Goal: Task Accomplishment & Management: Use online tool/utility

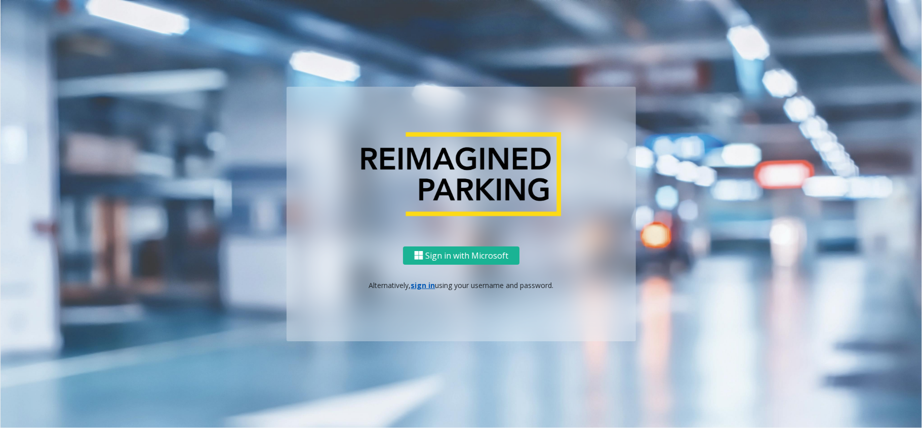
click at [421, 283] on p "Alternatively, sign in using your username and password." at bounding box center [461, 285] width 329 height 11
click at [420, 281] on link "sign in" at bounding box center [423, 285] width 24 height 10
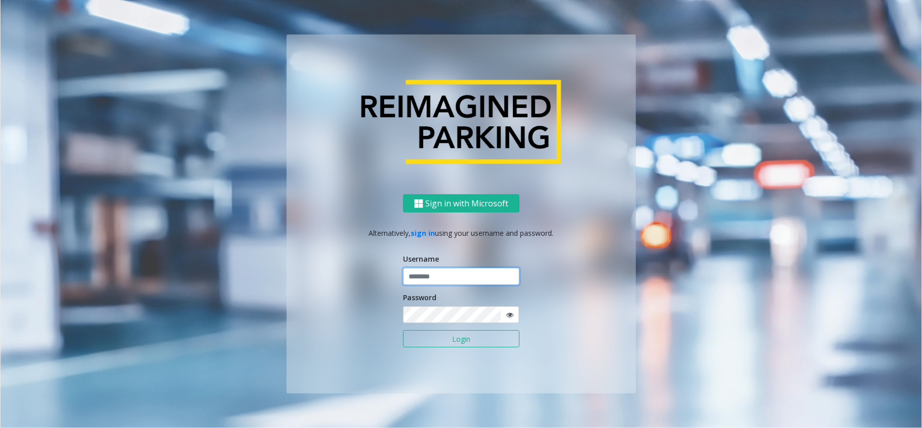
click at [435, 275] on input "text" at bounding box center [461, 275] width 117 height 17
type input "**********"
click at [464, 339] on button "Login" at bounding box center [461, 338] width 117 height 17
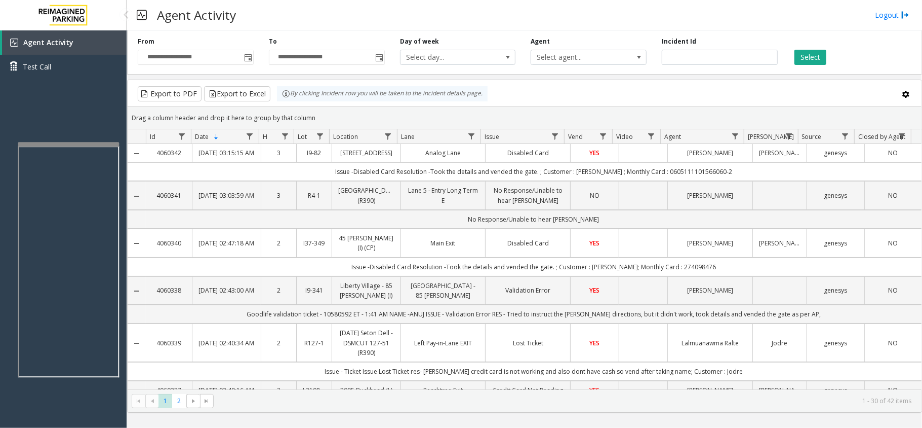
click at [103, 136] on app-root "**********" at bounding box center [461, 214] width 922 height 428
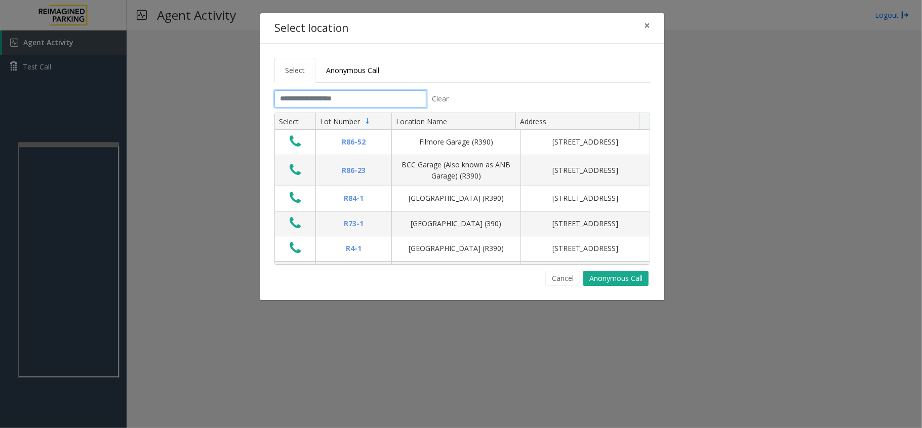
click at [344, 99] on input "text" at bounding box center [351, 98] width 152 height 17
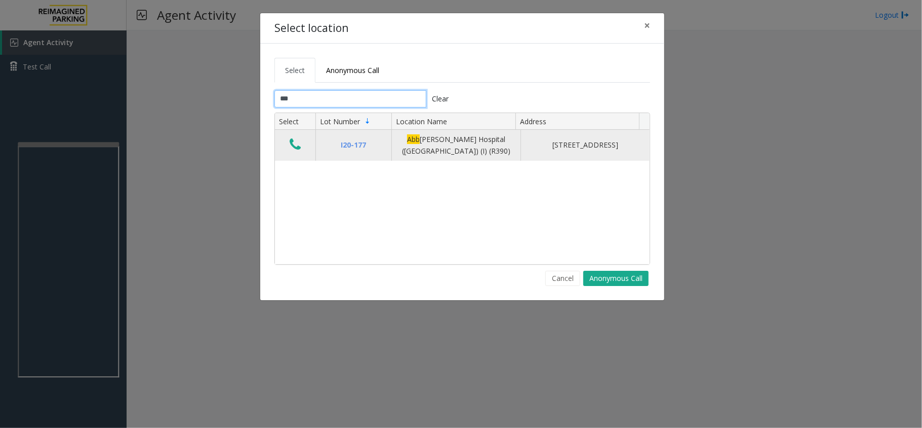
type input "***"
click at [297, 145] on icon "Data table" at bounding box center [295, 144] width 11 height 14
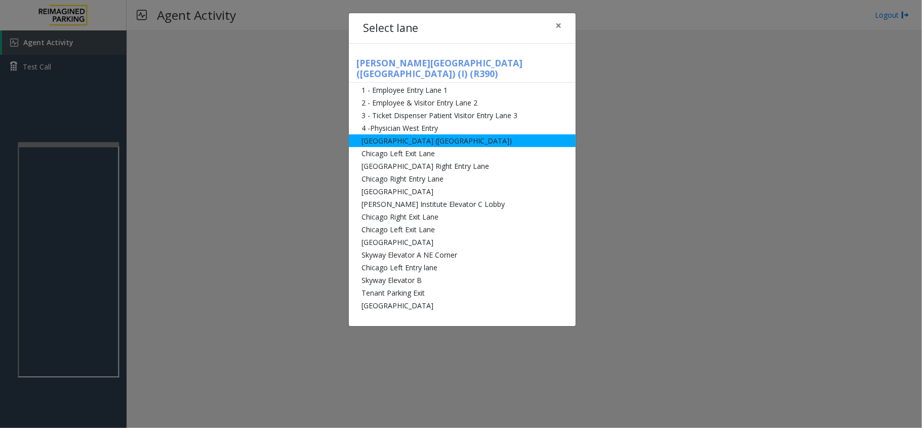
click at [398, 134] on li "[GEOGRAPHIC_DATA] ([GEOGRAPHIC_DATA])" at bounding box center [462, 140] width 227 height 13
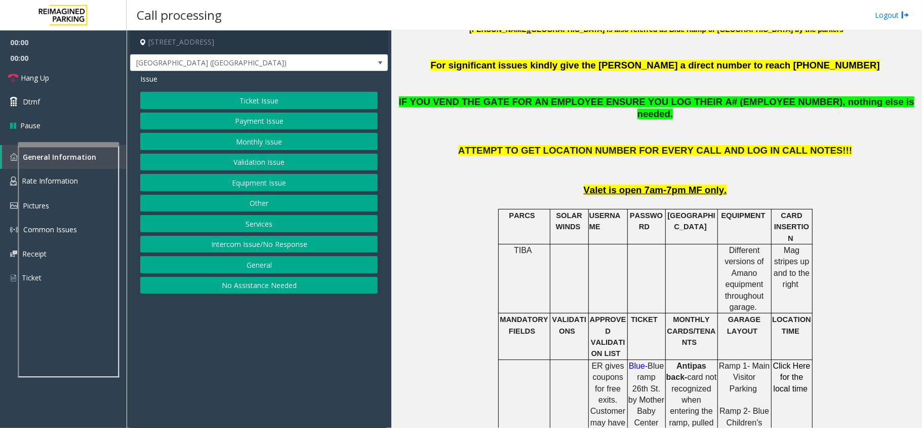
scroll to position [405, 0]
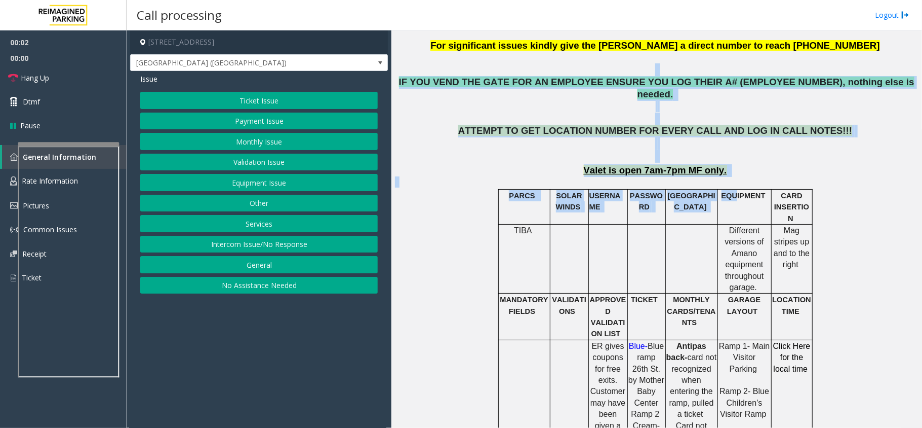
drag, startPoint x: 433, startPoint y: 64, endPoint x: 732, endPoint y: 193, distance: 326.5
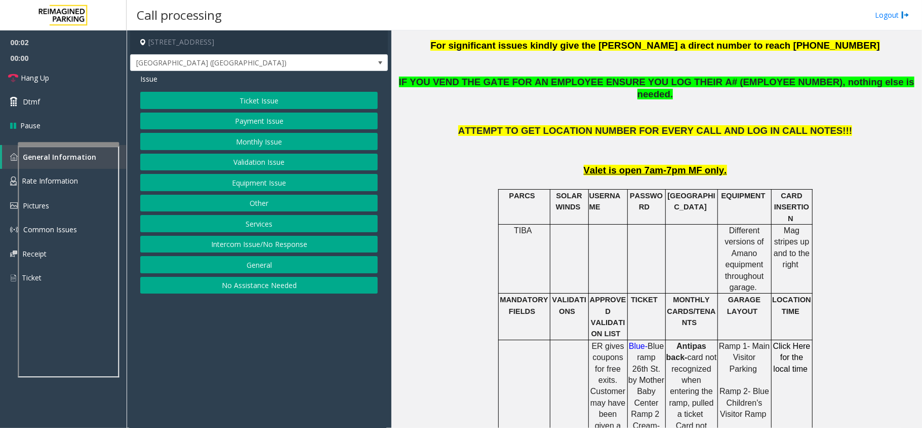
click at [772, 190] on p "CARD INSERTION" at bounding box center [792, 207] width 40 height 34
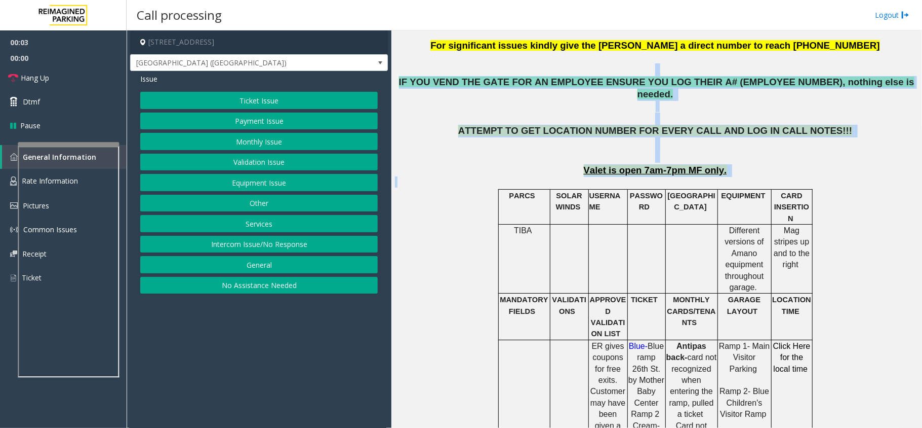
drag, startPoint x: 748, startPoint y: 163, endPoint x: 490, endPoint y: 65, distance: 275.1
click at [458, 65] on p at bounding box center [656, 64] width 523 height 24
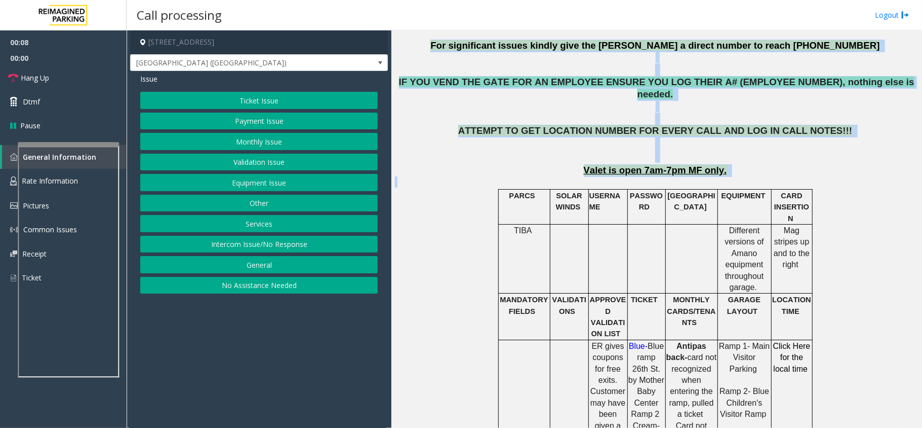
drag, startPoint x: 480, startPoint y: 45, endPoint x: 754, endPoint y: 164, distance: 298.8
click at [724, 164] on p "Valet is open 7am-7pm MF only." at bounding box center [656, 170] width 523 height 13
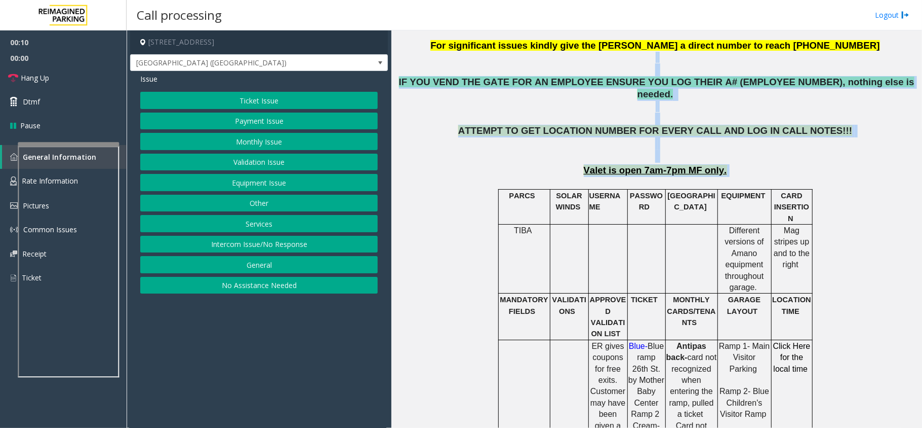
drag, startPoint x: 724, startPoint y: 157, endPoint x: 505, endPoint y: 63, distance: 239.0
click at [467, 63] on p at bounding box center [656, 64] width 523 height 24
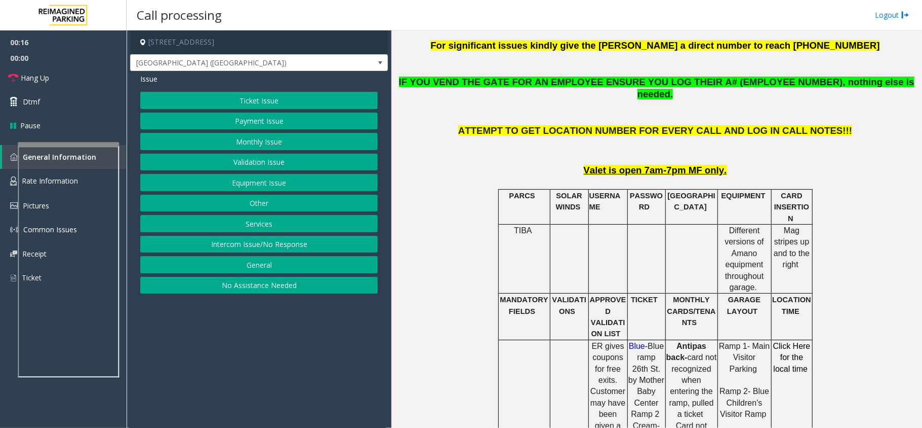
click at [315, 97] on button "Ticket Issue" at bounding box center [259, 100] width 238 height 17
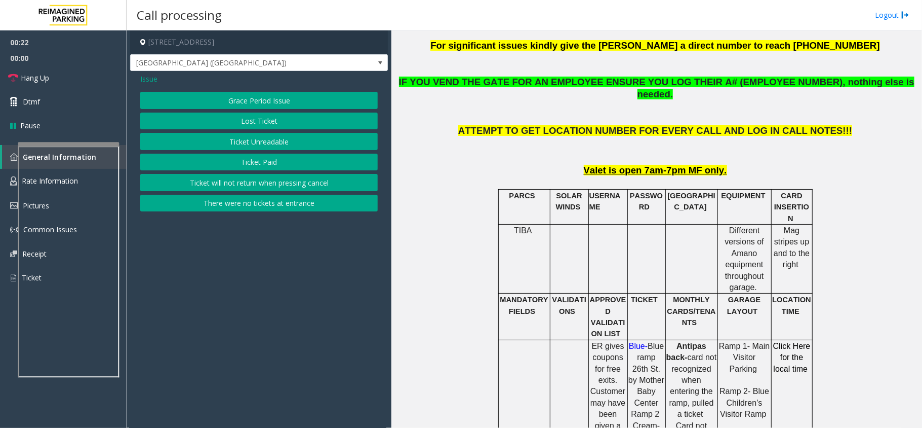
click at [352, 138] on button "Ticket Unreadable" at bounding box center [259, 141] width 238 height 17
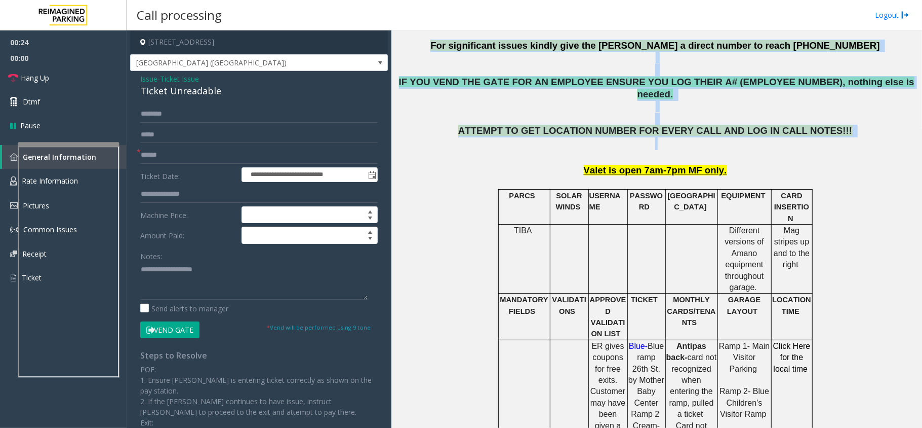
drag, startPoint x: 483, startPoint y: 46, endPoint x: 745, endPoint y: 131, distance: 274.9
click at [740, 134] on p "ATTEMPT TO GET LOCATION NUMBER FOR EVERY CALL AND LOG IN CALL NOTES!!!" at bounding box center [656, 143] width 523 height 37
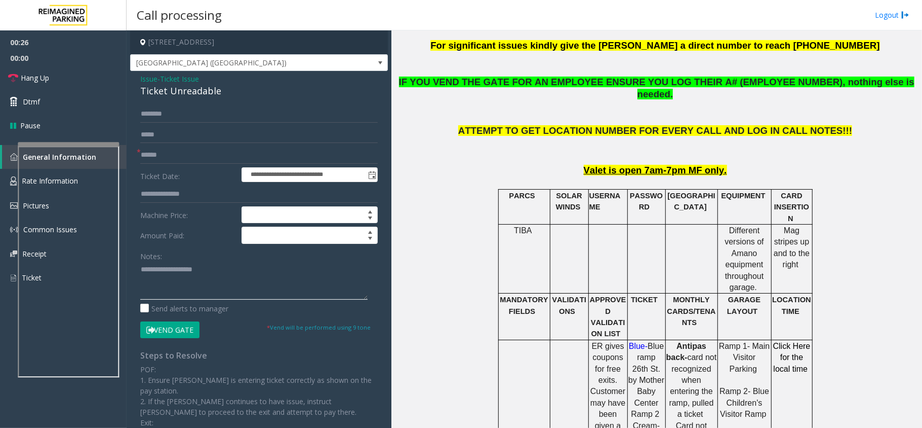
click at [173, 274] on textarea at bounding box center [253, 280] width 227 height 38
click at [215, 88] on div "Ticket Unreadable" at bounding box center [259, 91] width 238 height 14
click at [214, 89] on div "Ticket Unreadable" at bounding box center [259, 91] width 238 height 14
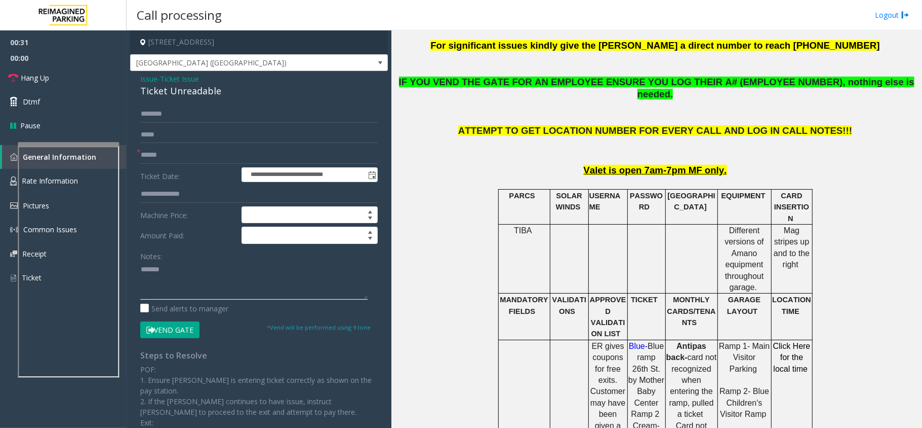
click at [198, 269] on textarea at bounding box center [253, 280] width 227 height 38
paste textarea "**********"
type textarea "**********"
click at [173, 172] on label "Ticket Date:" at bounding box center [188, 174] width 101 height 15
click at [176, 159] on input "text" at bounding box center [259, 154] width 238 height 17
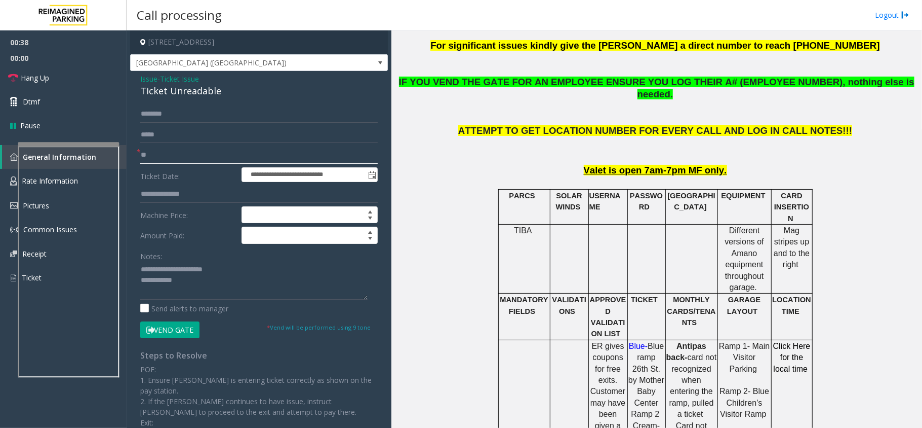
type input "**"
click at [182, 331] on button "Vend Gate" at bounding box center [169, 329] width 59 height 17
click at [225, 279] on textarea at bounding box center [253, 280] width 227 height 38
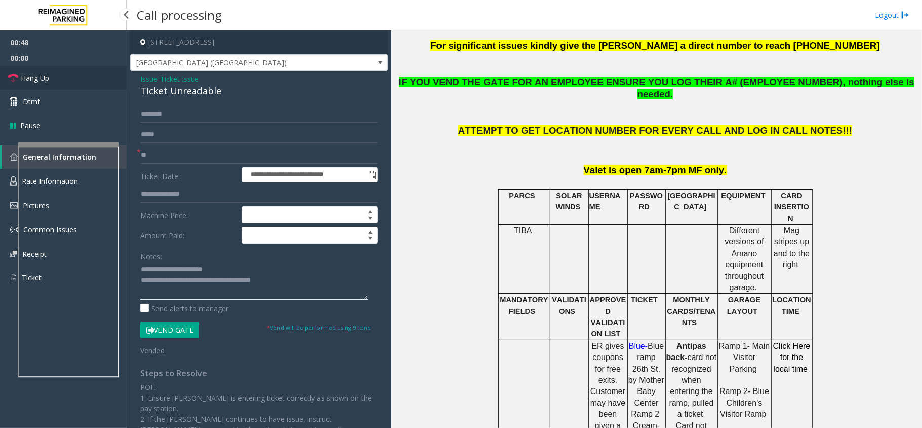
type textarea "**********"
click at [58, 75] on link "Hang Up" at bounding box center [63, 78] width 127 height 24
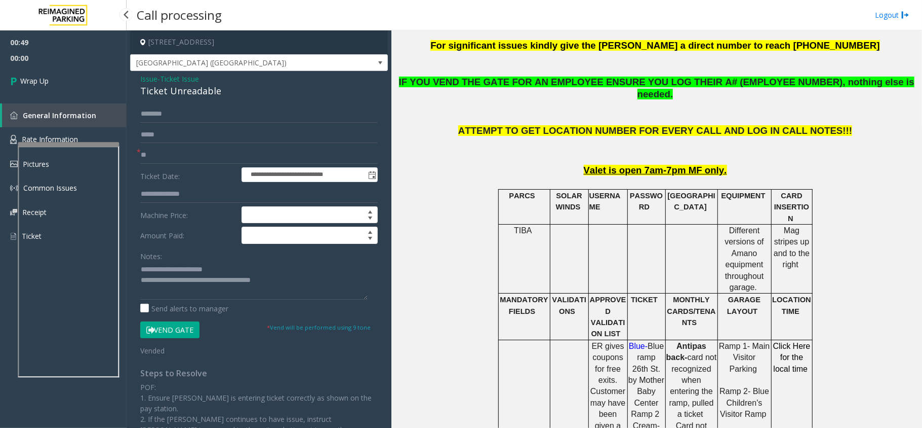
click at [64, 80] on link "Wrap Up" at bounding box center [63, 81] width 127 height 30
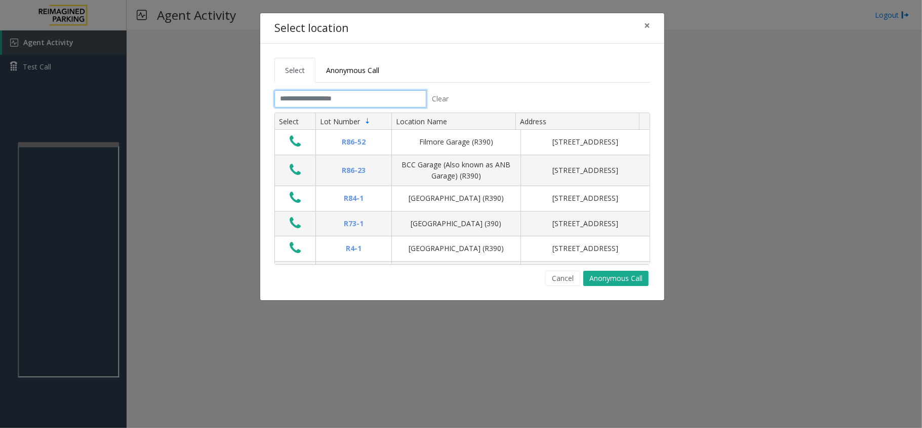
click at [343, 97] on input "text" at bounding box center [351, 98] width 152 height 17
click at [306, 99] on input "text" at bounding box center [351, 98] width 152 height 17
click at [292, 97] on input "text" at bounding box center [351, 98] width 152 height 17
drag, startPoint x: 299, startPoint y: 98, endPoint x: 336, endPoint y: 100, distance: 37.5
click at [336, 100] on input "text" at bounding box center [351, 98] width 152 height 17
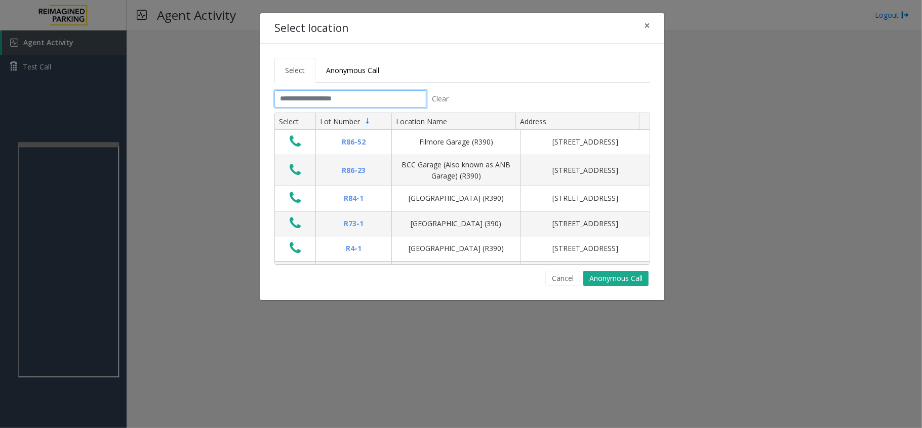
drag, startPoint x: 349, startPoint y: 100, endPoint x: 264, endPoint y: 98, distance: 84.1
click at [284, 101] on input "text" at bounding box center [351, 98] width 152 height 17
drag, startPoint x: 279, startPoint y: 98, endPoint x: 332, endPoint y: 97, distance: 53.7
click at [332, 97] on input "text" at bounding box center [351, 98] width 152 height 17
click at [337, 97] on input "text" at bounding box center [351, 98] width 152 height 17
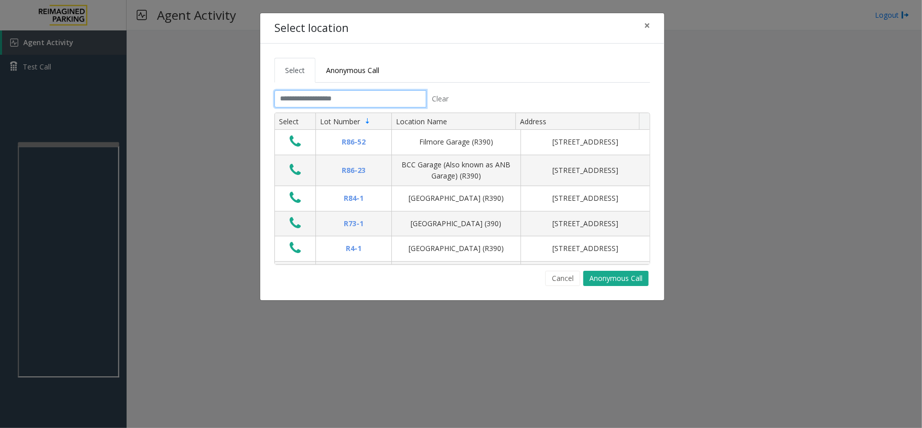
drag, startPoint x: 345, startPoint y: 98, endPoint x: 289, endPoint y: 98, distance: 56.2
click at [289, 98] on input "text" at bounding box center [351, 98] width 152 height 17
drag, startPoint x: 281, startPoint y: 98, endPoint x: 347, endPoint y: 100, distance: 66.4
click at [347, 100] on input "text" at bounding box center [351, 98] width 152 height 17
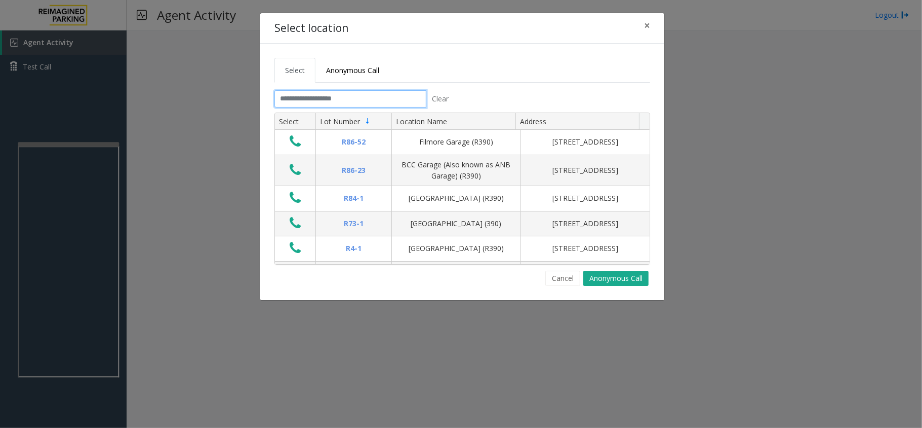
drag, startPoint x: 347, startPoint y: 100, endPoint x: 273, endPoint y: 99, distance: 74.5
click at [273, 99] on div "Clear" at bounding box center [365, 98] width 196 height 17
drag, startPoint x: 277, startPoint y: 97, endPoint x: 340, endPoint y: 98, distance: 63.8
click at [340, 98] on input "text" at bounding box center [351, 98] width 152 height 17
click at [346, 98] on input "text" at bounding box center [351, 98] width 152 height 17
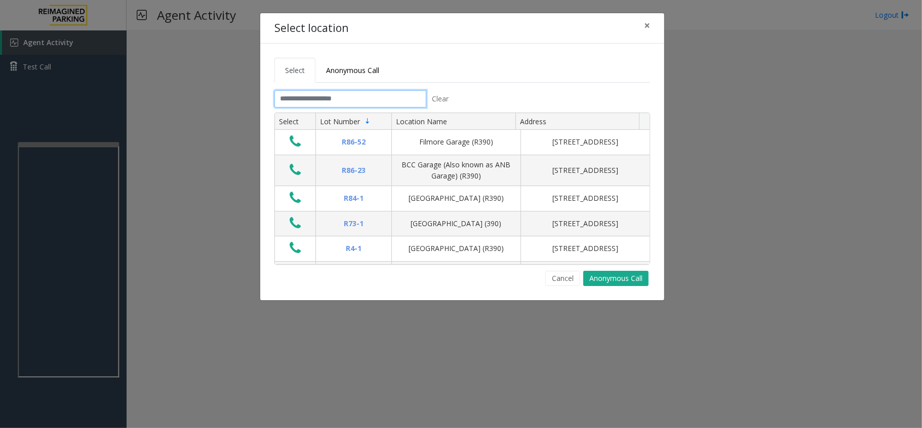
drag, startPoint x: 346, startPoint y: 98, endPoint x: 287, endPoint y: 98, distance: 59.8
click at [287, 98] on input "text" at bounding box center [351, 98] width 152 height 17
click at [647, 26] on span "×" at bounding box center [647, 25] width 6 height 14
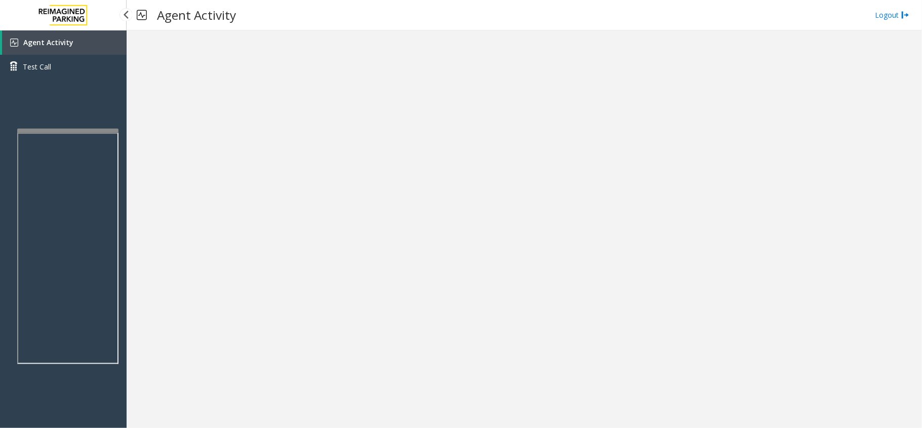
click at [94, 124] on app-root "Agent Activity Test Call × Close Powered by Umojo © 2025 Agent Activity Logout ×" at bounding box center [461, 214] width 922 height 428
click at [93, 37] on link "Agent Activity" at bounding box center [64, 42] width 125 height 24
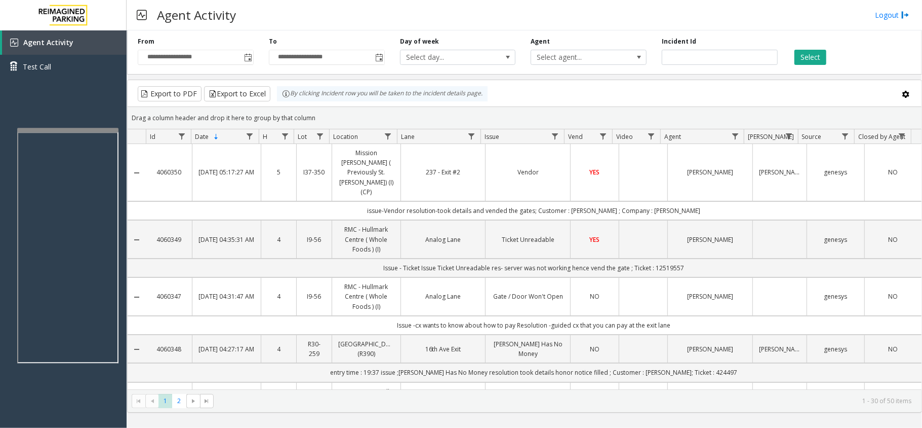
drag, startPoint x: 559, startPoint y: 408, endPoint x: 557, endPoint y: 424, distance: 16.3
click at [557, 424] on div "**********" at bounding box center [525, 228] width 796 height 397
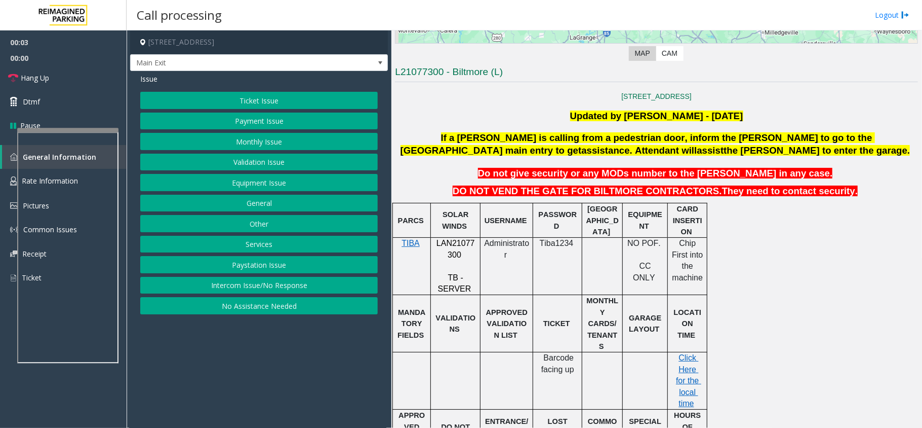
scroll to position [270, 0]
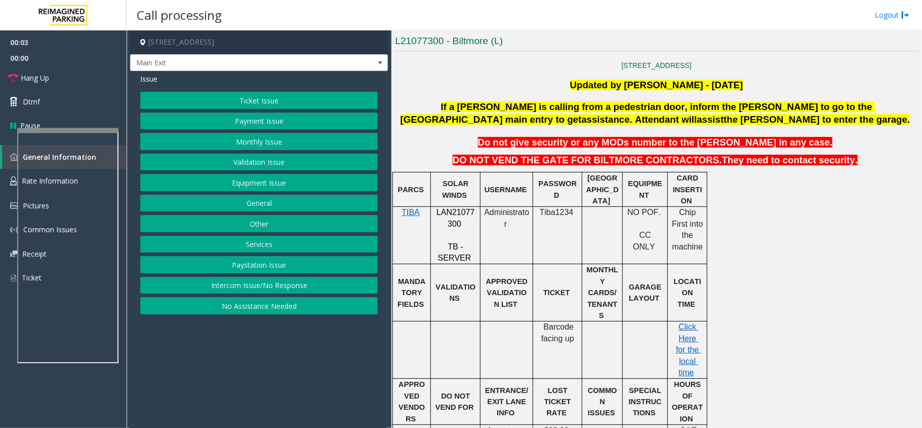
click at [465, 218] on span "LAN21077300" at bounding box center [456, 218] width 38 height 20
copy p "LAN21077300"
click at [181, 145] on button "Monthly Issue" at bounding box center [259, 141] width 238 height 17
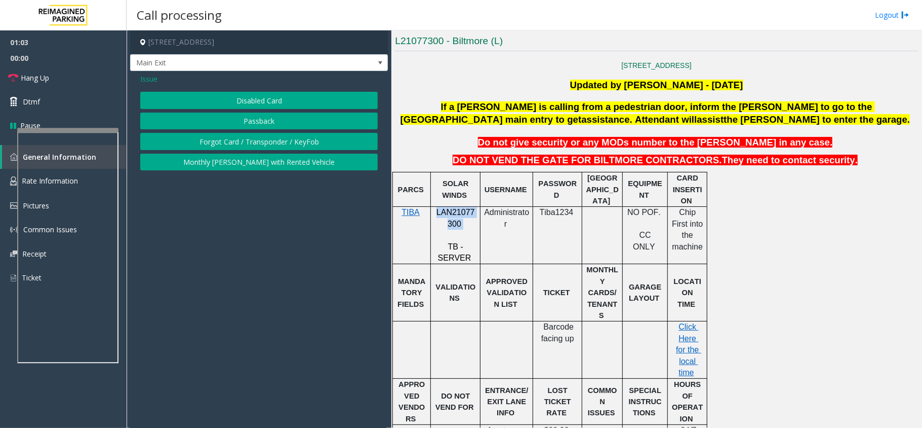
click at [231, 120] on button "Passback" at bounding box center [259, 120] width 238 height 17
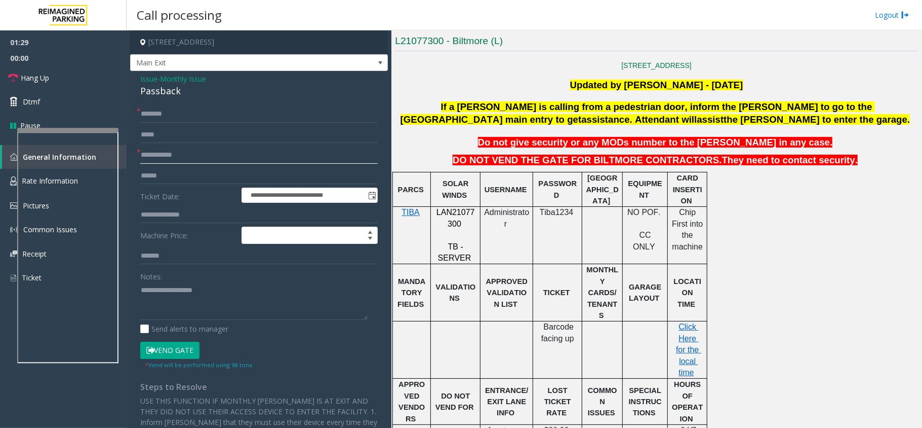
click at [169, 159] on input "text" at bounding box center [259, 154] width 238 height 17
type input "**"
click at [182, 114] on input "text" at bounding box center [259, 113] width 238 height 17
type input "**"
click at [177, 294] on textarea at bounding box center [253, 301] width 227 height 38
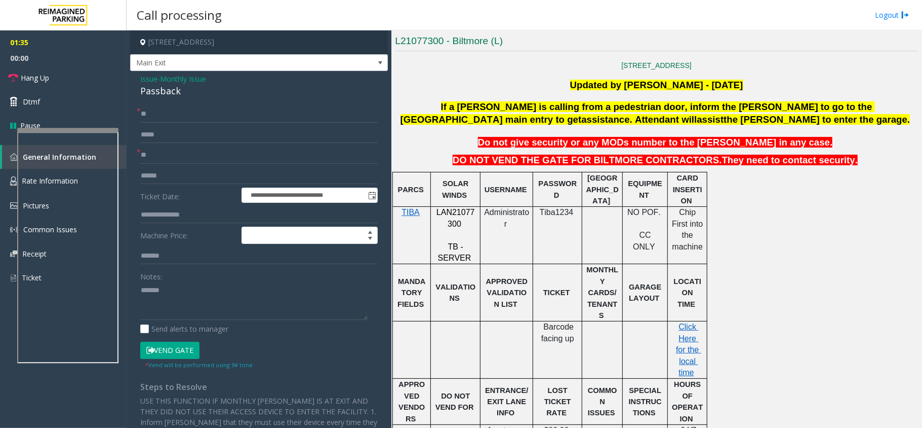
click at [169, 92] on div "Passback" at bounding box center [259, 91] width 238 height 14
copy div "Passback"
click at [182, 287] on textarea at bounding box center [253, 301] width 227 height 38
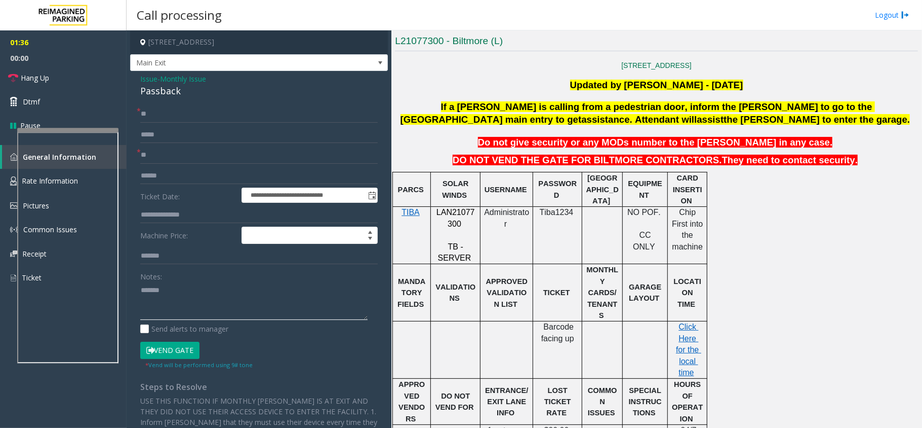
paste textarea "*********"
click at [92, 82] on link "Hang Up" at bounding box center [63, 78] width 127 height 24
click at [169, 308] on textarea at bounding box center [253, 301] width 227 height 38
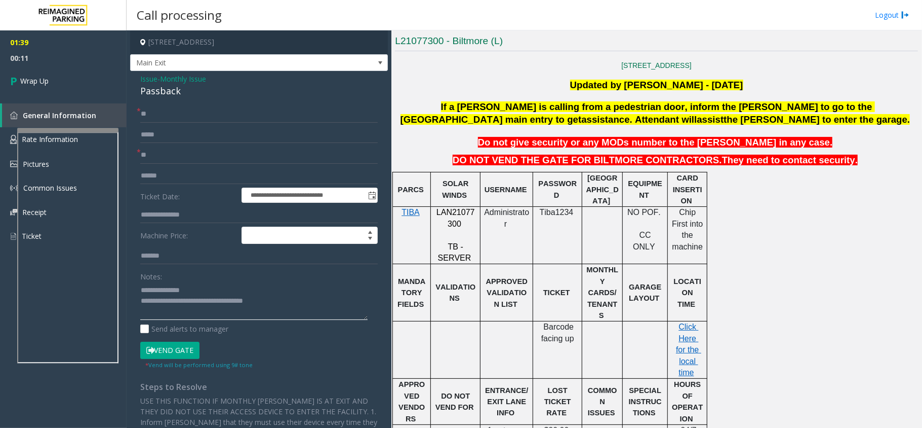
type textarea "**********"
click at [160, 110] on input "**" at bounding box center [259, 113] width 238 height 17
type input "*"
type input "****"
click at [54, 81] on link "Wrap Up" at bounding box center [63, 81] width 127 height 30
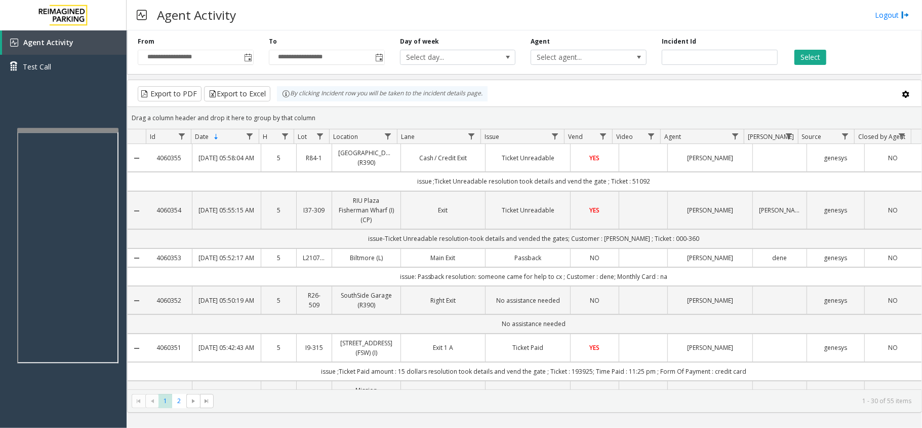
drag, startPoint x: 331, startPoint y: 117, endPoint x: 369, endPoint y: 110, distance: 38.6
click at [160, 80] on kendo-grid "Export to PDF Export to Excel By clicking Incident row you will be taken to the…" at bounding box center [524, 246] width 795 height 333
click at [347, 122] on div "Drag a column header and drop it here to group by that column" at bounding box center [525, 118] width 794 height 18
drag, startPoint x: 336, startPoint y: 120, endPoint x: 173, endPoint y: 86, distance: 166.5
click at [173, 86] on kendo-grid "Export to PDF Export to Excel By clicking Incident row you will be taken to the…" at bounding box center [524, 246] width 795 height 333
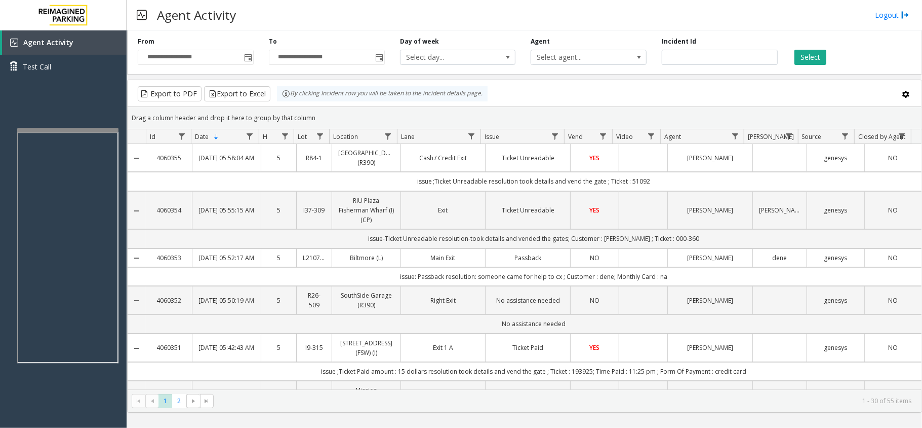
click at [327, 113] on div "Drag a column header and drop it here to group by that column" at bounding box center [525, 118] width 794 height 18
drag, startPoint x: 323, startPoint y: 117, endPoint x: 214, endPoint y: 90, distance: 112.5
click at [214, 90] on kendo-grid "Export to PDF Export to Excel By clicking Incident row you will be taken to the…" at bounding box center [524, 246] width 795 height 333
click at [341, 118] on div "Drag a column header and drop it here to group by that column" at bounding box center [525, 118] width 794 height 18
drag, startPoint x: 334, startPoint y: 120, endPoint x: 220, endPoint y: 97, distance: 116.7
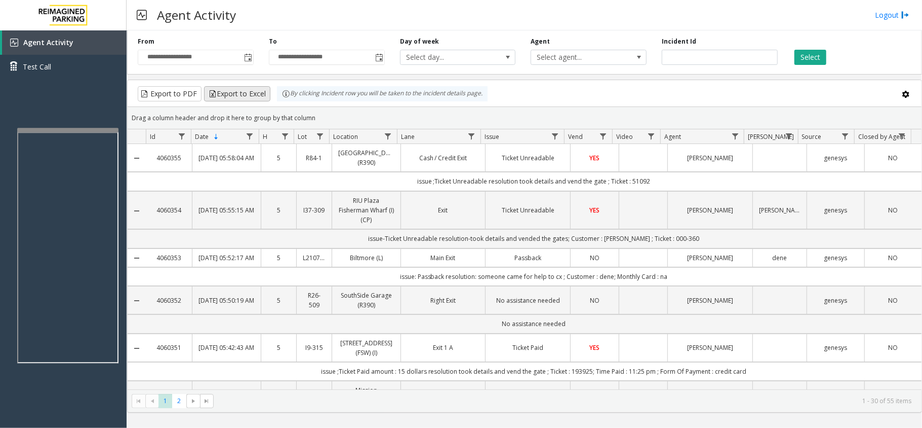
click at [220, 97] on kendo-grid "Export to PDF Export to Excel By clicking Incident row you will be taken to the…" at bounding box center [524, 246] width 795 height 333
click at [344, 117] on div "Drag a column header and drop it here to group by that column" at bounding box center [525, 118] width 794 height 18
drag, startPoint x: 158, startPoint y: 18, endPoint x: 255, endPoint y: 23, distance: 97.4
click at [255, 23] on div "Agent Activity Logout" at bounding box center [525, 15] width 796 height 30
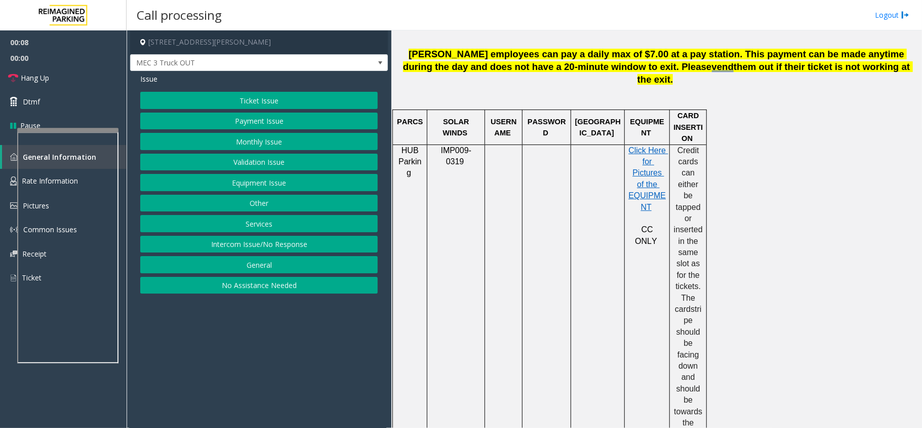
scroll to position [270, 0]
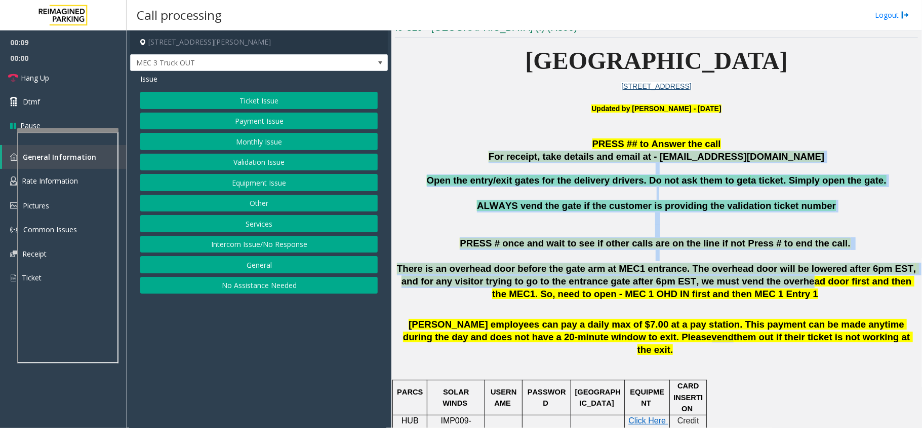
drag, startPoint x: 450, startPoint y: 152, endPoint x: 712, endPoint y: 284, distance: 292.9
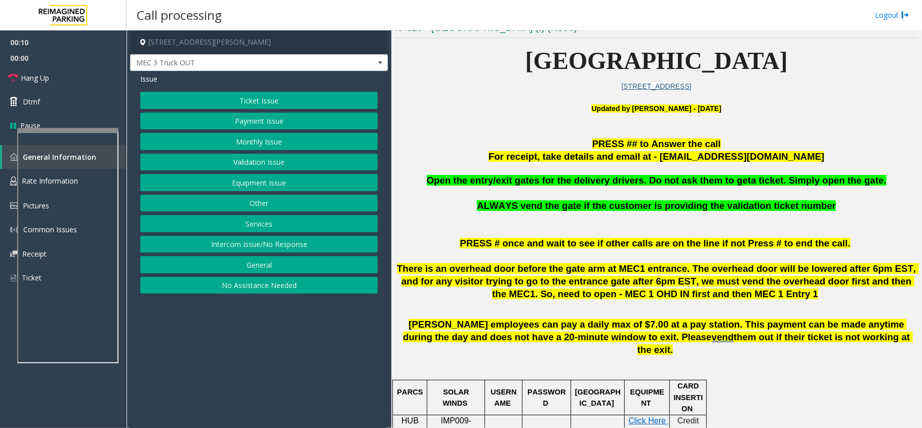
click at [770, 333] on span "them out if their ticket is not working at the exit" at bounding box center [776, 342] width 276 height 23
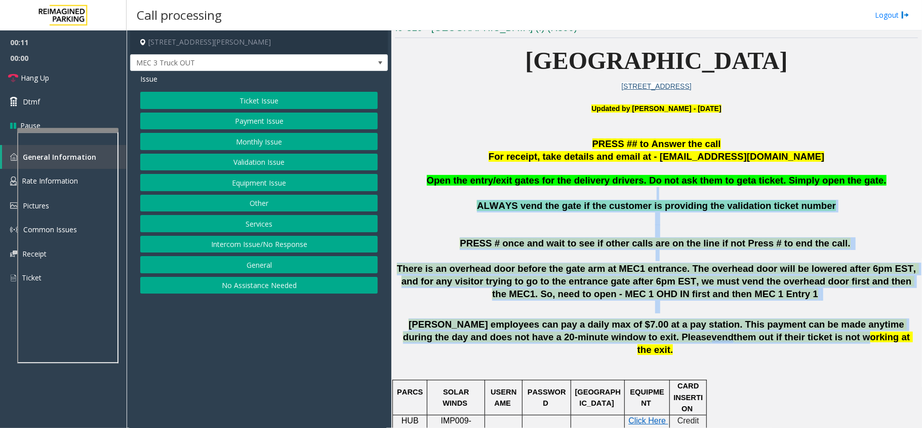
drag, startPoint x: 770, startPoint y: 340, endPoint x: 612, endPoint y: 190, distance: 217.5
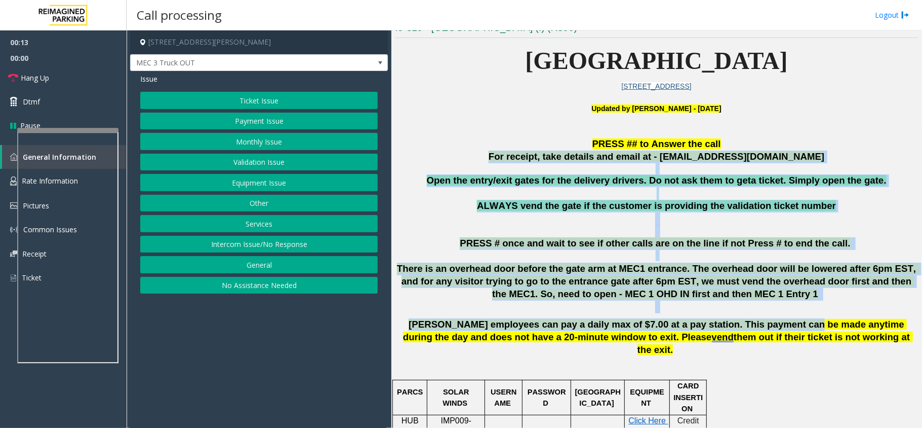
drag, startPoint x: 492, startPoint y: 150, endPoint x: 747, endPoint y: 324, distance: 308.0
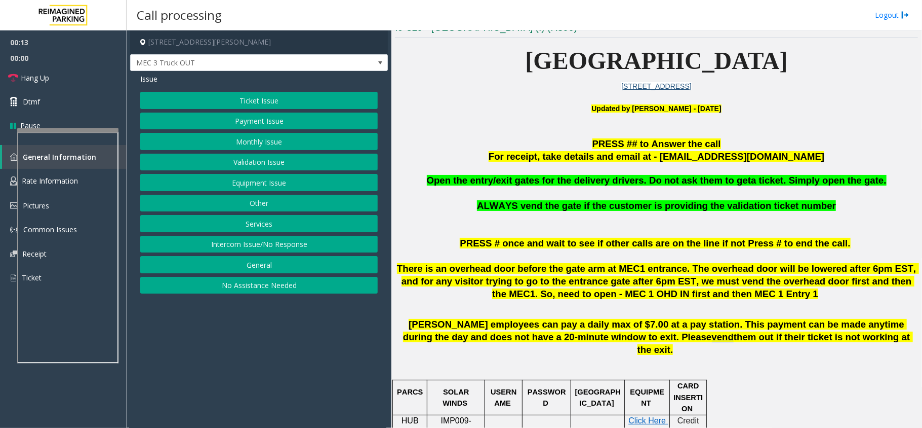
click at [779, 329] on span "Desjardins employees can pay a daily max of $7.00 at a pay station. This paymen…" at bounding box center [655, 330] width 504 height 23
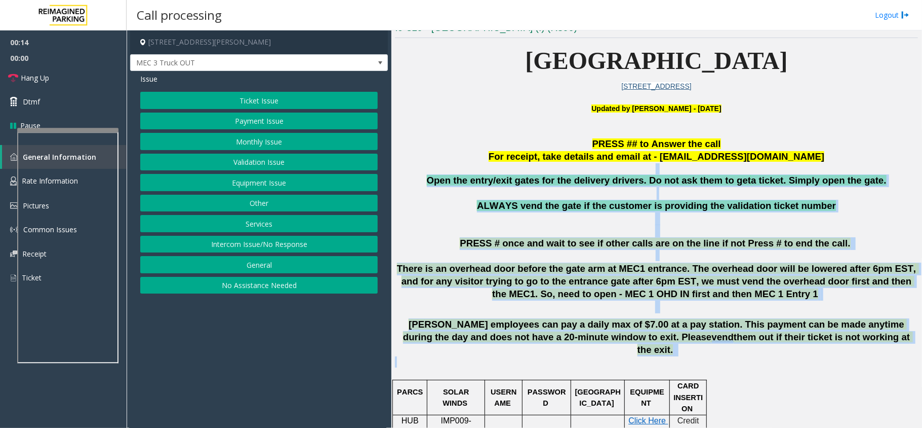
drag, startPoint x: 799, startPoint y: 346, endPoint x: 560, endPoint y: 173, distance: 295.1
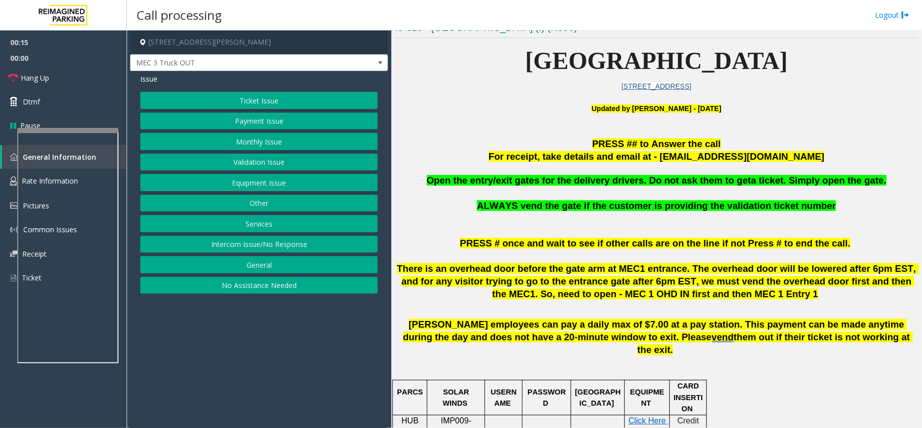
click at [515, 153] on p "For receipt, take details and email at - mecparking@impark.com" at bounding box center [656, 156] width 523 height 13
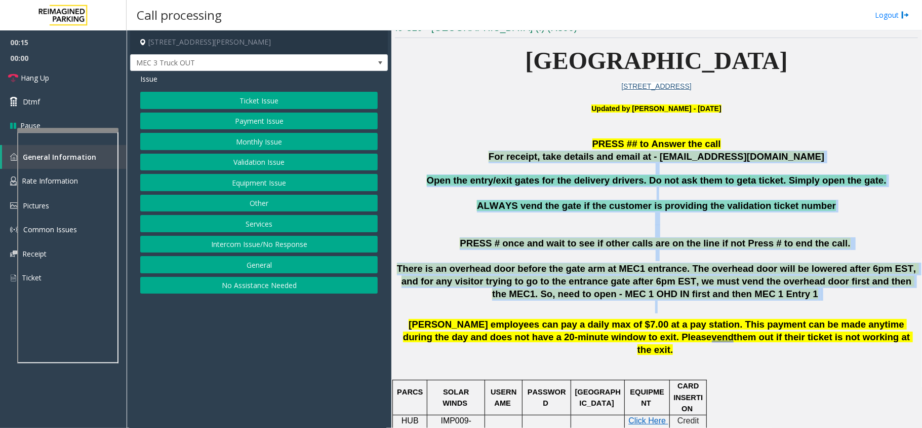
drag, startPoint x: 515, startPoint y: 153, endPoint x: 765, endPoint y: 311, distance: 295.5
click at [765, 311] on p "There is an overhead door before the gate arm at MEC1 entrance. The overhead do…" at bounding box center [656, 287] width 523 height 50
drag, startPoint x: 766, startPoint y: 311, endPoint x: 595, endPoint y: 151, distance: 234.0
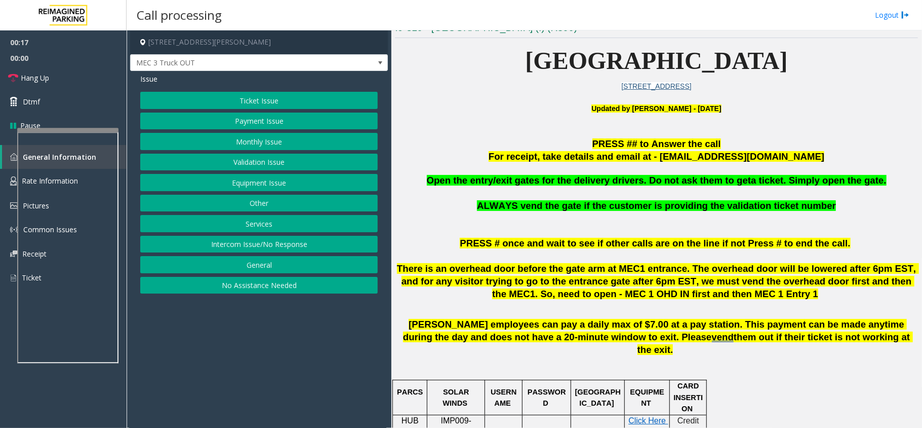
click at [509, 140] on p "PRESS ## to Answer the call" at bounding box center [656, 144] width 523 height 13
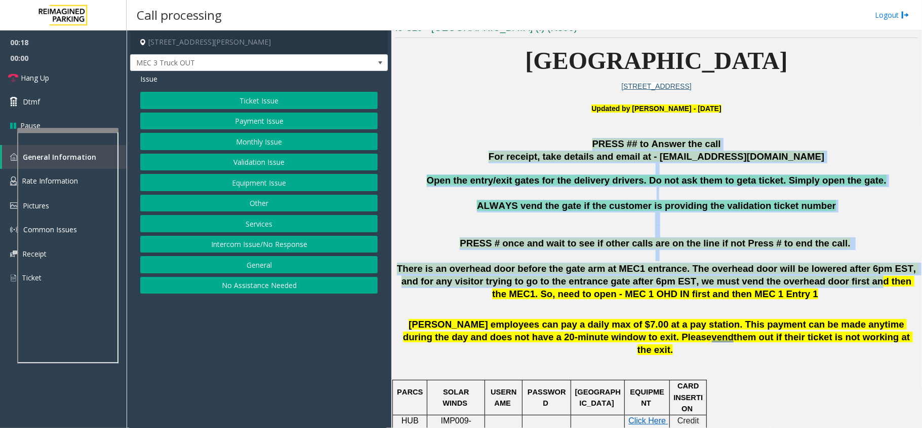
drag, startPoint x: 509, startPoint y: 140, endPoint x: 773, endPoint y: 280, distance: 298.4
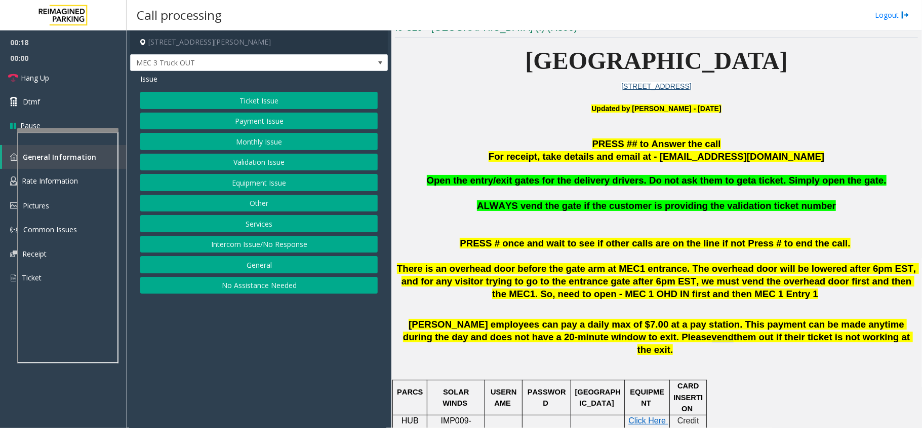
click at [766, 298] on p "There is an overhead door before the gate arm at MEC1 entrance. The overhead do…" at bounding box center [656, 287] width 523 height 50
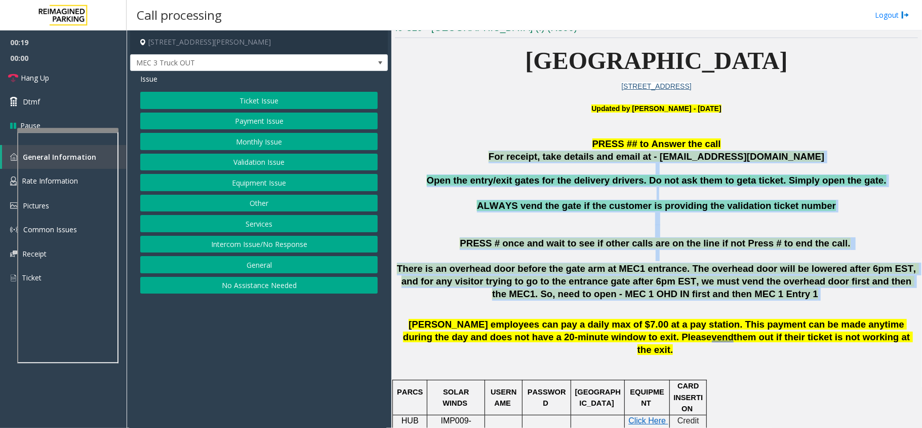
drag, startPoint x: 763, startPoint y: 299, endPoint x: 521, endPoint y: 155, distance: 281.6
click at [521, 155] on p "For receipt, take details and email at - mecparking@impark.com" at bounding box center [656, 156] width 523 height 13
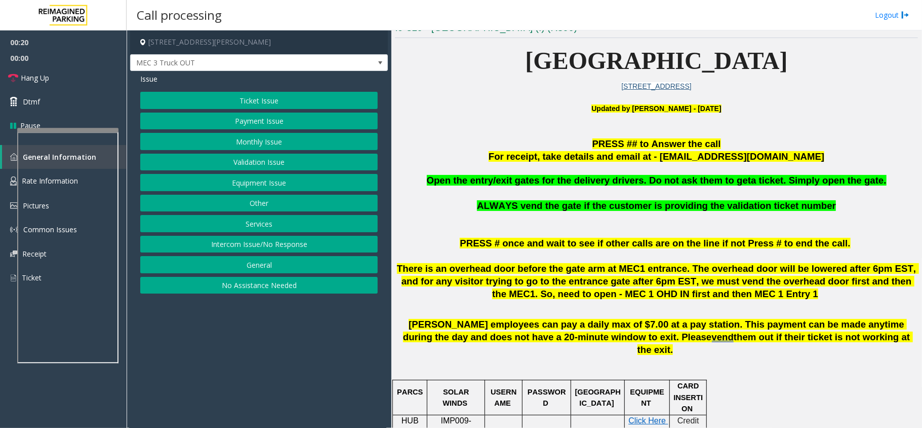
click at [311, 250] on button "Intercom Issue/No Response" at bounding box center [259, 244] width 238 height 17
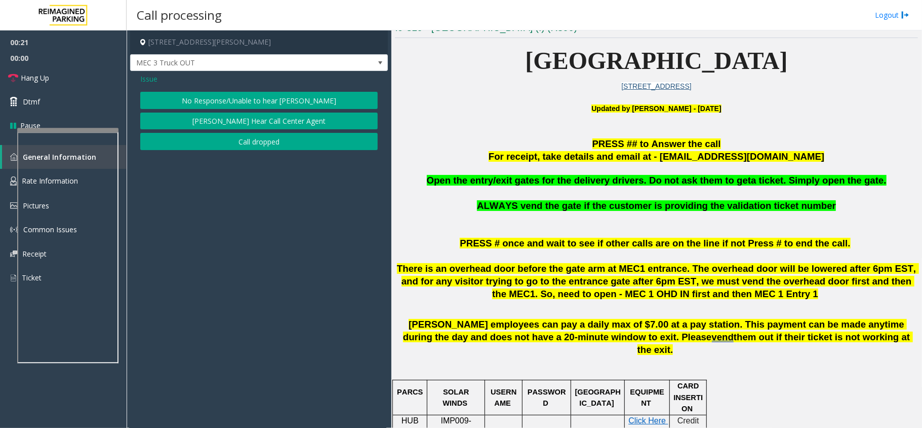
click at [256, 97] on button "No Response/Unable to hear [PERSON_NAME]" at bounding box center [259, 100] width 238 height 17
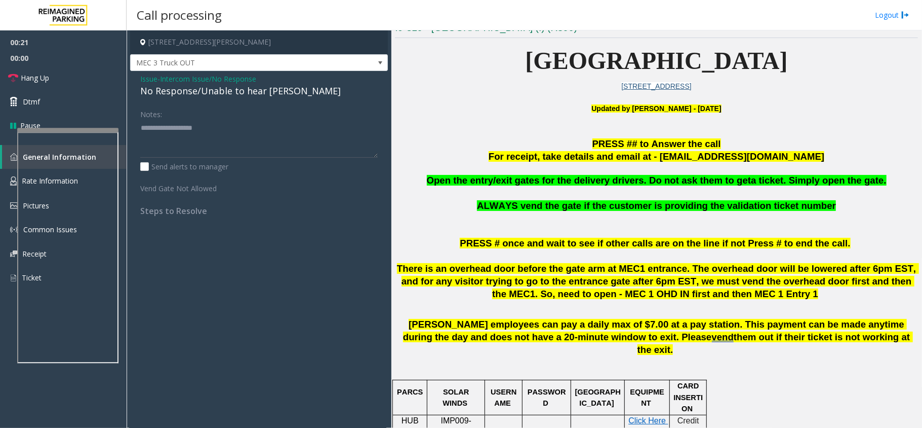
click at [254, 93] on div "No Response/Unable to hear [PERSON_NAME]" at bounding box center [259, 91] width 238 height 14
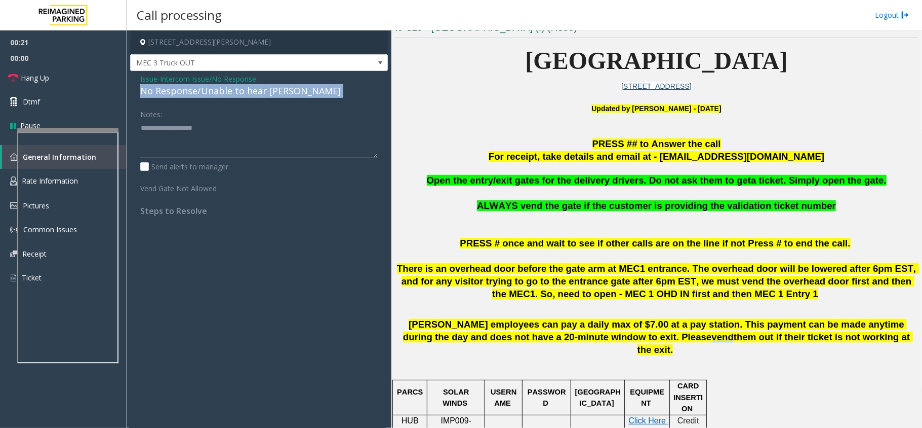
click at [254, 93] on div "No Response/Unable to hear [PERSON_NAME]" at bounding box center [259, 91] width 238 height 14
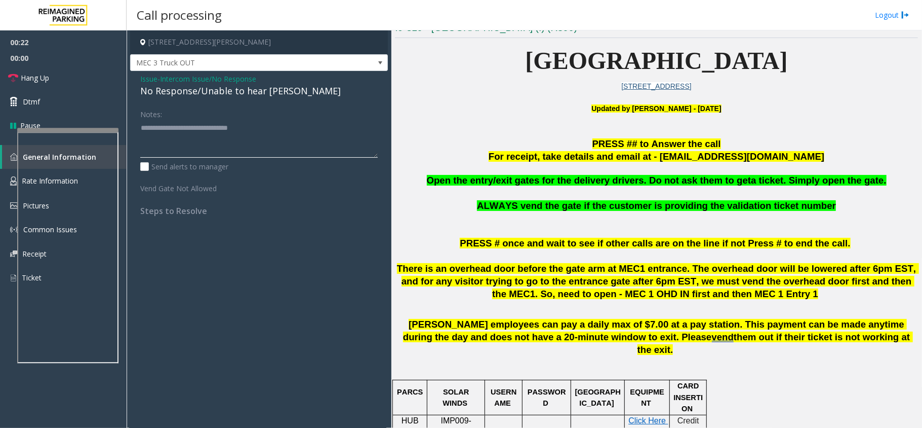
click at [307, 136] on textarea at bounding box center [259, 139] width 238 height 38
type textarea "**********"
click at [57, 73] on link "Hang Up" at bounding box center [63, 78] width 127 height 24
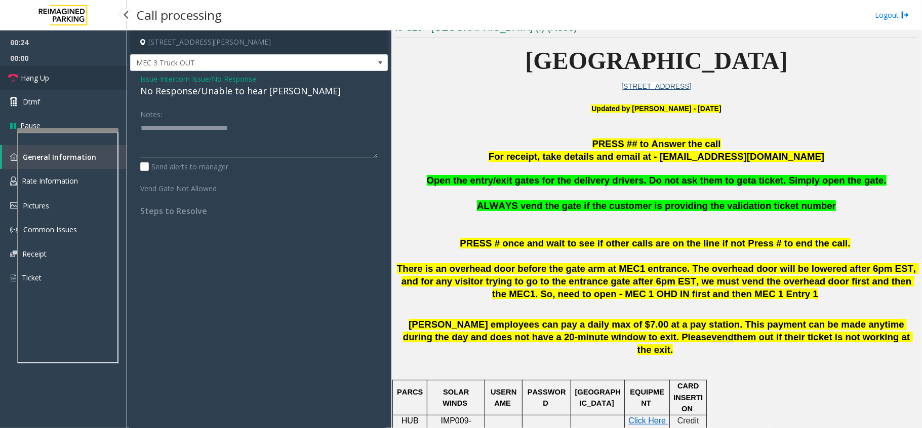
click at [57, 73] on link "Hang Up" at bounding box center [63, 78] width 127 height 24
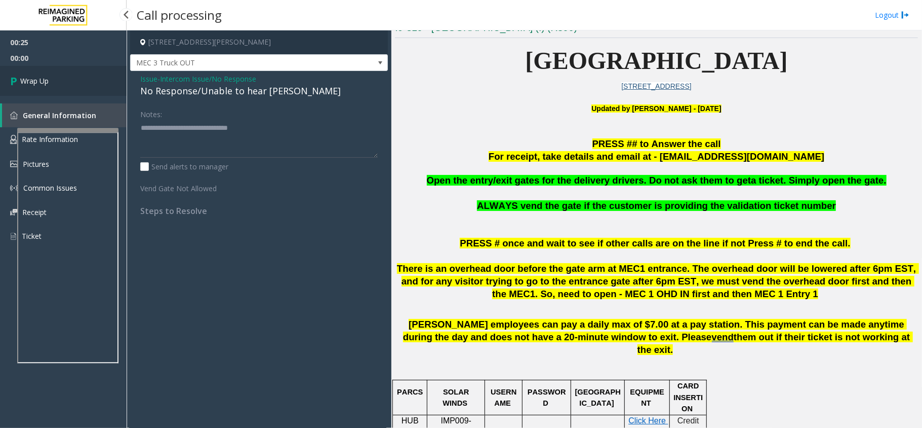
click at [57, 73] on link "Wrap Up" at bounding box center [63, 81] width 127 height 30
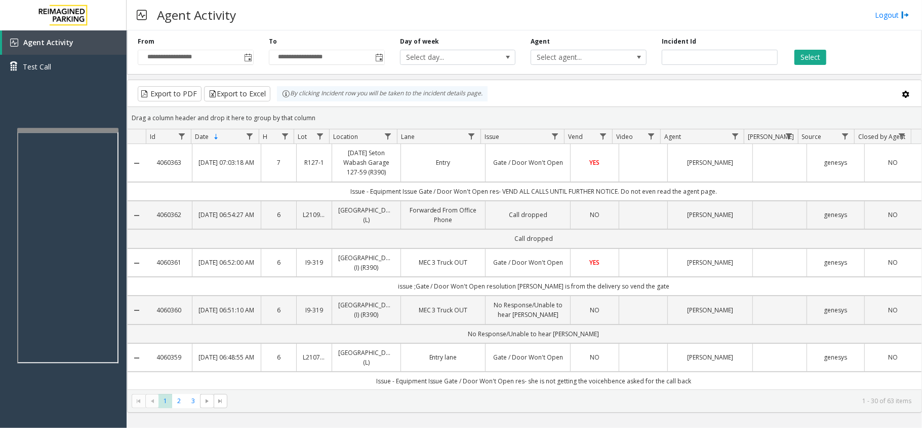
drag, startPoint x: 320, startPoint y: 120, endPoint x: 288, endPoint y: 98, distance: 39.1
click at [288, 98] on kendo-grid "Export to PDF Export to Excel By clicking Incident row you will be taken to the…" at bounding box center [524, 246] width 795 height 333
click at [322, 115] on div "Drag a column header and drop it here to group by that column" at bounding box center [525, 118] width 794 height 18
drag, startPoint x: 322, startPoint y: 115, endPoint x: 292, endPoint y: 97, distance: 35.4
click at [292, 97] on kendo-grid "Export to PDF Export to Excel By clicking Incident row you will be taken to the…" at bounding box center [524, 246] width 795 height 333
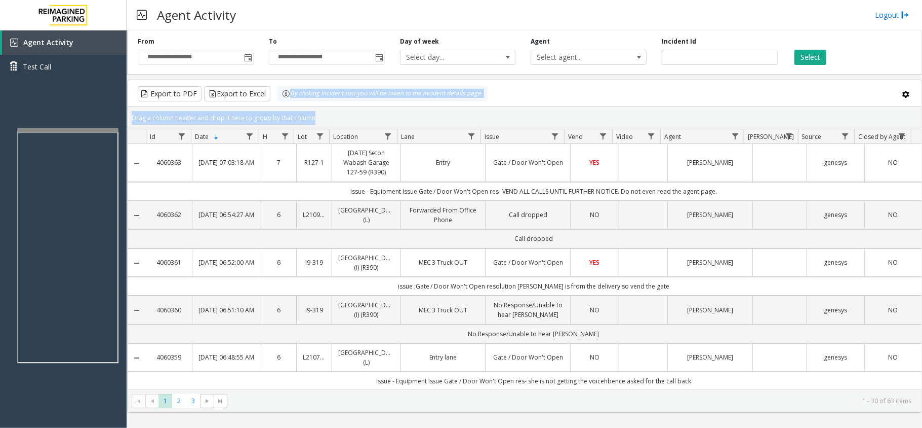
click at [331, 111] on div "Drag a column header and drop it here to group by that column" at bounding box center [525, 118] width 794 height 18
drag, startPoint x: 331, startPoint y: 111, endPoint x: 282, endPoint y: 87, distance: 54.8
click at [281, 86] on kendo-grid "Export to PDF Export to Excel By clicking Incident row you will be taken to the…" at bounding box center [524, 246] width 795 height 333
click at [353, 106] on kendo-grid-toolbar "Export to PDF Export to Excel By clicking Incident row you will be taken to the…" at bounding box center [525, 93] width 794 height 27
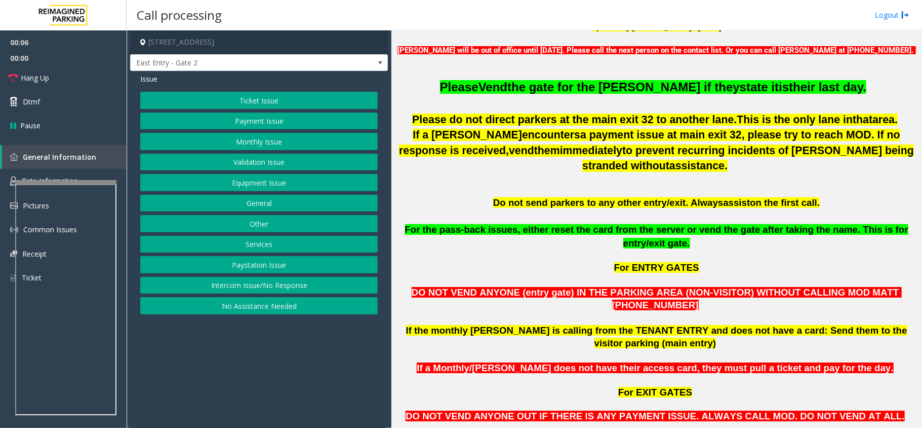
scroll to position [608, 0]
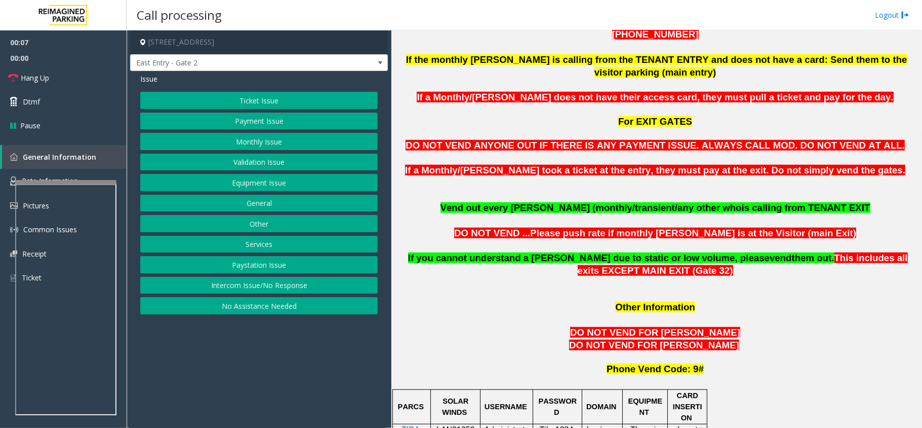
click at [444, 425] on span "LAN21059300" at bounding box center [456, 435] width 38 height 20
copy p "LAN21059300"
click at [380, 63] on span at bounding box center [380, 63] width 8 height 8
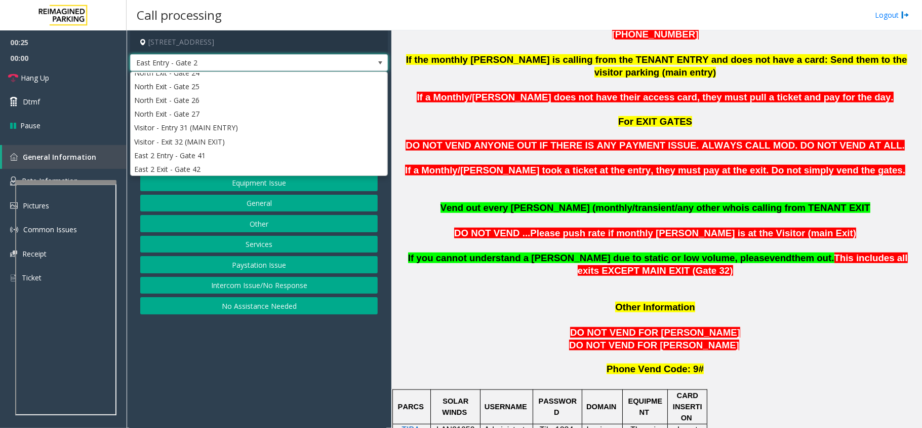
scroll to position [207, 0]
click at [379, 62] on span at bounding box center [380, 63] width 8 height 8
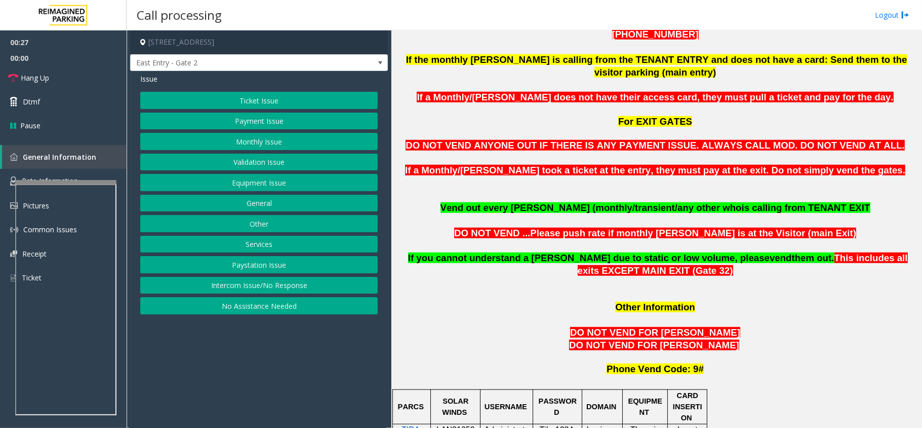
click at [266, 222] on button "Other" at bounding box center [259, 223] width 238 height 17
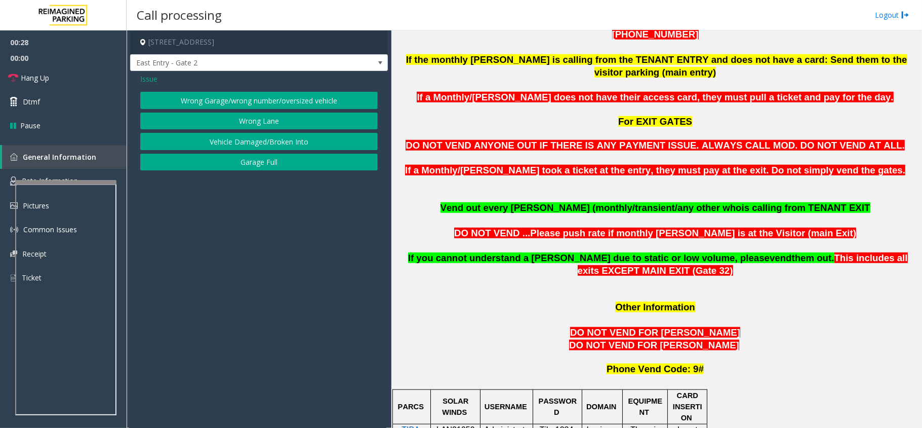
click at [252, 125] on button "Wrong Lane" at bounding box center [259, 120] width 238 height 17
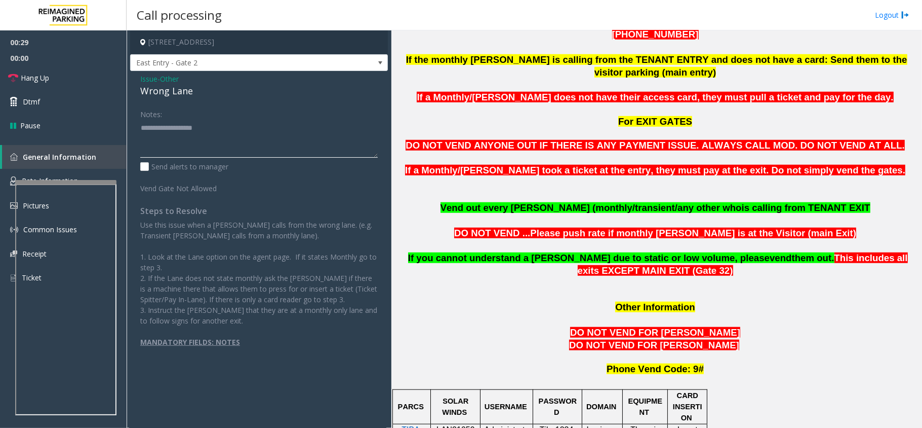
click at [187, 136] on textarea at bounding box center [259, 139] width 238 height 38
click at [180, 85] on div "Wrong Lane" at bounding box center [259, 91] width 238 height 14
copy div "Wrong Lane"
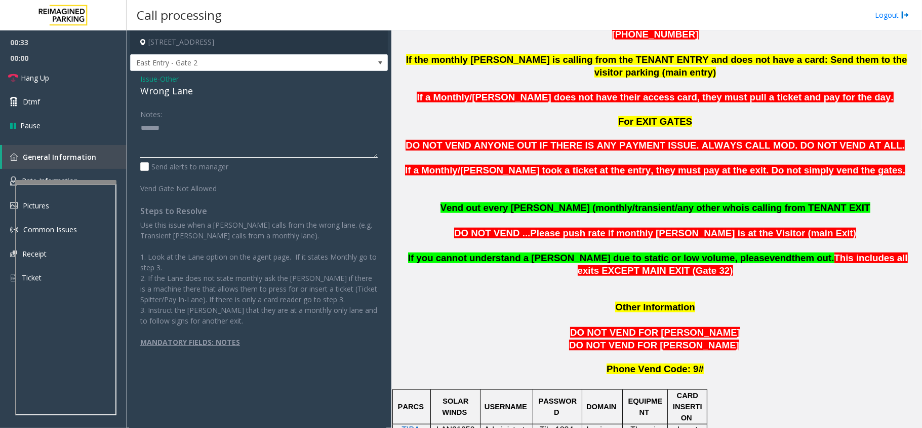
click at [197, 147] on textarea at bounding box center [259, 139] width 238 height 38
paste textarea "**********"
drag, startPoint x: 84, startPoint y: 81, endPoint x: 119, endPoint y: 97, distance: 38.1
click at [84, 81] on link "Hang Up" at bounding box center [63, 78] width 127 height 24
click at [228, 143] on textarea at bounding box center [259, 139] width 238 height 38
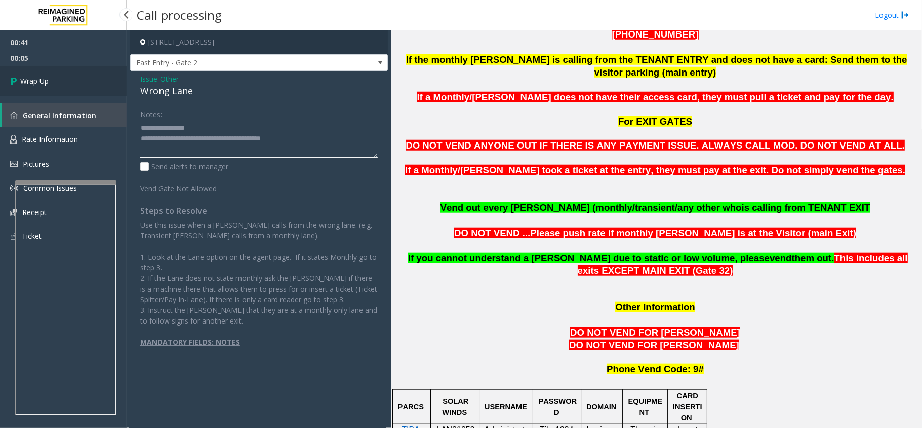
type textarea "**********"
click at [99, 82] on link "Wrap Up" at bounding box center [63, 81] width 127 height 30
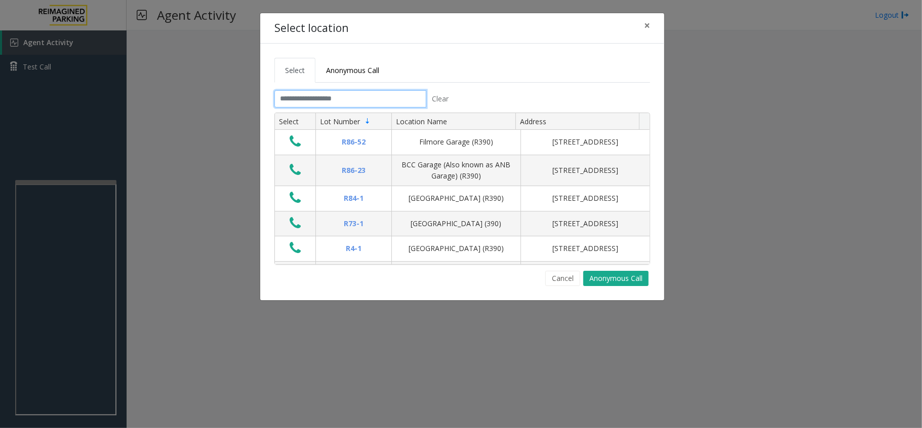
click at [312, 95] on input "text" at bounding box center [351, 98] width 152 height 17
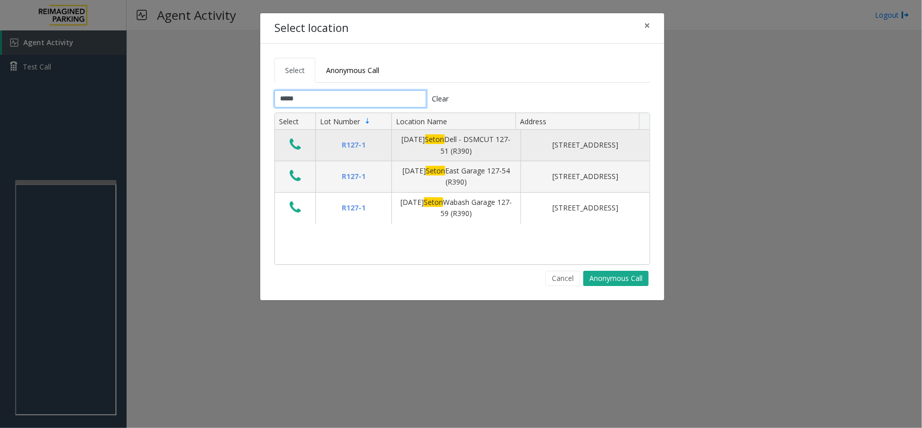
type input "*****"
click at [296, 144] on icon "Data table" at bounding box center [295, 144] width 11 height 14
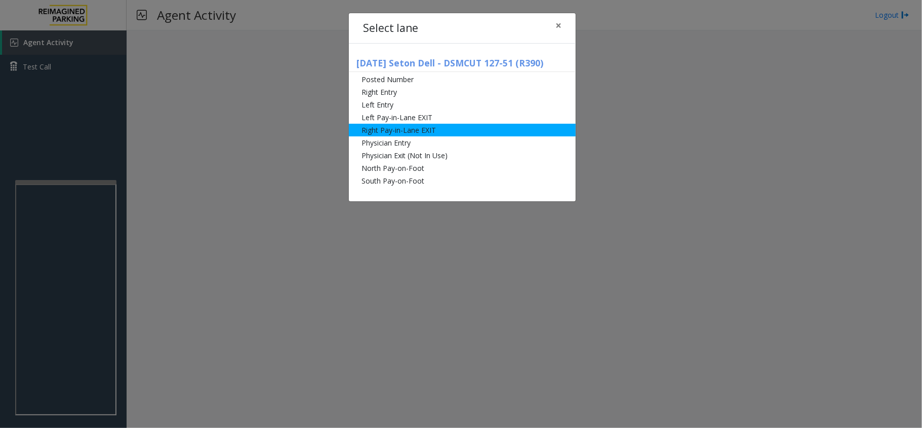
click at [408, 126] on li "Right Pay-in-Lane EXIT" at bounding box center [462, 130] width 227 height 13
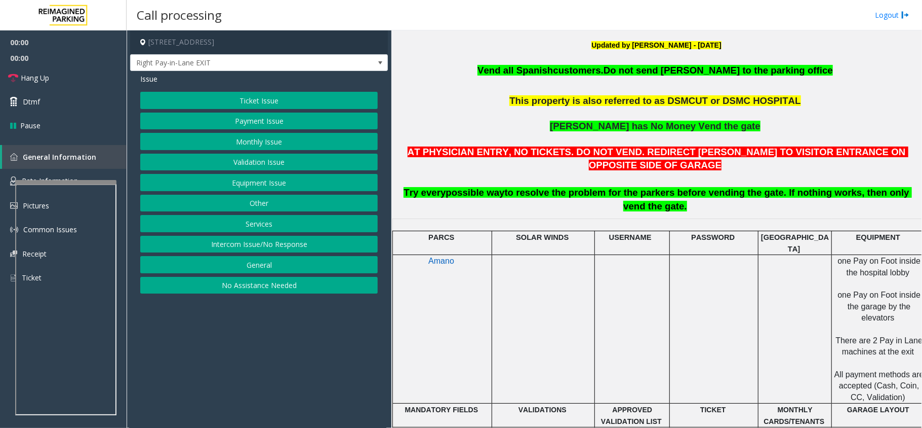
scroll to position [337, 0]
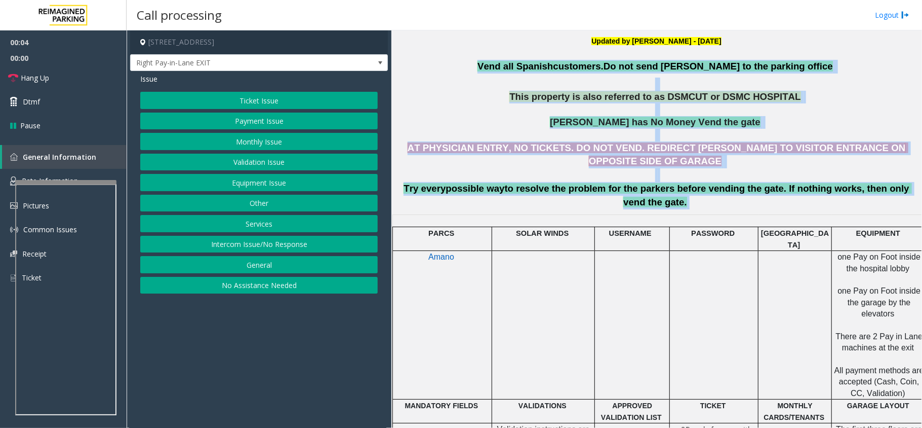
drag, startPoint x: 505, startPoint y: 63, endPoint x: 866, endPoint y: 185, distance: 381.7
click at [866, 185] on div "Seton Hospital 1500 Red River St. Austin, TX Updated by Pranav Babbar - 13th Ja…" at bounding box center [656, 429] width 523 height 910
click at [809, 181] on p "AT PHYSICIAN ENTRY, NO TICKETS. DO NOT VEND. REDIRECT PARKER TO VISITOR ENTRANC…" at bounding box center [656, 175] width 523 height 68
drag, startPoint x: 809, startPoint y: 180, endPoint x: 505, endPoint y: 63, distance: 326.2
click at [505, 63] on h3 "Vend all Spanish customers. Do not send parkers to the parking office This prop…" at bounding box center [656, 134] width 523 height 149
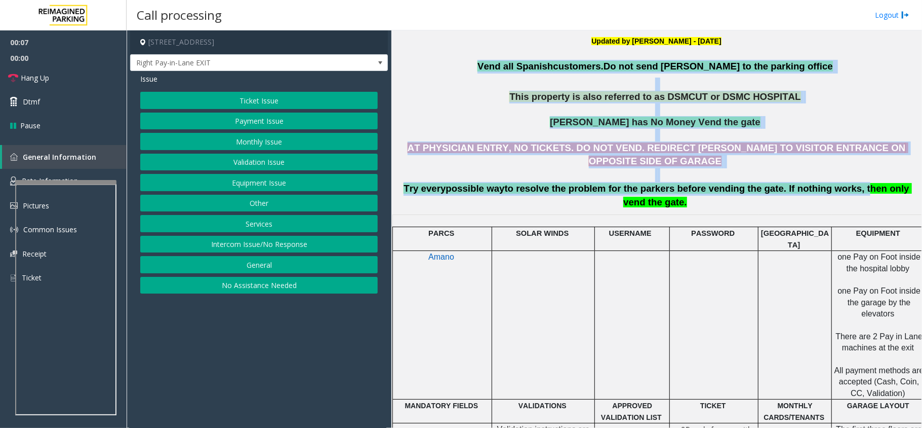
click at [505, 63] on p "Vend all Spanish customers. Do not send parkers to the parking office" at bounding box center [656, 67] width 523 height 14
drag, startPoint x: 508, startPoint y: 54, endPoint x: 804, endPoint y: 187, distance: 325.4
click at [804, 187] on div "Seton Hospital 1500 Red River St. Austin, TX Updated by Pranav Babbar - 13th Ja…" at bounding box center [656, 429] width 523 height 910
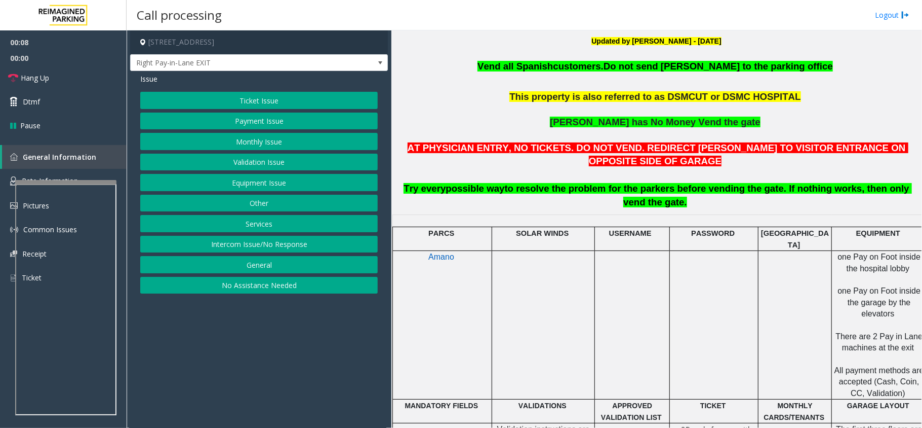
click at [750, 183] on div "Seton Hospital 1500 Red River St. Austin, TX Updated by Pranav Babbar - 13th Ja…" at bounding box center [656, 429] width 523 height 910
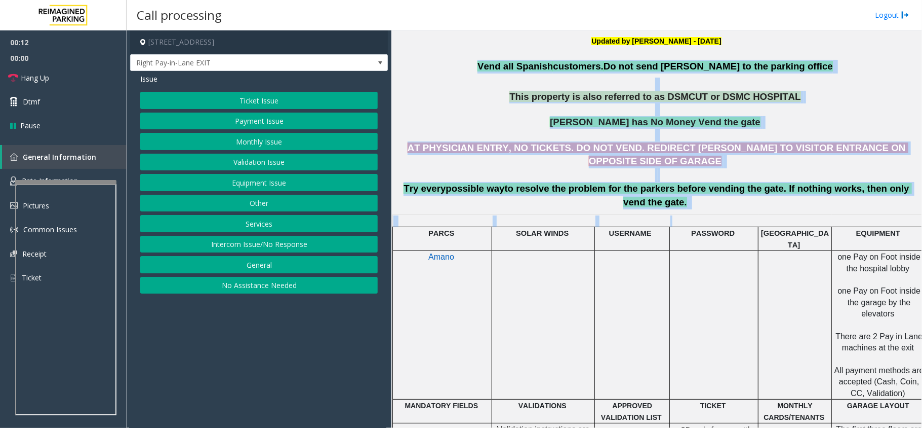
drag, startPoint x: 507, startPoint y: 61, endPoint x: 826, endPoint y: 185, distance: 341.9
click at [826, 185] on div "Seton Hospital 1500 Red River St. Austin, TX Updated by Pranav Babbar - 13th Ja…" at bounding box center [656, 429] width 523 height 910
click at [684, 185] on div "Seton Hospital 1500 Red River St. Austin, TX Updated by Pranav Babbar - 13th Ja…" at bounding box center [656, 429] width 523 height 910
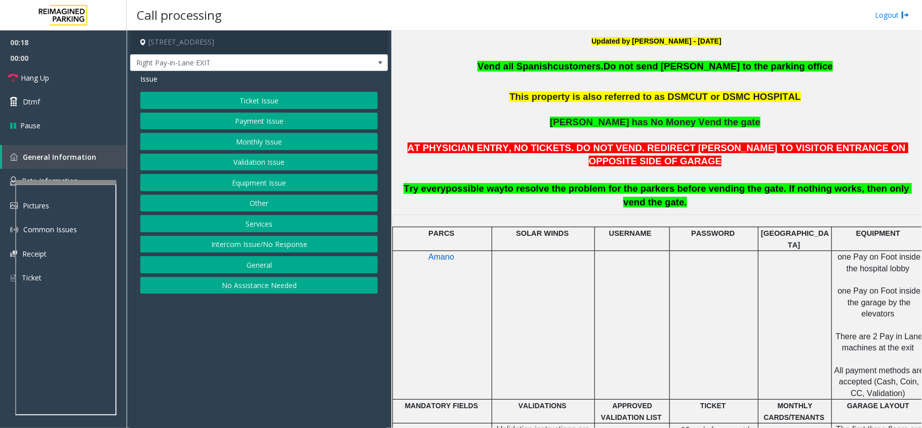
click at [274, 96] on button "Ticket Issue" at bounding box center [259, 100] width 238 height 17
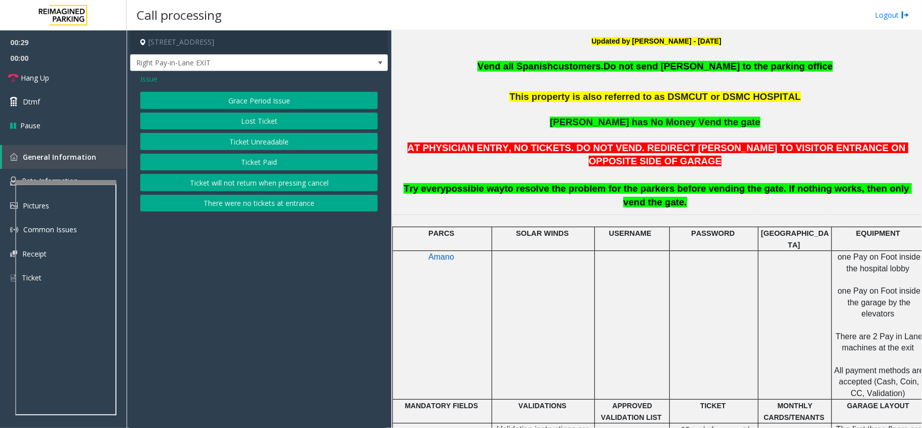
click at [275, 138] on button "Ticket Unreadable" at bounding box center [259, 141] width 238 height 17
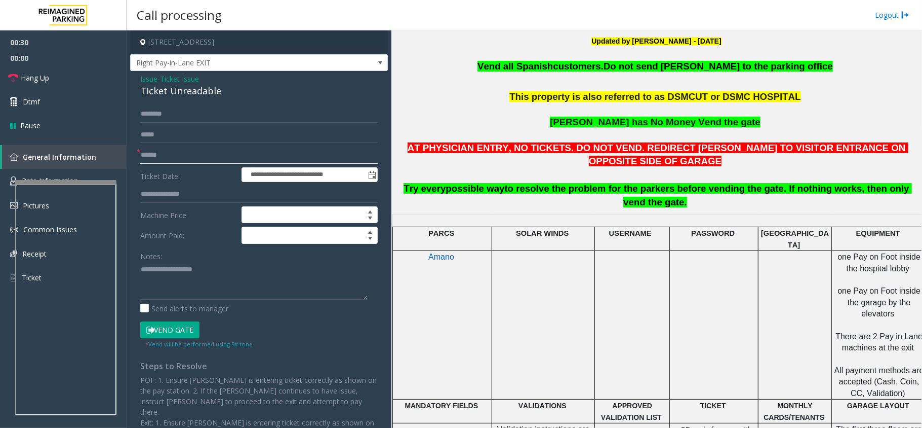
click at [223, 150] on input "text" at bounding box center [259, 154] width 238 height 17
type input "*******"
click at [206, 267] on textarea at bounding box center [253, 280] width 227 height 38
type textarea "******"
click at [143, 78] on span "Issue" at bounding box center [148, 78] width 17 height 11
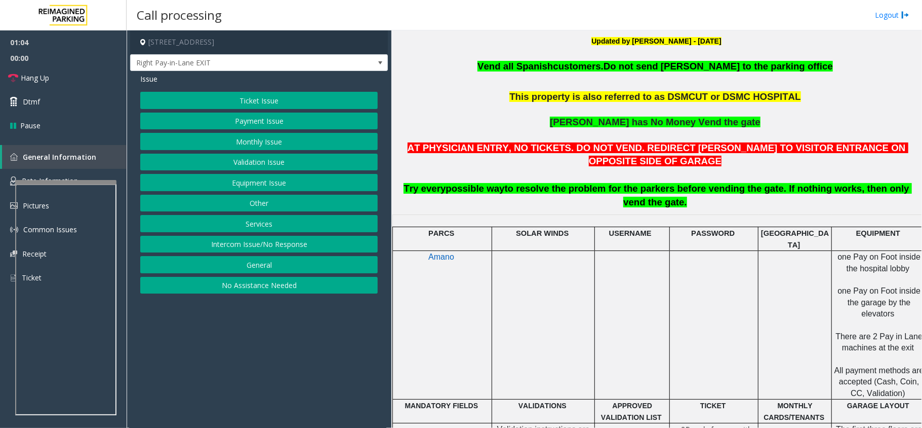
click at [209, 86] on div "Issue Ticket Issue Payment Issue Monthly Issue Validation Issue Equipment Issue…" at bounding box center [259, 184] width 258 height 227
click at [215, 92] on button "Ticket Issue" at bounding box center [259, 100] width 238 height 17
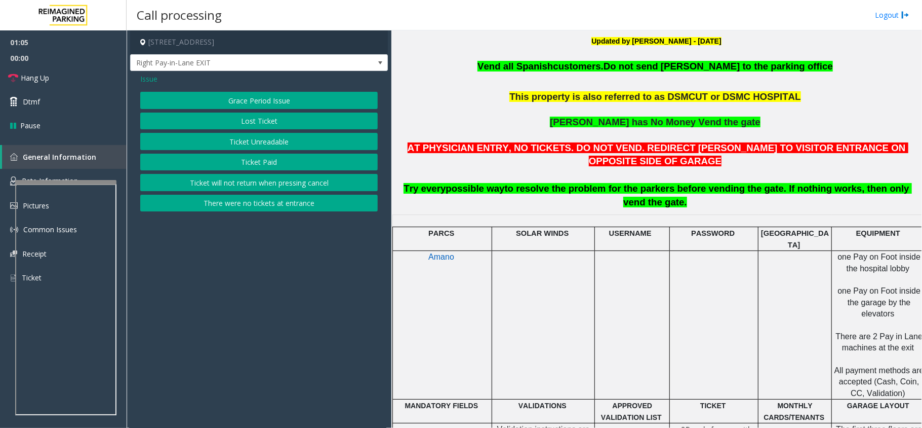
click at [250, 159] on button "Ticket Paid" at bounding box center [259, 161] width 238 height 17
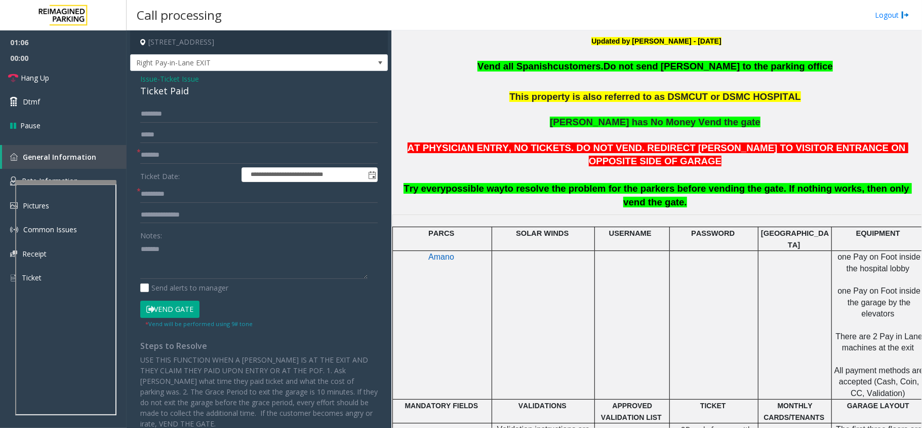
click at [152, 90] on div "Ticket Paid" at bounding box center [259, 91] width 238 height 14
copy div "Ticket Paid"
click at [181, 250] on textarea at bounding box center [253, 260] width 227 height 38
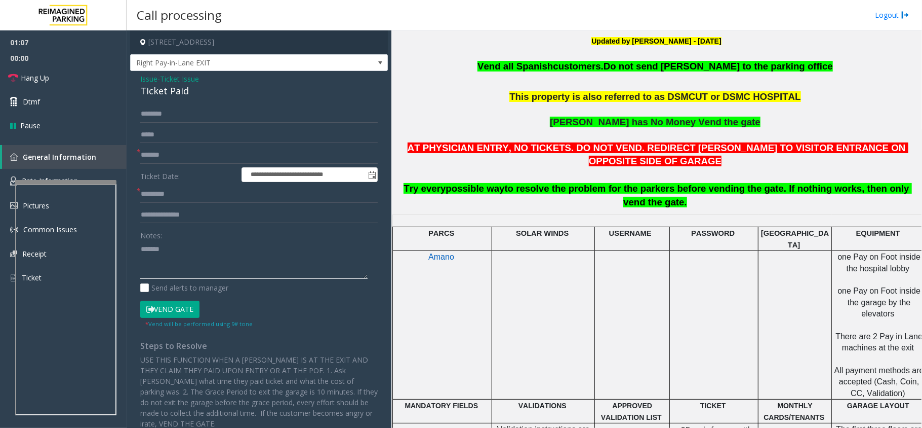
paste textarea "**********"
type textarea "**********"
click at [180, 161] on input "*******" at bounding box center [259, 154] width 238 height 17
type input "*"
type input "**********"
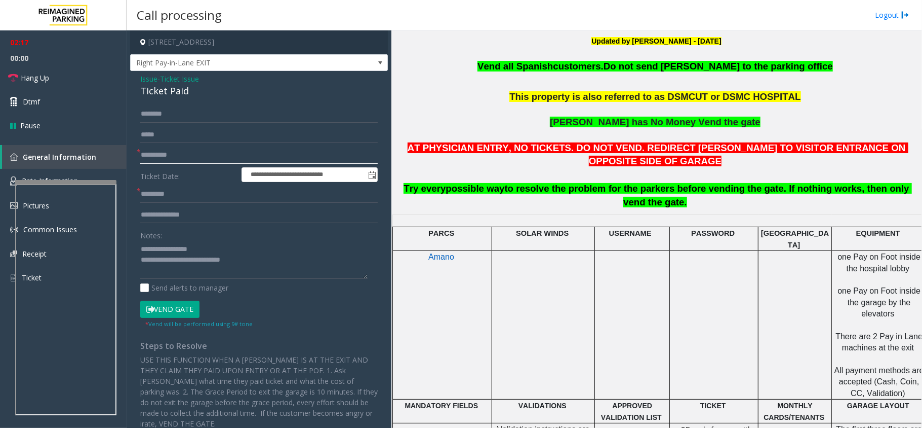
drag, startPoint x: 190, startPoint y: 157, endPoint x: 137, endPoint y: 157, distance: 53.7
click at [140, 157] on div "**********" at bounding box center [259, 154] width 238 height 17
type input "******"
click at [186, 197] on input "text" at bounding box center [259, 193] width 238 height 17
click at [177, 305] on button "Vend Gate" at bounding box center [169, 308] width 59 height 17
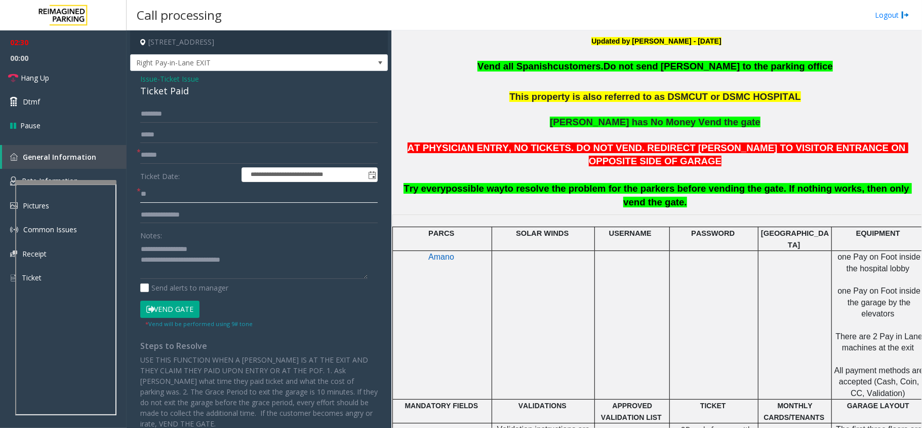
type input "**"
click at [262, 268] on textarea at bounding box center [253, 260] width 227 height 38
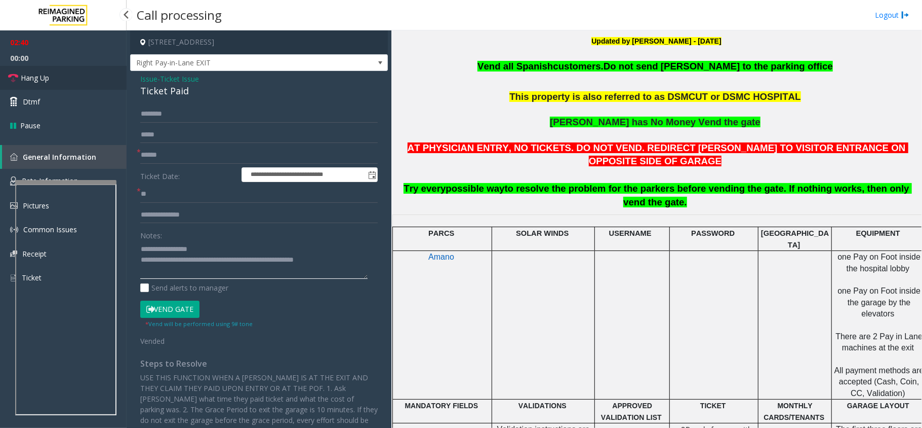
type textarea "**********"
click at [31, 75] on span "Hang Up" at bounding box center [35, 77] width 28 height 11
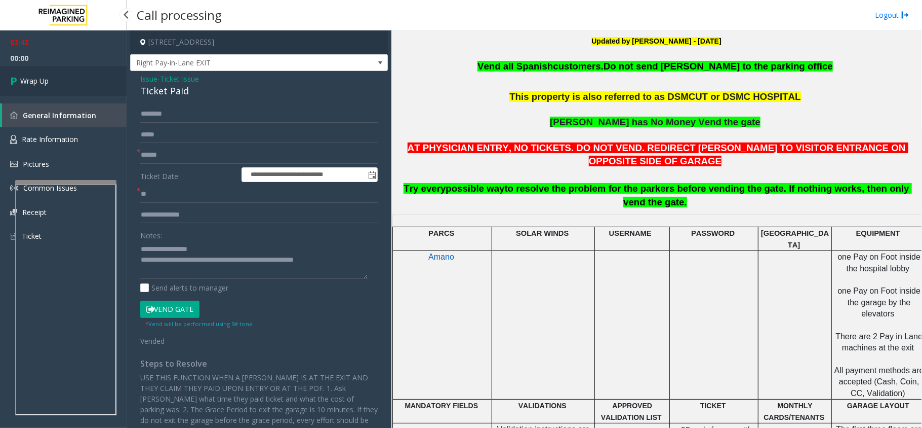
click at [31, 75] on span "Wrap Up" at bounding box center [34, 80] width 28 height 11
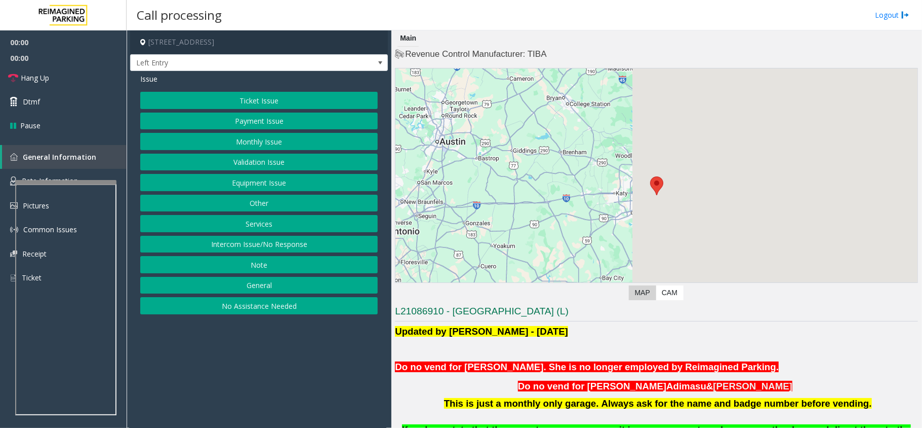
scroll to position [405, 0]
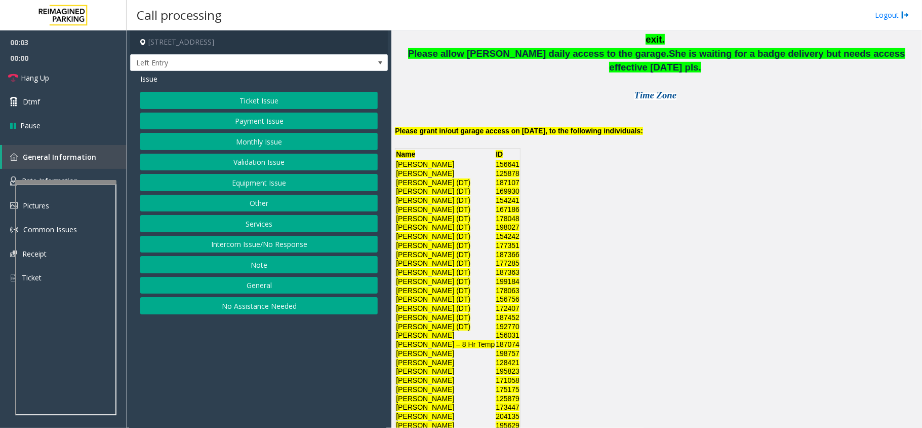
click at [264, 140] on button "Monthly Issue" at bounding box center [259, 141] width 238 height 17
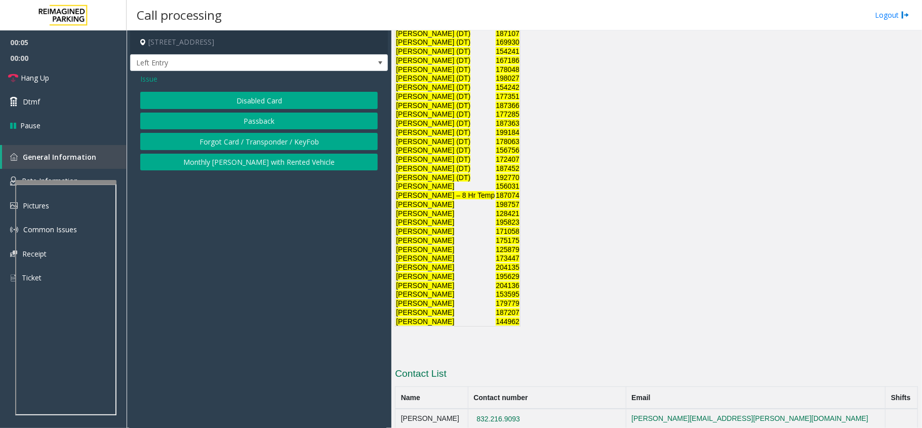
scroll to position [558, 0]
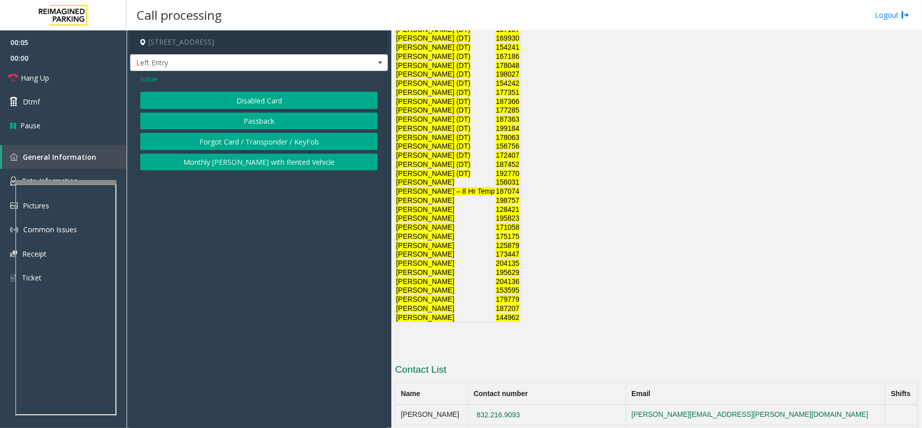
click at [268, 92] on button "Disabled Card" at bounding box center [259, 100] width 238 height 17
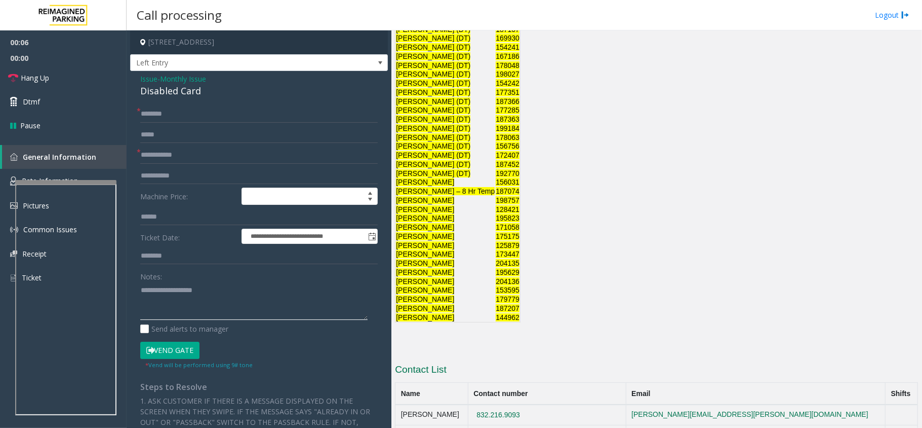
click at [199, 283] on textarea at bounding box center [253, 301] width 227 height 38
type textarea "******"
click at [173, 74] on span "Monthly Issue" at bounding box center [183, 78] width 46 height 11
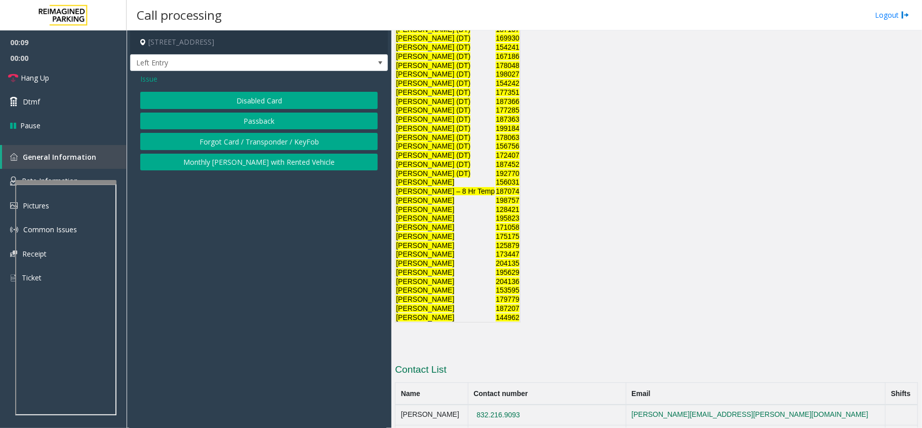
click at [180, 97] on button "Disabled Card" at bounding box center [259, 100] width 238 height 17
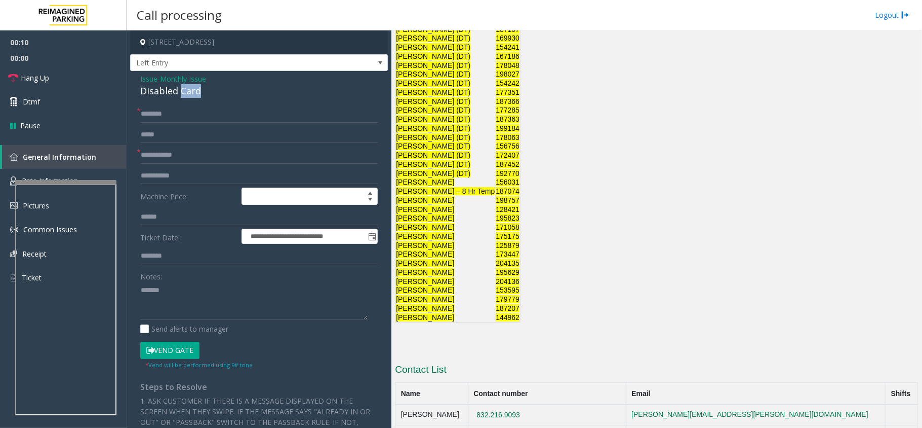
click at [180, 97] on div "Disabled Card" at bounding box center [259, 91] width 238 height 14
click at [180, 96] on div "Disabled Card" at bounding box center [259, 91] width 238 height 14
copy div "Disabled Card"
click at [195, 302] on textarea at bounding box center [253, 301] width 227 height 38
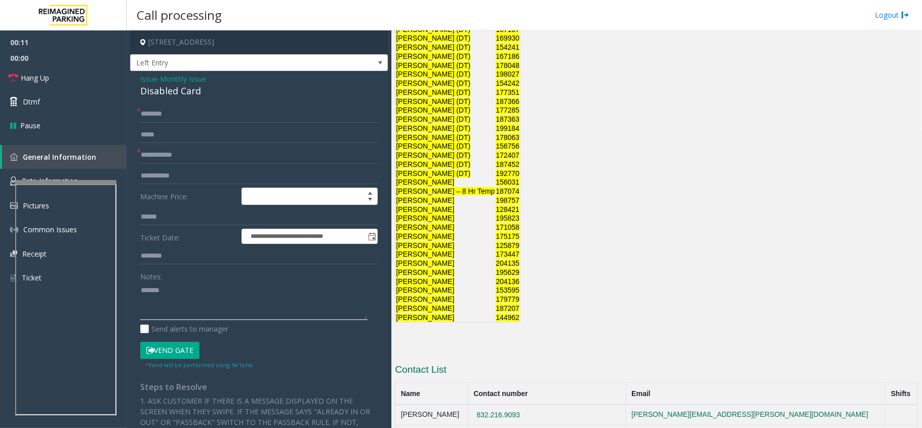
paste textarea "**********"
type textarea "**********"
click at [165, 161] on input "text" at bounding box center [259, 154] width 238 height 17
type input "******"
click at [169, 119] on input "text" at bounding box center [259, 113] width 238 height 17
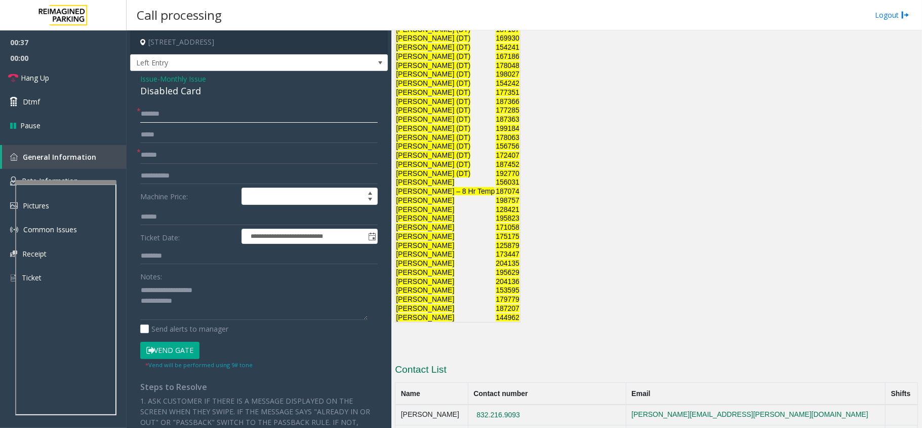
type input "*******"
drag, startPoint x: 165, startPoint y: 117, endPoint x: 266, endPoint y: 90, distance: 104.7
click at [266, 90] on div "Disabled Card" at bounding box center [259, 91] width 238 height 14
click at [207, 306] on textarea at bounding box center [253, 301] width 227 height 38
type textarea "**********"
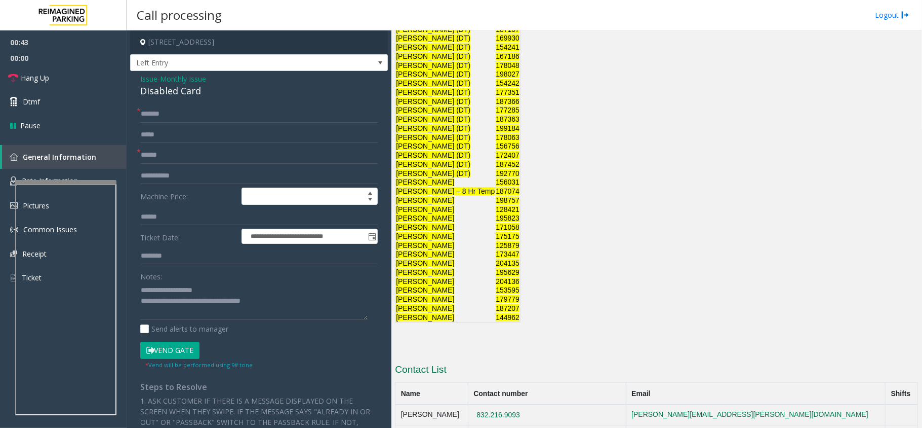
click at [171, 349] on button "Vend Gate" at bounding box center [169, 349] width 59 height 17
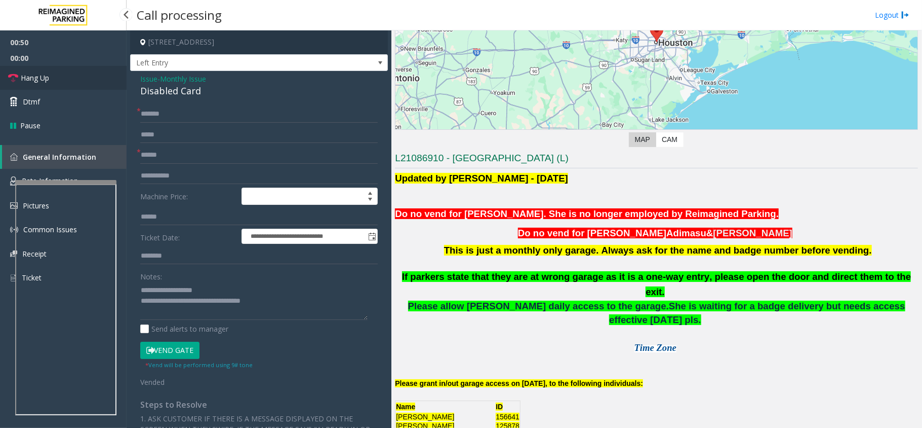
click at [51, 81] on link "Hang Up" at bounding box center [63, 78] width 127 height 24
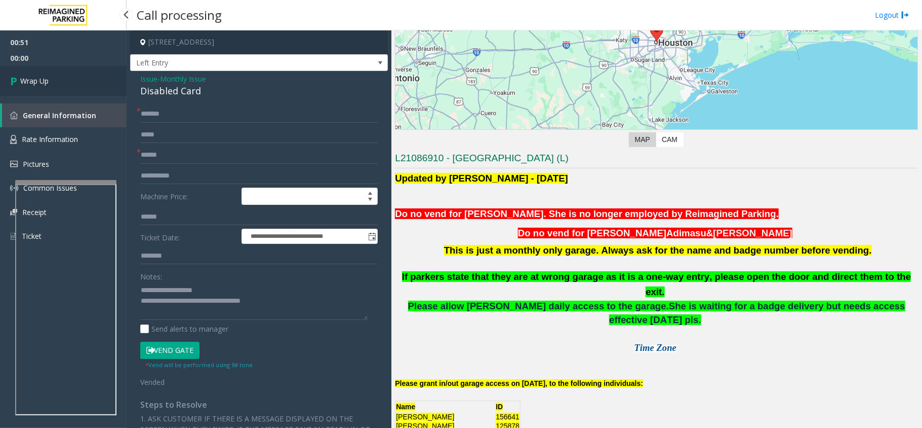
click at [51, 80] on link "Wrap Up" at bounding box center [63, 81] width 127 height 30
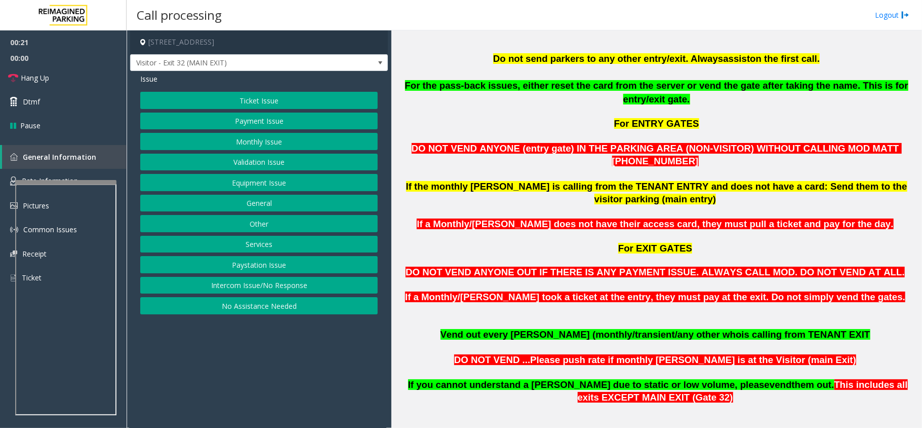
scroll to position [473, 0]
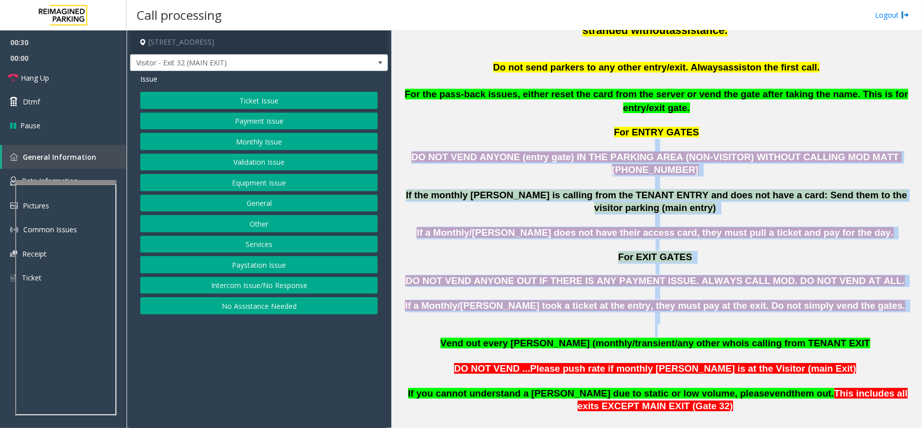
drag, startPoint x: 406, startPoint y: 120, endPoint x: 787, endPoint y: 280, distance: 413.0
click at [787, 299] on p "If a Monthly/Tenant parker took a ticket at the entry, they must pay at the exi…" at bounding box center [656, 317] width 523 height 37
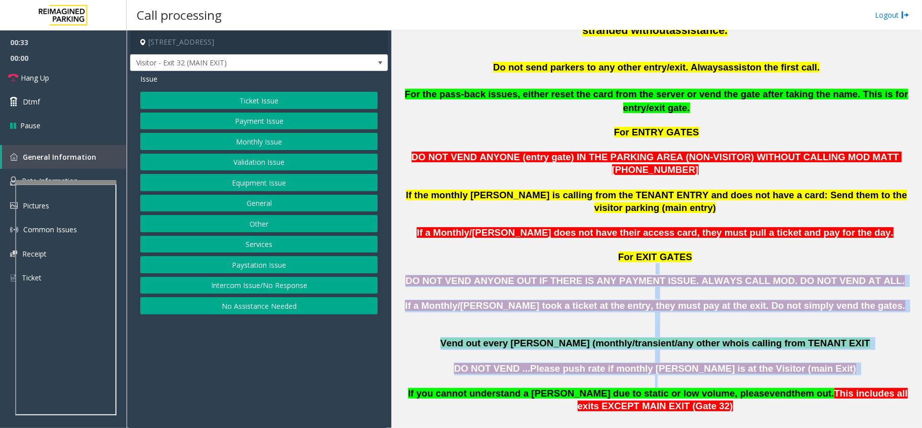
drag, startPoint x: 422, startPoint y: 220, endPoint x: 837, endPoint y: 333, distance: 430.0
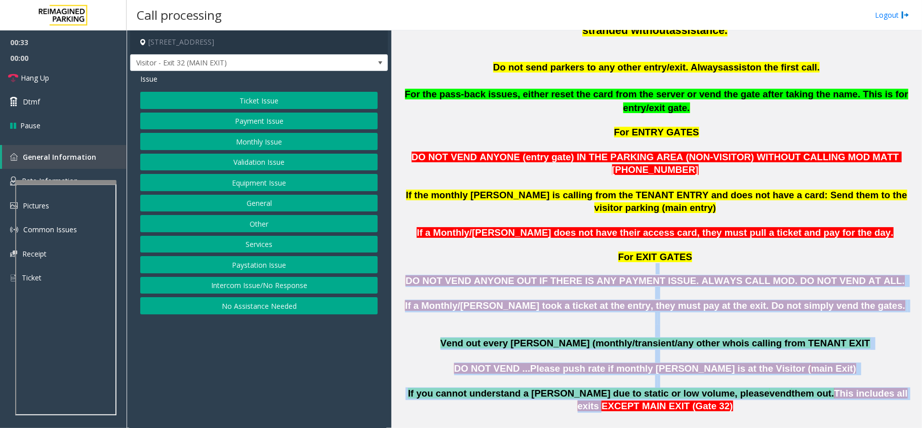
click at [819, 375] on p "If you cannot understand a parker due to static or low volume, please vend them…" at bounding box center [656, 393] width 523 height 37
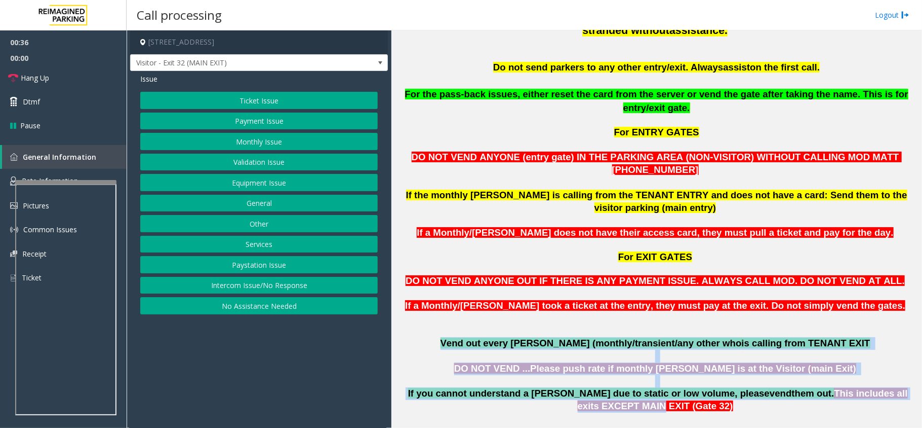
drag, startPoint x: 902, startPoint y: 340, endPoint x: 475, endPoint y: 290, distance: 429.5
click at [475, 337] on p "Vend out every parker (monthly/transient/any other who is calling from TENANT E…" at bounding box center [656, 343] width 523 height 13
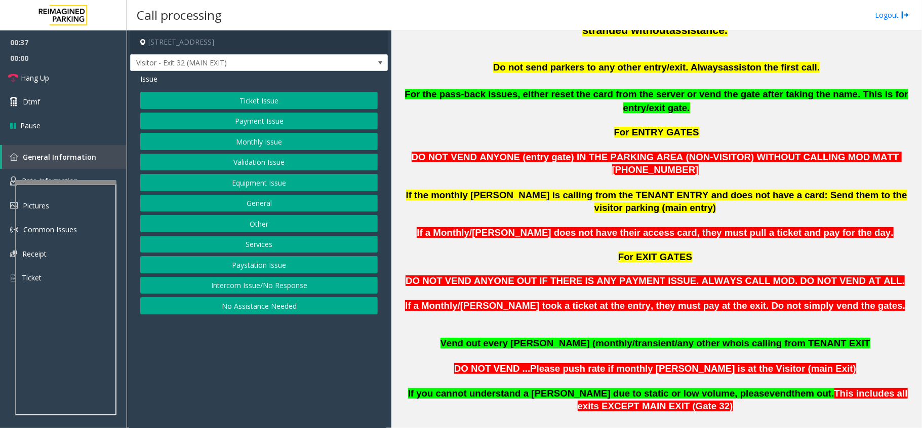
click at [538, 299] on p "If a Monthly/Tenant parker took a ticket at the entry, they must pay at the exi…" at bounding box center [656, 317] width 523 height 37
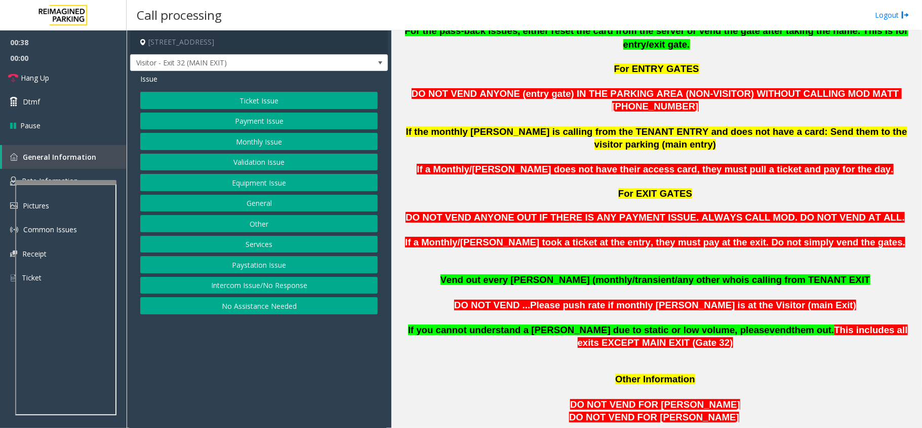
scroll to position [608, 0]
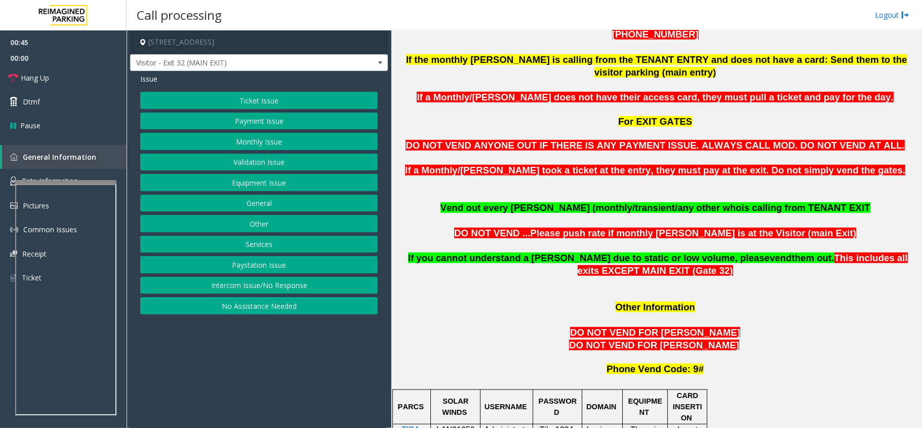
click at [339, 104] on button "Ticket Issue" at bounding box center [259, 100] width 238 height 17
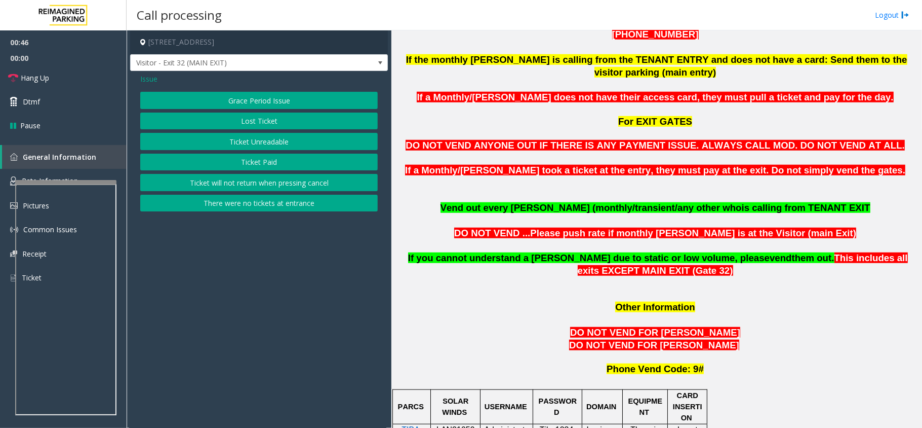
click at [286, 204] on button "There were no tickets at entrance" at bounding box center [259, 203] width 238 height 17
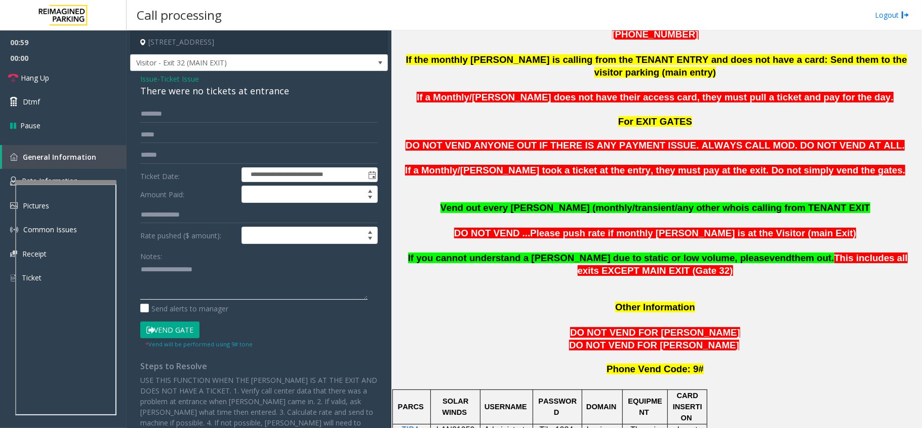
click at [196, 276] on textarea at bounding box center [253, 280] width 227 height 38
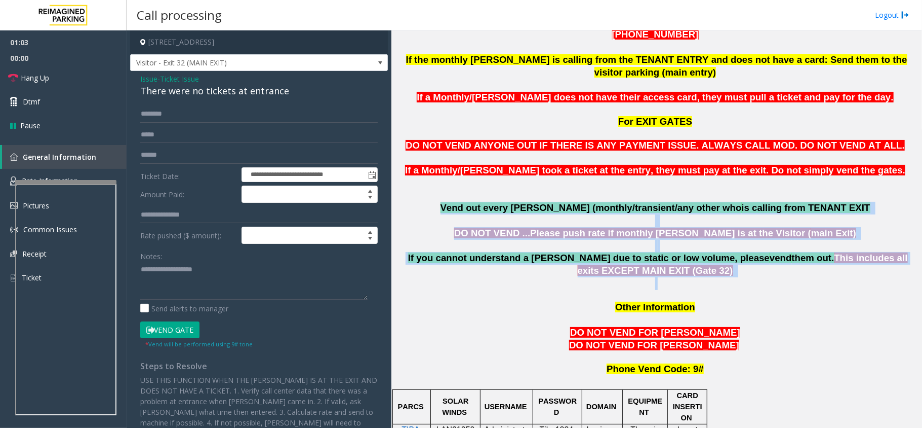
drag, startPoint x: 466, startPoint y: 148, endPoint x: 736, endPoint y: 234, distance: 283.4
click at [736, 277] on p at bounding box center [656, 283] width 523 height 13
drag, startPoint x: 691, startPoint y: 229, endPoint x: 442, endPoint y: 142, distance: 264.0
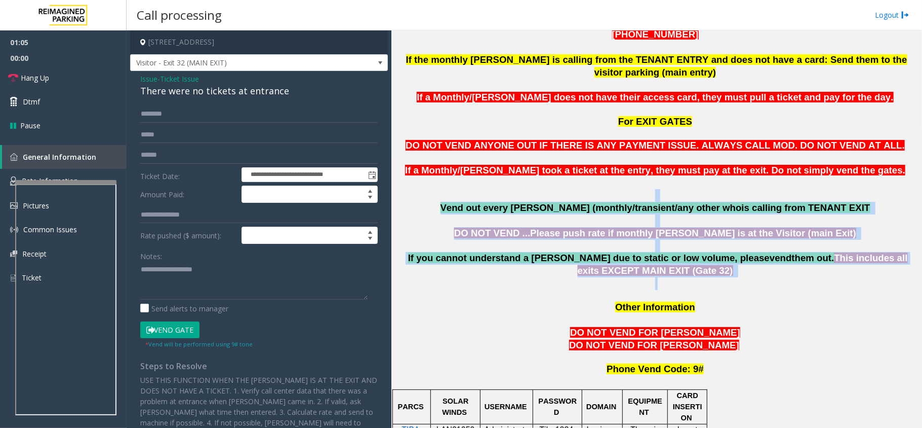
click at [465, 202] on p "Vend out every parker (monthly/transient/any other who is calling from TENANT E…" at bounding box center [656, 208] width 523 height 13
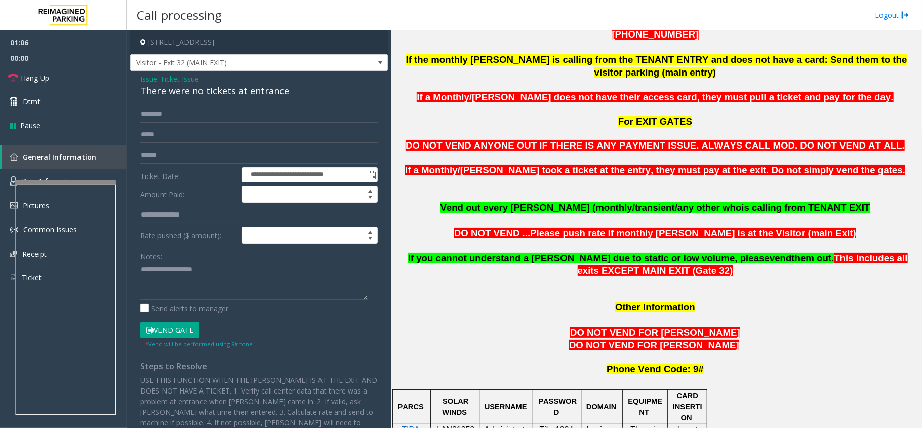
scroll to position [878, 0]
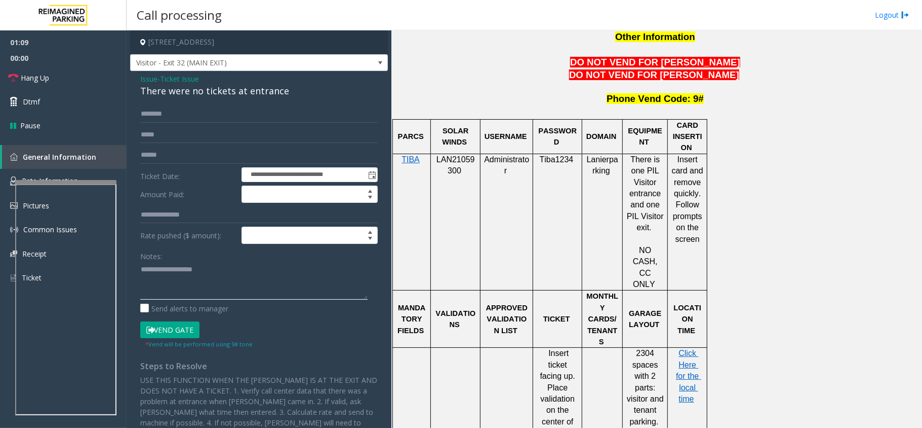
click at [197, 279] on textarea at bounding box center [253, 280] width 227 height 38
drag, startPoint x: 610, startPoint y: 124, endPoint x: 588, endPoint y: 111, distance: 26.1
click at [588, 153] on td "Lanierparking" at bounding box center [603, 221] width 41 height 137
click at [588, 155] on span "Lanierparking" at bounding box center [602, 165] width 31 height 20
click at [158, 278] on textarea at bounding box center [253, 280] width 227 height 38
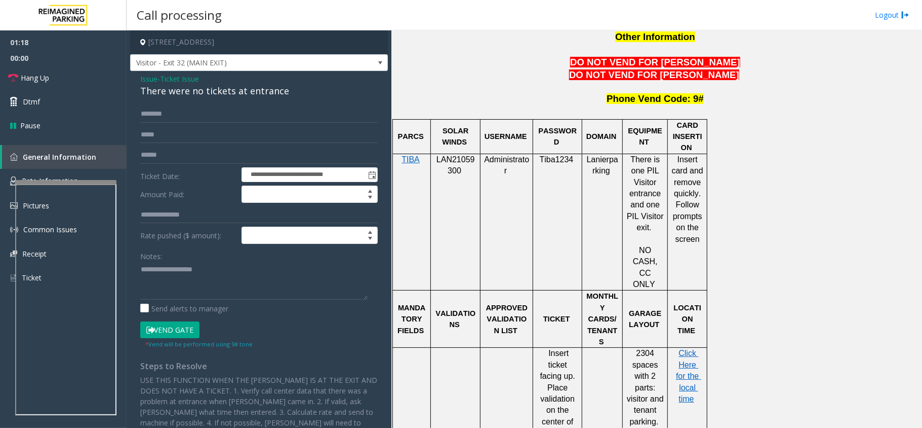
click at [152, 80] on span "Issue" at bounding box center [148, 78] width 17 height 11
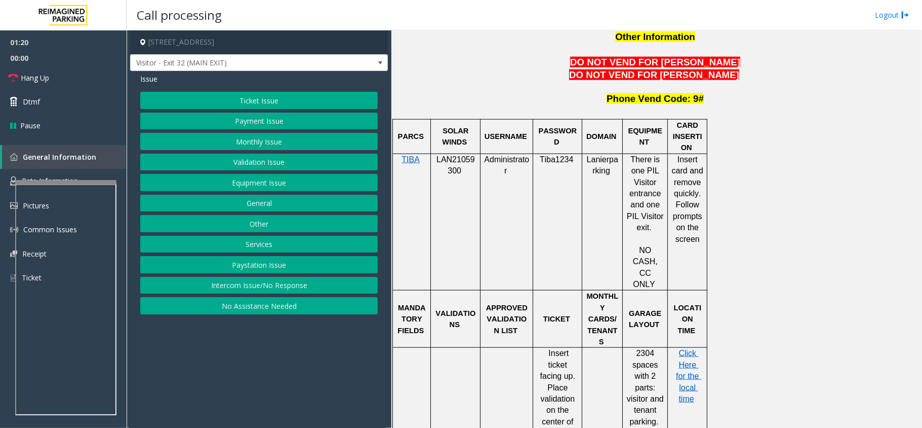
click at [272, 225] on button "Other" at bounding box center [259, 223] width 238 height 17
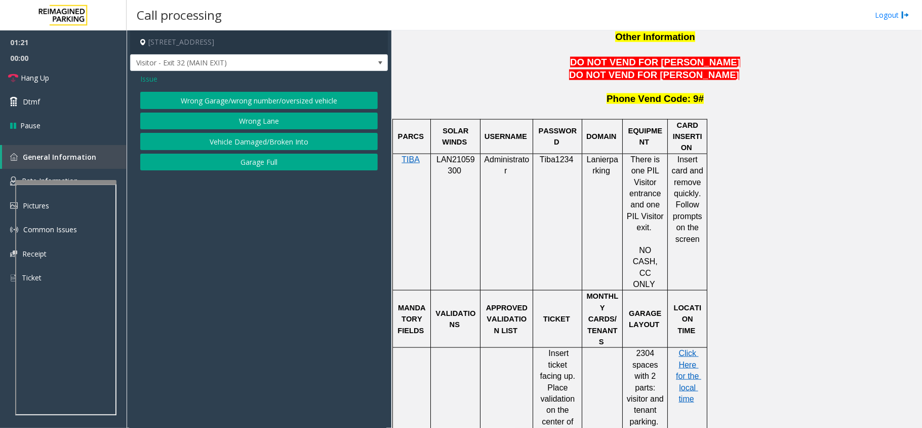
click at [145, 79] on span "Issue" at bounding box center [148, 78] width 17 height 11
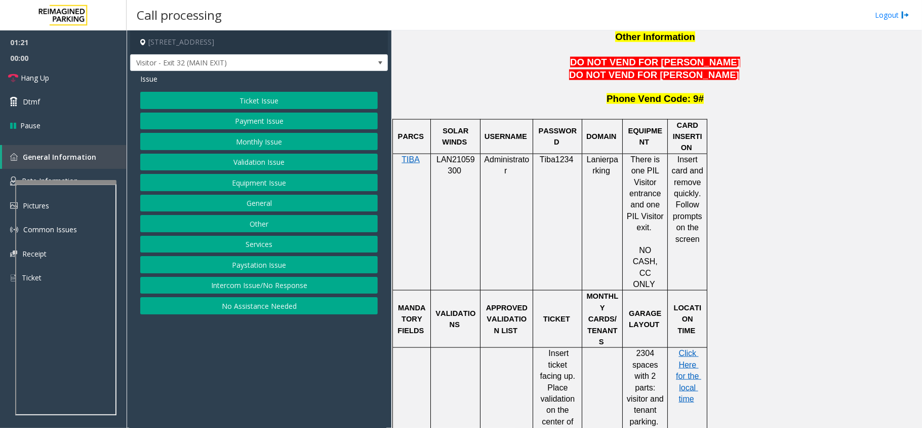
click at [248, 259] on button "Paystation Issue" at bounding box center [259, 264] width 238 height 17
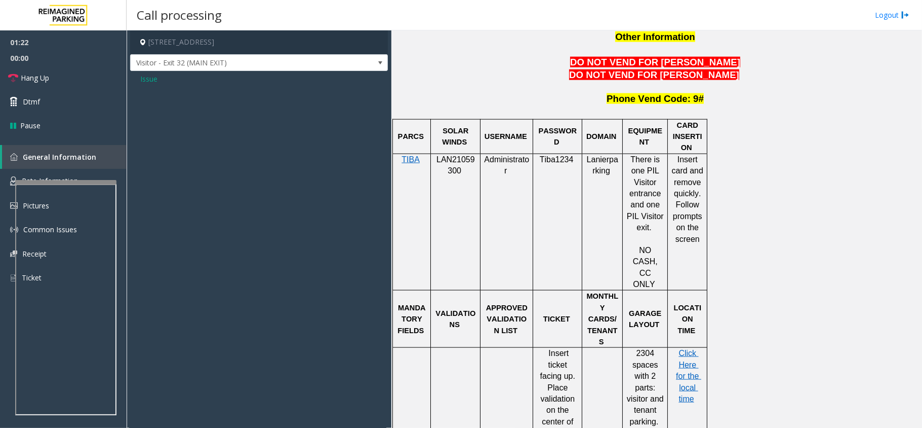
click at [154, 88] on div "Issue" at bounding box center [259, 82] width 258 height 23
click at [147, 79] on span "Issue" at bounding box center [148, 78] width 17 height 11
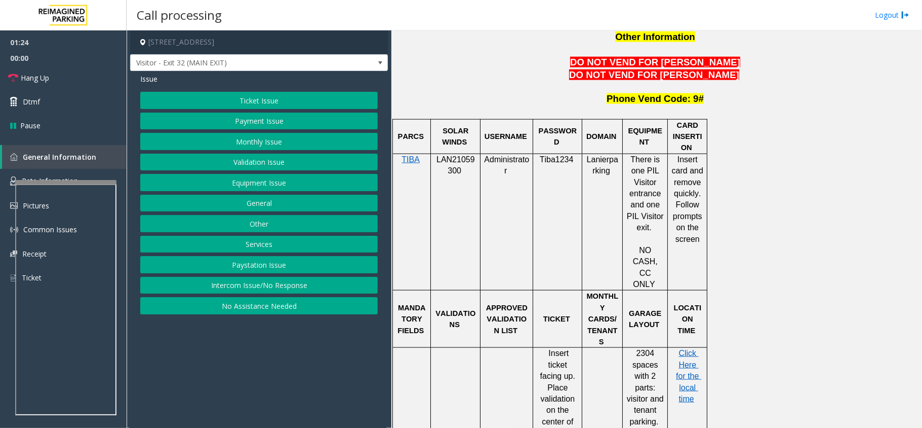
click at [267, 246] on button "Services" at bounding box center [259, 244] width 238 height 17
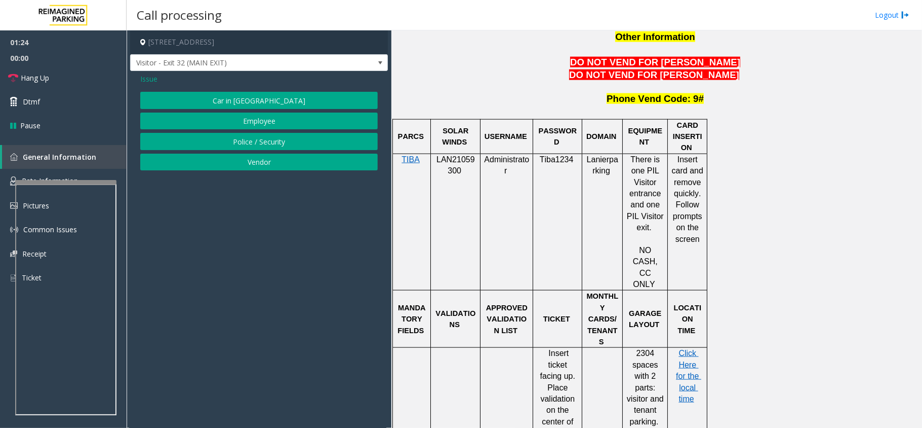
click at [267, 161] on button "Vendor" at bounding box center [259, 161] width 238 height 17
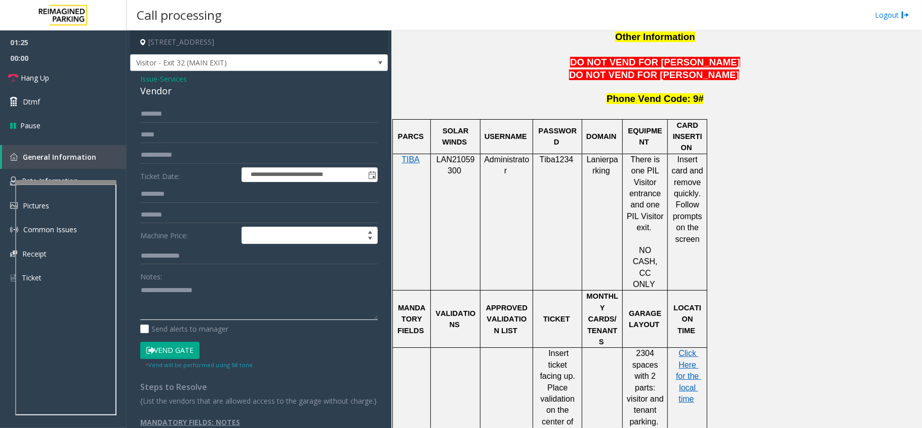
click at [218, 297] on textarea at bounding box center [259, 301] width 238 height 38
click at [208, 303] on textarea at bounding box center [259, 301] width 238 height 38
click at [35, 68] on link "Hang Up" at bounding box center [63, 78] width 127 height 24
click at [196, 305] on textarea at bounding box center [259, 301] width 238 height 38
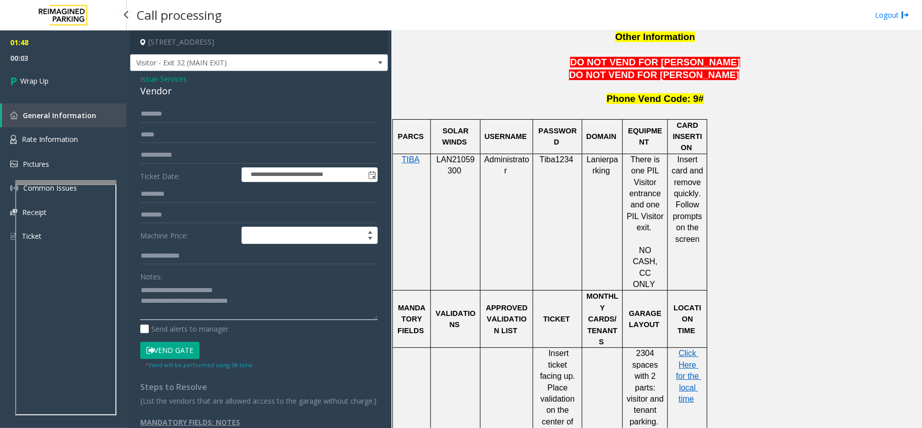
type textarea "**********"
click at [71, 65] on span "00:03" at bounding box center [63, 58] width 127 height 16
click at [66, 84] on link "Wrap Up" at bounding box center [63, 81] width 127 height 30
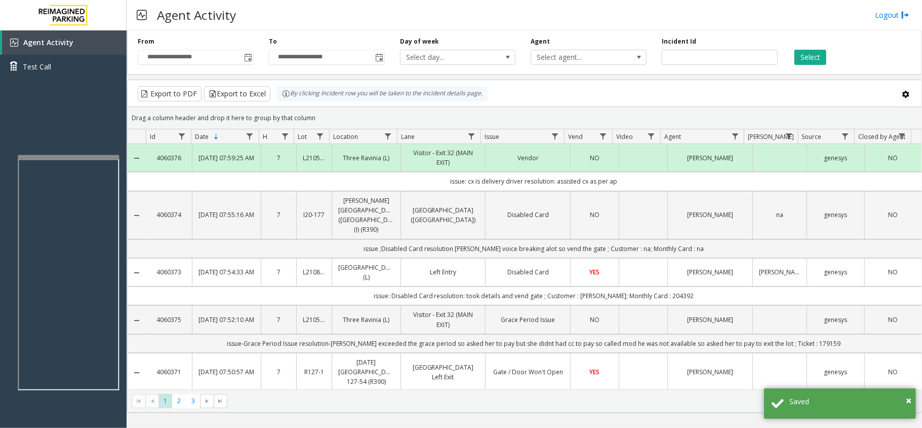
click at [88, 157] on div at bounding box center [68, 157] width 101 height 4
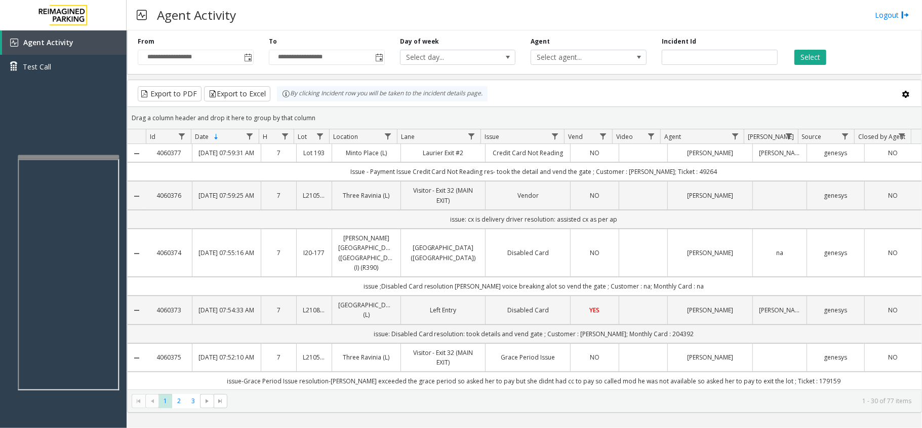
drag, startPoint x: 624, startPoint y: 229, endPoint x: 444, endPoint y: 229, distance: 179.8
click at [444, 228] on td "issue: cx is delivery driver resolution: assisted cx as per ap" at bounding box center [534, 219] width 776 height 19
click at [440, 228] on td "issue: cx is delivery driver resolution: assisted cx as per ap" at bounding box center [534, 219] width 776 height 19
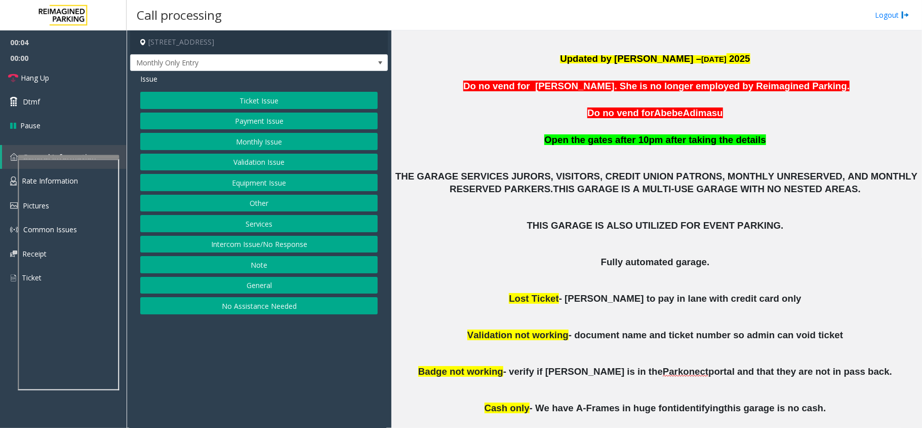
scroll to position [270, 0]
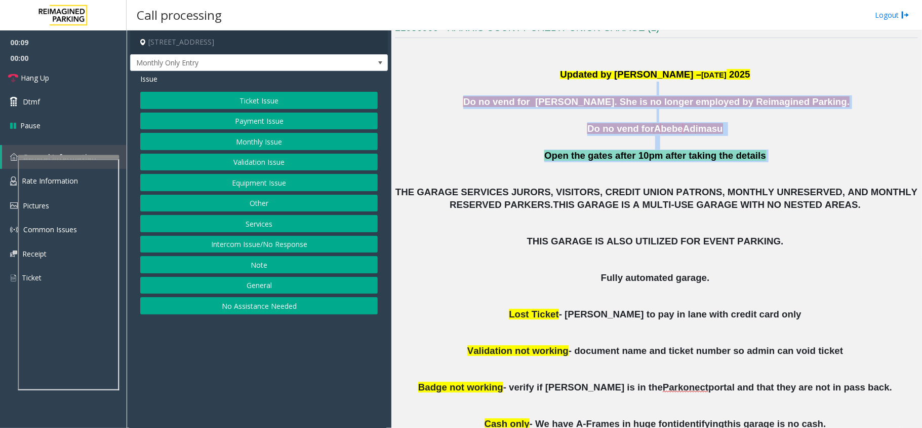
drag, startPoint x: 475, startPoint y: 94, endPoint x: 763, endPoint y: 158, distance: 295.3
click at [763, 158] on div "Updated by Jyoti Teotia – 12th Feb 2025 Do no vend for Stephanie Bogany. She is…" at bounding box center [656, 261] width 523 height 438
click at [763, 158] on p "Open the gates after 10pm after taking the details" at bounding box center [656, 155] width 523 height 13
drag, startPoint x: 763, startPoint y: 158, endPoint x: 504, endPoint y: 94, distance: 267.2
click at [504, 94] on div "Updated by Jyoti Teotia – 12th Feb 2025 Do no vend for Stephanie Bogany. She is…" at bounding box center [656, 261] width 523 height 438
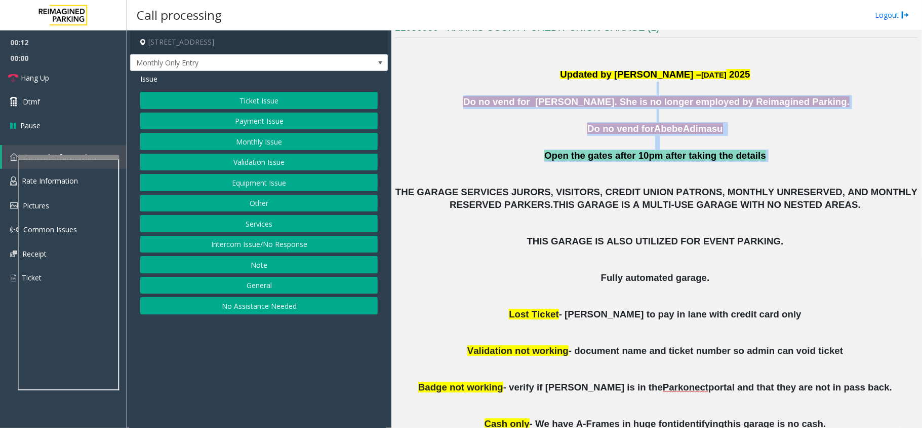
click at [468, 99] on p "Do no vend for Stephanie Bogany. She is no longer employed by Reimagined Parkin…" at bounding box center [656, 102] width 523 height 14
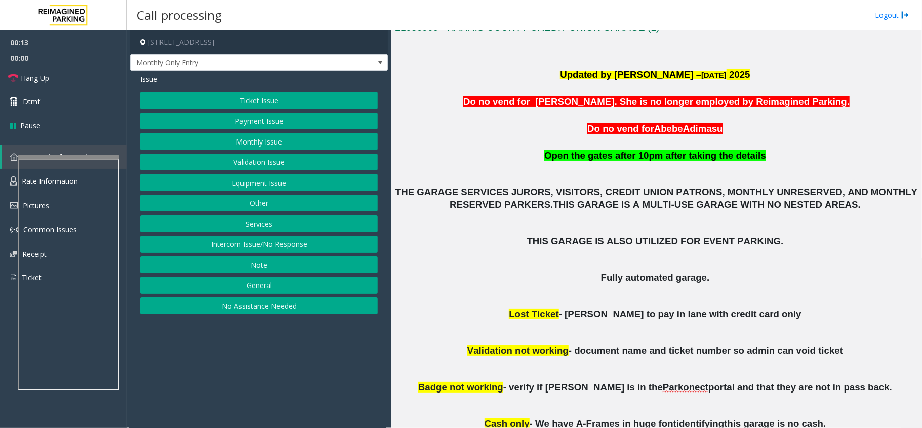
click at [290, 204] on button "Other" at bounding box center [259, 203] width 238 height 17
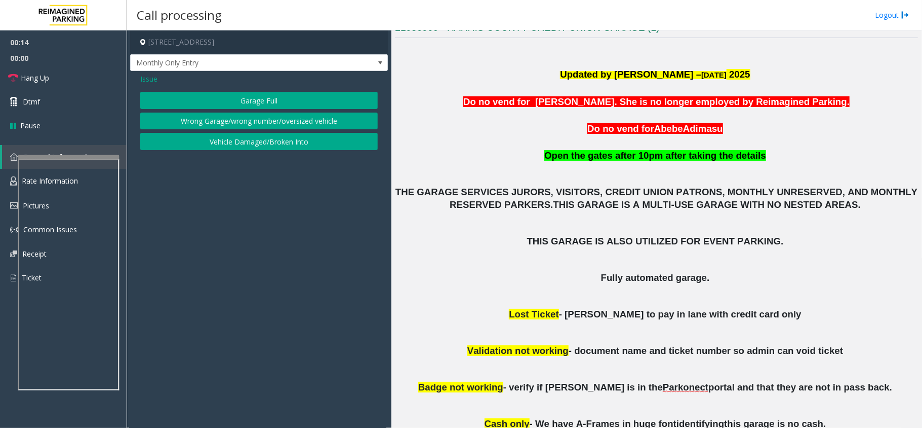
click at [283, 124] on button "Wrong Garage/wrong number/oversized vehicle" at bounding box center [259, 120] width 238 height 17
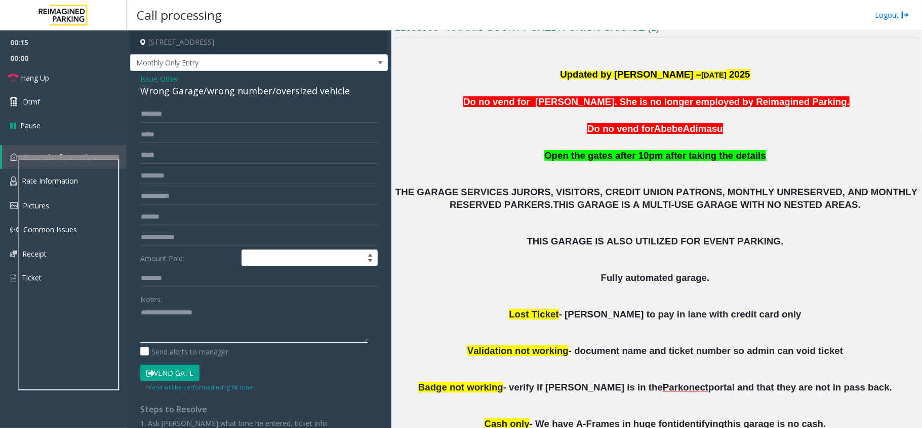
click at [213, 304] on textarea at bounding box center [253, 323] width 227 height 38
click at [363, 67] on span "Monthly Only Entry" at bounding box center [259, 62] width 258 height 17
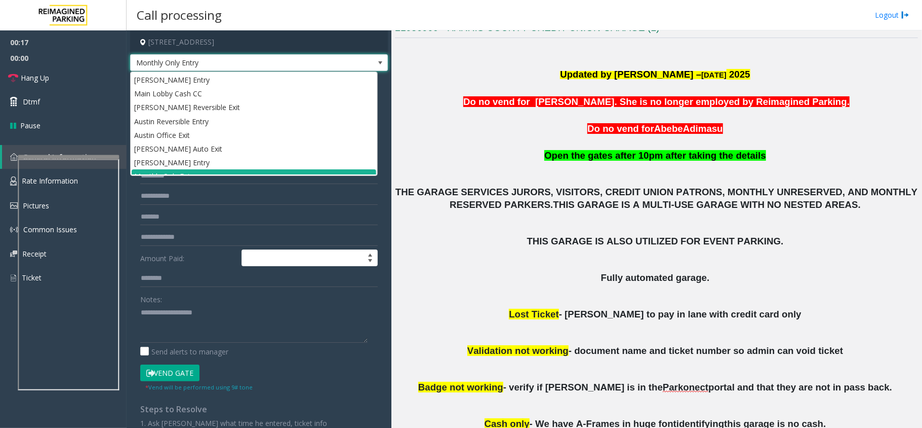
scroll to position [11, 0]
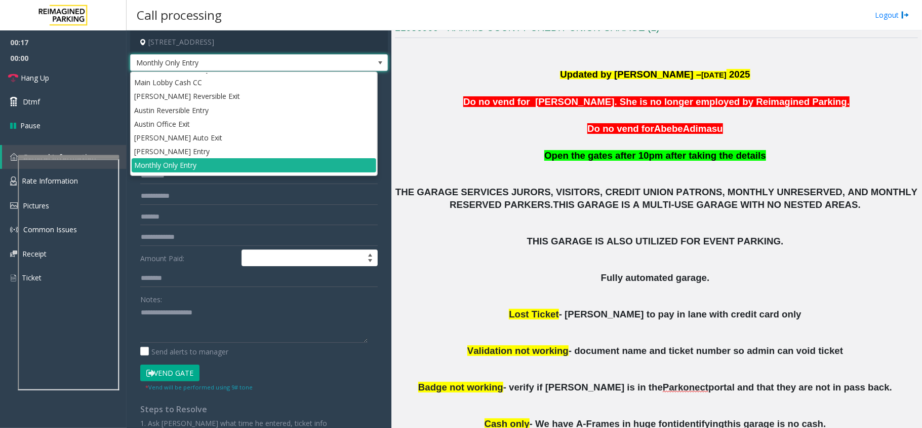
click at [363, 67] on span "Monthly Only Entry" at bounding box center [259, 62] width 258 height 17
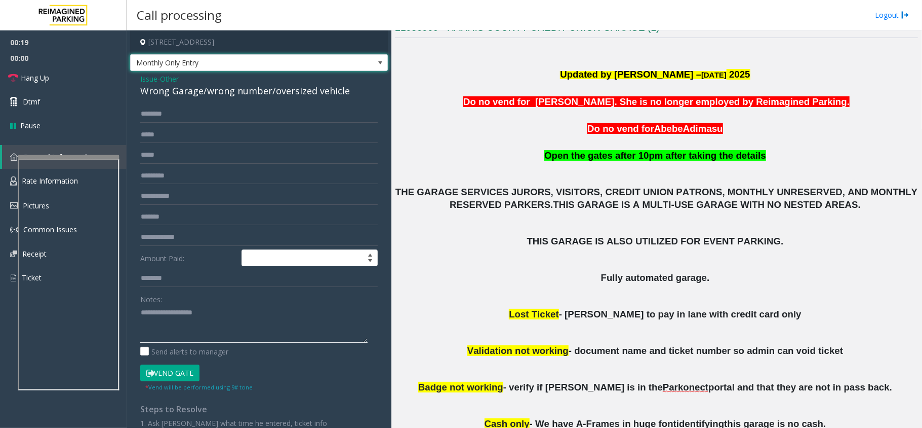
click at [199, 307] on textarea at bounding box center [253, 323] width 227 height 38
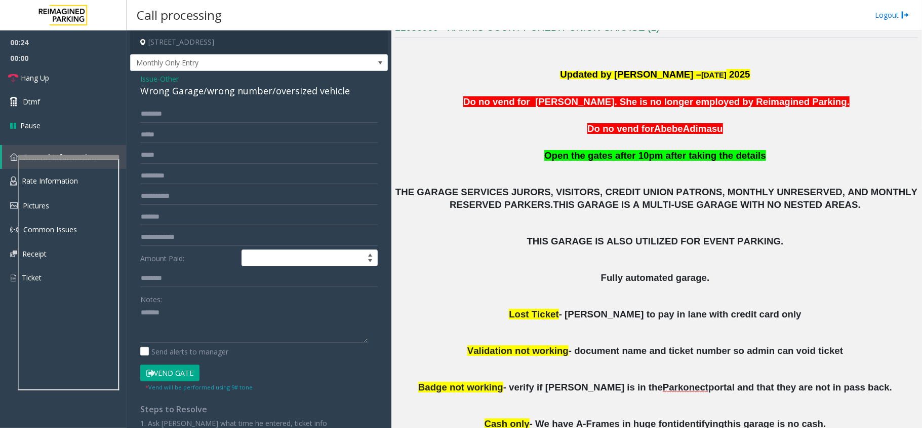
click at [252, 86] on div "Wrong Garage/wrong number/oversized vehicle" at bounding box center [259, 91] width 238 height 14
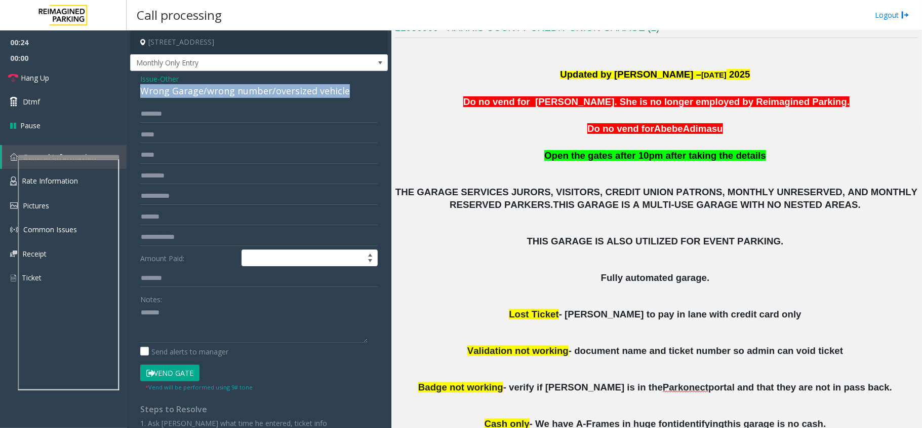
click at [252, 86] on div "Wrong Garage/wrong number/oversized vehicle" at bounding box center [259, 91] width 238 height 14
copy div "Wrong Garage/wrong number/oversized vehicle"
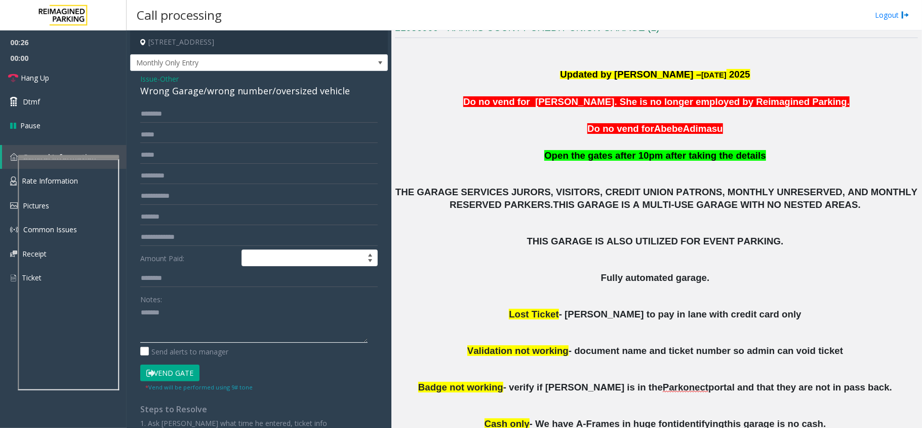
click at [197, 329] on textarea at bounding box center [253, 323] width 227 height 38
paste textarea "**********"
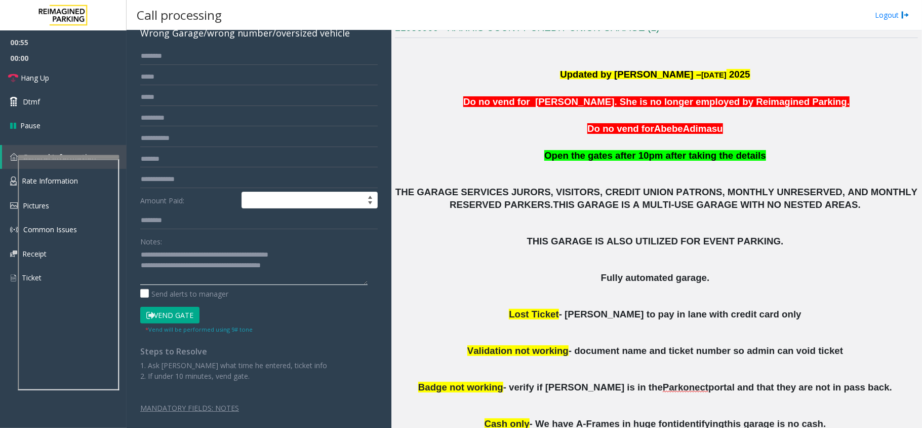
scroll to position [0, 0]
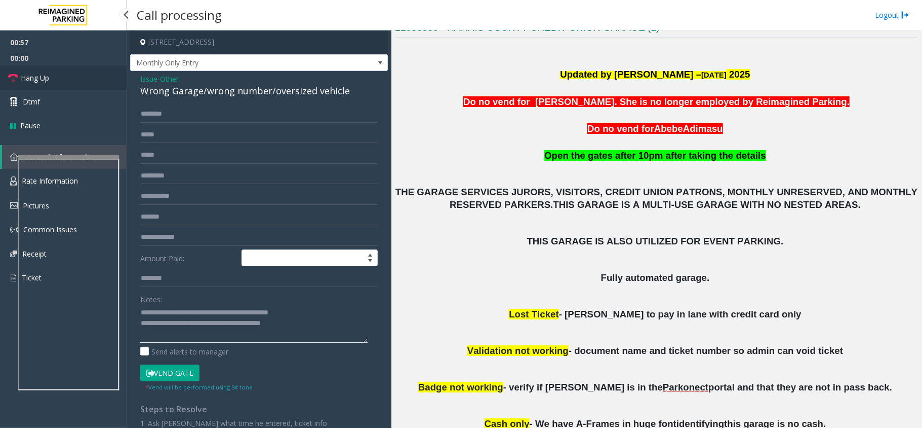
type textarea "**********"
click at [81, 75] on link "Hang Up" at bounding box center [63, 78] width 127 height 24
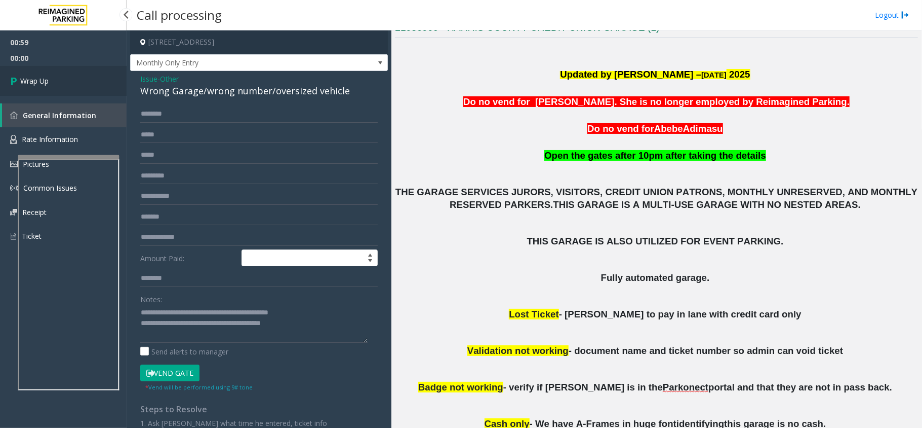
click at [81, 75] on link "Wrap Up" at bounding box center [63, 81] width 127 height 30
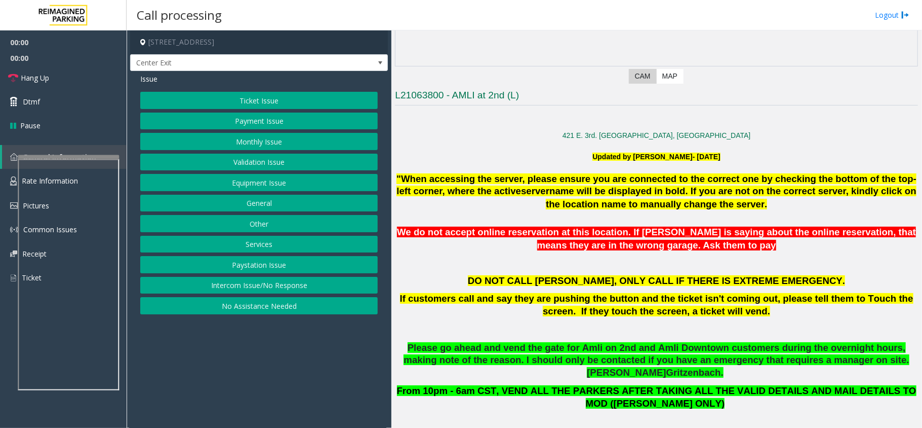
scroll to position [540, 0]
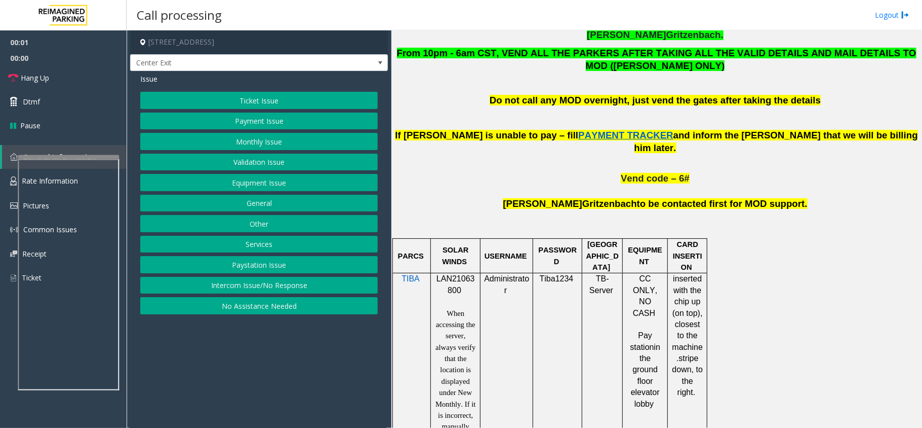
click at [473, 274] on span "LAN21063800" at bounding box center [456, 284] width 38 height 20
copy p "LAN21063800"
click at [292, 156] on button "Validation Issue" at bounding box center [259, 161] width 238 height 17
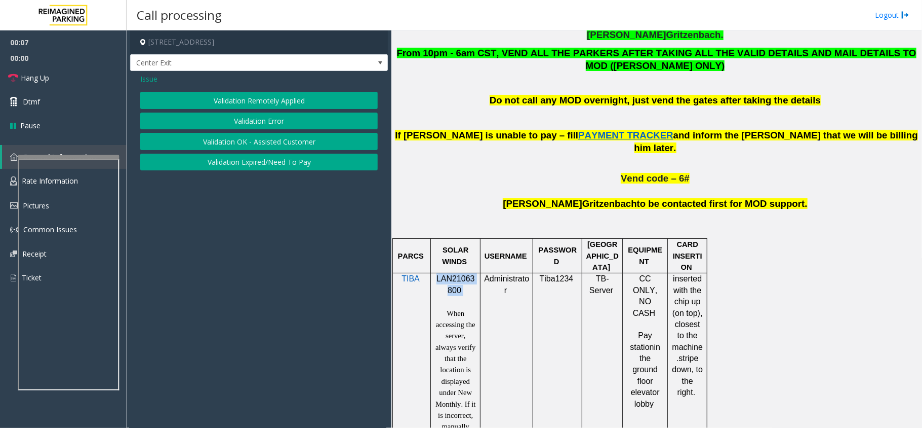
click at [290, 125] on button "Validation Error" at bounding box center [259, 120] width 238 height 17
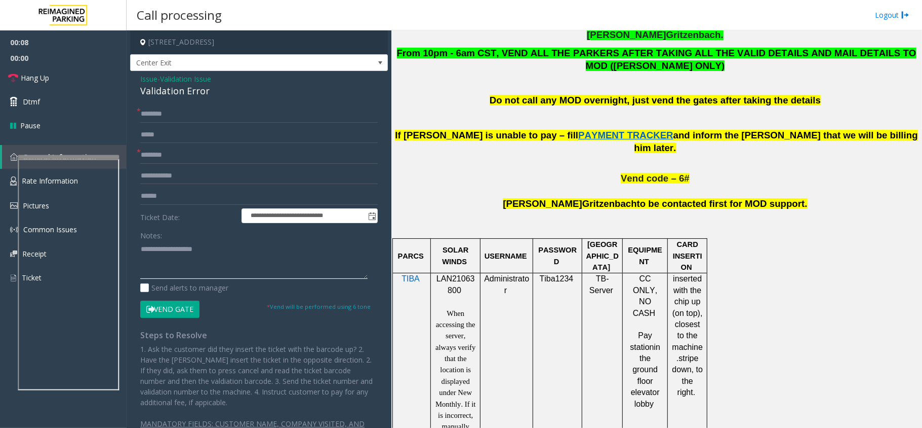
click at [191, 246] on textarea at bounding box center [253, 260] width 227 height 38
click at [192, 252] on textarea at bounding box center [253, 260] width 227 height 38
click at [188, 96] on div "Validation Error" at bounding box center [259, 91] width 238 height 14
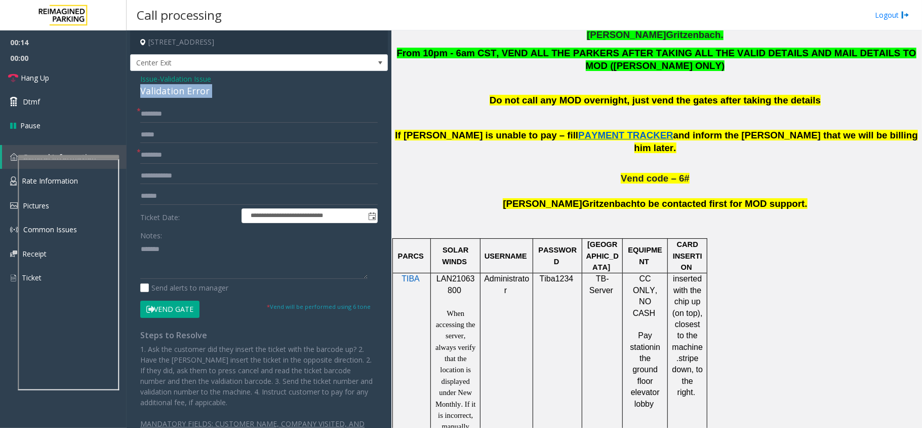
copy div "Validation Error"
click at [207, 245] on textarea at bounding box center [253, 260] width 227 height 38
paste textarea "**********"
type textarea "**********"
click at [229, 158] on input "text" at bounding box center [259, 154] width 238 height 17
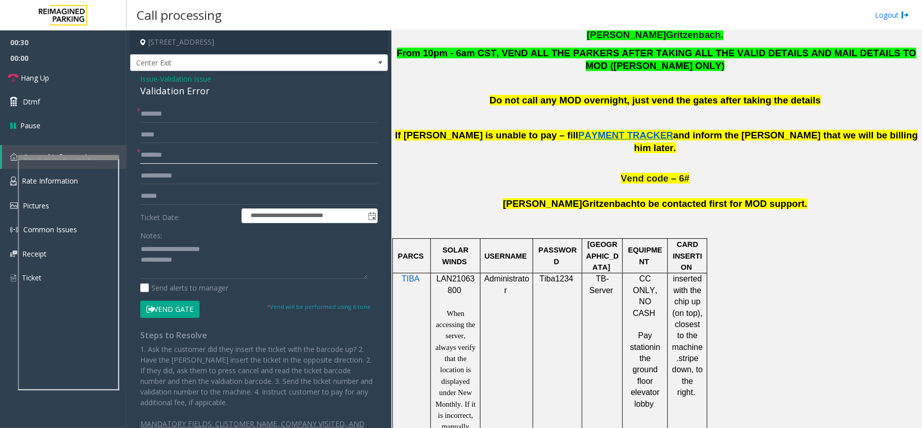
type input "*******"
click at [215, 113] on input "text" at bounding box center [259, 113] width 238 height 17
type input "**"
click at [217, 263] on textarea at bounding box center [253, 260] width 227 height 38
drag, startPoint x: 52, startPoint y: 67, endPoint x: 60, endPoint y: 74, distance: 10.8
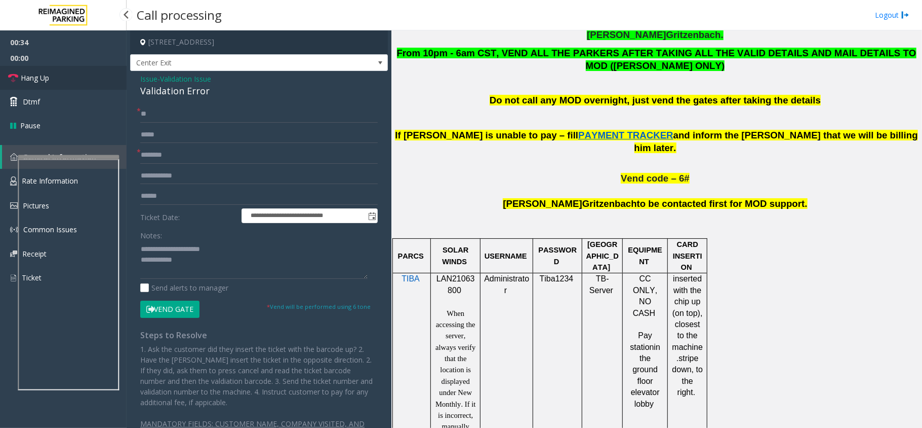
click at [52, 67] on link "Hang Up" at bounding box center [63, 78] width 127 height 24
click at [199, 256] on textarea at bounding box center [253, 260] width 227 height 38
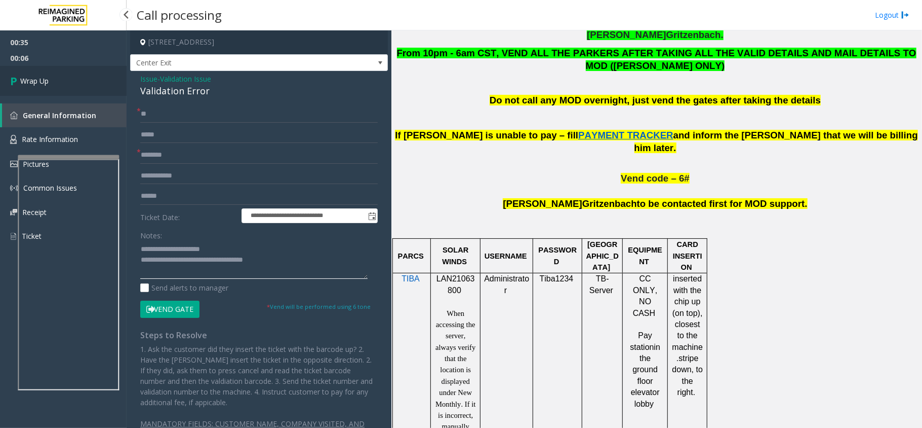
type textarea "**********"
click at [74, 84] on link "Wrap Up" at bounding box center [63, 81] width 127 height 30
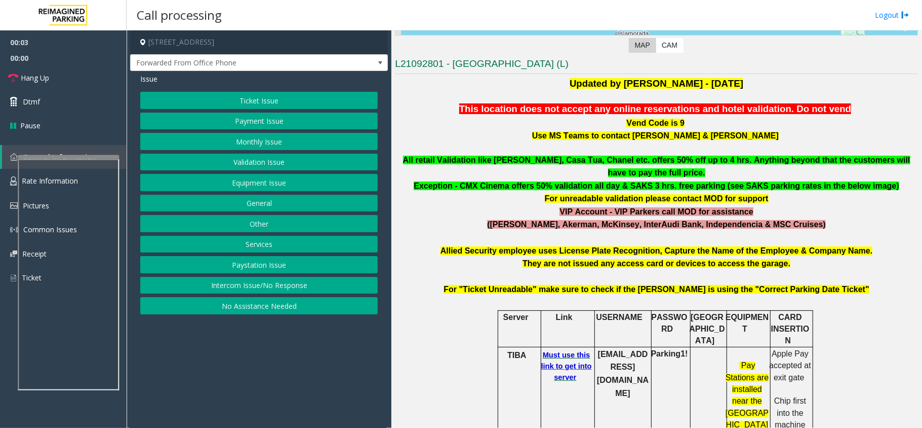
scroll to position [270, 0]
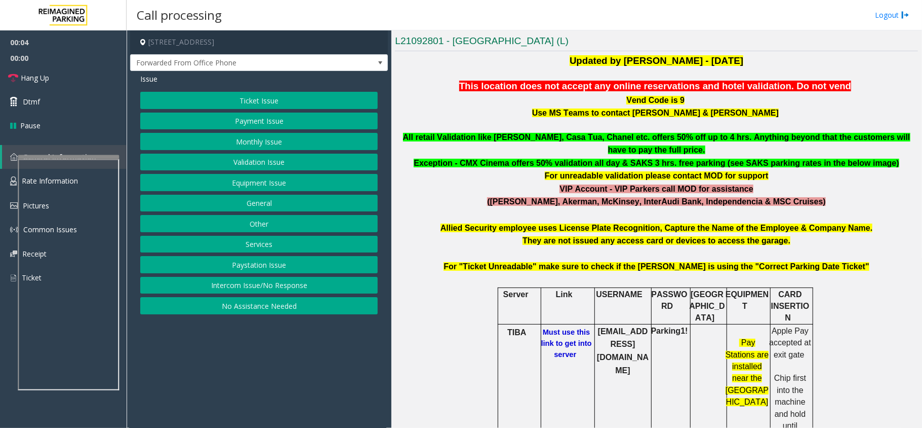
click at [555, 328] on b "Must use this link to get into server" at bounding box center [567, 343] width 51 height 30
click at [275, 142] on button "Monthly Issue" at bounding box center [259, 141] width 238 height 17
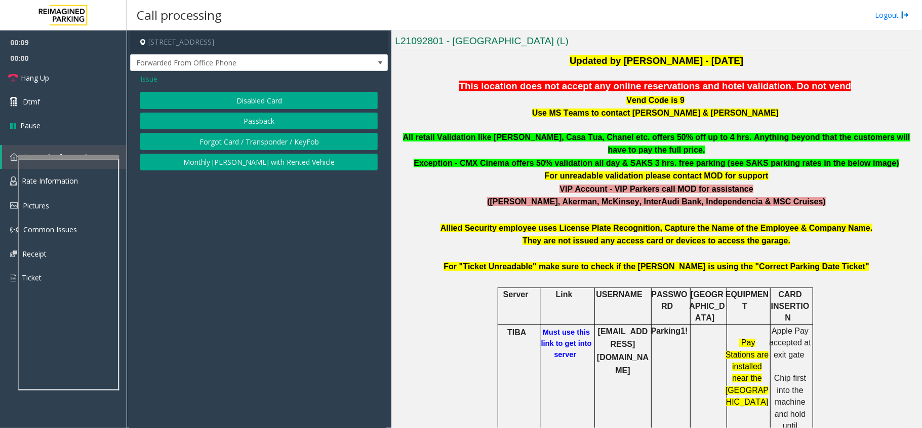
click at [275, 142] on button "Forgot Card / Transponder / KeyFob" at bounding box center [259, 141] width 238 height 17
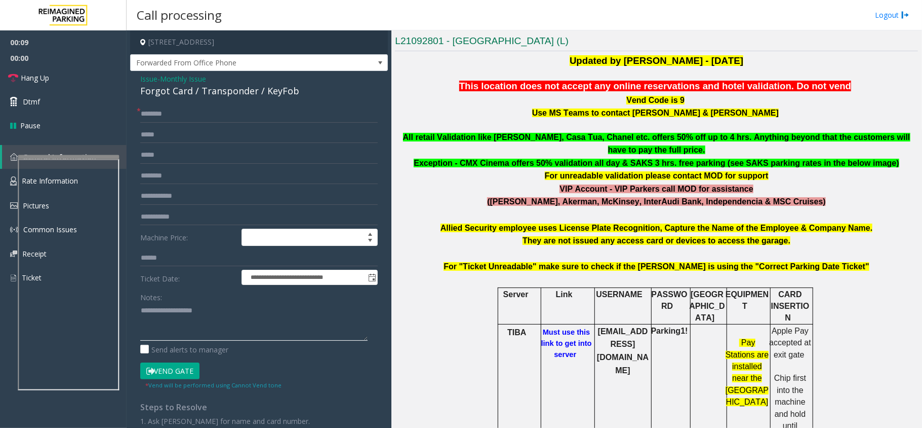
click at [184, 311] on textarea at bounding box center [253, 321] width 227 height 38
click at [232, 93] on div "Forgot Card / Transponder / KeyFob" at bounding box center [259, 91] width 238 height 14
copy div "Transponder"
click at [223, 312] on textarea at bounding box center [253, 321] width 227 height 38
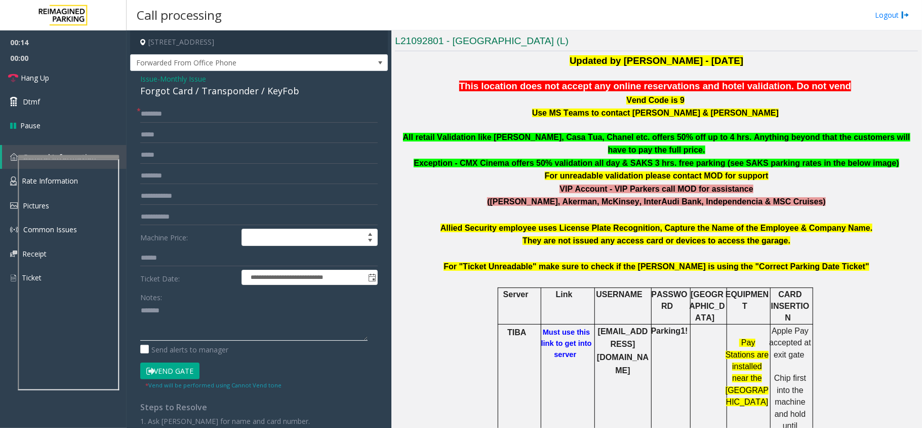
paste textarea "**********"
type textarea "**********"
click at [215, 120] on input "text" at bounding box center [259, 113] width 238 height 17
type input "**"
click at [214, 336] on textarea at bounding box center [253, 321] width 227 height 38
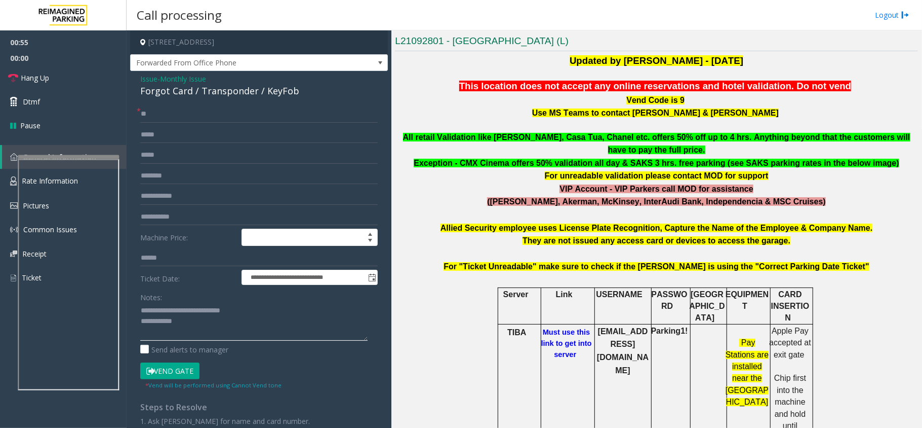
click at [207, 323] on textarea at bounding box center [253, 321] width 227 height 38
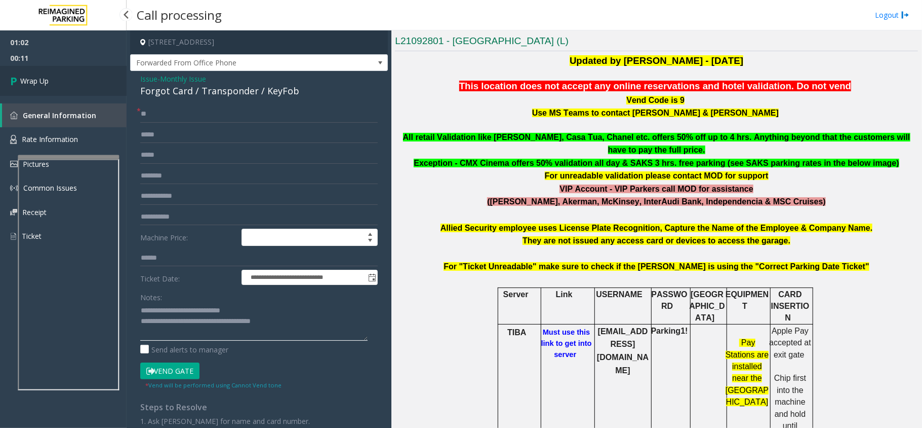
type textarea "**********"
click at [25, 71] on link "Wrap Up" at bounding box center [63, 81] width 127 height 30
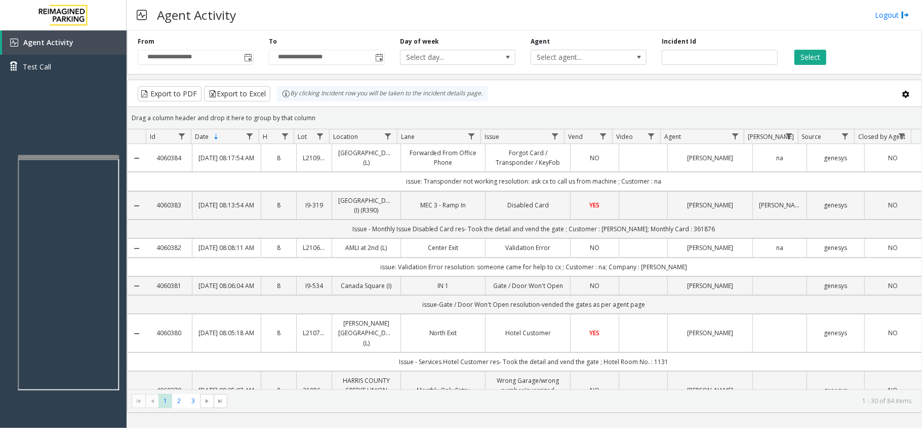
click at [650, 157] on td "Data table" at bounding box center [643, 158] width 49 height 28
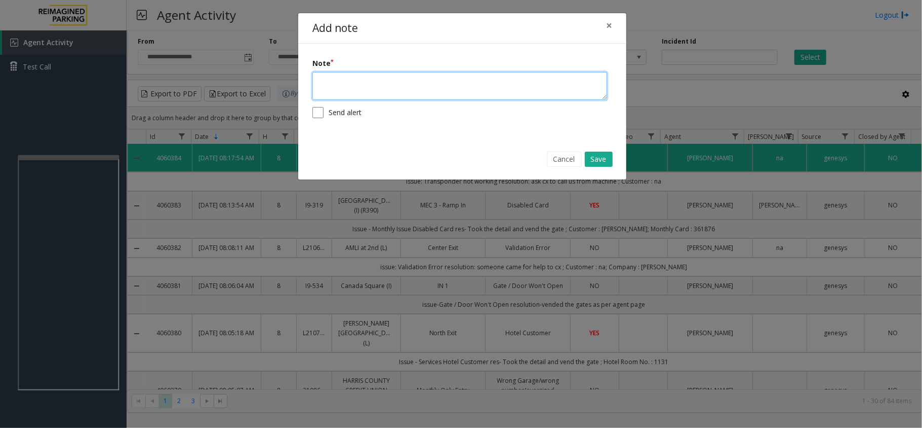
click at [539, 85] on textarea at bounding box center [460, 86] width 295 height 28
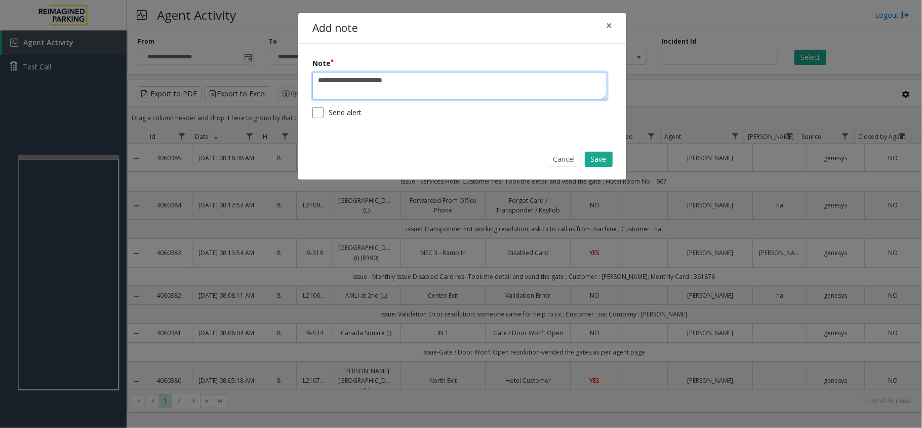
type textarea "**********"
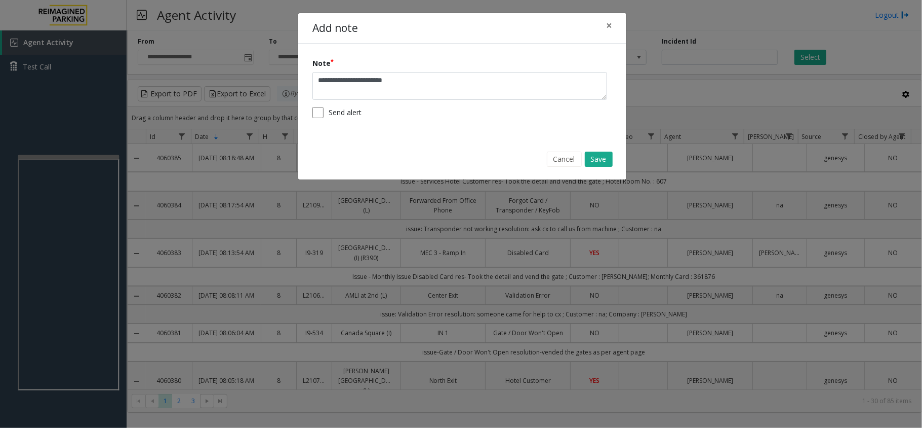
click at [606, 168] on div "Cancel Save" at bounding box center [462, 159] width 314 height 26
click at [605, 164] on button "Save" at bounding box center [599, 158] width 28 height 15
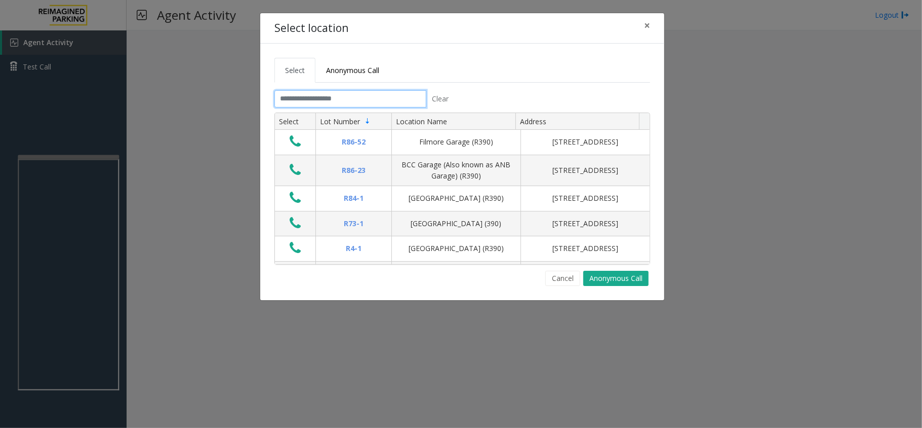
click at [387, 100] on input "text" at bounding box center [351, 98] width 152 height 17
drag, startPoint x: 407, startPoint y: 72, endPoint x: 234, endPoint y: 60, distance: 173.7
click at [234, 60] on div "Select location × Select Anonymous Call Clear Select Lot Number Location Name A…" at bounding box center [461, 214] width 922 height 428
click at [427, 62] on ul "Select Anonymous Call" at bounding box center [463, 70] width 376 height 25
drag, startPoint x: 422, startPoint y: 70, endPoint x: 284, endPoint y: 68, distance: 138.8
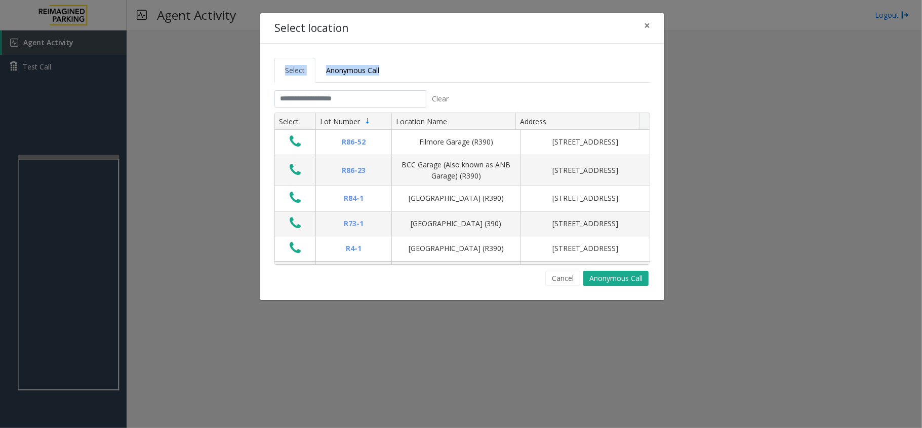
click at [284, 68] on ul "Select Anonymous Call" at bounding box center [463, 70] width 376 height 25
click at [483, 68] on ul "Select Anonymous Call" at bounding box center [463, 70] width 376 height 25
drag, startPoint x: 482, startPoint y: 67, endPoint x: 252, endPoint y: 67, distance: 230.0
click at [252, 67] on div "Select location × Select Anonymous Call Clear Select Lot Number Location Name A…" at bounding box center [461, 214] width 922 height 428
click at [413, 64] on ul "Select Anonymous Call" at bounding box center [463, 70] width 376 height 25
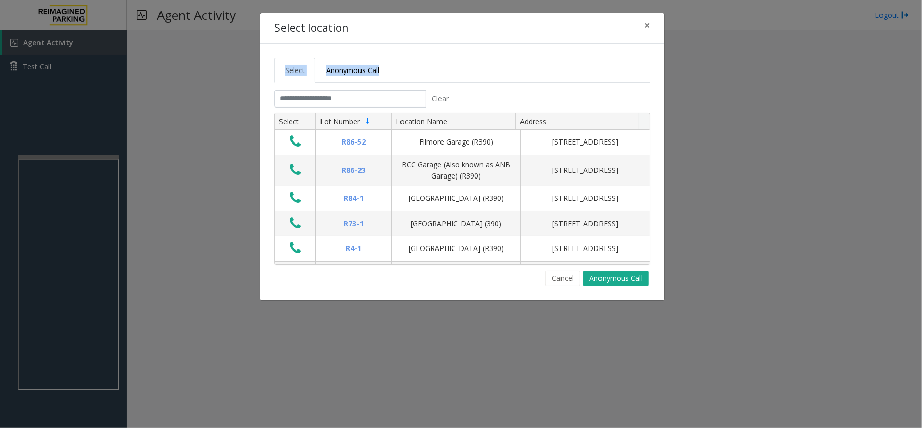
drag, startPoint x: 413, startPoint y: 64, endPoint x: 258, endPoint y: 71, distance: 155.7
click at [258, 71] on div "Select location × Select Anonymous Call Clear Select Lot Number Location Name A…" at bounding box center [461, 214] width 922 height 428
drag, startPoint x: 456, startPoint y: 78, endPoint x: 456, endPoint y: 72, distance: 6.1
click at [456, 78] on ul "Select Anonymous Call" at bounding box center [463, 70] width 376 height 25
drag, startPoint x: 457, startPoint y: 65, endPoint x: 280, endPoint y: 63, distance: 177.3
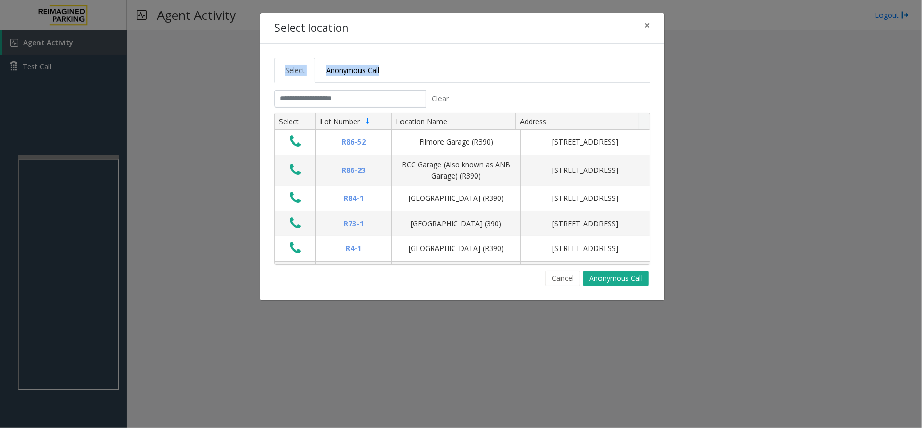
click at [280, 63] on ul "Select Anonymous Call" at bounding box center [463, 70] width 376 height 25
click at [449, 65] on ul "Select Anonymous Call" at bounding box center [463, 70] width 376 height 25
drag, startPoint x: 449, startPoint y: 65, endPoint x: 225, endPoint y: 69, distance: 223.4
click at [225, 69] on div "Select location × Select Anonymous Call Clear Select Lot Number Location Name A…" at bounding box center [461, 214] width 922 height 428
click at [418, 73] on ul "Select Anonymous Call" at bounding box center [463, 70] width 376 height 25
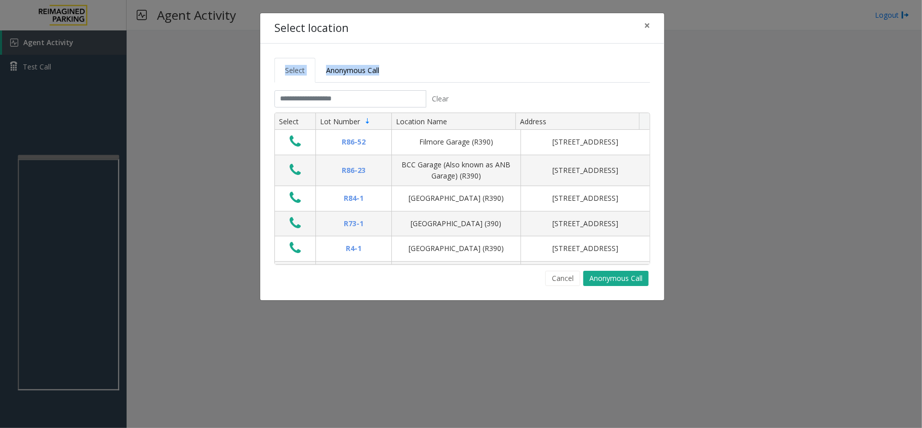
drag, startPoint x: 431, startPoint y: 68, endPoint x: 252, endPoint y: 65, distance: 178.8
click at [252, 65] on div "Select location × Select Anonymous Call Clear Select Lot Number Location Name A…" at bounding box center [461, 214] width 922 height 428
click at [462, 67] on ul "Select Anonymous Call" at bounding box center [463, 70] width 376 height 25
drag, startPoint x: 462, startPoint y: 67, endPoint x: 272, endPoint y: 65, distance: 190.5
click at [272, 65] on div "Select Anonymous Call Clear Select Lot Number Location Name Address R86-52 Film…" at bounding box center [462, 172] width 404 height 256
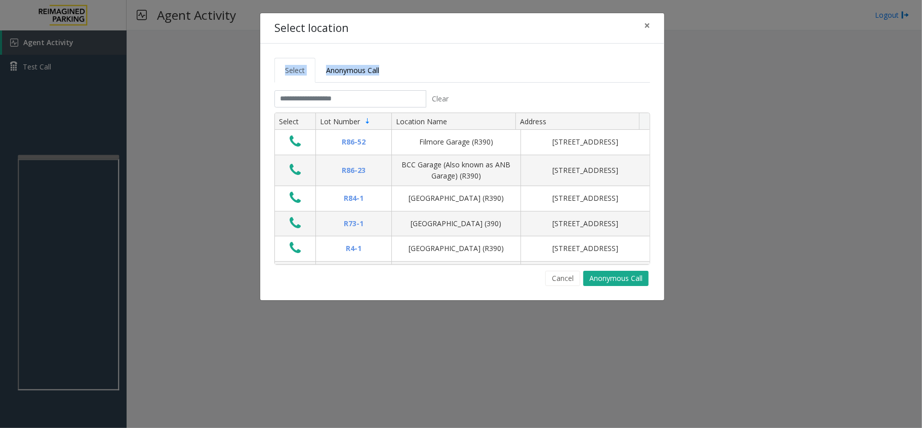
click at [458, 69] on ul "Select Anonymous Call" at bounding box center [463, 70] width 376 height 25
drag, startPoint x: 458, startPoint y: 69, endPoint x: 261, endPoint y: 65, distance: 197.1
click at [261, 65] on div "Select Anonymous Call Clear Select Lot Number Location Name Address R86-52 Film…" at bounding box center [462, 172] width 404 height 256
click at [414, 67] on ul "Select Anonymous Call" at bounding box center [463, 70] width 376 height 25
drag, startPoint x: 457, startPoint y: 71, endPoint x: 234, endPoint y: 61, distance: 223.1
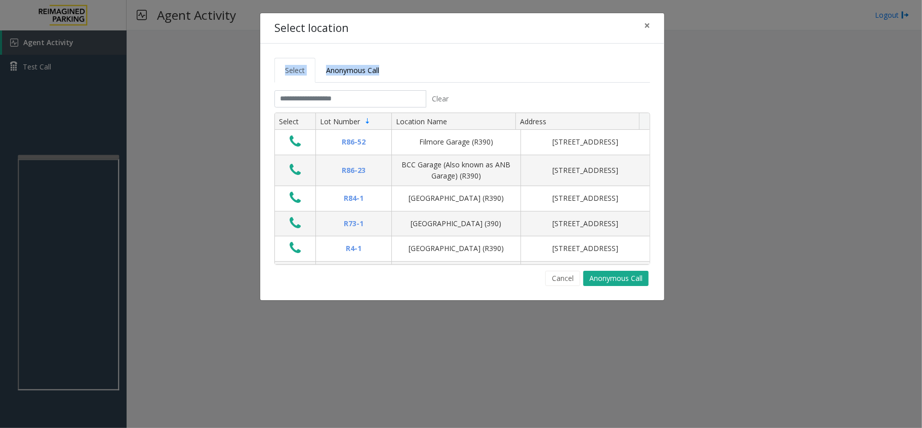
click at [234, 61] on div "Select location × Select Anonymous Call Clear Select Lot Number Location Name A…" at bounding box center [461, 214] width 922 height 428
click at [462, 70] on ul "Select Anonymous Call" at bounding box center [463, 70] width 376 height 25
drag, startPoint x: 340, startPoint y: 70, endPoint x: 240, endPoint y: 65, distance: 100.9
click at [240, 65] on div "Select location × Select Anonymous Call Clear Select Lot Number Location Name A…" at bounding box center [461, 214] width 922 height 428
click at [479, 83] on ul "Select Anonymous Call" at bounding box center [463, 70] width 376 height 25
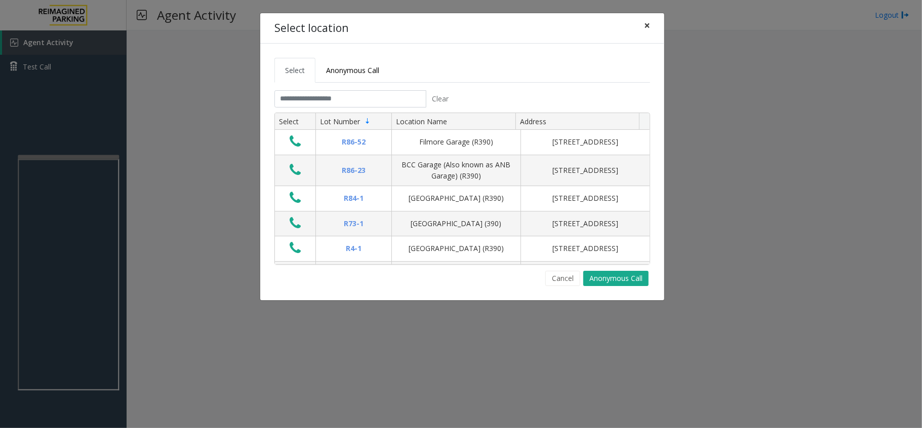
click at [649, 22] on span "×" at bounding box center [647, 25] width 6 height 14
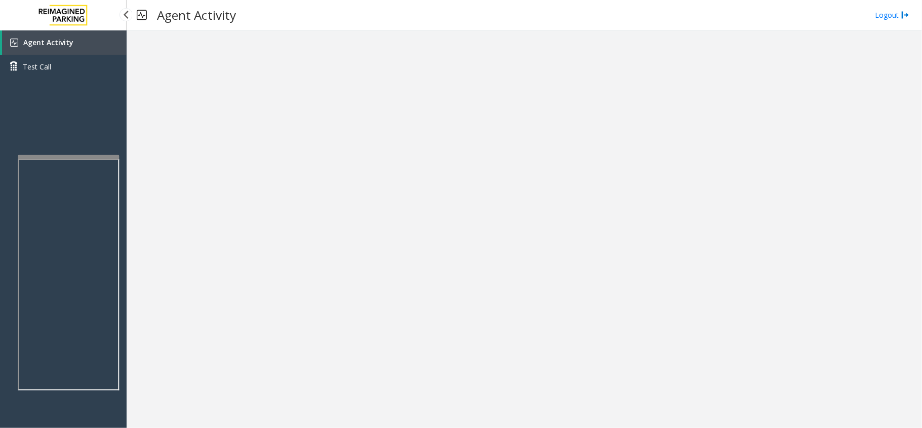
click at [120, 37] on link "Agent Activity" at bounding box center [64, 42] width 125 height 24
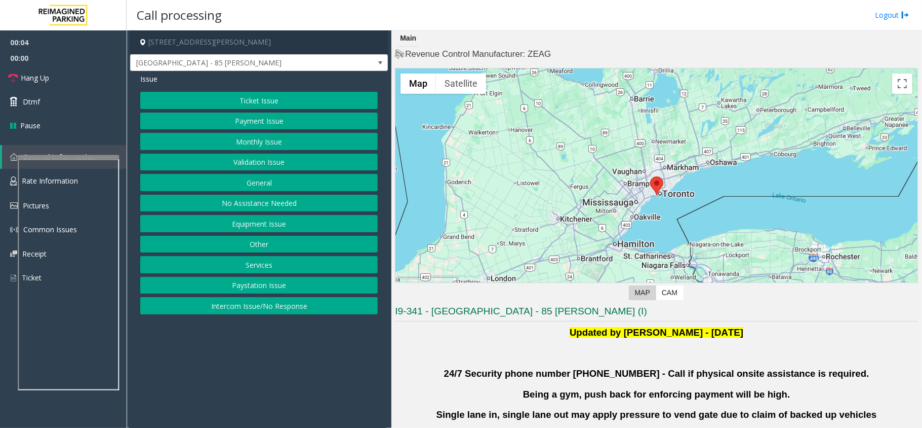
click at [278, 158] on button "Validation Issue" at bounding box center [259, 161] width 238 height 17
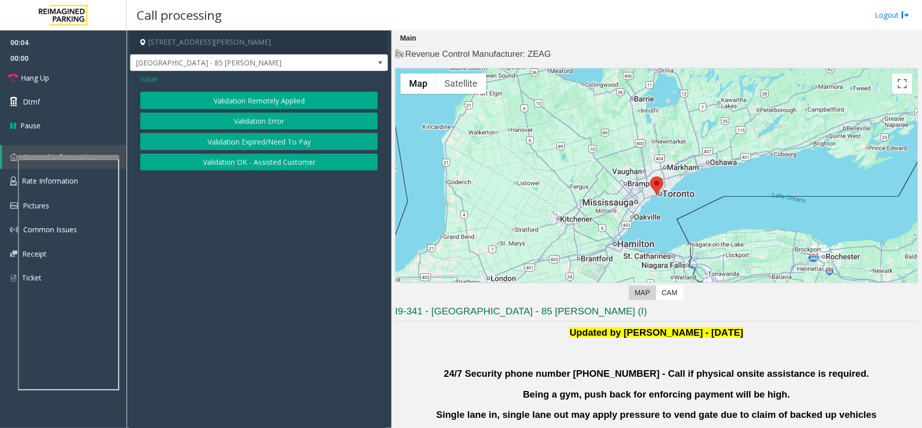
click at [274, 126] on button "Validation Error" at bounding box center [259, 120] width 238 height 17
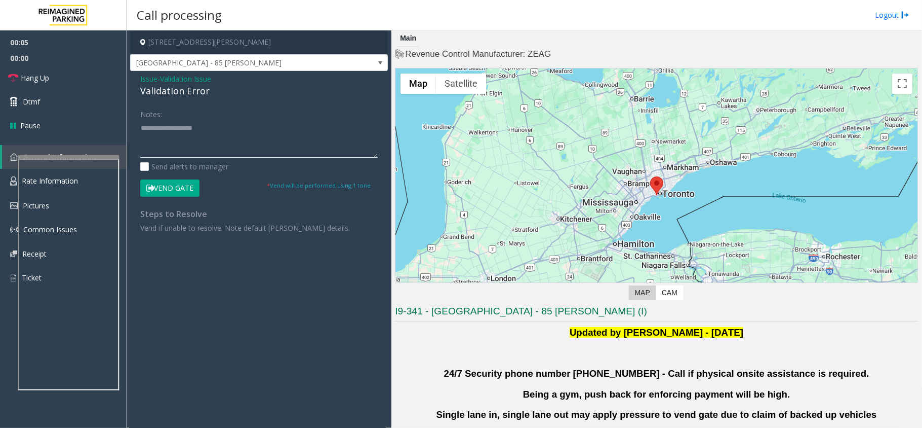
click at [237, 138] on textarea at bounding box center [259, 139] width 238 height 38
click at [191, 92] on div "Validation Error" at bounding box center [259, 91] width 238 height 14
copy div "Validation Error"
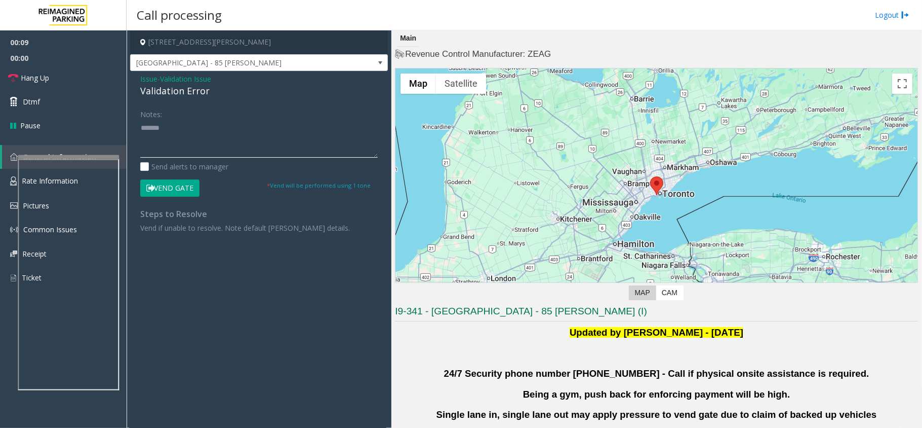
click at [218, 145] on textarea at bounding box center [259, 139] width 238 height 38
paste textarea "**********"
drag, startPoint x: 179, startPoint y: 134, endPoint x: 282, endPoint y: 141, distance: 103.0
click at [282, 141] on textarea at bounding box center [259, 139] width 238 height 38
type textarea "**********"
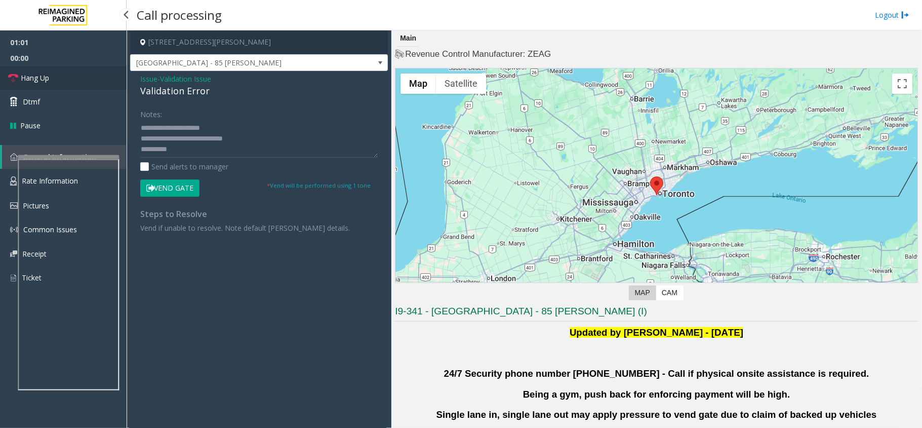
click at [58, 79] on link "Hang Up" at bounding box center [63, 78] width 127 height 24
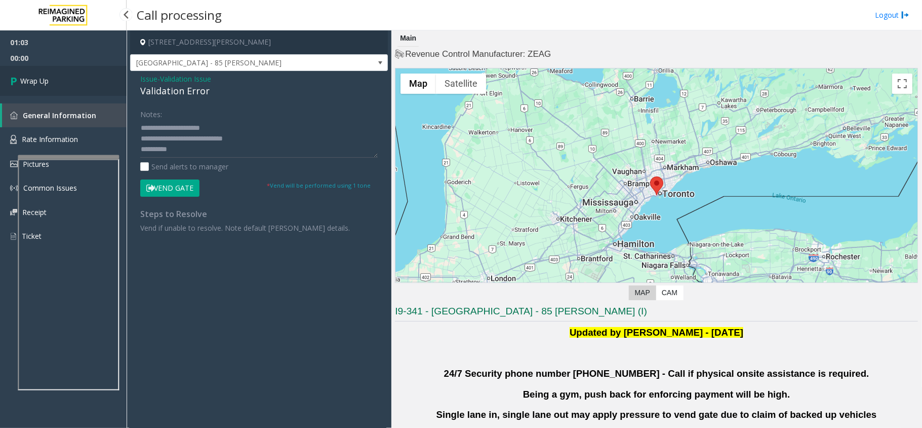
click at [58, 79] on link "Wrap Up" at bounding box center [63, 81] width 127 height 30
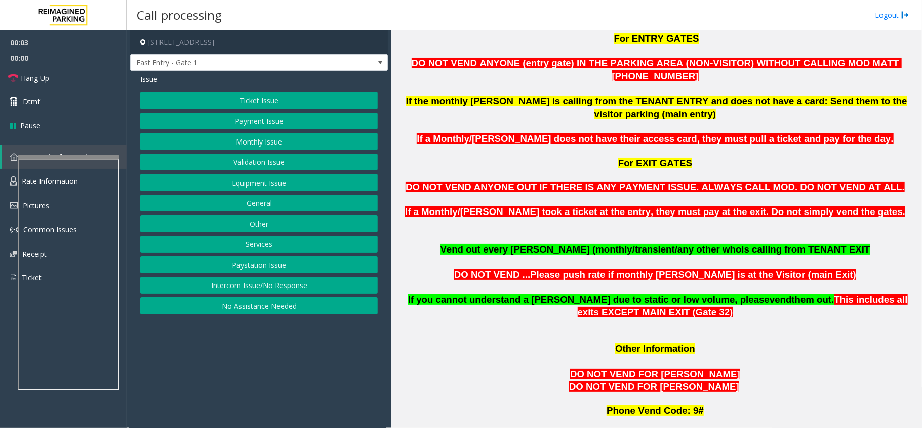
scroll to position [675, 0]
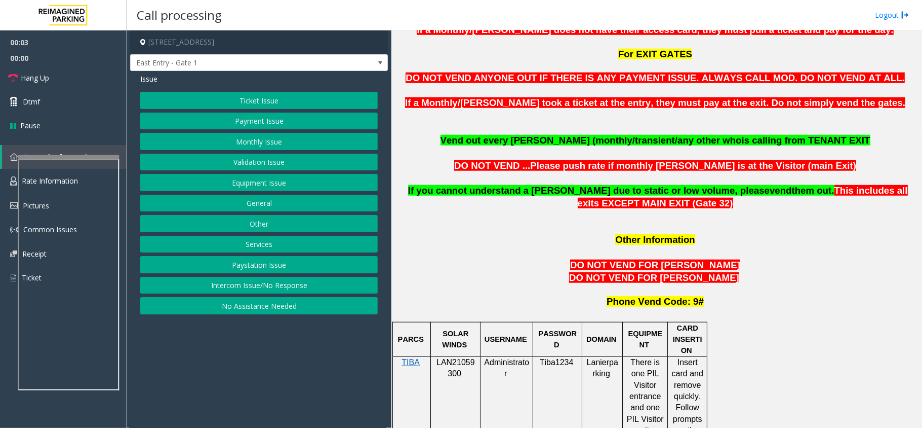
click at [463, 357] on p "LAN21059300" at bounding box center [456, 368] width 42 height 23
copy p "LAN21059300"
click at [272, 144] on button "Monthly Issue" at bounding box center [259, 141] width 238 height 17
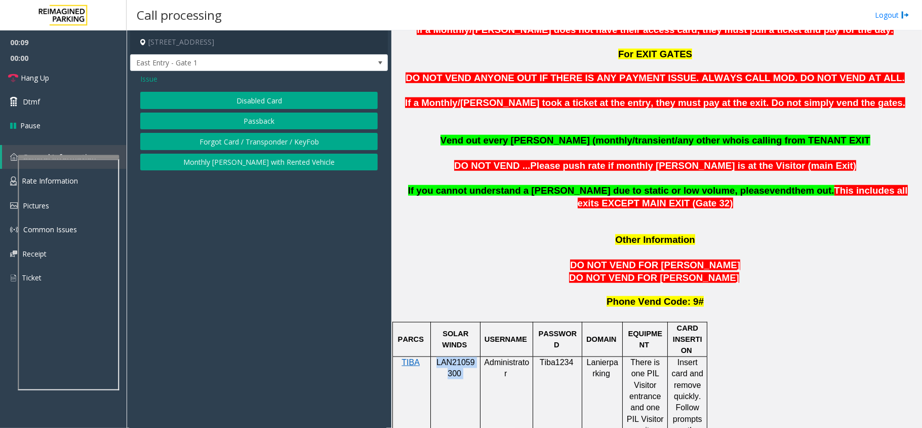
click at [280, 95] on button "Disabled Card" at bounding box center [259, 100] width 238 height 17
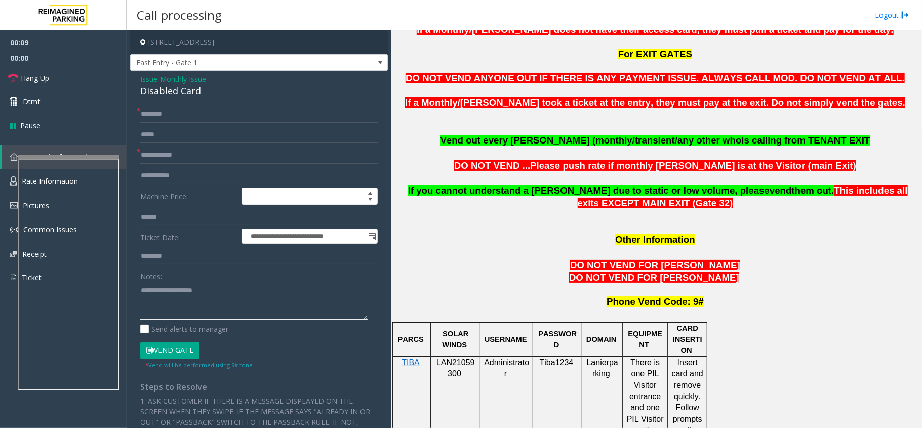
click at [231, 293] on textarea at bounding box center [253, 301] width 227 height 38
click at [191, 90] on div "Disabled Card" at bounding box center [259, 91] width 238 height 14
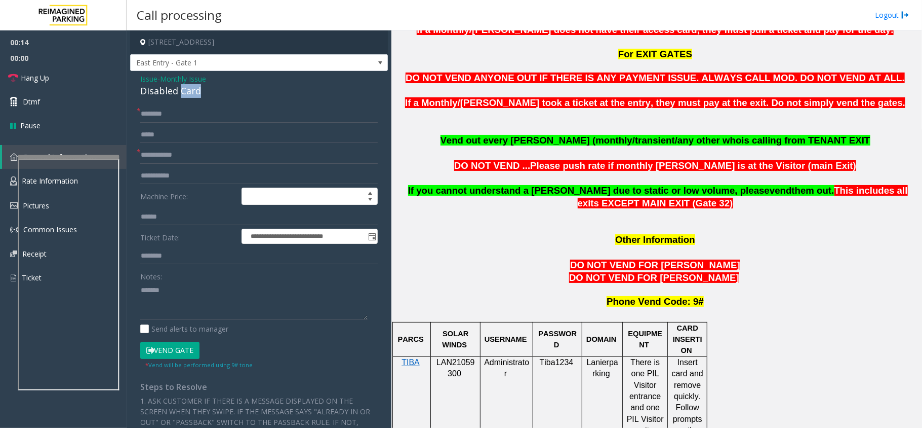
click at [191, 90] on div "Disabled Card" at bounding box center [259, 91] width 238 height 14
drag, startPoint x: 203, startPoint y: 282, endPoint x: 201, endPoint y: 297, distance: 14.8
click at [202, 296] on textarea at bounding box center [253, 301] width 227 height 38
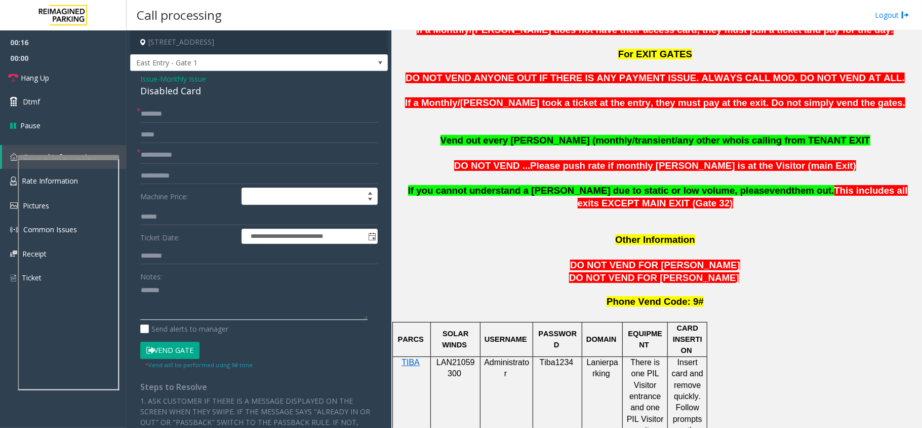
paste textarea "**********"
type textarea "**********"
click at [187, 305] on textarea at bounding box center [253, 301] width 227 height 38
click at [171, 154] on input "text" at bounding box center [259, 154] width 238 height 17
click at [167, 163] on input "text" at bounding box center [259, 154] width 238 height 17
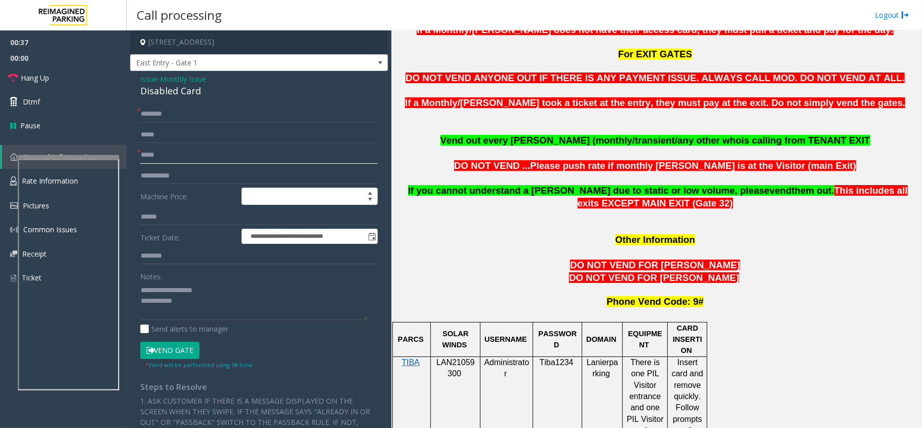
type input "*****"
click at [152, 110] on input "text" at bounding box center [259, 113] width 238 height 17
type input "**********"
click at [210, 155] on input "*****" at bounding box center [259, 154] width 238 height 17
click at [224, 313] on textarea at bounding box center [253, 301] width 227 height 38
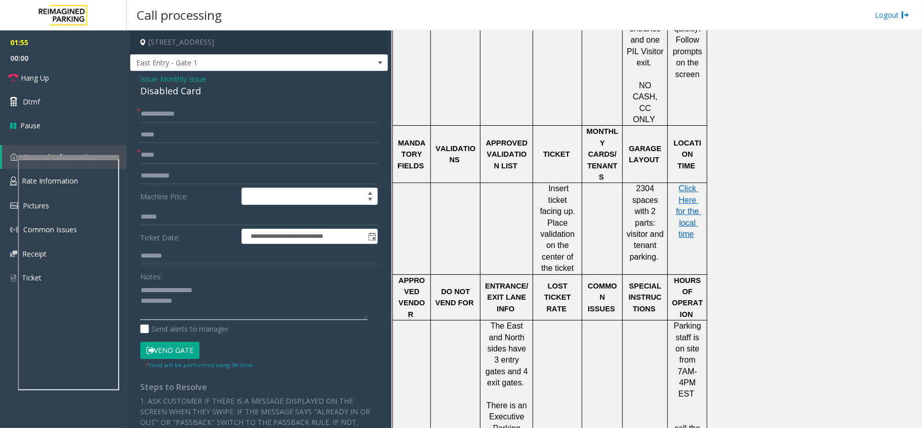
scroll to position [1148, 0]
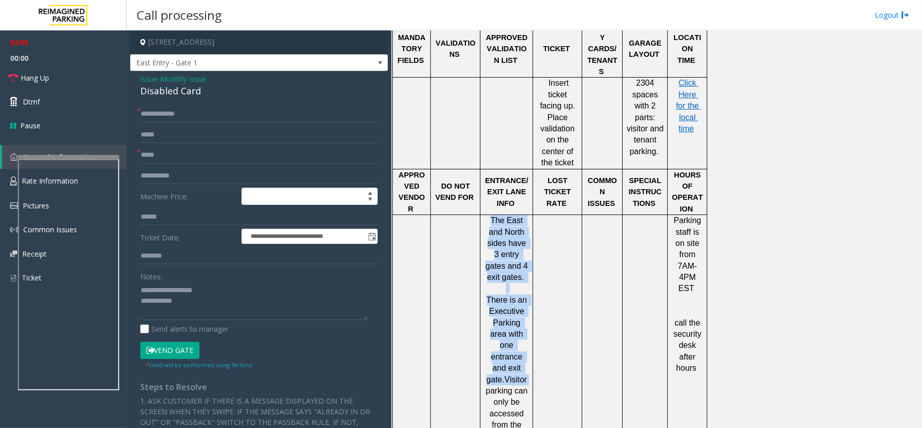
drag, startPoint x: 485, startPoint y: 110, endPoint x: 531, endPoint y: 248, distance: 145.1
click at [530, 248] on div "The East and North sides have 3 entry gates and 4 exit gates . There is an Exec…" at bounding box center [507, 436] width 52 height 442
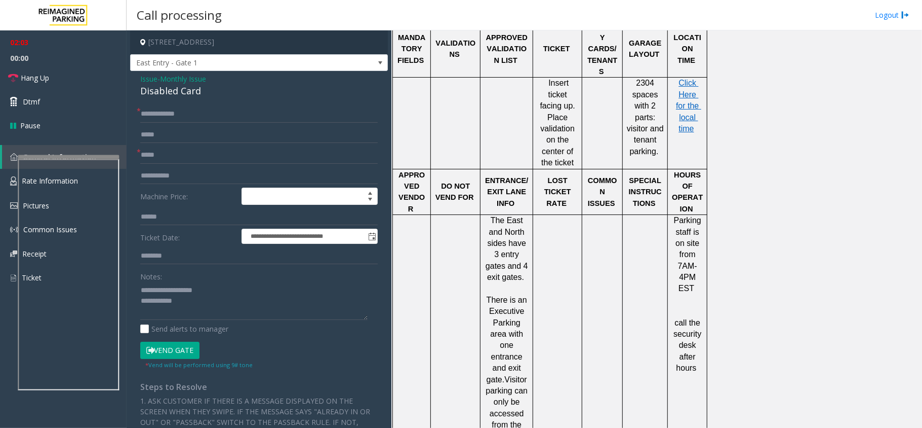
click at [564, 215] on td at bounding box center [557, 436] width 49 height 443
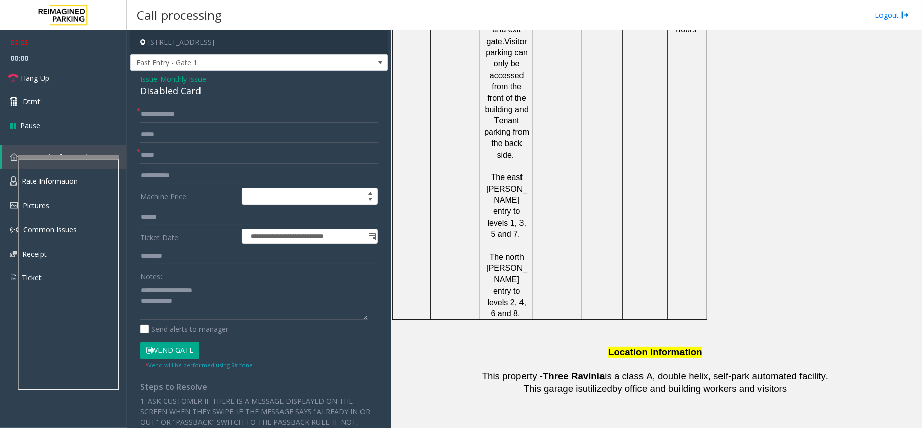
scroll to position [1745, 0]
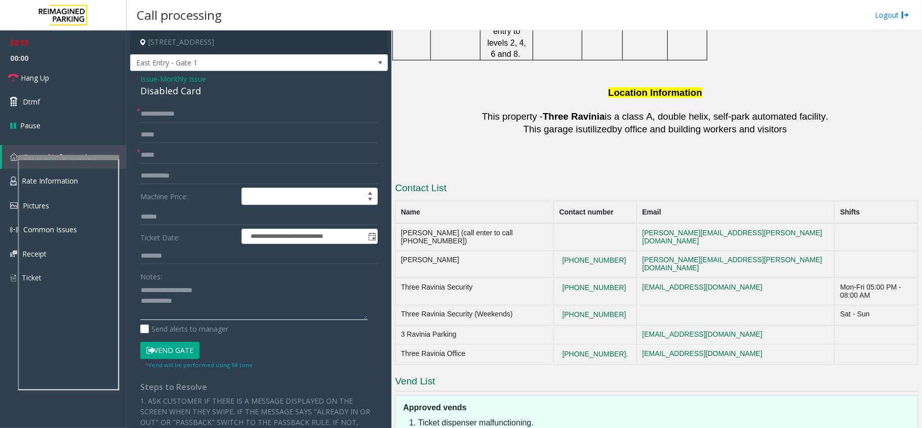
click at [184, 308] on textarea at bounding box center [253, 301] width 227 height 38
click at [206, 306] on textarea at bounding box center [253, 301] width 227 height 38
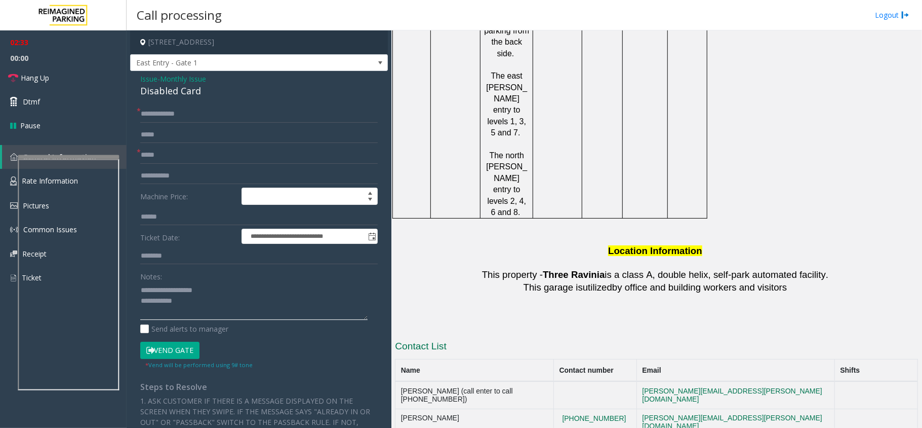
scroll to position [1610, 0]
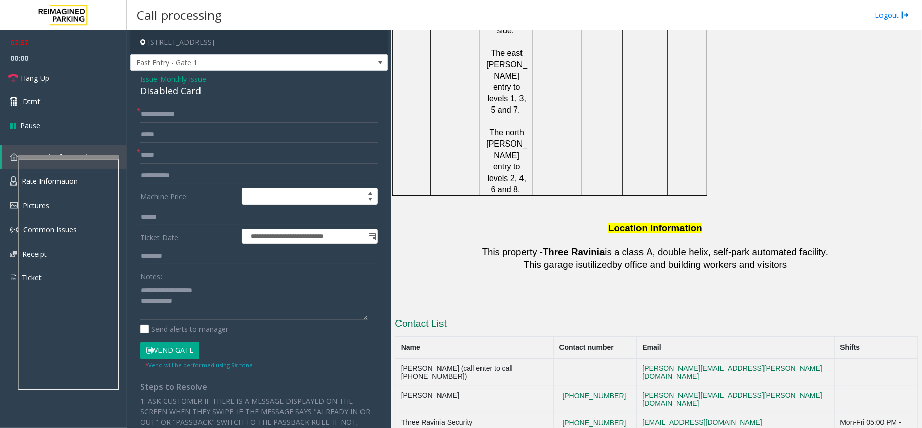
drag, startPoint x: 568, startPoint y: 213, endPoint x: 517, endPoint y: 219, distance: 51.0
click at [517, 358] on td "Mohammed Ismael (call enter to call 678-332-6922)" at bounding box center [475, 371] width 159 height 27
click at [199, 300] on textarea at bounding box center [253, 301] width 227 height 38
drag, startPoint x: 400, startPoint y: 213, endPoint x: 573, endPoint y: 214, distance: 173.7
click at [554, 358] on td "Mohammed Ismael (call enter to call 678-332-6922)" at bounding box center [475, 371] width 159 height 27
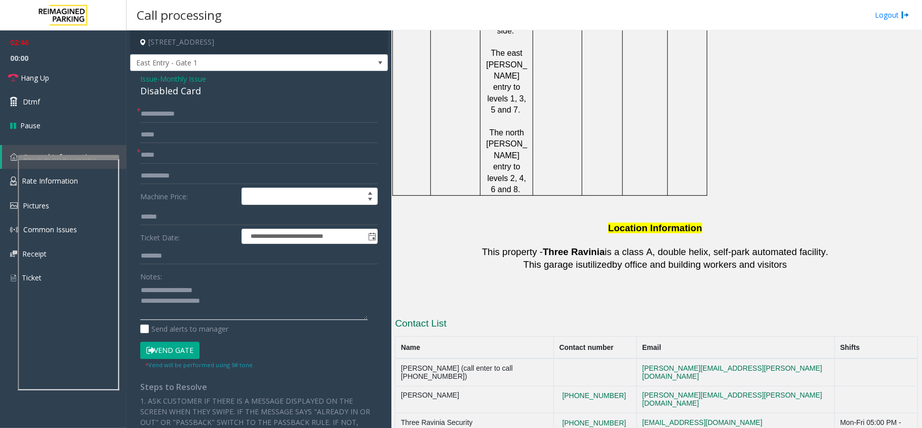
click at [254, 304] on textarea at bounding box center [253, 301] width 227 height 38
paste textarea "**********"
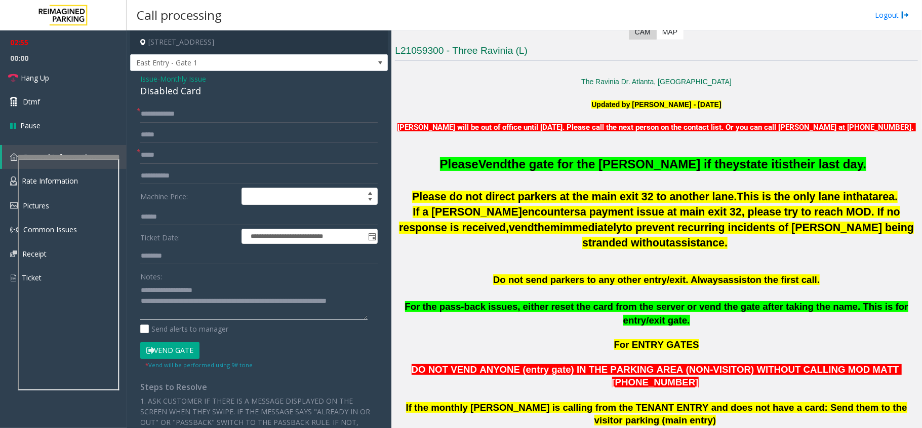
scroll to position [259, 0]
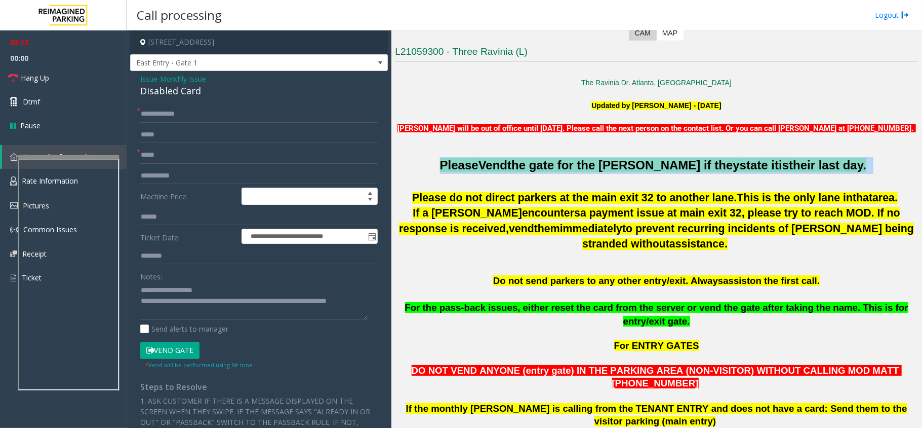
drag, startPoint x: 453, startPoint y: 163, endPoint x: 860, endPoint y: 171, distance: 407.3
click at [860, 171] on p "Please Vend the gate for the parker if they state it is their last day." at bounding box center [656, 165] width 523 height 17
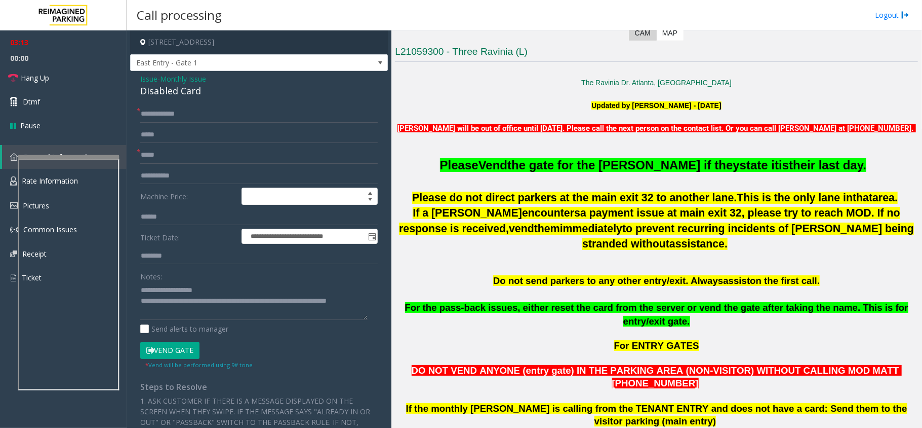
click at [645, 179] on p at bounding box center [656, 182] width 523 height 17
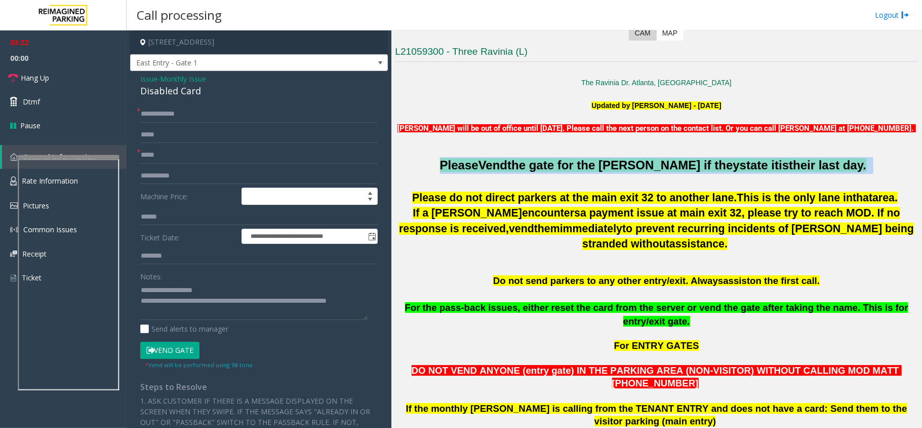
drag, startPoint x: 448, startPoint y: 159, endPoint x: 827, endPoint y: 174, distance: 378.7
click at [642, 175] on p at bounding box center [656, 182] width 523 height 17
drag, startPoint x: 459, startPoint y: 164, endPoint x: 847, endPoint y: 159, distance: 388.1
click at [847, 159] on p "Please Vend the gate for the parker if they state it is their last day." at bounding box center [656, 165] width 523 height 17
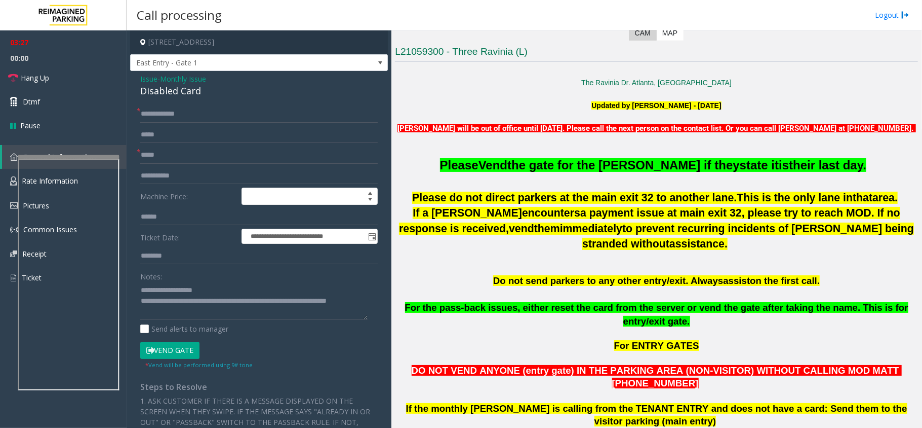
click at [637, 179] on p at bounding box center [656, 182] width 523 height 17
click at [634, 179] on p at bounding box center [656, 182] width 523 height 17
click at [189, 317] on textarea at bounding box center [253, 301] width 227 height 38
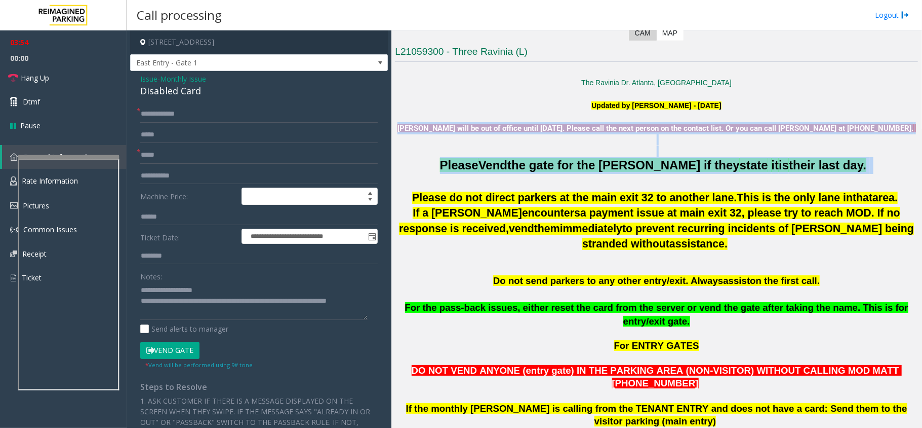
drag, startPoint x: 394, startPoint y: 124, endPoint x: 858, endPoint y: 175, distance: 466.8
click at [858, 175] on div "Main Revenue Control Manufacturer: TIBA Previous Next CAM Map L21059300 - Three…" at bounding box center [657, 228] width 530 height 397
click at [643, 175] on p at bounding box center [656, 182] width 523 height 17
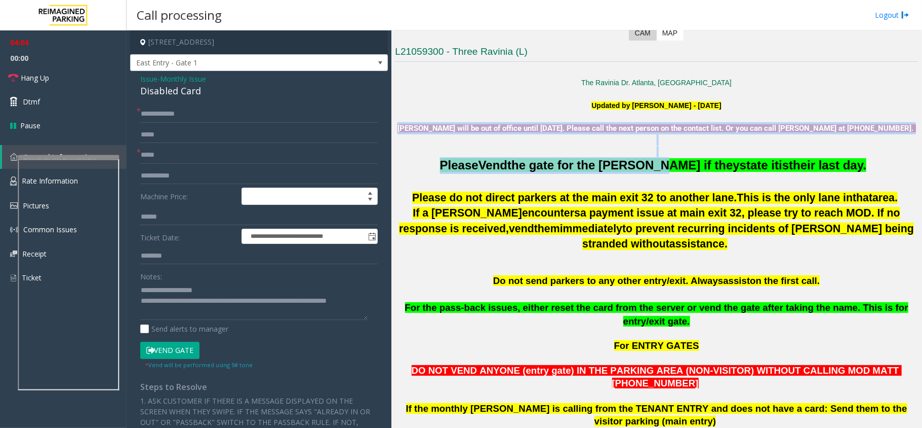
drag, startPoint x: 394, startPoint y: 125, endPoint x: 667, endPoint y: 170, distance: 277.3
click at [667, 170] on div "Main Revenue Control Manufacturer: TIBA Previous Next CAM Map L21059300 - Three…" at bounding box center [657, 228] width 530 height 397
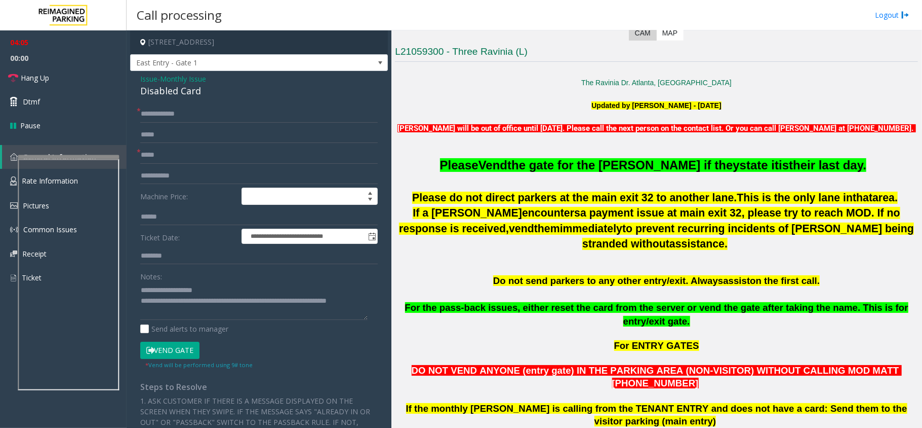
click at [621, 190] on p "Please do not direct parkers at the main exit 32 to another lane . This is the …" at bounding box center [656, 197] width 523 height 15
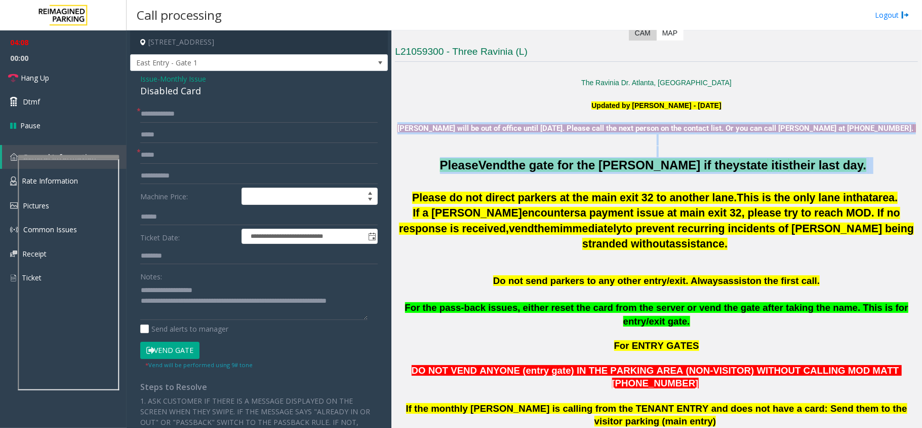
drag, startPoint x: 845, startPoint y: 168, endPoint x: 398, endPoint y: 130, distance: 449.4
click at [422, 145] on p at bounding box center [656, 139] width 523 height 11
drag, startPoint x: 394, startPoint y: 126, endPoint x: 837, endPoint y: 178, distance: 445.8
click at [837, 178] on div "Main Revenue Control Manufacturer: TIBA Previous Next CAM Map L21059300 - Three…" at bounding box center [657, 228] width 530 height 397
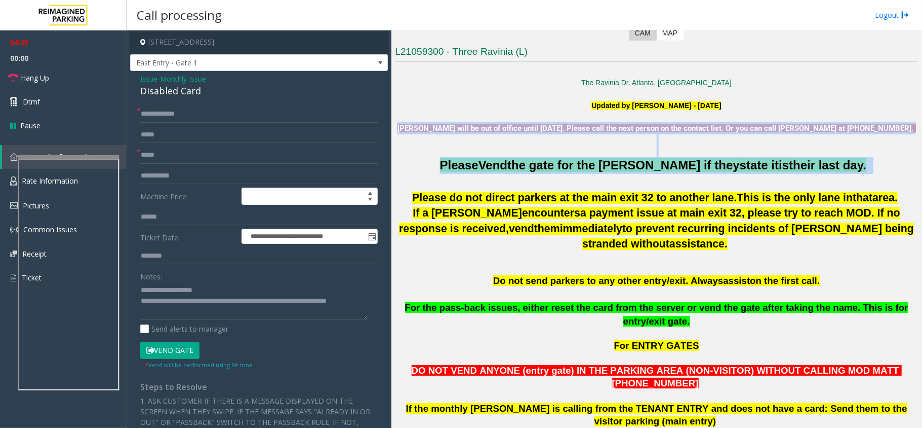
click at [635, 176] on p at bounding box center [656, 182] width 523 height 17
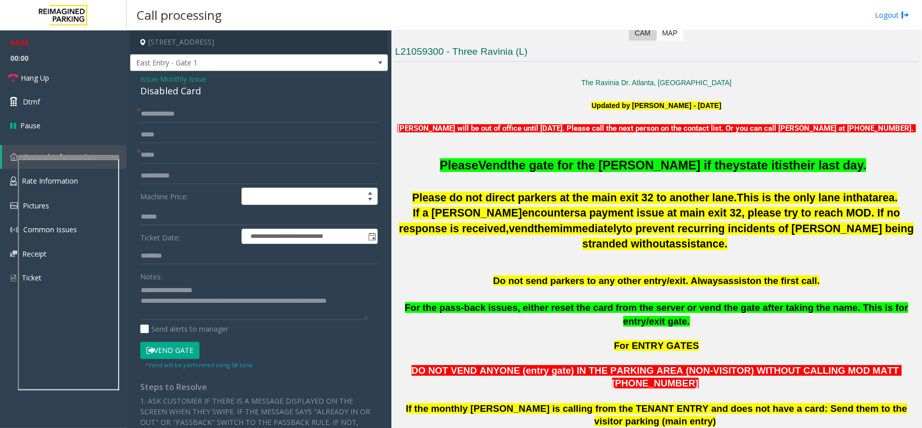
click at [629, 173] on p "Please Vend the gate for the parker if they state it is their last day." at bounding box center [656, 165] width 523 height 17
click at [625, 169] on span "the gate for the parker if they" at bounding box center [624, 165] width 233 height 14
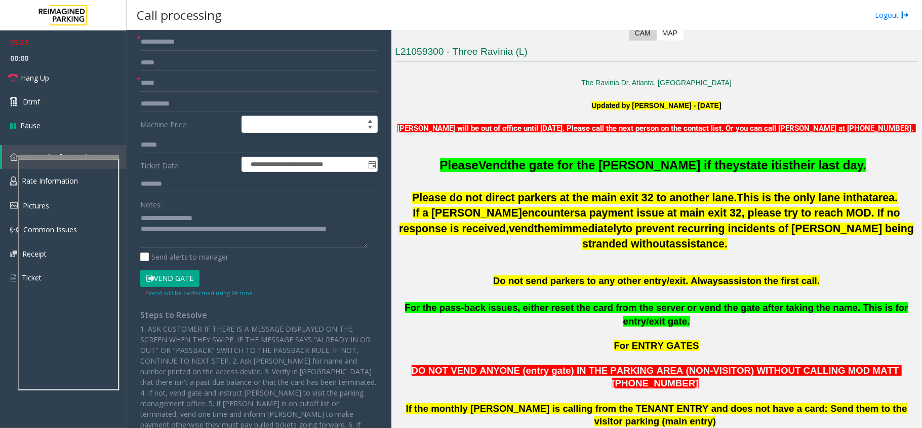
scroll to position [0, 0]
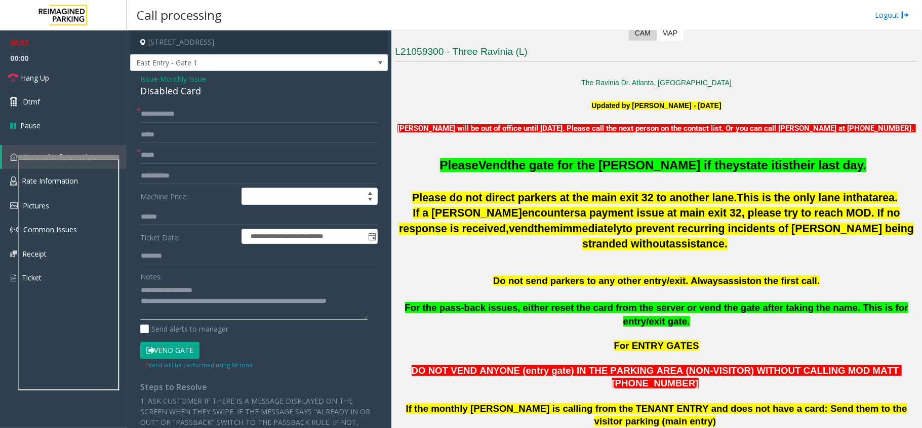
click at [191, 319] on textarea at bounding box center [253, 301] width 227 height 38
click at [203, 312] on textarea at bounding box center [253, 301] width 227 height 38
click at [238, 312] on textarea at bounding box center [253, 301] width 227 height 38
type textarea "**********"
click at [80, 78] on link "Hang Up" at bounding box center [63, 78] width 127 height 24
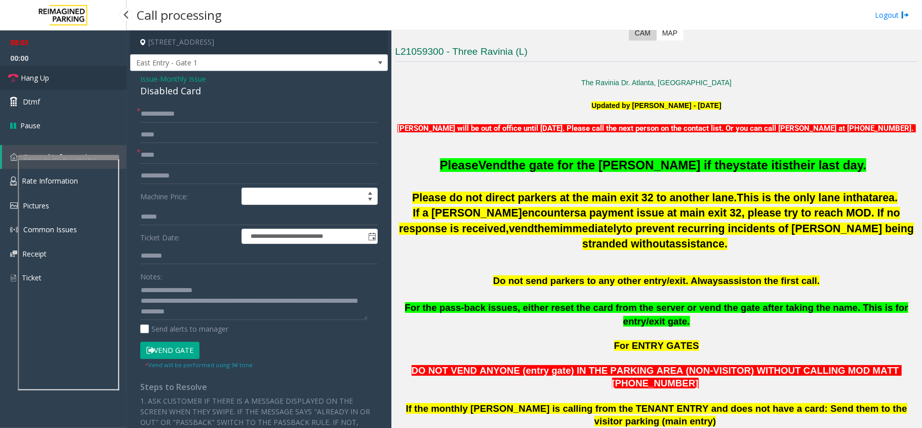
click at [79, 84] on link "Hang Up" at bounding box center [63, 78] width 127 height 24
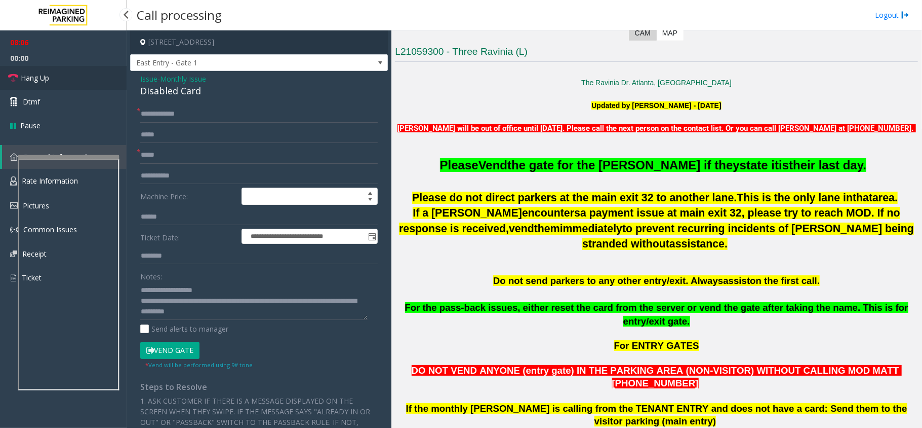
click at [79, 84] on link "Hang Up" at bounding box center [63, 78] width 127 height 24
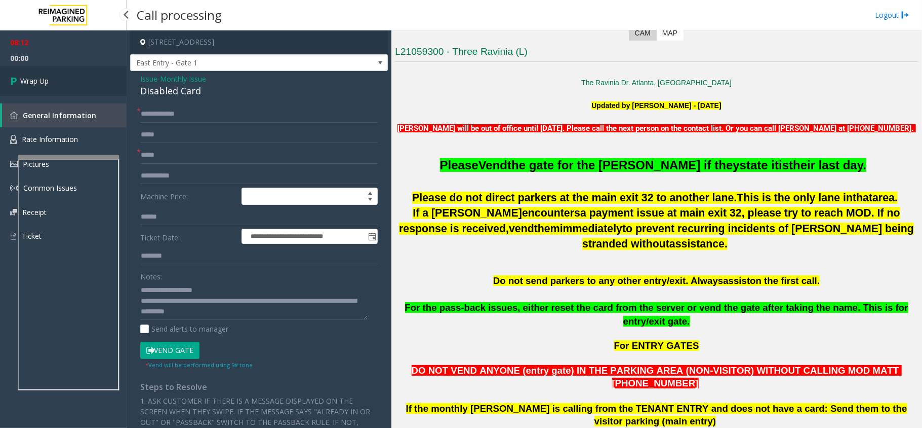
click at [69, 81] on link "Wrap Up" at bounding box center [63, 81] width 127 height 30
click at [70, 80] on link "Wrap Up" at bounding box center [63, 81] width 127 height 30
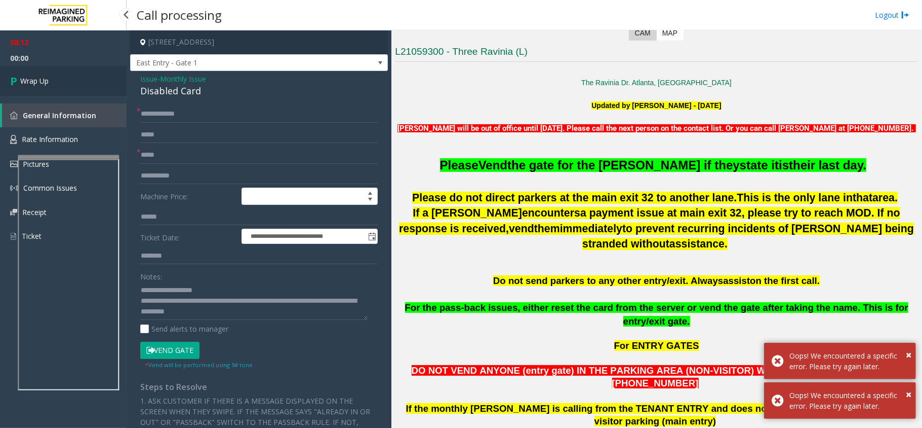
click at [70, 80] on link "Wrap Up" at bounding box center [63, 81] width 127 height 30
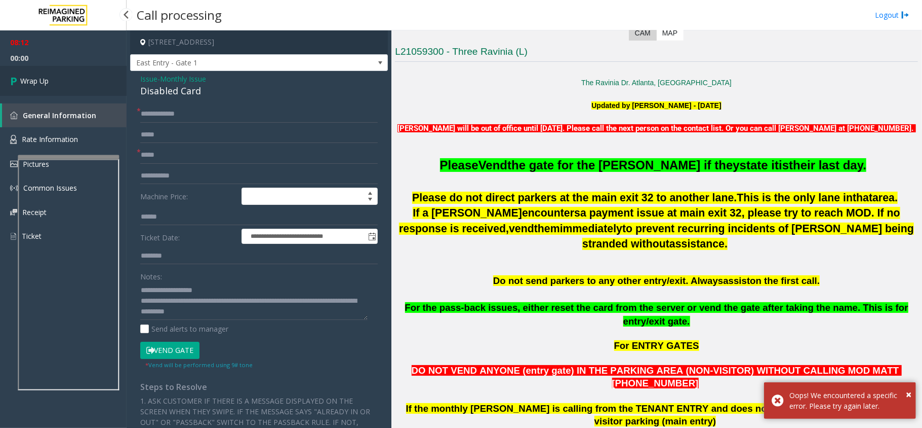
click at [70, 80] on link "Wrap Up" at bounding box center [63, 81] width 127 height 30
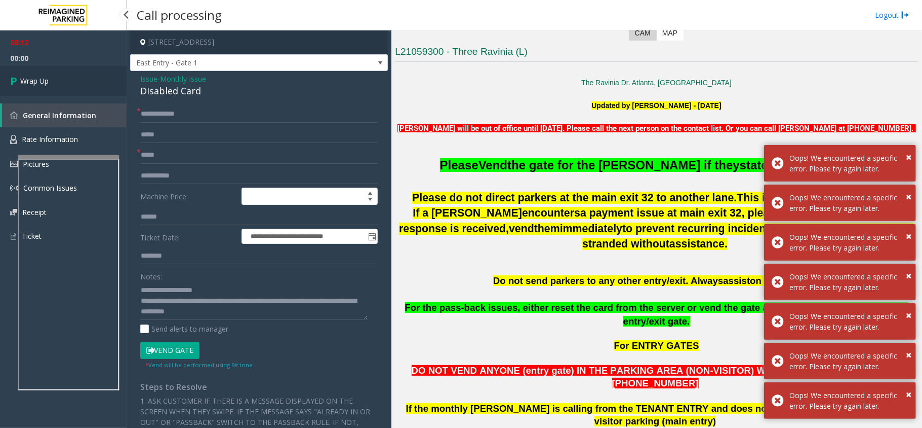
click at [59, 78] on link "Wrap Up" at bounding box center [63, 81] width 127 height 30
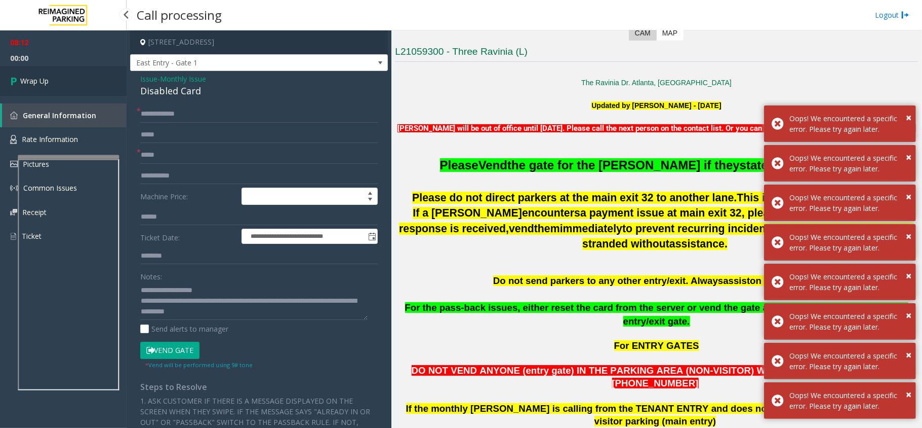
click at [59, 78] on link "Wrap Up" at bounding box center [63, 81] width 127 height 30
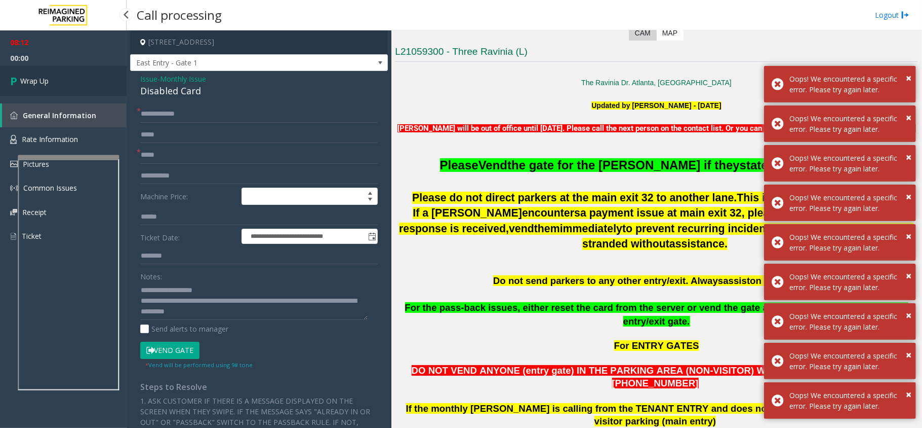
click at [59, 78] on link "Wrap Up" at bounding box center [63, 81] width 127 height 30
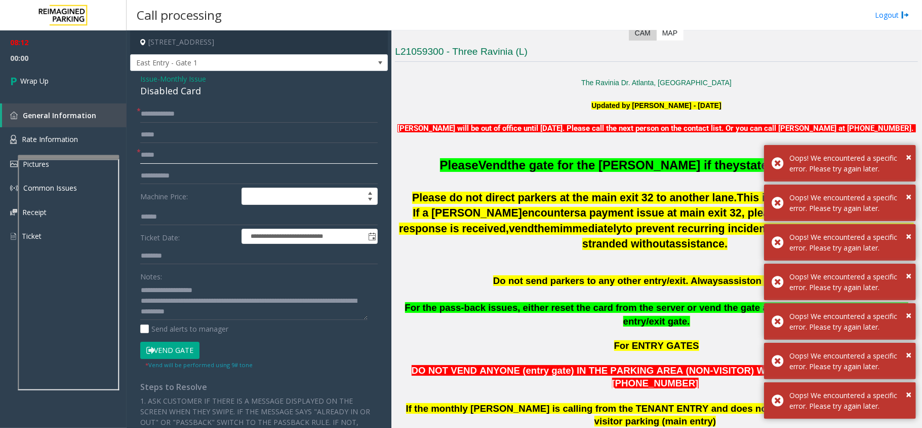
click at [183, 157] on input "*****" at bounding box center [259, 154] width 238 height 17
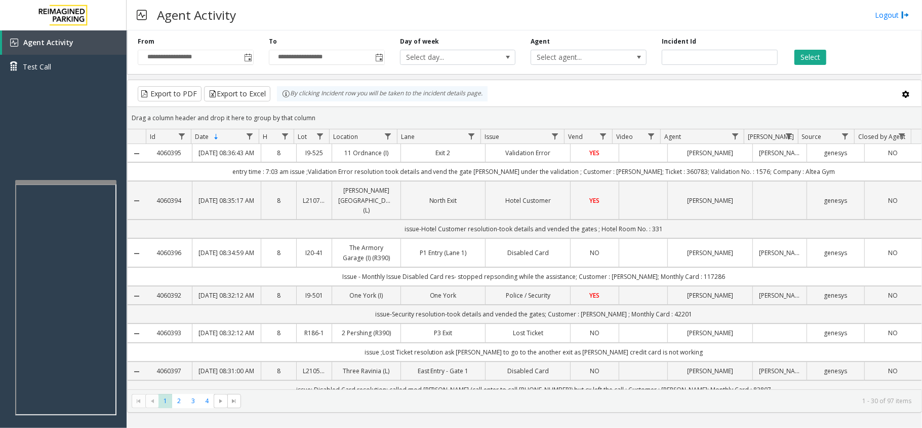
click at [327, 17] on div "Agent Activity Logout" at bounding box center [525, 15] width 796 height 30
drag, startPoint x: 321, startPoint y: 114, endPoint x: 291, endPoint y: 92, distance: 37.4
click at [291, 92] on kendo-grid "Export to PDF Export to Excel By clicking Incident row you will be taken to the…" at bounding box center [524, 246] width 795 height 333
click at [326, 116] on div "Drag a column header and drop it here to group by that column" at bounding box center [525, 118] width 794 height 18
drag, startPoint x: 319, startPoint y: 123, endPoint x: 278, endPoint y: 99, distance: 46.7
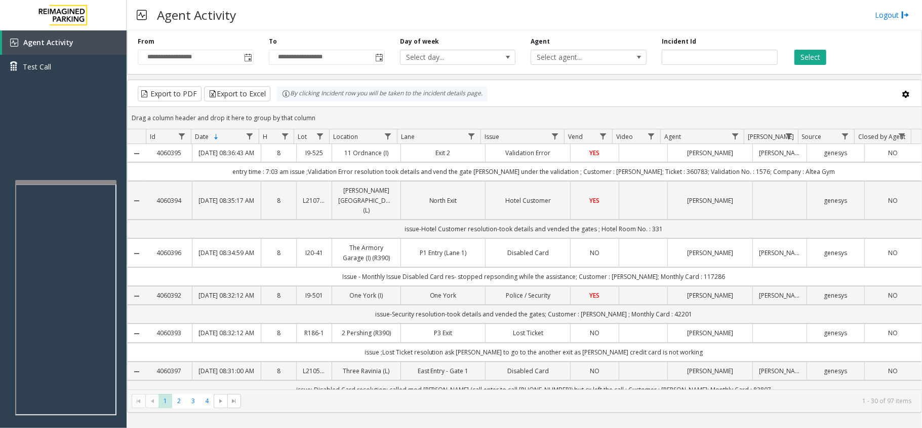
click at [278, 99] on kendo-grid "Export to PDF Export to Excel By clicking Incident row you will be taken to the…" at bounding box center [524, 246] width 795 height 333
click at [328, 112] on div "Drag a column header and drop it here to group by that column" at bounding box center [525, 118] width 794 height 18
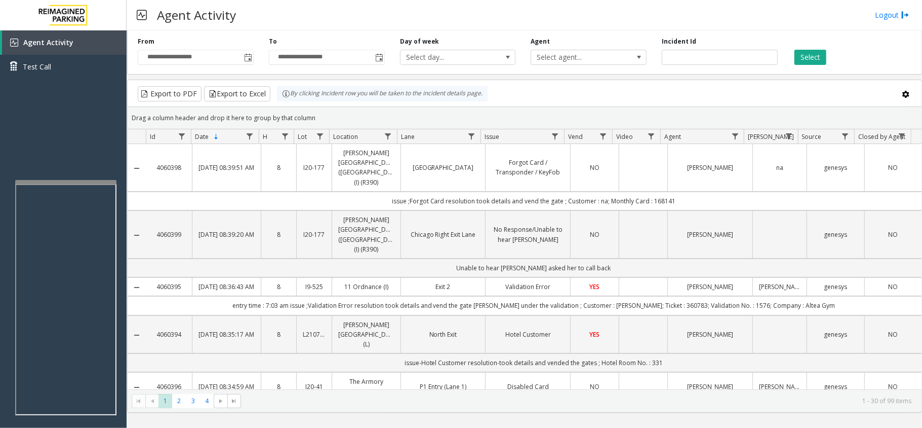
drag, startPoint x: 320, startPoint y: 118, endPoint x: 280, endPoint y: 97, distance: 44.9
click at [280, 97] on kendo-grid "Export to PDF Export to Excel By clicking Incident row you will be taken to the…" at bounding box center [524, 246] width 795 height 333
click at [323, 114] on div "Drag a column header and drop it here to group by that column" at bounding box center [525, 118] width 794 height 18
drag, startPoint x: 323, startPoint y: 114, endPoint x: 290, endPoint y: 106, distance: 34.0
click at [290, 106] on kendo-grid "Export to PDF Export to Excel By clicking Incident row you will be taken to the…" at bounding box center [524, 246] width 795 height 333
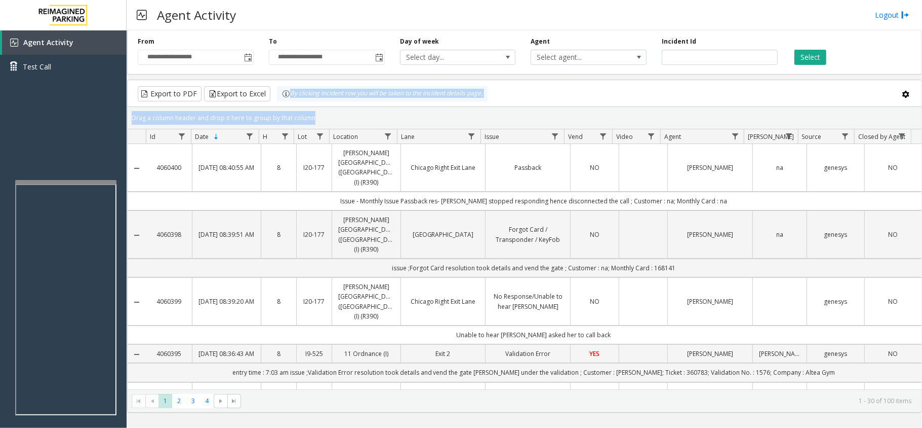
click at [343, 113] on div "Drag a column header and drop it here to group by that column" at bounding box center [525, 118] width 794 height 18
drag, startPoint x: 323, startPoint y: 120, endPoint x: 277, endPoint y: 101, distance: 49.8
click at [277, 101] on kendo-grid "Export to PDF Export to Excel By clicking Incident row you will be taken to the…" at bounding box center [524, 246] width 795 height 333
click at [331, 119] on div "Drag a column header and drop it here to group by that column" at bounding box center [525, 118] width 794 height 18
drag, startPoint x: 324, startPoint y: 118, endPoint x: 285, endPoint y: 103, distance: 42.2
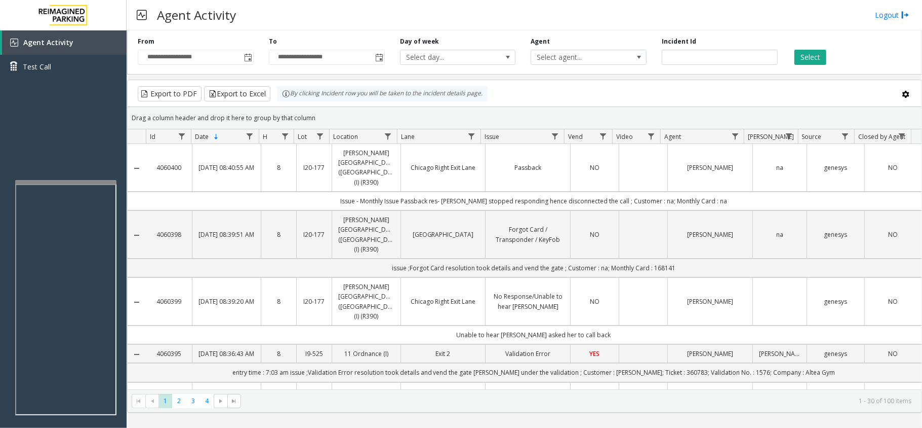
click at [285, 103] on kendo-grid "Export to PDF Export to Excel By clicking Incident row you will be taken to the…" at bounding box center [524, 246] width 795 height 333
click at [322, 110] on div "Drag a column header and drop it here to group by that column" at bounding box center [525, 118] width 794 height 18
drag, startPoint x: 316, startPoint y: 114, endPoint x: 266, endPoint y: 100, distance: 52.1
click at [266, 100] on kendo-grid "Export to PDF Export to Excel By clicking Incident row you will be taken to the…" at bounding box center [524, 246] width 795 height 333
click at [319, 118] on div "Drag a column header and drop it here to group by that column" at bounding box center [525, 118] width 794 height 18
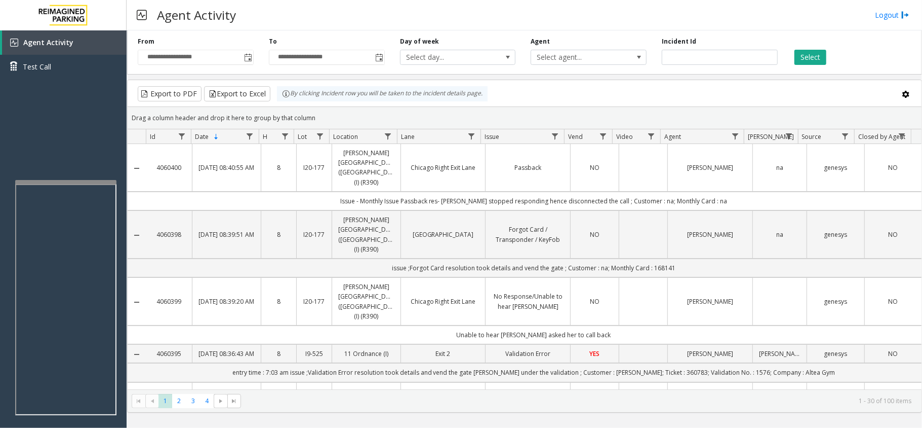
drag, startPoint x: 323, startPoint y: 115, endPoint x: 272, endPoint y: 99, distance: 53.7
click at [272, 99] on kendo-grid "Export to PDF Export to Excel By clicking Incident row you will be taken to the…" at bounding box center [524, 246] width 795 height 333
click at [324, 118] on div "Drag a column header and drop it here to group by that column" at bounding box center [525, 118] width 794 height 18
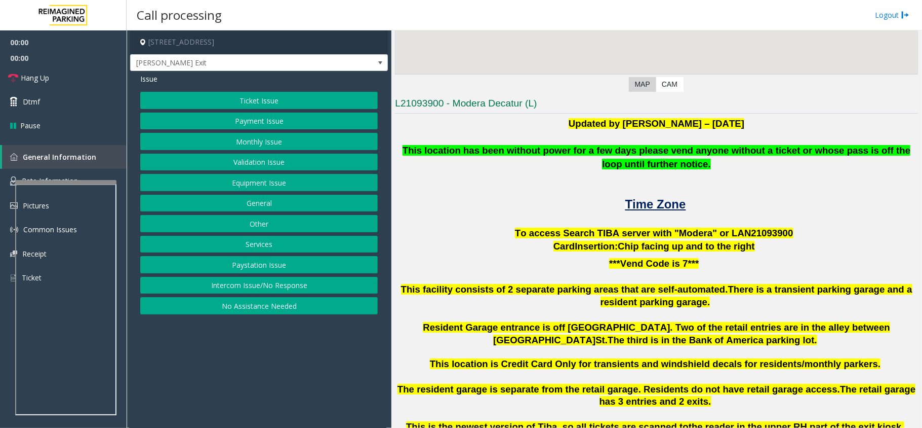
scroll to position [203, 0]
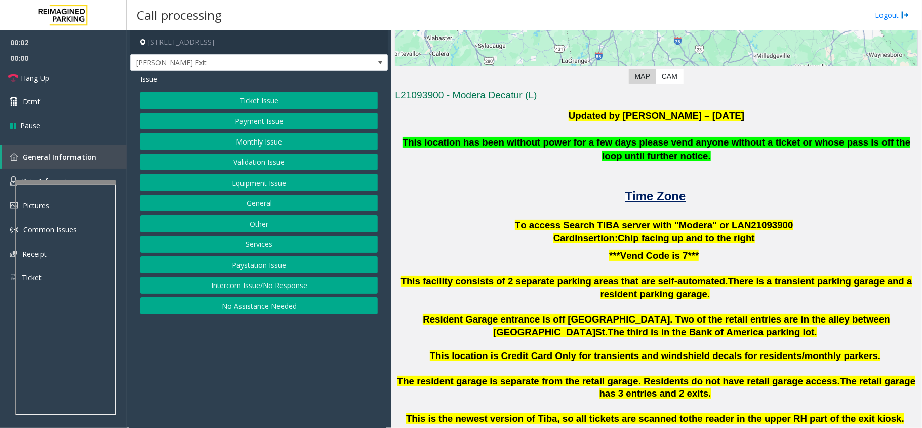
click at [741, 219] on span "To access Search TIBA server with "Modera" or LAN21093" at bounding box center [646, 224] width 263 height 11
copy p "LAN21093 900"
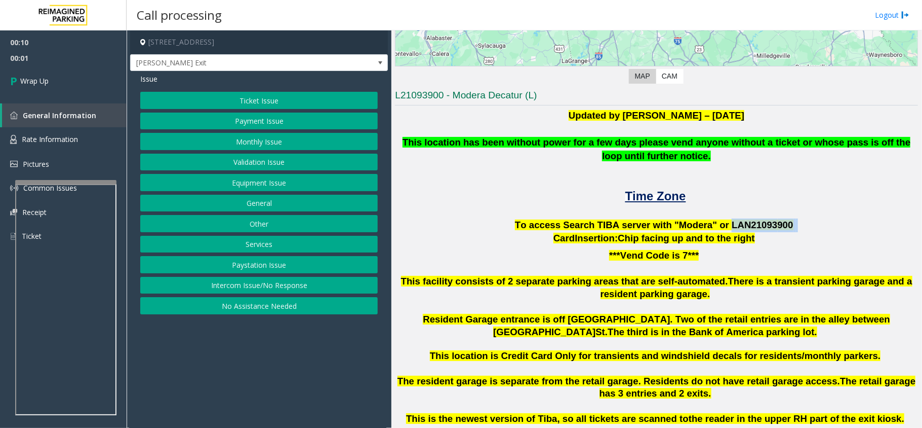
drag, startPoint x: 191, startPoint y: 290, endPoint x: 191, endPoint y: 274, distance: 16.2
click at [191, 290] on button "Intercom Issue/No Response" at bounding box center [259, 285] width 238 height 17
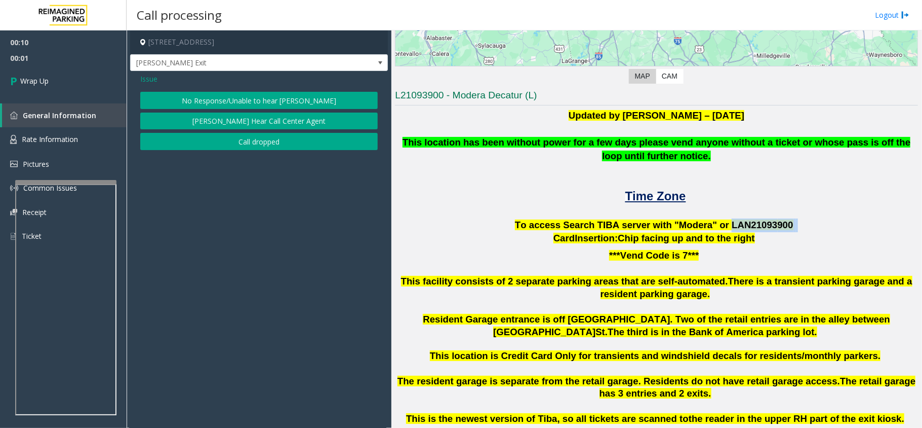
click at [227, 142] on button "Call dropped" at bounding box center [259, 141] width 238 height 17
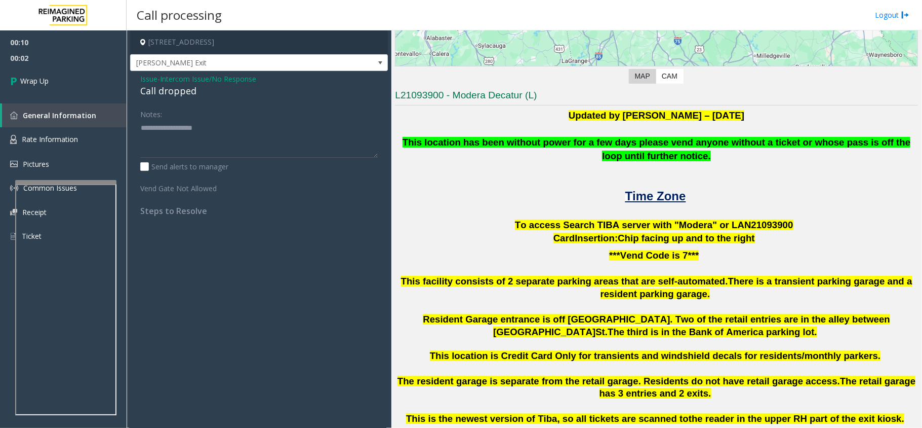
click at [162, 92] on div "Call dropped" at bounding box center [259, 91] width 238 height 14
type textarea "**********"
click at [62, 74] on link "Wrap Up" at bounding box center [63, 81] width 127 height 30
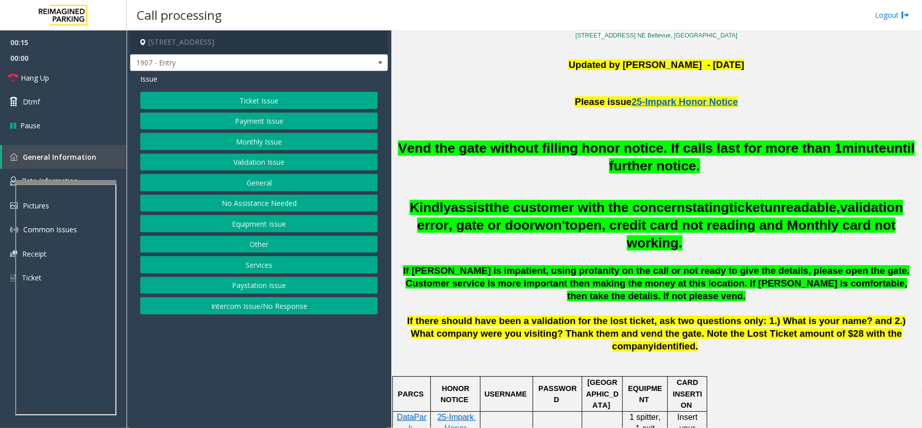
scroll to position [203, 0]
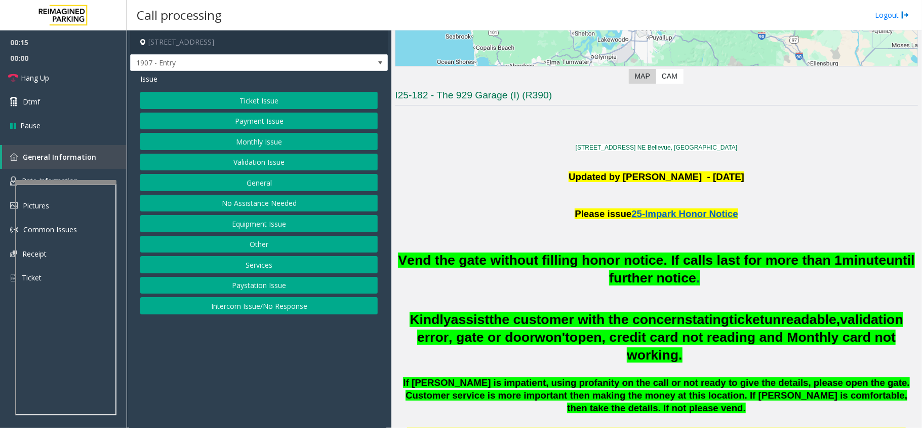
drag, startPoint x: 258, startPoint y: 303, endPoint x: 259, endPoint y: 252, distance: 51.2
click at [258, 300] on div "Ticket Issue Payment Issue Monthly Issue Validation Issue General No Assistance…" at bounding box center [259, 203] width 238 height 222
click at [235, 306] on button "Intercom Issue/No Response" at bounding box center [259, 305] width 238 height 17
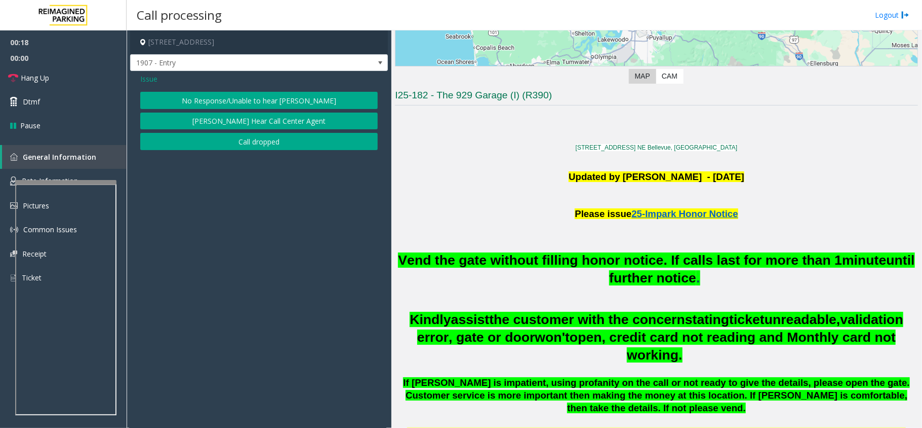
click at [240, 98] on button "No Response/Unable to hear [PERSON_NAME]" at bounding box center [259, 100] width 238 height 17
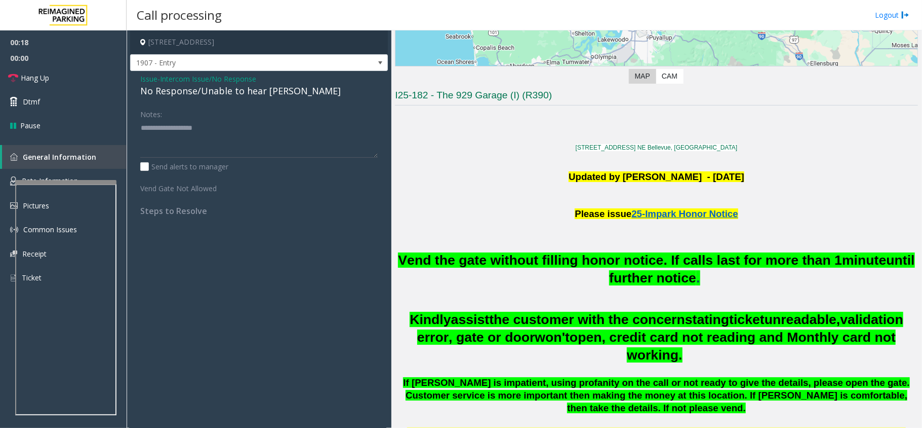
click at [243, 96] on div "No Response/Unable to hear [PERSON_NAME]" at bounding box center [259, 91] width 238 height 14
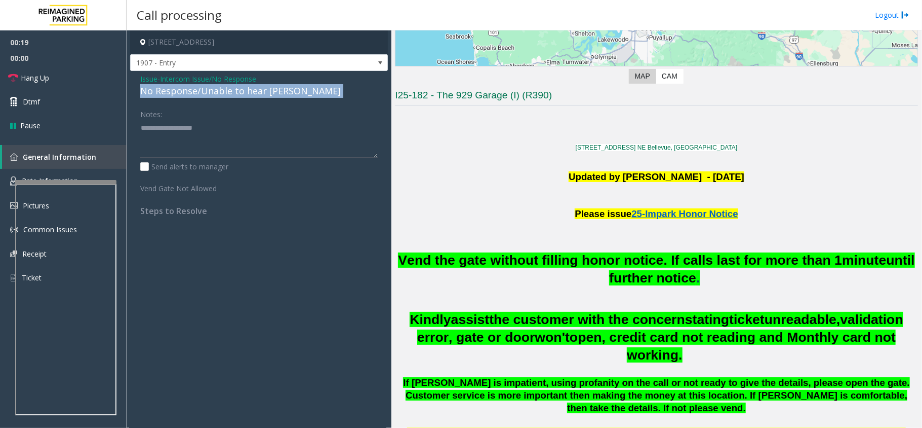
click at [243, 96] on div "No Response/Unable to hear [PERSON_NAME]" at bounding box center [259, 91] width 238 height 14
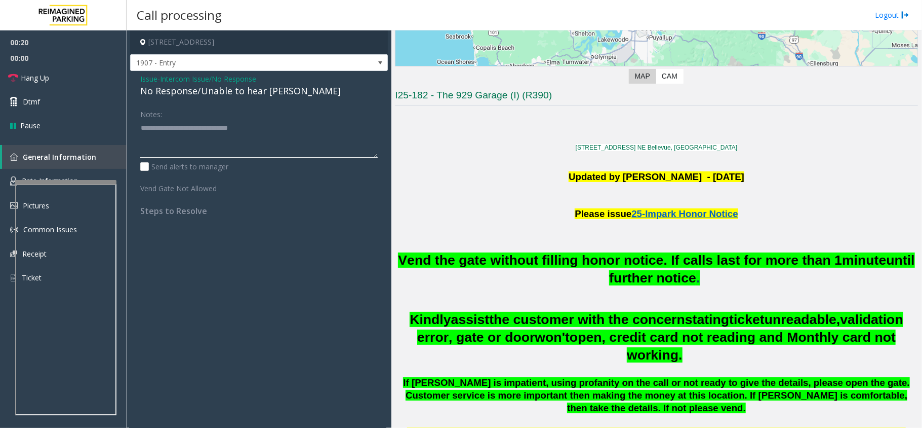
click at [280, 124] on textarea at bounding box center [259, 139] width 238 height 38
type textarea "**********"
click at [92, 88] on link "Hang Up" at bounding box center [63, 78] width 127 height 24
click at [92, 86] on link "Hang Up" at bounding box center [63, 78] width 127 height 24
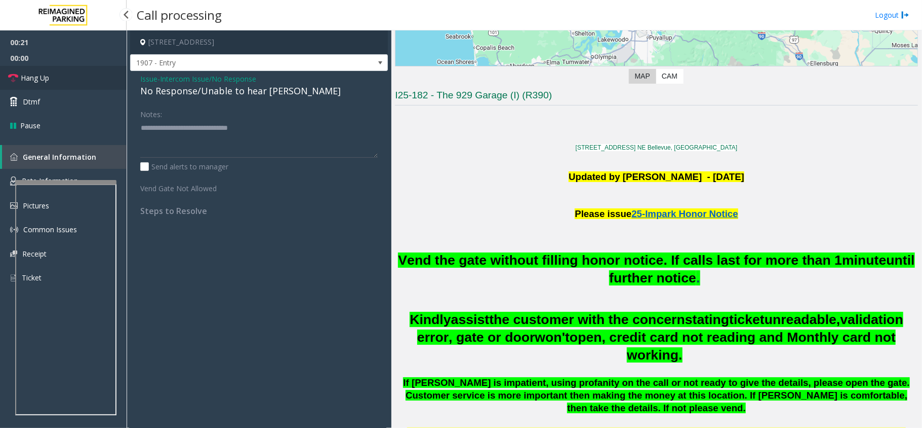
click at [92, 86] on link "Hang Up" at bounding box center [63, 78] width 127 height 24
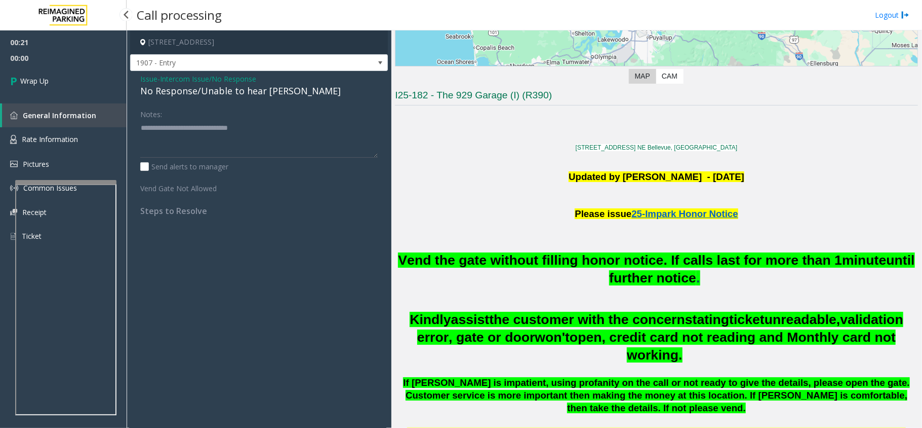
click at [92, 86] on link "Wrap Up" at bounding box center [63, 81] width 127 height 30
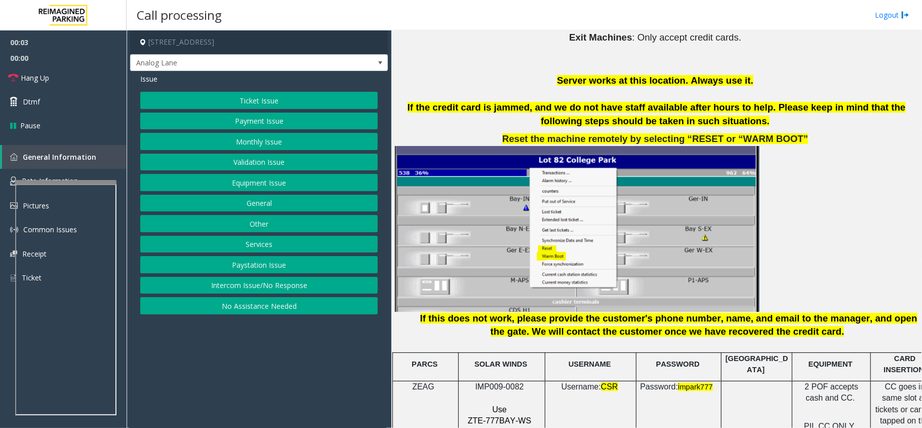
scroll to position [1283, 0]
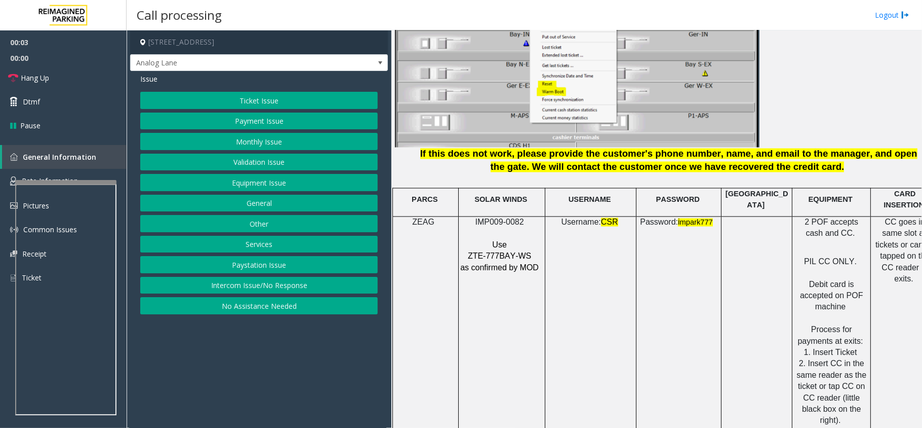
click at [495, 217] on p "IMP009-0082" at bounding box center [501, 222] width 82 height 11
click at [497, 217] on p "IMP009-0082" at bounding box center [501, 222] width 82 height 11
copy p "IMP009-0082"
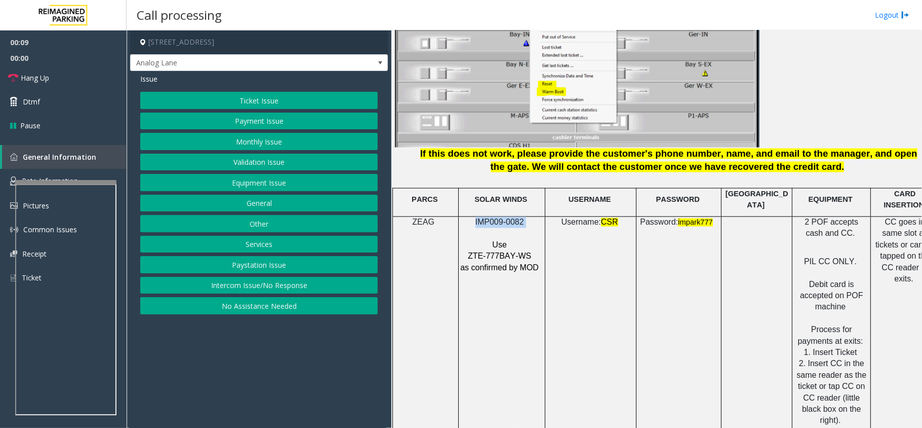
click at [269, 157] on button "Validation Issue" at bounding box center [259, 161] width 238 height 17
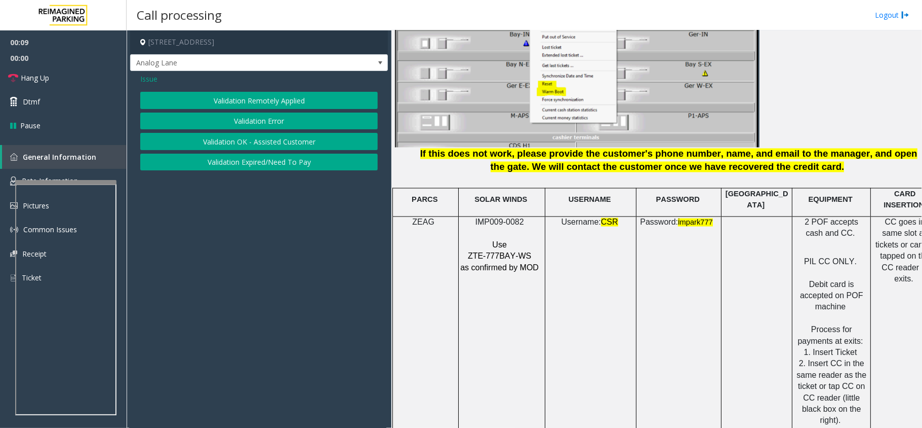
click at [268, 111] on div "Validation Remotely Applied Validation Error Validation OK - Assisted Customer …" at bounding box center [259, 131] width 238 height 79
click at [257, 123] on button "Validation Error" at bounding box center [259, 120] width 238 height 17
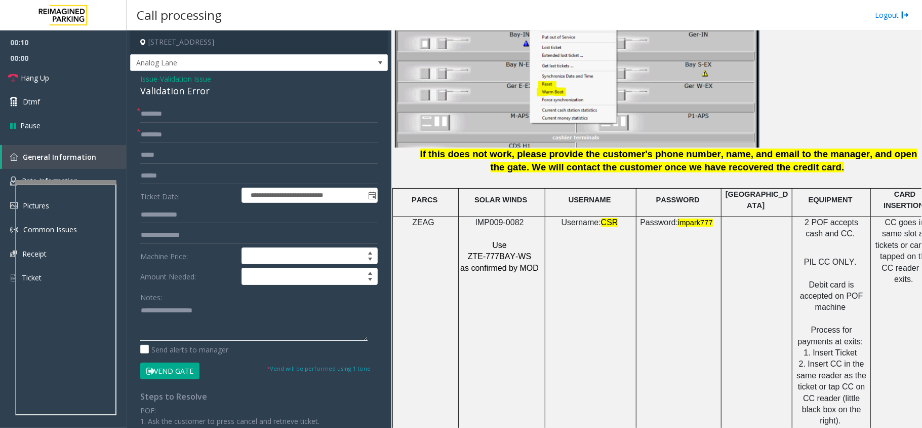
click at [189, 307] on textarea at bounding box center [253, 321] width 227 height 38
click at [178, 92] on div "Validation Error" at bounding box center [259, 91] width 238 height 14
copy div "Validation Error"
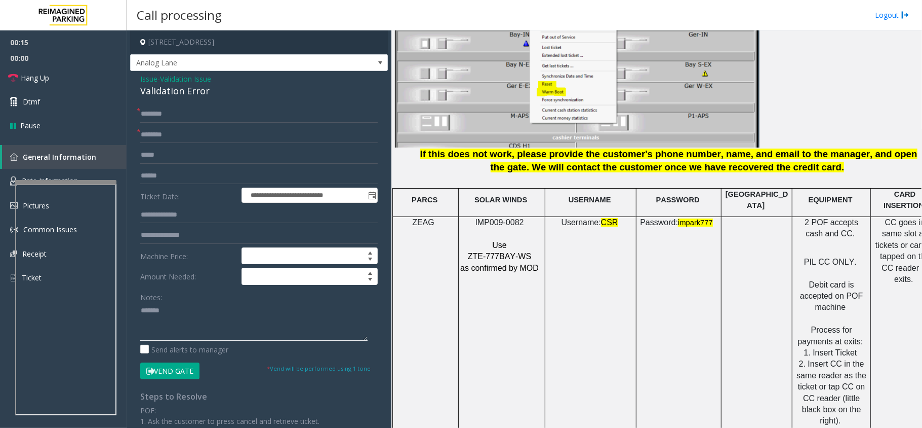
click at [213, 317] on textarea at bounding box center [253, 321] width 227 height 38
paste textarea "**********"
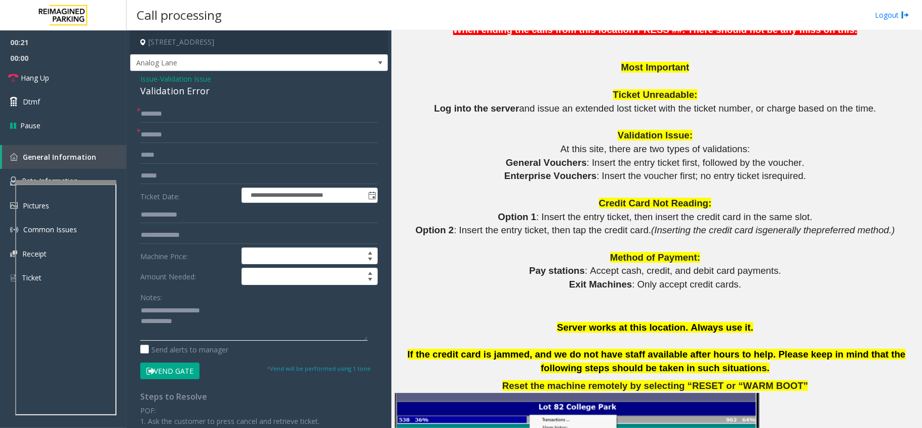
scroll to position [878, 0]
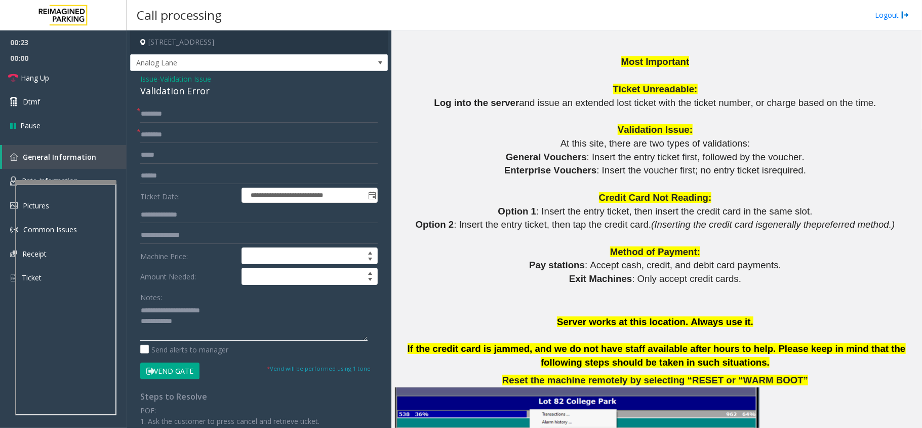
type textarea "**********"
drag, startPoint x: 590, startPoint y: 172, endPoint x: 513, endPoint y: 173, distance: 77.5
click at [513, 173] on span "Enterprise Vouchers" at bounding box center [551, 170] width 92 height 11
copy span "Enterprise Vouchers"
click at [168, 125] on form "**********" at bounding box center [259, 242] width 238 height 274
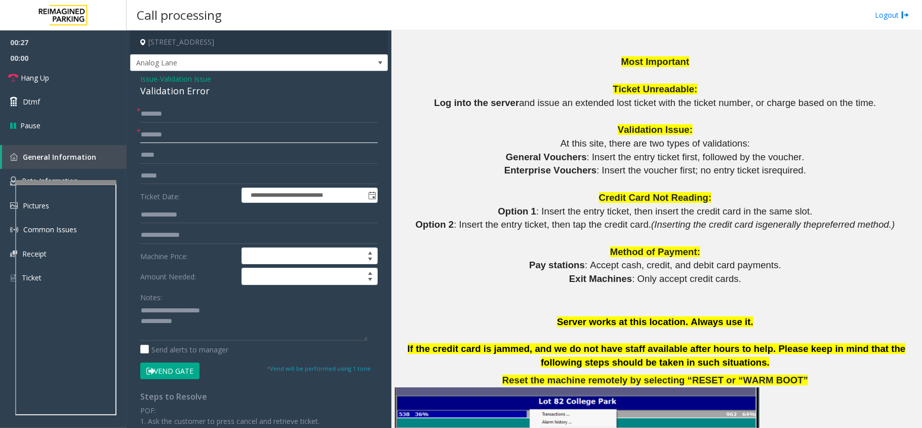
click at [173, 136] on input "text" at bounding box center [259, 134] width 238 height 17
paste input "**********"
drag, startPoint x: 211, startPoint y: 135, endPoint x: 179, endPoint y: 136, distance: 32.4
click at [179, 136] on input "**********" at bounding box center [259, 134] width 238 height 17
type input "**********"
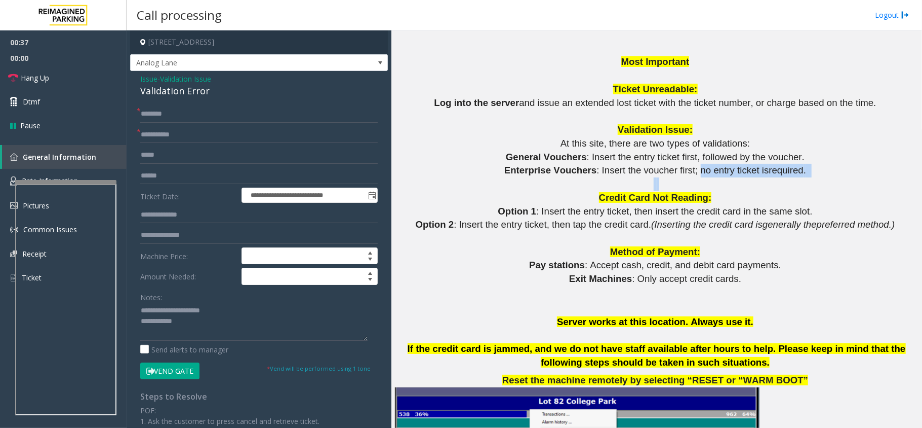
drag, startPoint x: 689, startPoint y: 172, endPoint x: 835, endPoint y: 177, distance: 146.5
click at [755, 183] on p at bounding box center [656, 184] width 523 height 14
drag, startPoint x: 689, startPoint y: 174, endPoint x: 815, endPoint y: 170, distance: 125.7
click at [815, 170] on p "Enterprise Vouchers : Insert the voucher first; no entry ticket is required ." at bounding box center [656, 171] width 523 height 14
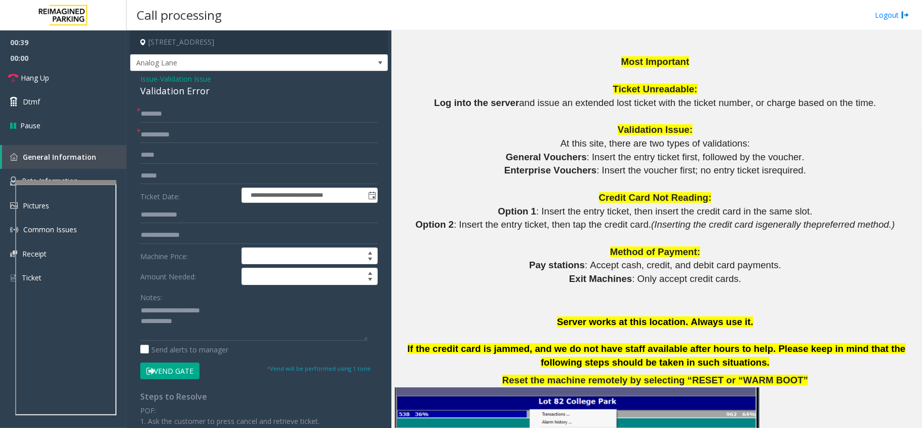
click at [750, 182] on p at bounding box center [656, 184] width 523 height 14
click at [693, 170] on span ": Insert the voucher first; no entry ticket is" at bounding box center [683, 170] width 172 height 11
drag, startPoint x: 689, startPoint y: 171, endPoint x: 788, endPoint y: 173, distance: 98.8
click at [788, 173] on span ": Insert the voucher first; no entry ticket is required ." at bounding box center [702, 170] width 210 height 11
click at [714, 183] on p at bounding box center [656, 184] width 523 height 14
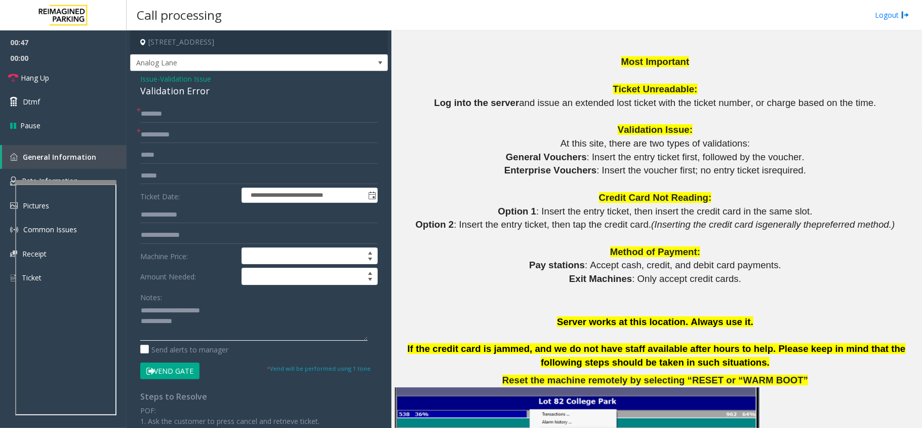
click at [191, 335] on textarea at bounding box center [253, 321] width 227 height 38
click at [169, 177] on input "text" at bounding box center [259, 175] width 238 height 17
click at [177, 122] on input "text" at bounding box center [259, 113] width 238 height 17
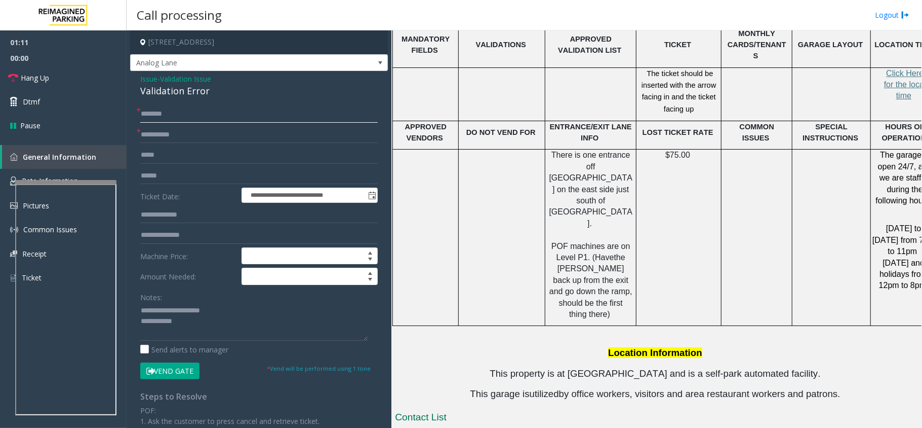
scroll to position [2065, 0]
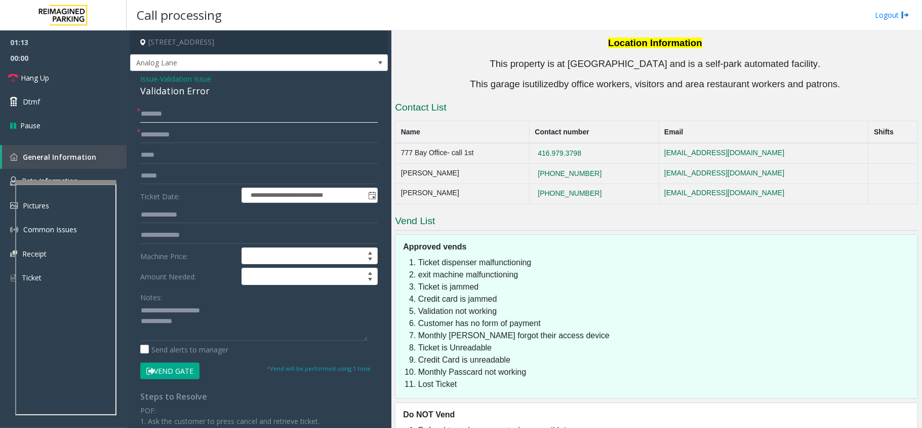
click at [192, 121] on input "text" at bounding box center [259, 113] width 238 height 17
type input "**"
click at [203, 323] on textarea at bounding box center [253, 321] width 227 height 38
click at [161, 374] on button "Vend Gate" at bounding box center [169, 370] width 59 height 17
click at [223, 333] on textarea at bounding box center [253, 321] width 227 height 38
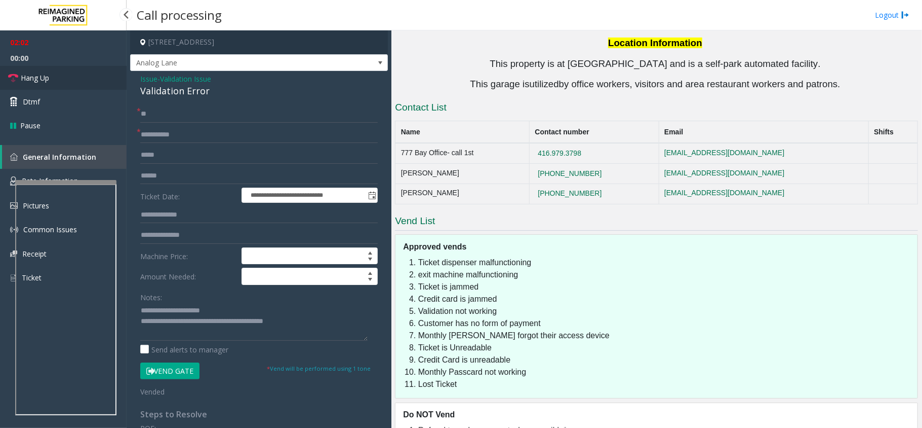
click at [94, 83] on link "Hang Up" at bounding box center [63, 78] width 127 height 24
click at [307, 327] on textarea at bounding box center [253, 321] width 227 height 38
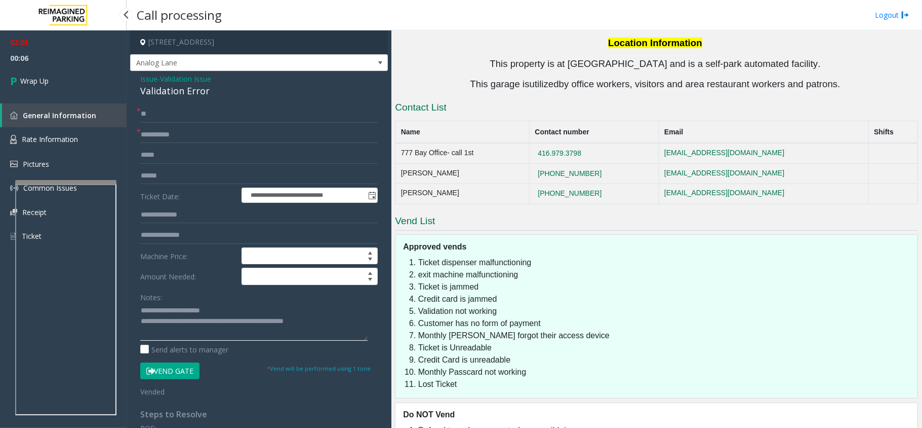
type textarea "**********"
click at [80, 63] on span "00:06" at bounding box center [63, 58] width 127 height 16
click at [78, 74] on link "Wrap Up" at bounding box center [63, 81] width 127 height 30
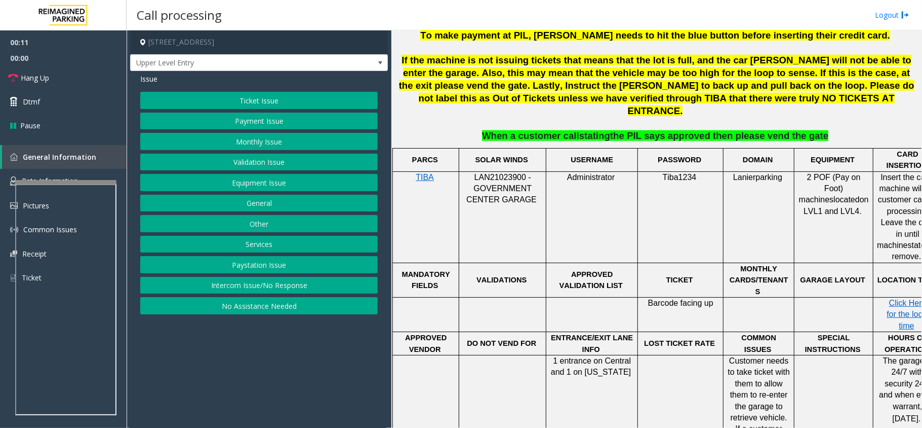
scroll to position [203, 0]
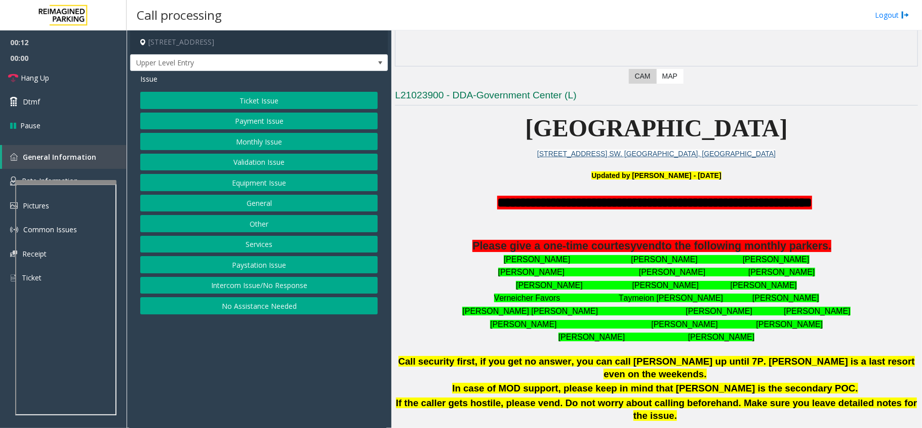
click at [299, 282] on button "Intercom Issue/No Response" at bounding box center [259, 285] width 238 height 17
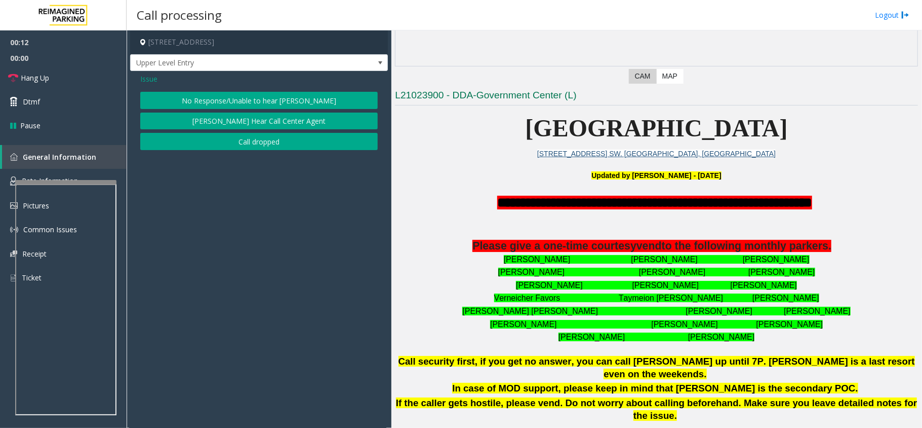
click at [254, 92] on button "No Response/Unable to hear [PERSON_NAME]" at bounding box center [259, 100] width 238 height 17
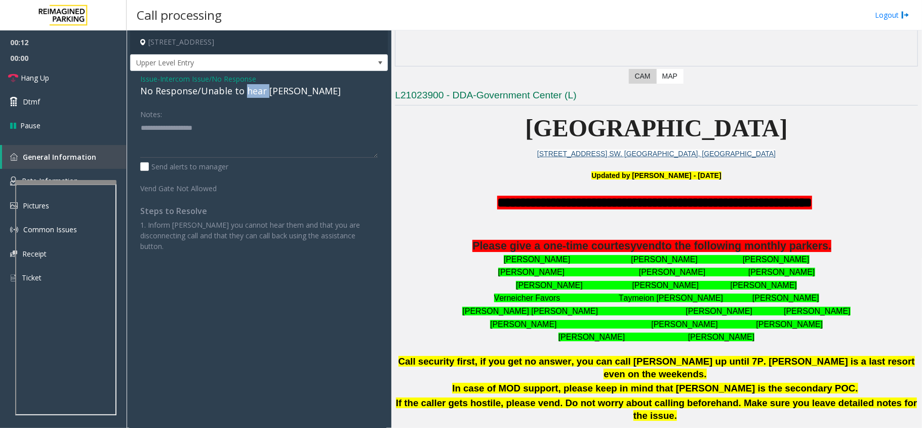
click at [254, 92] on div "No Response/Unable to hear [PERSON_NAME]" at bounding box center [259, 91] width 238 height 14
click at [289, 130] on textarea at bounding box center [259, 139] width 238 height 38
type textarea "**********"
click at [26, 82] on span "Hang Up" at bounding box center [35, 77] width 28 height 11
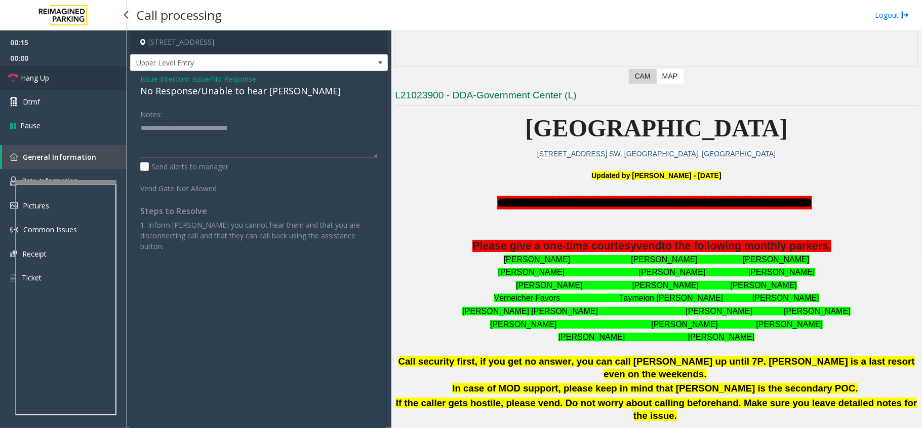
click at [26, 82] on span "Hang Up" at bounding box center [35, 77] width 28 height 11
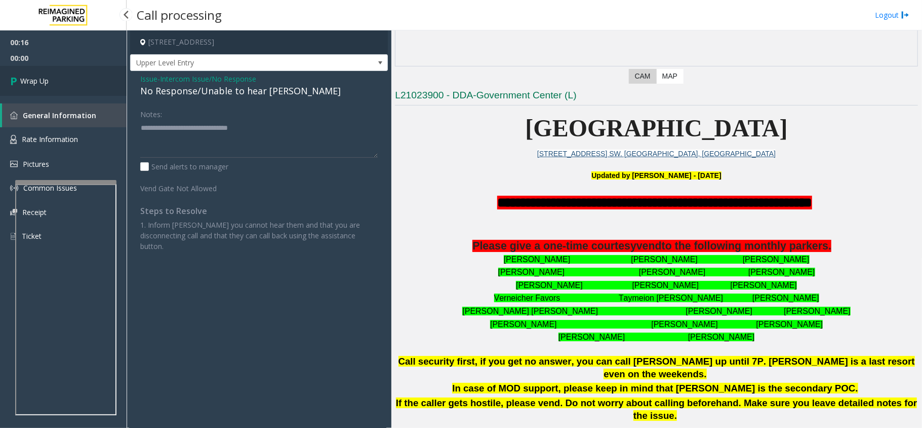
click at [26, 82] on span "Wrap Up" at bounding box center [34, 80] width 28 height 11
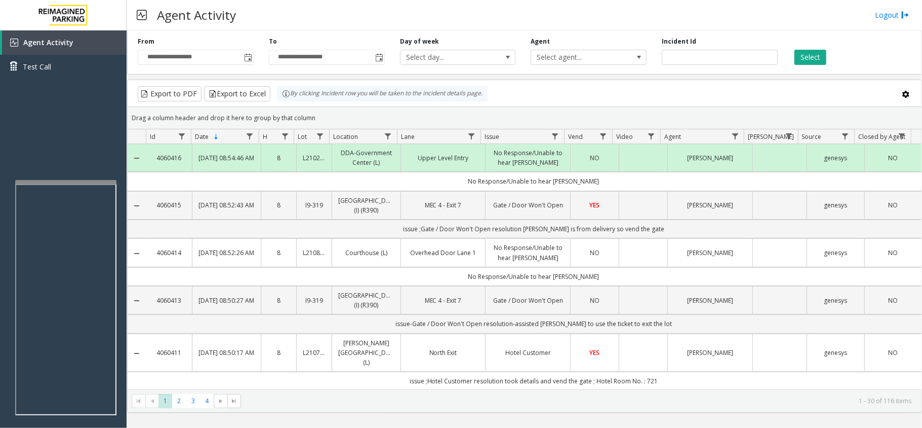
drag, startPoint x: 41, startPoint y: 185, endPoint x: 347, endPoint y: 8, distance: 354.1
click at [347, 8] on div "Agent Activity Logout" at bounding box center [525, 15] width 796 height 30
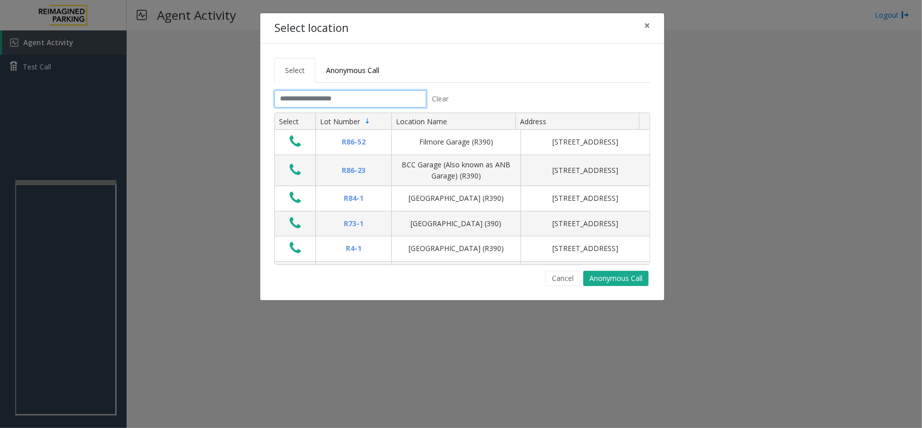
click at [328, 101] on input "text" at bounding box center [351, 98] width 152 height 17
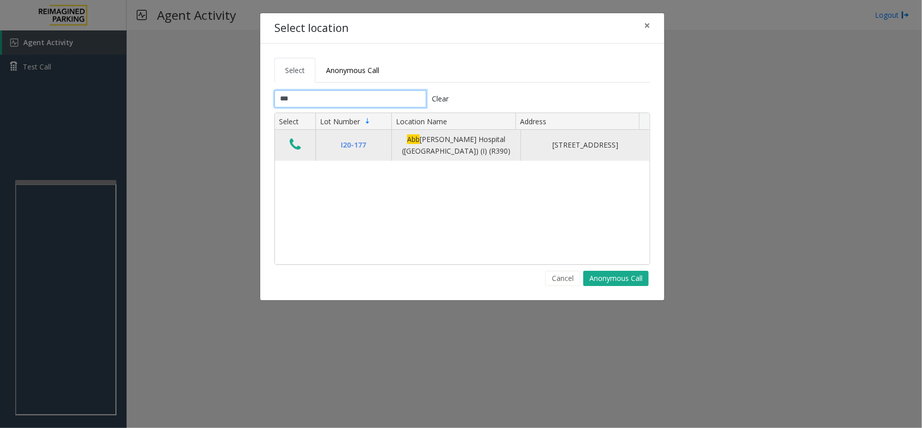
type input "***"
click at [296, 143] on icon "Data table" at bounding box center [295, 144] width 11 height 14
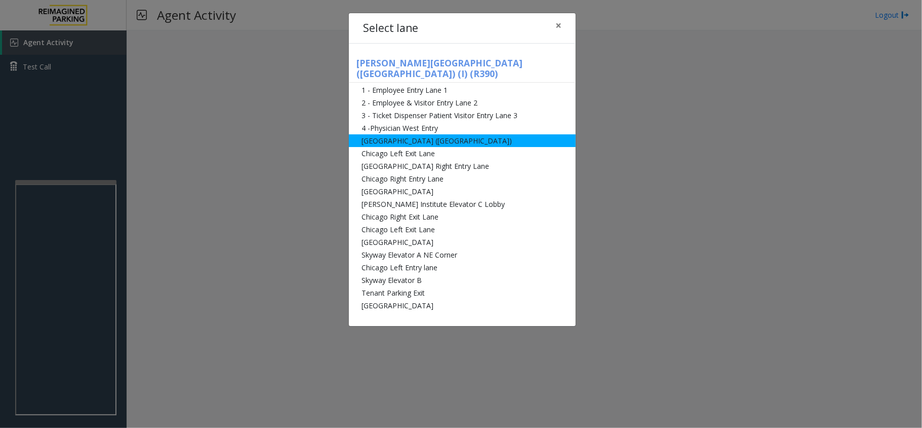
click at [414, 134] on li "[GEOGRAPHIC_DATA] ([GEOGRAPHIC_DATA])" at bounding box center [462, 140] width 227 height 13
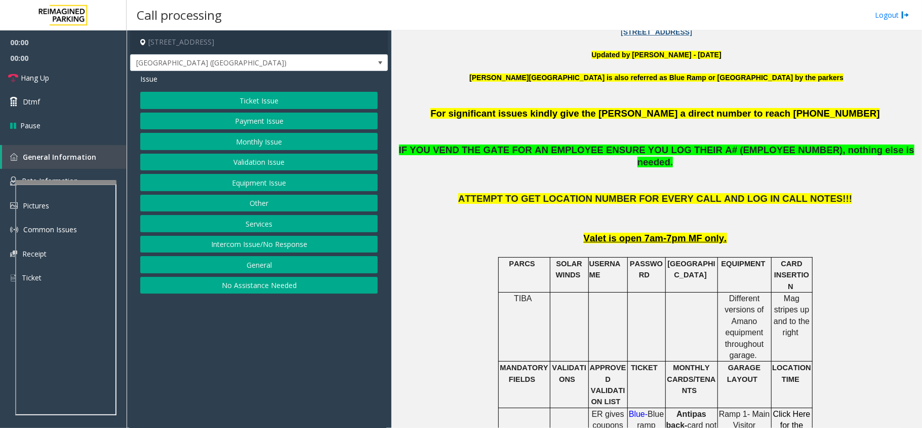
scroll to position [675, 0]
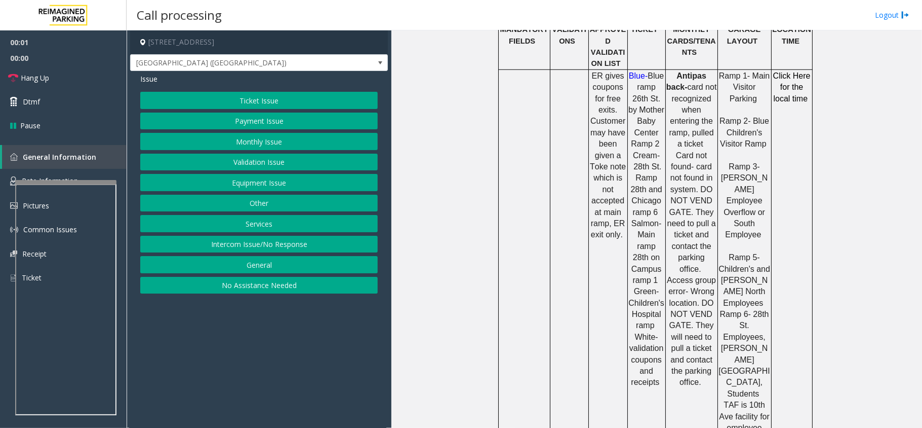
click at [265, 99] on button "Ticket Issue" at bounding box center [259, 100] width 238 height 17
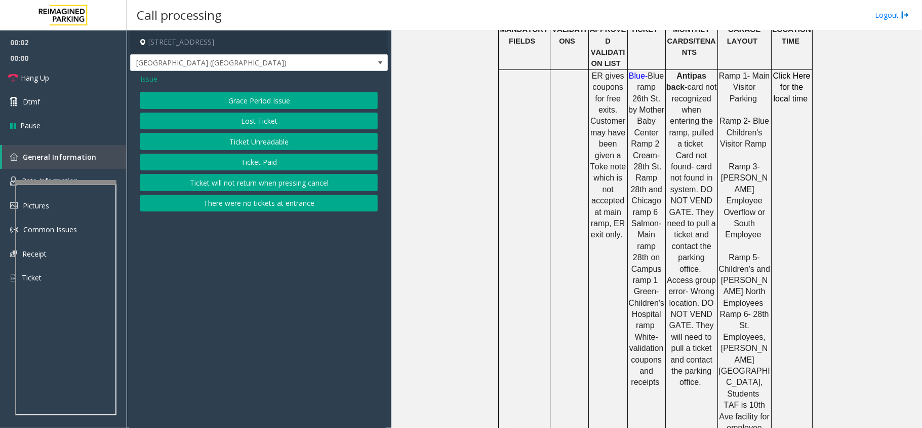
click at [260, 144] on button "Ticket Unreadable" at bounding box center [259, 141] width 238 height 17
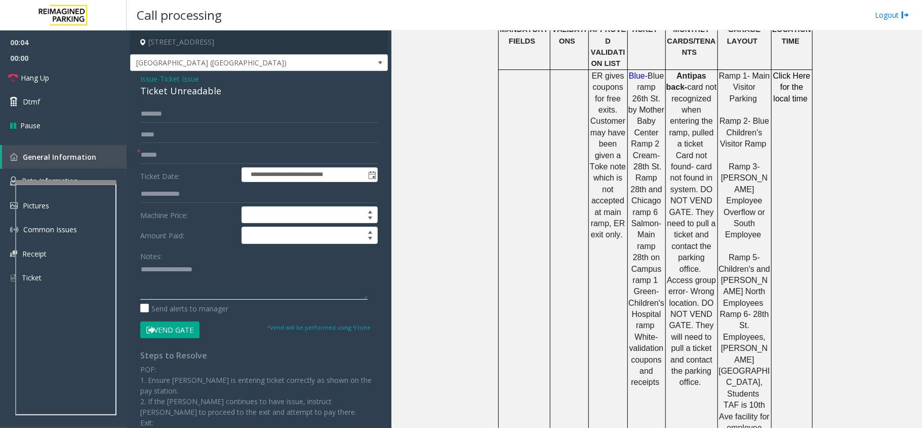
click at [163, 276] on textarea at bounding box center [253, 280] width 227 height 38
click at [192, 87] on div "Ticket Unreadable" at bounding box center [259, 91] width 238 height 14
copy div "Ticket Unreadable"
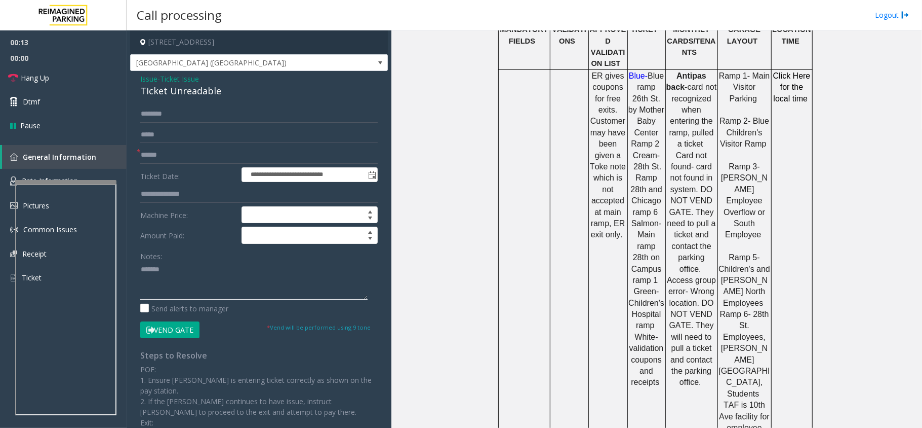
click at [238, 289] on textarea at bounding box center [253, 280] width 227 height 38
paste textarea "**********"
type textarea "**********"
click at [203, 166] on form "**********" at bounding box center [259, 221] width 238 height 233
click at [197, 156] on input "text" at bounding box center [259, 154] width 238 height 17
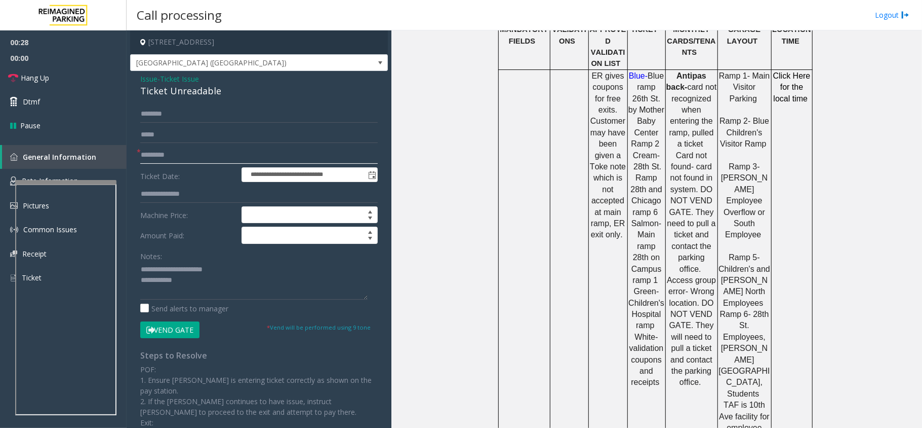
type input "*********"
click at [173, 337] on button "Vend Gate" at bounding box center [169, 329] width 59 height 17
click at [197, 292] on textarea at bounding box center [253, 280] width 227 height 38
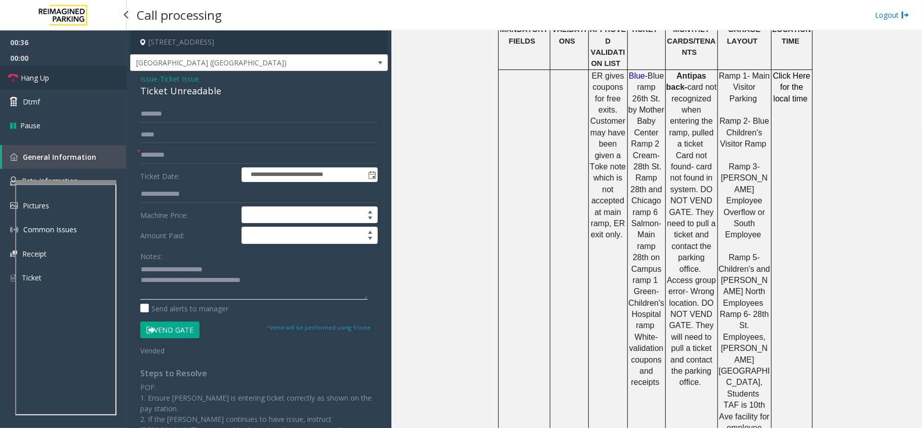
type textarea "**********"
click at [69, 81] on link "Hang Up" at bounding box center [63, 78] width 127 height 24
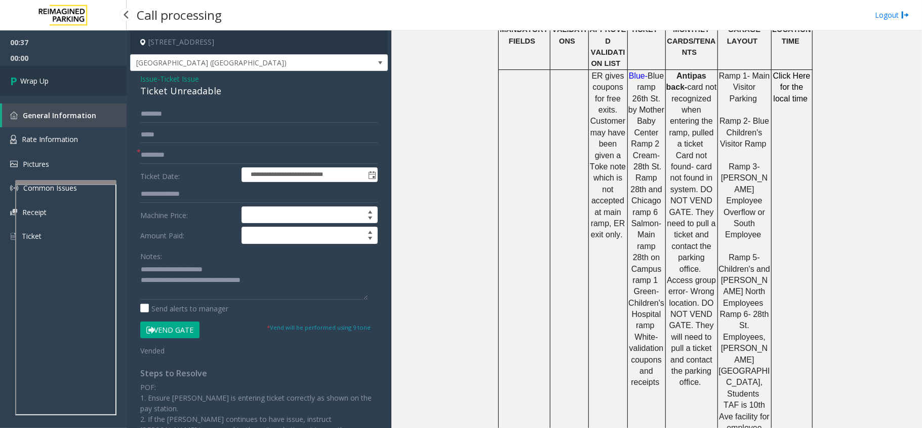
click at [69, 81] on link "Wrap Up" at bounding box center [63, 81] width 127 height 30
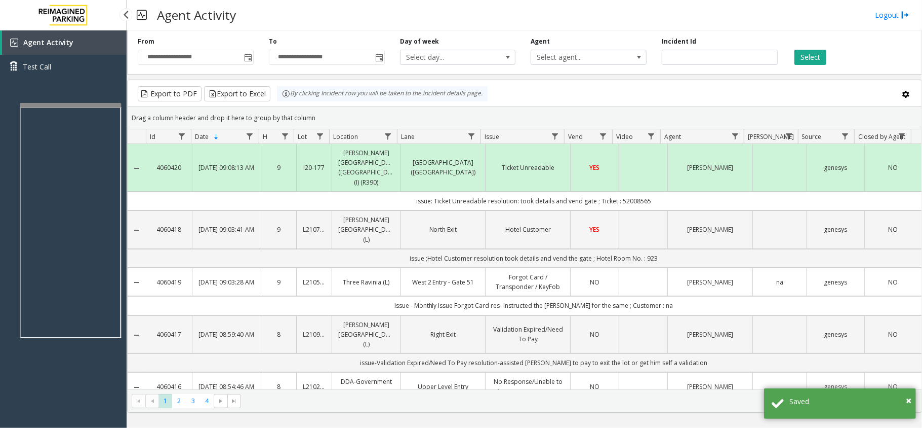
click at [96, 98] on app-root "**********" at bounding box center [461, 214] width 922 height 428
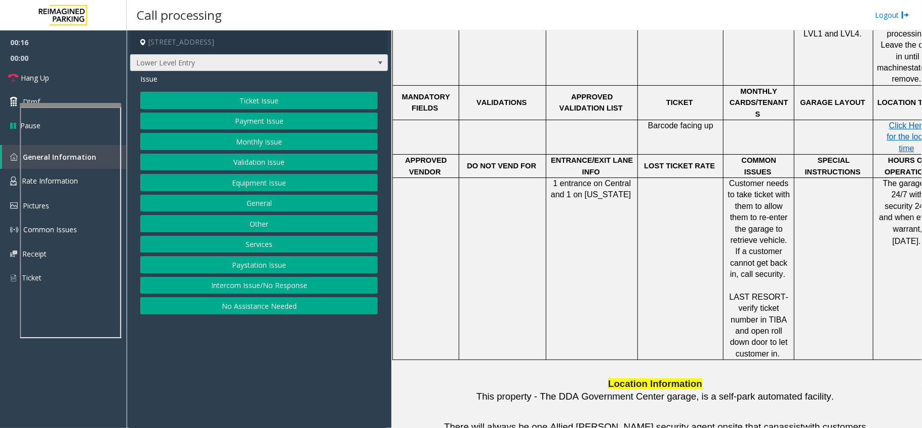
scroll to position [762, 0]
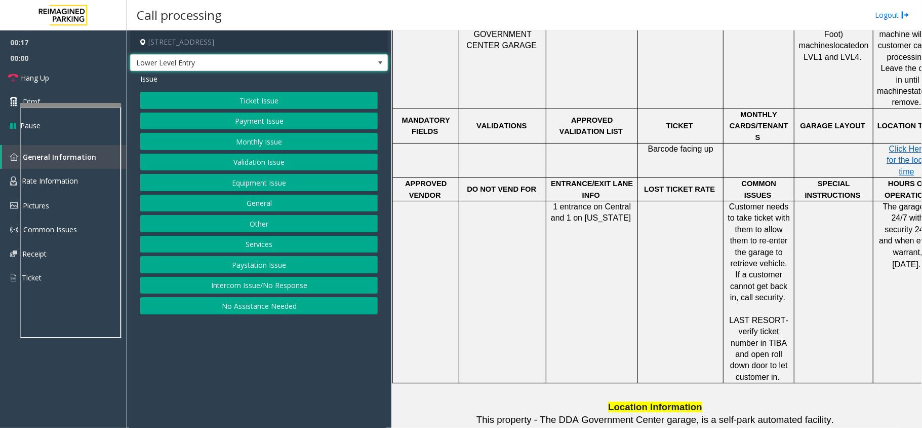
click at [333, 59] on span "Lower Level Entry" at bounding box center [234, 63] width 206 height 16
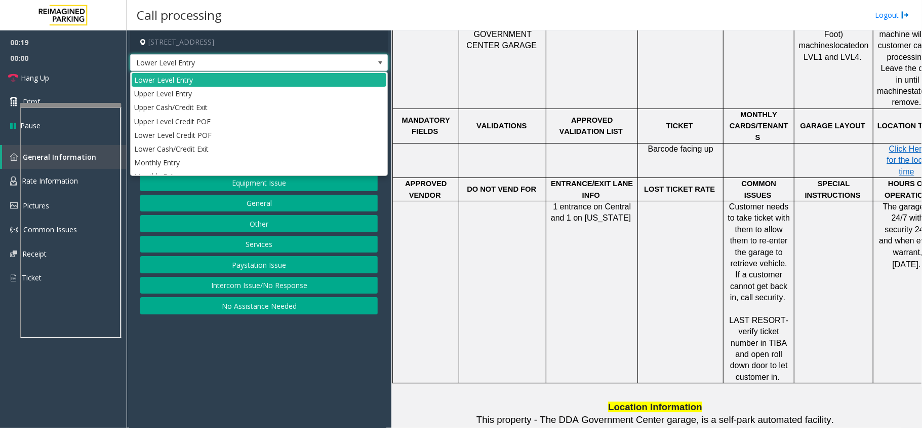
click at [350, 61] on span "Lower Level Entry" at bounding box center [259, 62] width 258 height 17
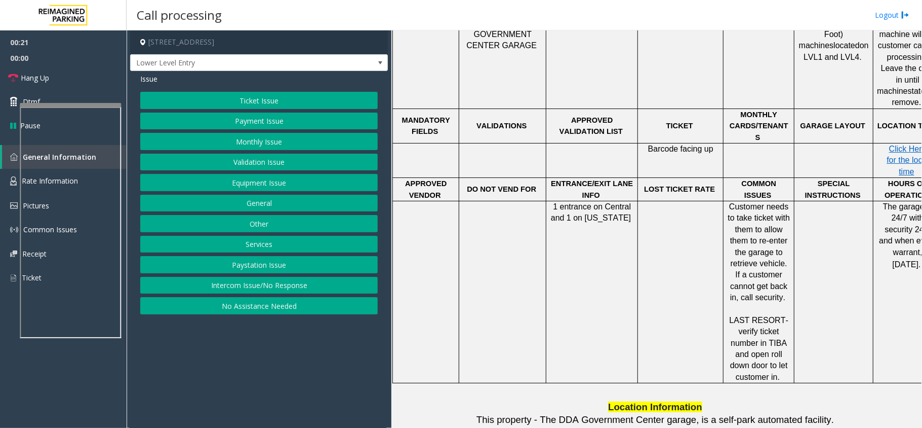
click at [273, 181] on button "Equipment Issue" at bounding box center [259, 182] width 238 height 17
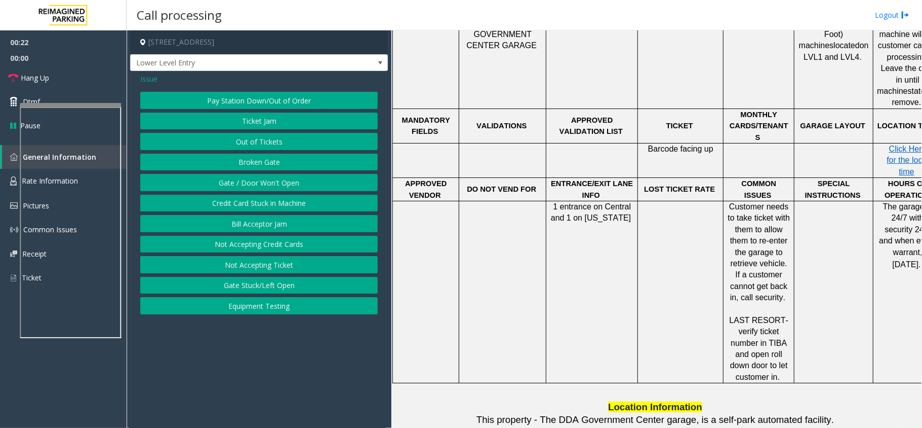
click at [272, 138] on button "Out of Tickets" at bounding box center [259, 141] width 238 height 17
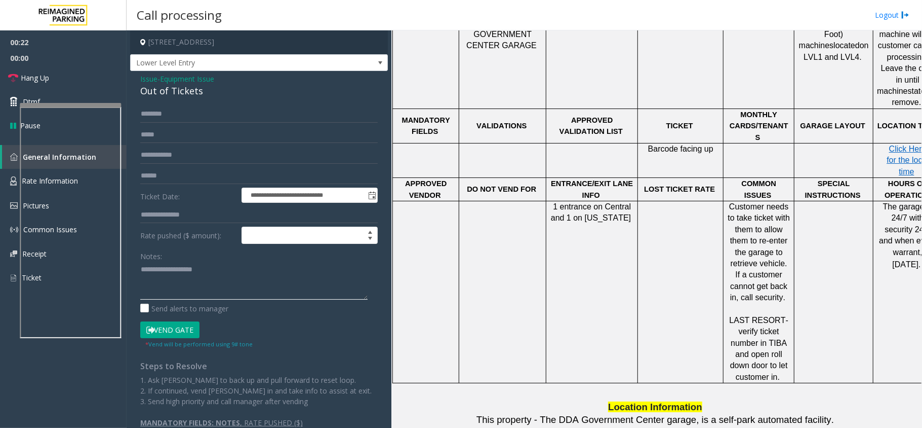
click at [197, 272] on textarea at bounding box center [253, 280] width 227 height 38
click at [187, 98] on div "Out of Tickets" at bounding box center [259, 91] width 238 height 14
click at [187, 97] on div "Out of Tickets" at bounding box center [259, 91] width 238 height 14
copy div "Out of Tickets"
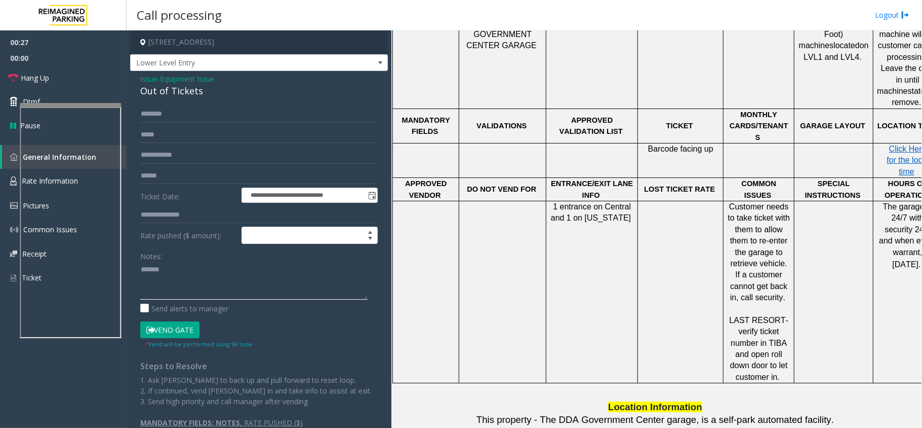
click at [192, 262] on textarea at bounding box center [253, 280] width 227 height 38
paste textarea "**********"
click at [52, 53] on span "00:00" at bounding box center [63, 58] width 127 height 16
click at [58, 67] on link "Hang Up" at bounding box center [63, 78] width 127 height 24
click at [173, 266] on textarea at bounding box center [253, 280] width 227 height 38
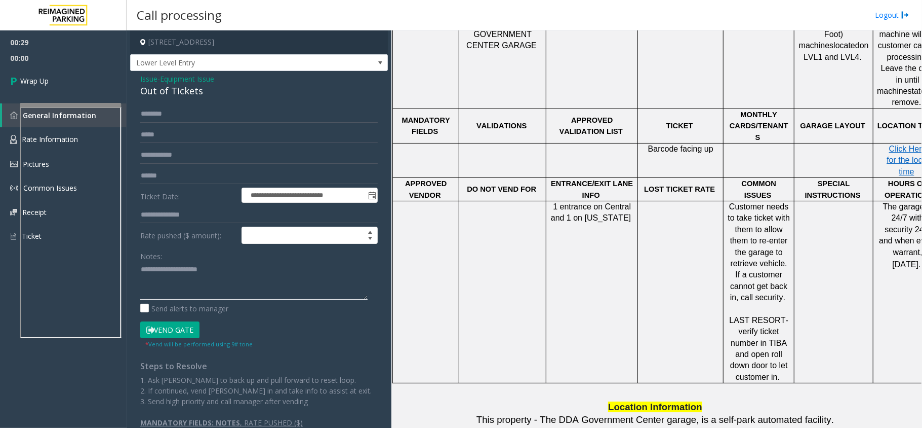
click at [167, 278] on textarea at bounding box center [253, 280] width 227 height 38
type textarea "**********"
click at [62, 94] on link "Wrap Up" at bounding box center [63, 81] width 127 height 30
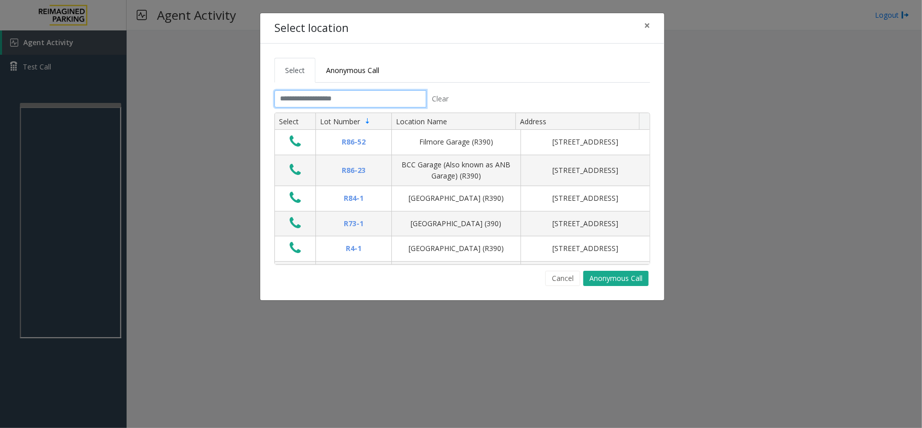
click at [308, 103] on input "text" at bounding box center [351, 98] width 152 height 17
click at [341, 98] on input "text" at bounding box center [351, 98] width 152 height 17
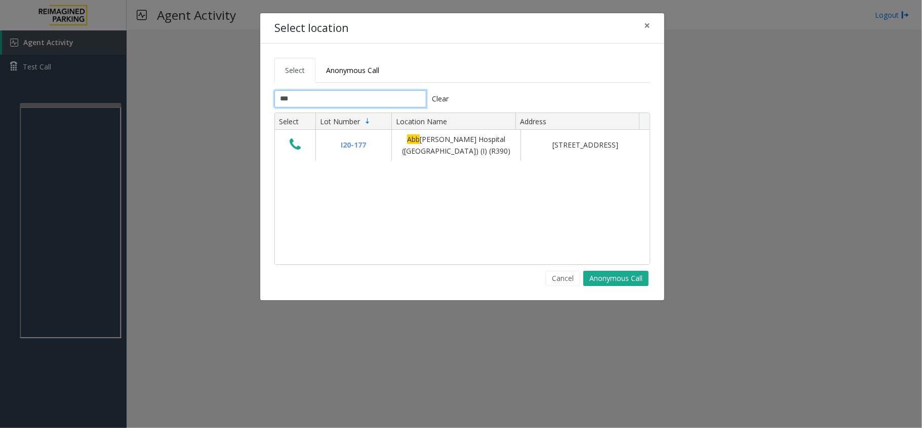
type input "***"
click at [645, 23] on span "×" at bounding box center [647, 25] width 6 height 14
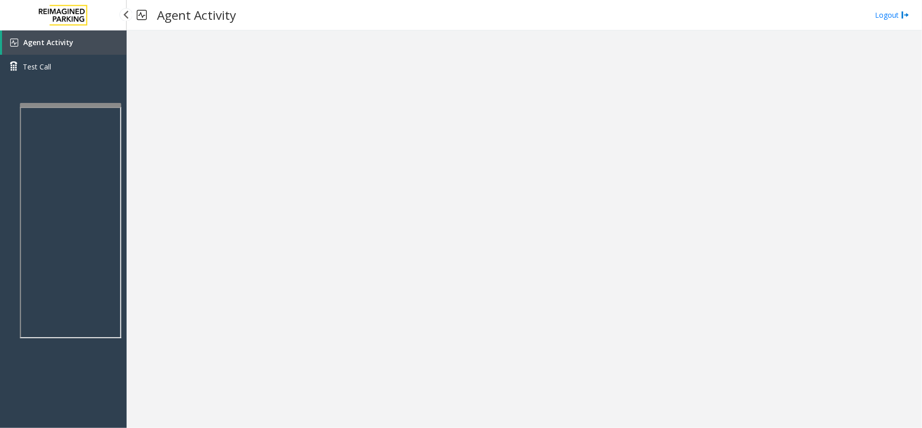
click at [102, 45] on link "Agent Activity" at bounding box center [64, 42] width 125 height 24
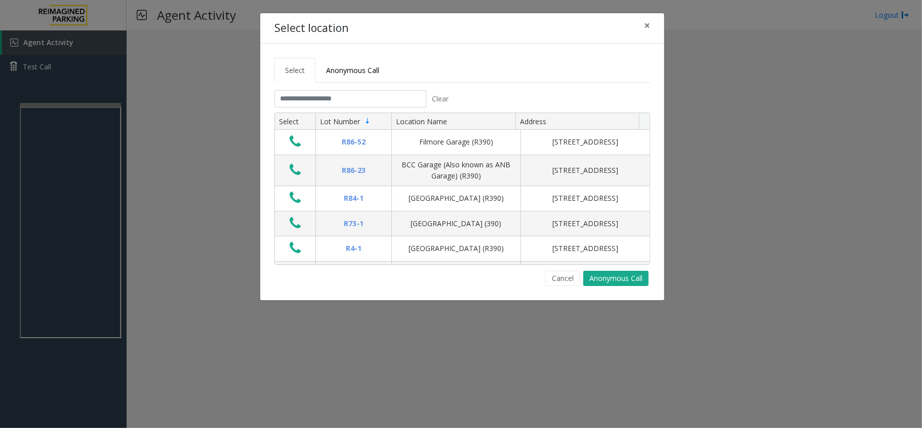
drag, startPoint x: 303, startPoint y: 87, endPoint x: 304, endPoint y: 92, distance: 5.2
click at [303, 87] on tabset "Select Anonymous Call Clear Select Lot Number Location Name Address R86-52 Film…" at bounding box center [463, 172] width 376 height 228
click at [303, 94] on input "text" at bounding box center [351, 98] width 152 height 17
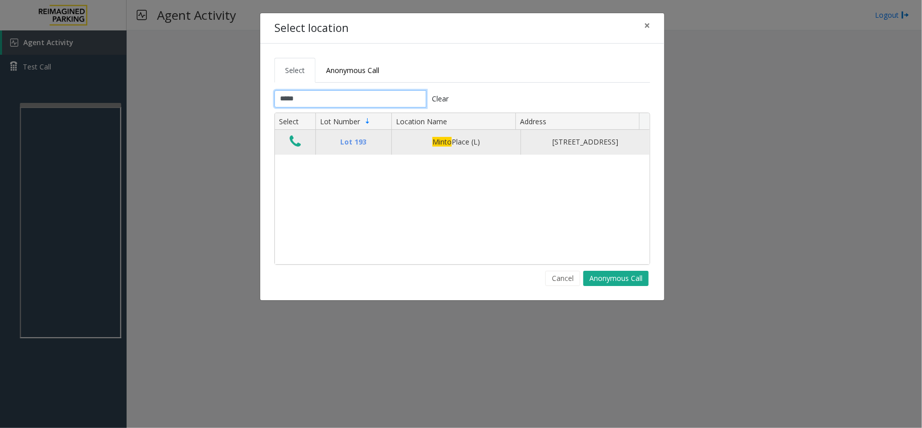
type input "*****"
click at [306, 154] on td "Data table" at bounding box center [295, 142] width 41 height 24
click at [297, 146] on icon "Data table" at bounding box center [295, 141] width 11 height 14
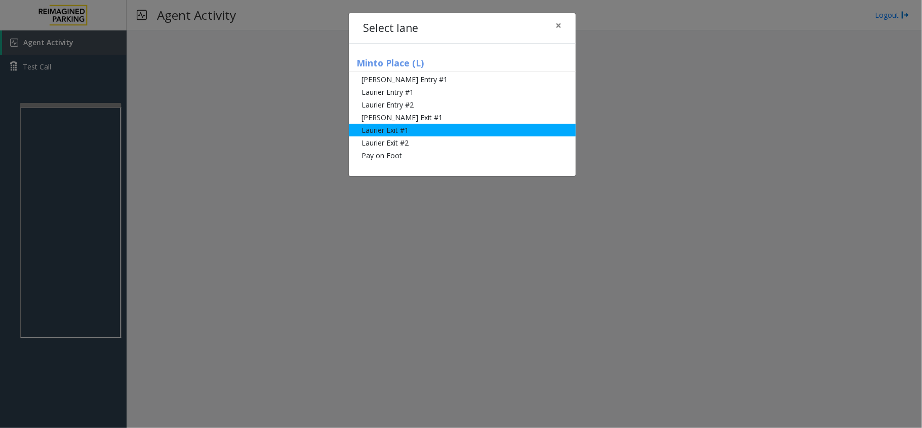
click at [407, 124] on li "Laurier Exit #1" at bounding box center [462, 130] width 227 height 13
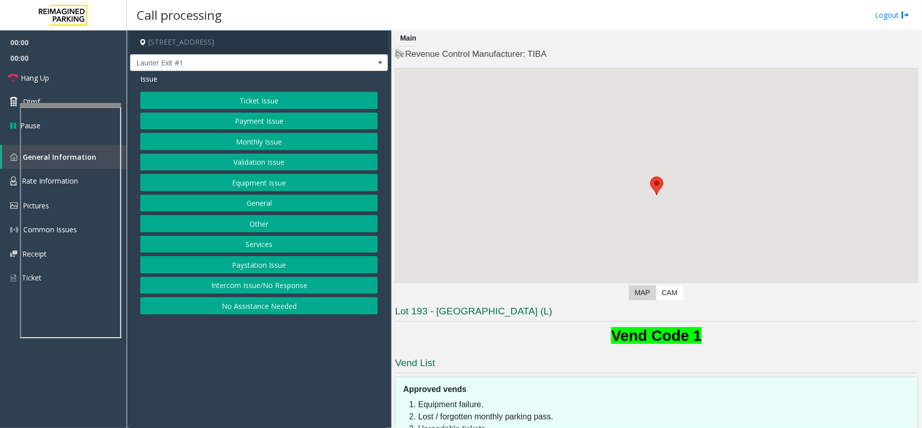
click at [306, 107] on button "Ticket Issue" at bounding box center [259, 100] width 238 height 17
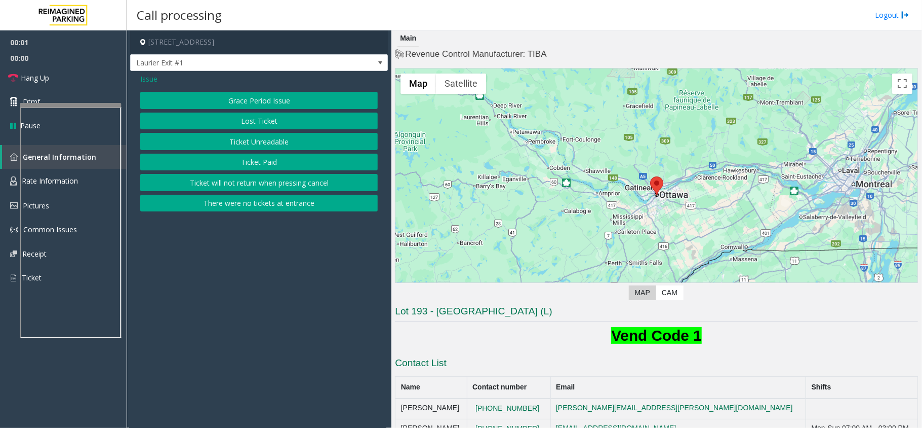
click at [258, 165] on button "Ticket Paid" at bounding box center [259, 161] width 238 height 17
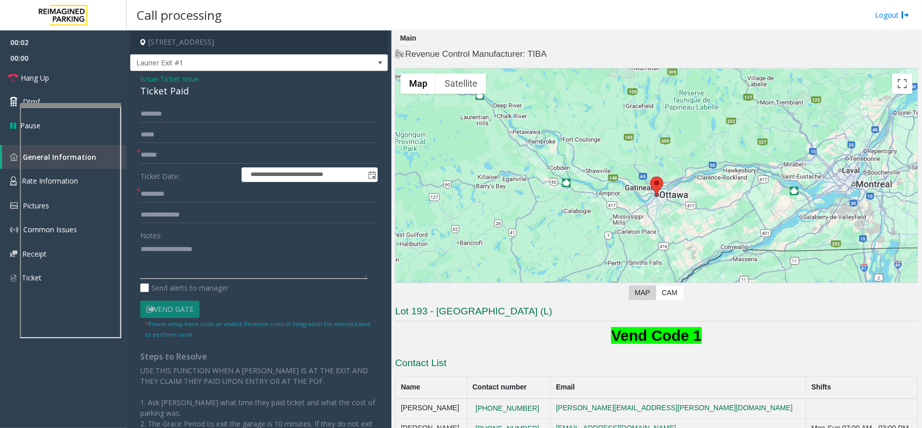
click at [198, 252] on textarea at bounding box center [253, 260] width 227 height 38
type textarea "******"
click at [173, 82] on span "Ticket Issue" at bounding box center [179, 78] width 39 height 11
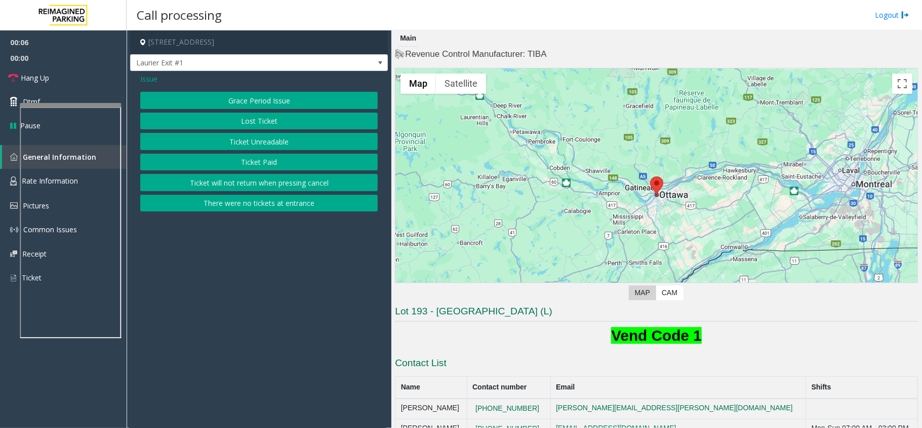
click at [240, 159] on button "Ticket Paid" at bounding box center [259, 161] width 238 height 17
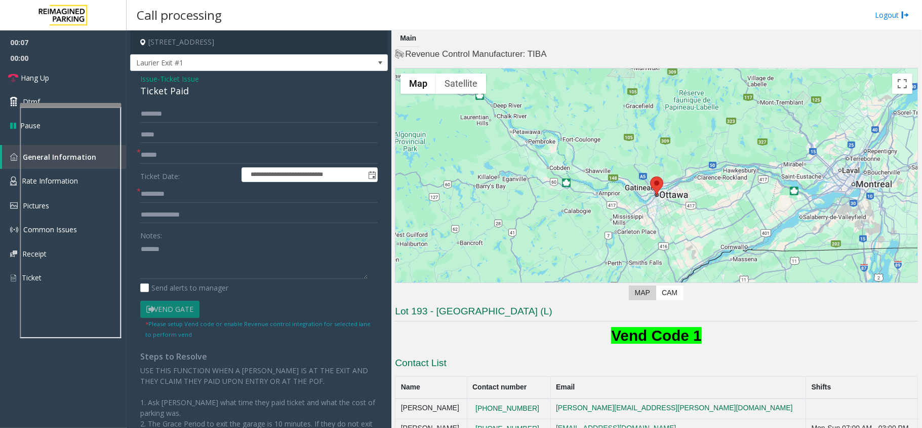
click at [173, 91] on div "Ticket Paid" at bounding box center [259, 91] width 238 height 14
copy div "Ticket Paid"
click at [217, 244] on textarea at bounding box center [253, 260] width 227 height 38
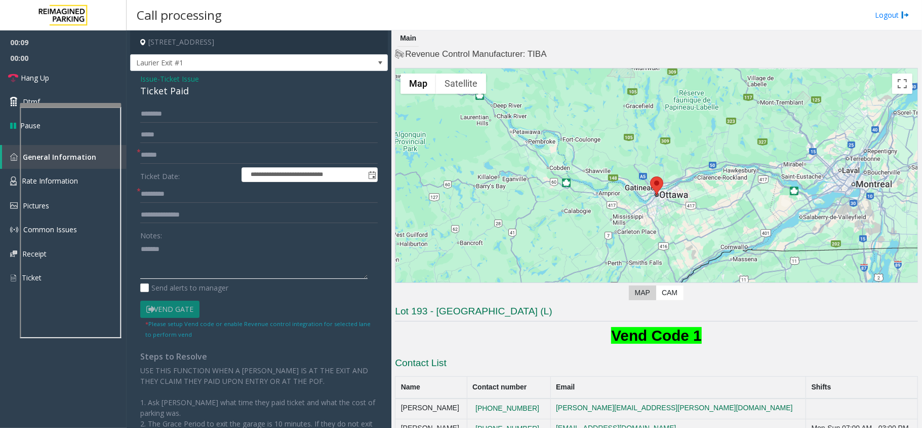
paste textarea "**********"
type textarea "**********"
click at [187, 154] on input "text" at bounding box center [259, 154] width 238 height 17
type input "*****"
click at [183, 200] on input "text" at bounding box center [259, 193] width 238 height 17
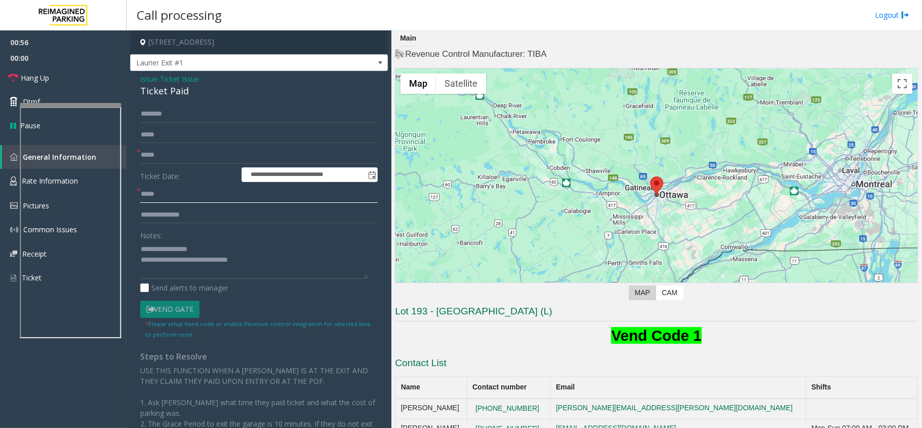
type input "*****"
click at [259, 257] on textarea at bounding box center [253, 260] width 227 height 38
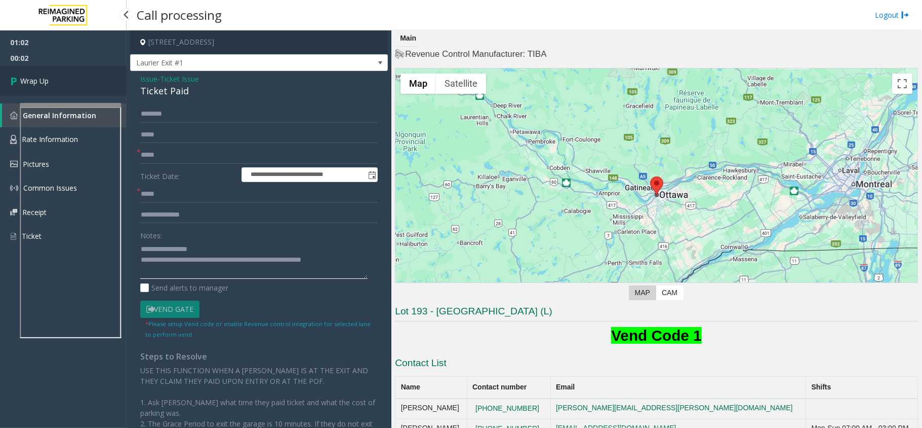
type textarea "**********"
click at [71, 95] on link "Wrap Up" at bounding box center [63, 81] width 127 height 30
click at [70, 83] on link "Wrap Up" at bounding box center [63, 81] width 127 height 30
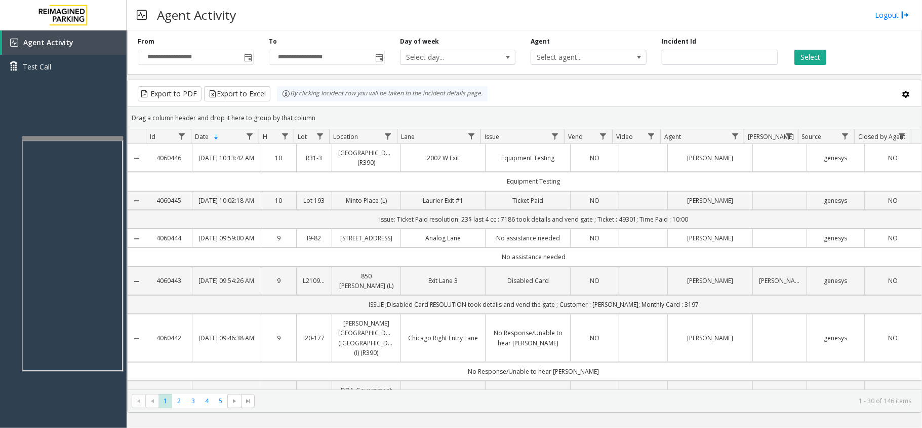
click at [111, 139] on div at bounding box center [72, 138] width 101 height 4
drag, startPoint x: 328, startPoint y: 120, endPoint x: 282, endPoint y: 101, distance: 50.2
click at [282, 101] on kendo-grid "Export to PDF Export to Excel By clicking Incident row you will be taken to the…" at bounding box center [524, 246] width 795 height 333
click at [313, 112] on div "Drag a column header and drop it here to group by that column" at bounding box center [525, 118] width 794 height 18
drag, startPoint x: 322, startPoint y: 122, endPoint x: 292, endPoint y: 101, distance: 36.5
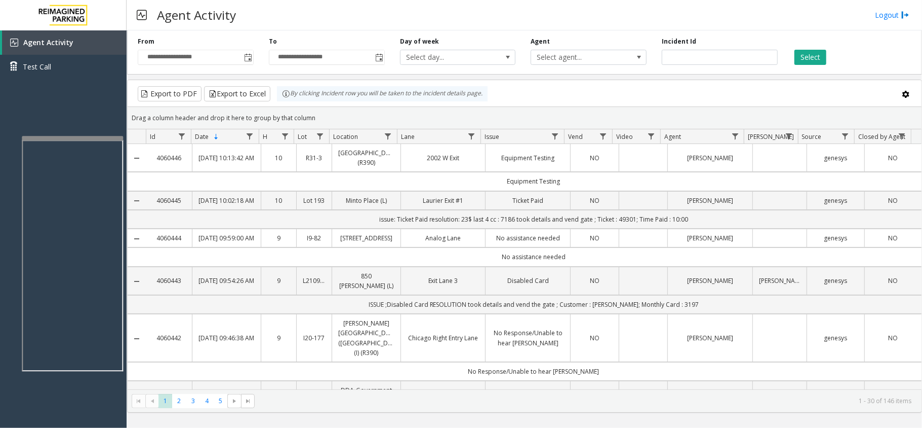
click at [292, 101] on kendo-grid "Export to PDF Export to Excel By clicking Incident row you will be taken to the…" at bounding box center [524, 246] width 795 height 333
click at [311, 111] on div "Drag a column header and drop it here to group by that column" at bounding box center [525, 118] width 794 height 18
drag, startPoint x: 315, startPoint y: 115, endPoint x: 260, endPoint y: 88, distance: 61.6
click at [260, 88] on kendo-grid "Export to PDF Export to Excel By clicking Incident row you will be taken to the…" at bounding box center [524, 246] width 795 height 333
click at [327, 108] on kendo-grid-group-panel "Drag a column header and drop it here to group by that column" at bounding box center [525, 118] width 794 height 22
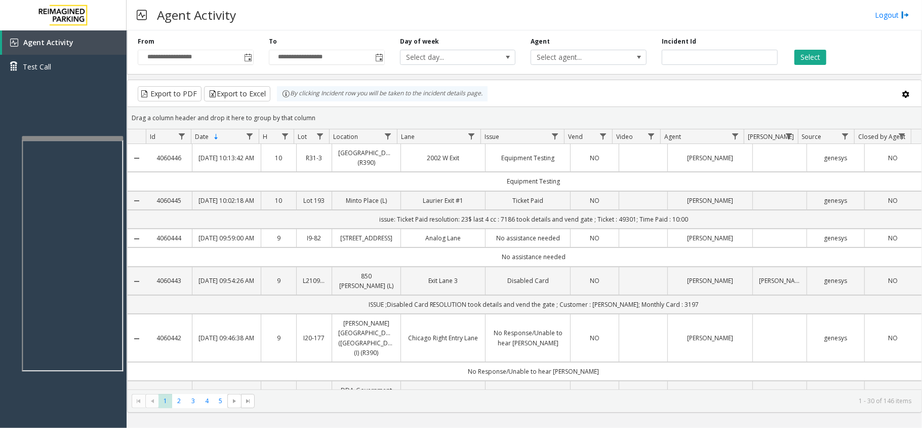
drag, startPoint x: 318, startPoint y: 108, endPoint x: 285, endPoint y: 92, distance: 37.2
click at [285, 92] on kendo-grid "Export to PDF Export to Excel By clicking Incident row you will be taken to the…" at bounding box center [524, 246] width 795 height 333
click at [335, 114] on div "Drag a column header and drop it here to group by that column" at bounding box center [525, 118] width 794 height 18
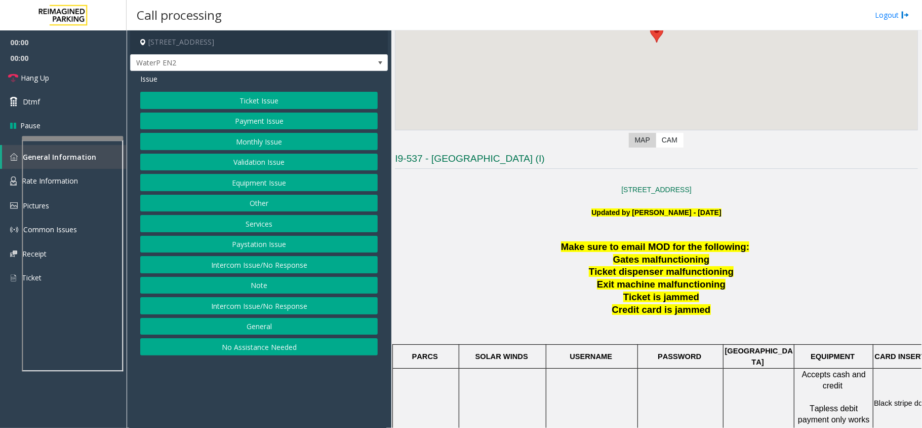
scroll to position [270, 0]
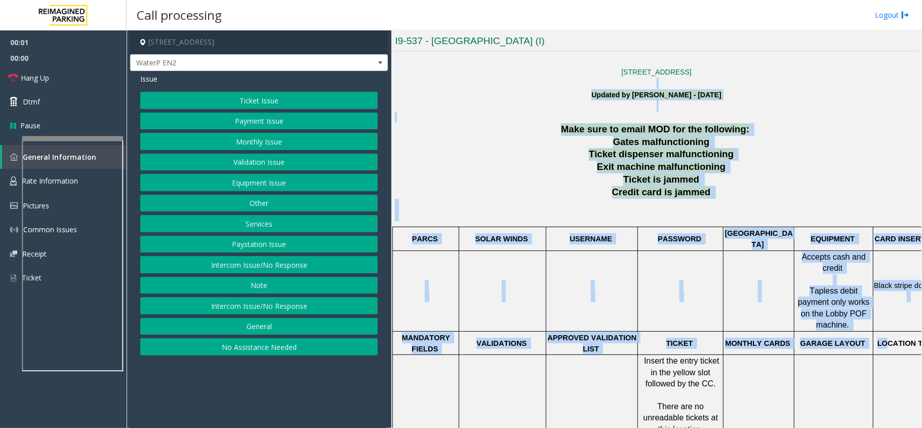
drag, startPoint x: 527, startPoint y: 87, endPoint x: 893, endPoint y: 313, distance: 429.9
click at [893, 313] on div "10 Bay St., Toronto, ON M5J 2R8, Canada Updated by Pranav Babbar - 10th August …" at bounding box center [656, 362] width 523 height 614
click at [754, 200] on p at bounding box center [656, 210] width 523 height 23
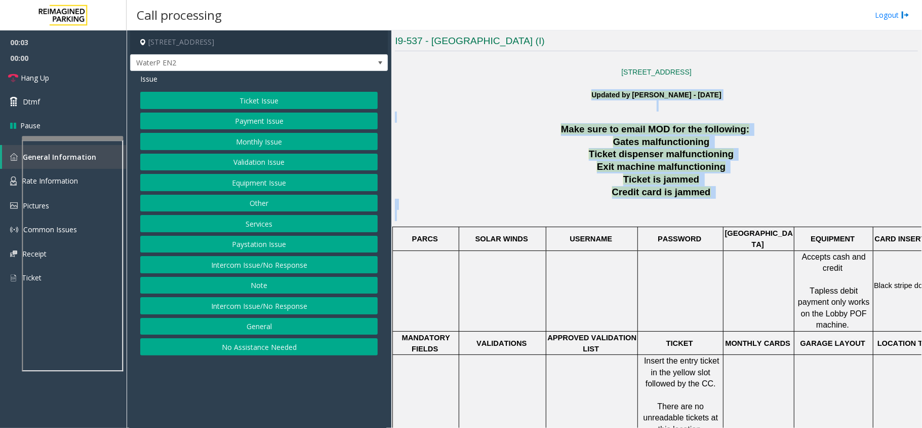
drag, startPoint x: 505, startPoint y: 98, endPoint x: 922, endPoint y: 284, distance: 456.7
click at [922, 284] on div "Main Revenue Control Manufacturer: Skidata ← Move left → Move right ↑ Move up ↓…" at bounding box center [657, 228] width 530 height 397
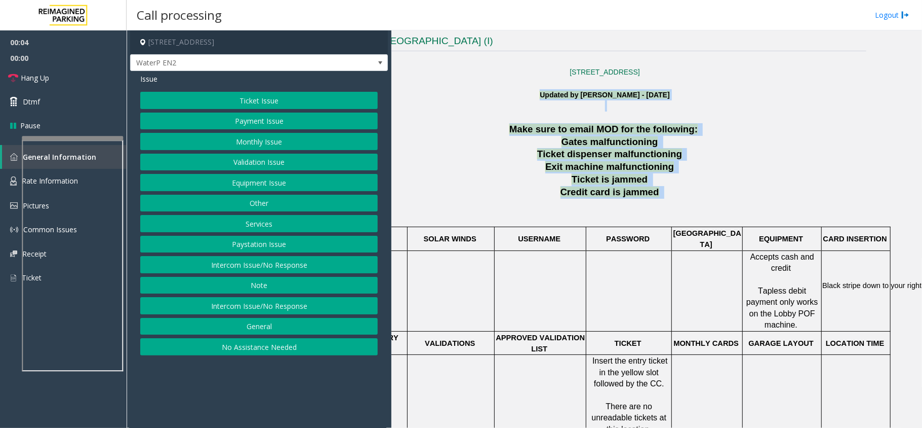
drag, startPoint x: 722, startPoint y: 331, endPoint x: 509, endPoint y: 317, distance: 213.8
click at [637, 300] on td at bounding box center [630, 290] width 86 height 81
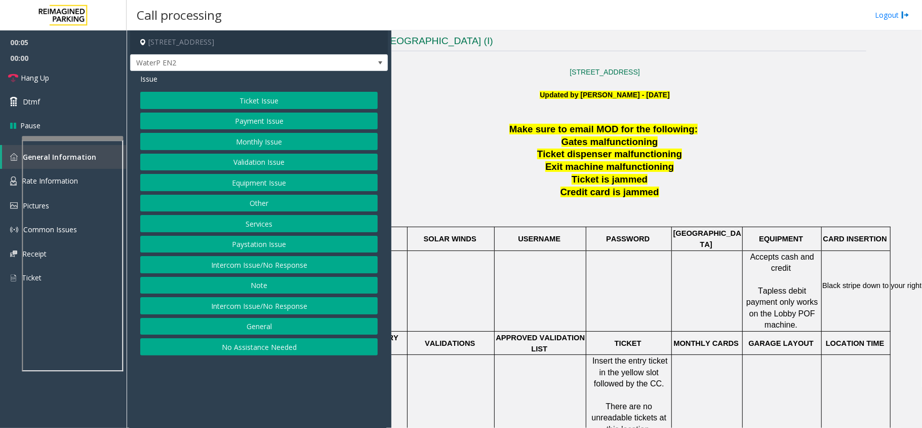
scroll to position [270, 0]
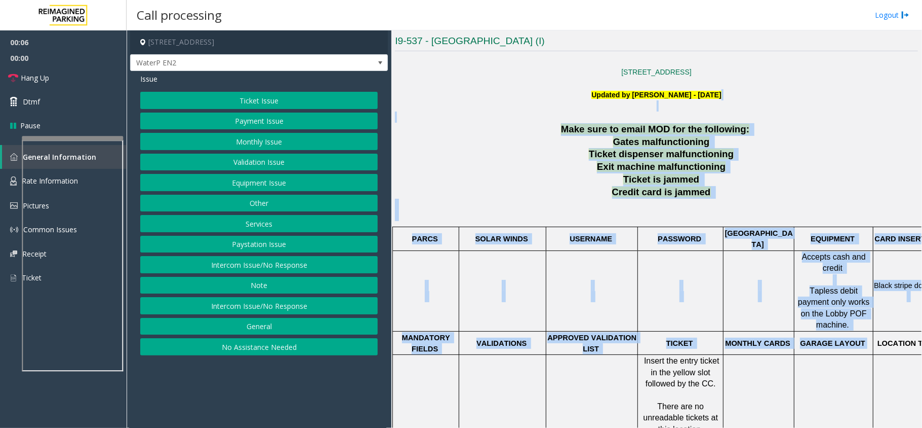
drag, startPoint x: 509, startPoint y: 107, endPoint x: 866, endPoint y: 317, distance: 414.1
click at [866, 317] on div "10 Bay St., Toronto, ON M5J 2R8, Canada Updated by Pranav Babbar - 10th August …" at bounding box center [656, 362] width 523 height 614
click at [677, 236] on span "PASSWORD" at bounding box center [680, 239] width 44 height 8
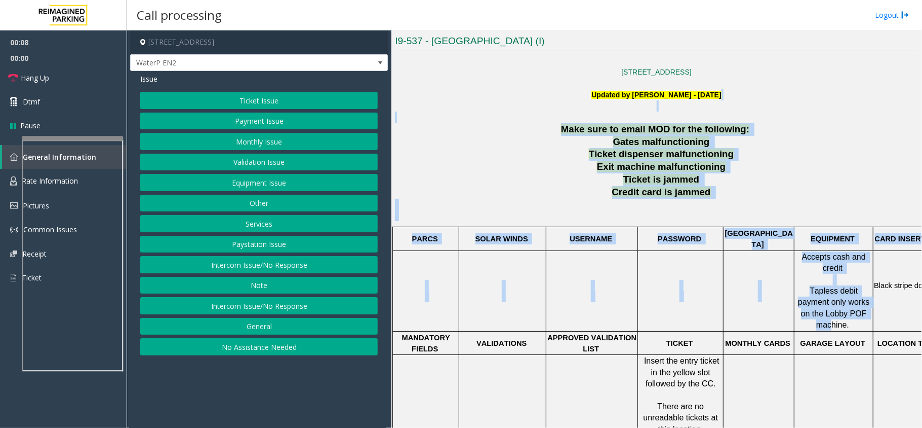
drag, startPoint x: 528, startPoint y: 104, endPoint x: 849, endPoint y: 302, distance: 377.5
click at [849, 302] on div "10 Bay St., Toronto, ON M5J 2R8, Canada Updated by Pranav Babbar - 10th August …" at bounding box center [656, 362] width 523 height 614
click at [645, 250] on td at bounding box center [681, 290] width 86 height 81
drag, startPoint x: 754, startPoint y: 258, endPoint x: 827, endPoint y: 300, distance: 84.4
click at [827, 300] on div "10 Bay St., Toronto, ON M5J 2R8, Canada Updated by Pranav Babbar - 10th August …" at bounding box center [656, 362] width 523 height 614
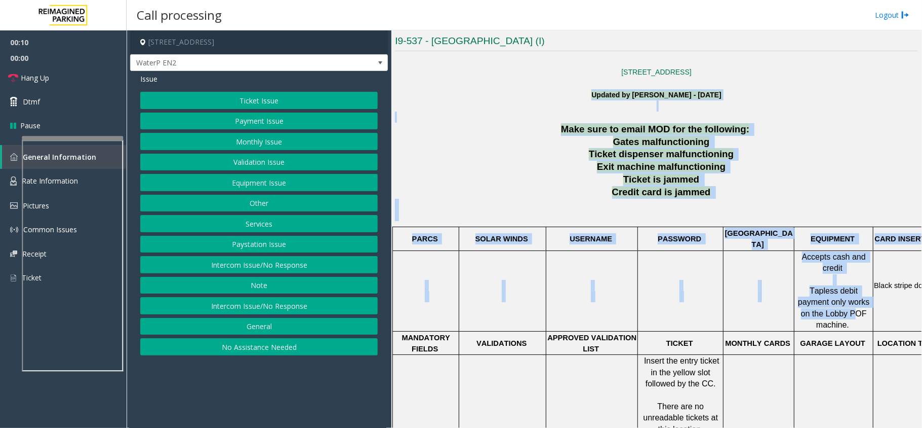
click at [736, 302] on td at bounding box center [759, 290] width 71 height 81
click at [739, 304] on td at bounding box center [759, 290] width 71 height 81
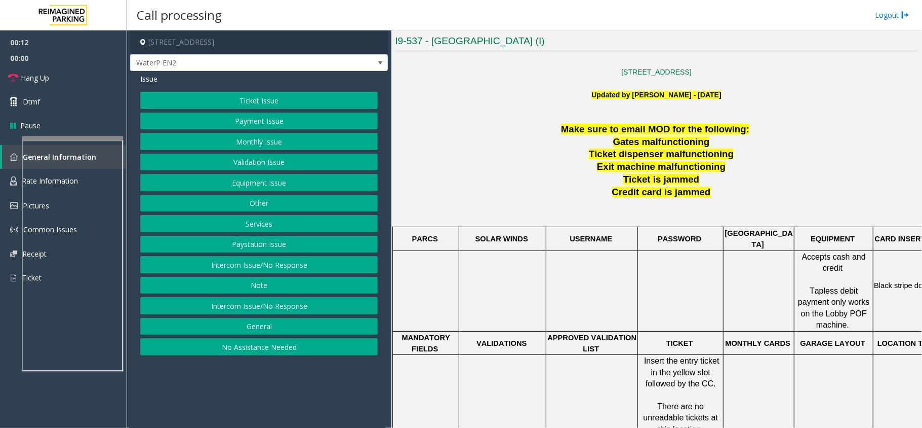
click at [272, 265] on button "Intercom Issue/No Response" at bounding box center [259, 264] width 238 height 17
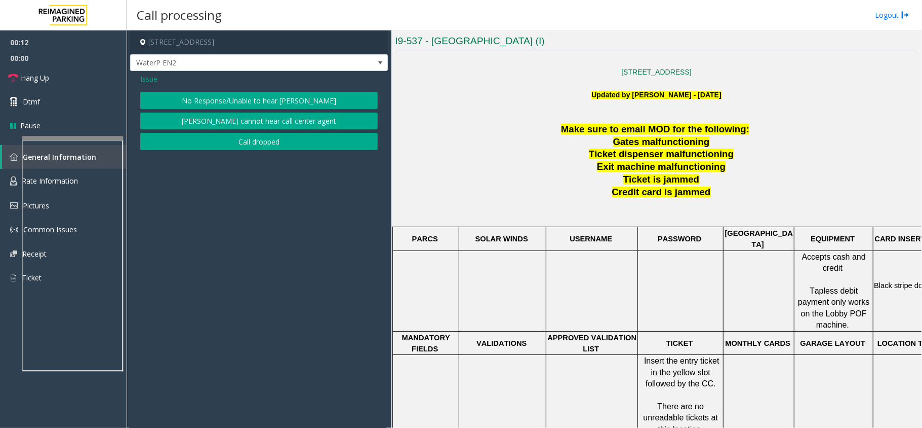
click at [255, 102] on button "No Response/Unable to hear [PERSON_NAME]" at bounding box center [259, 100] width 238 height 17
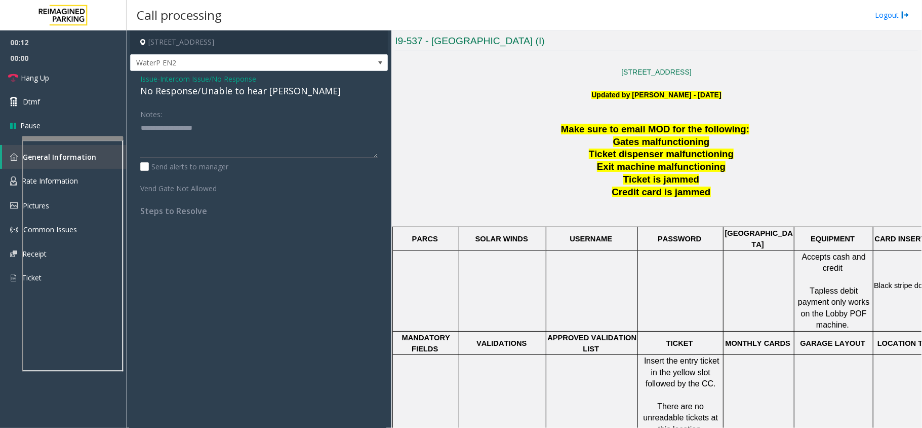
click at [258, 90] on div "No Response/Unable to hear [PERSON_NAME]" at bounding box center [259, 91] width 238 height 14
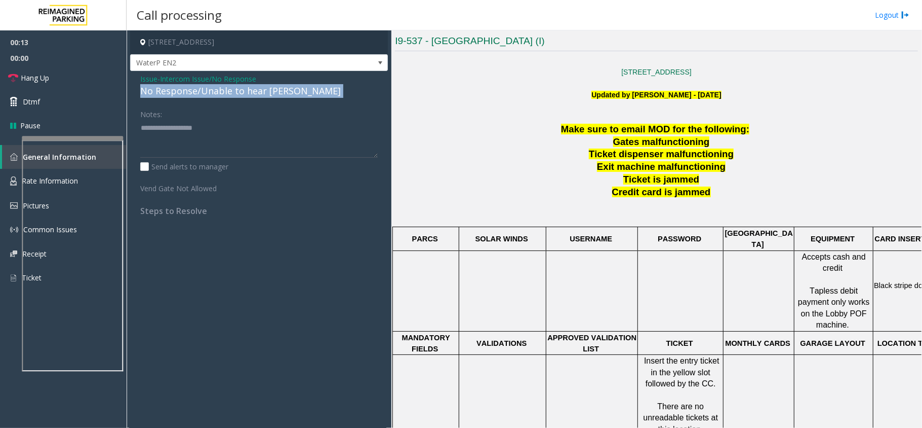
click at [258, 90] on div "No Response/Unable to hear [PERSON_NAME]" at bounding box center [259, 91] width 238 height 14
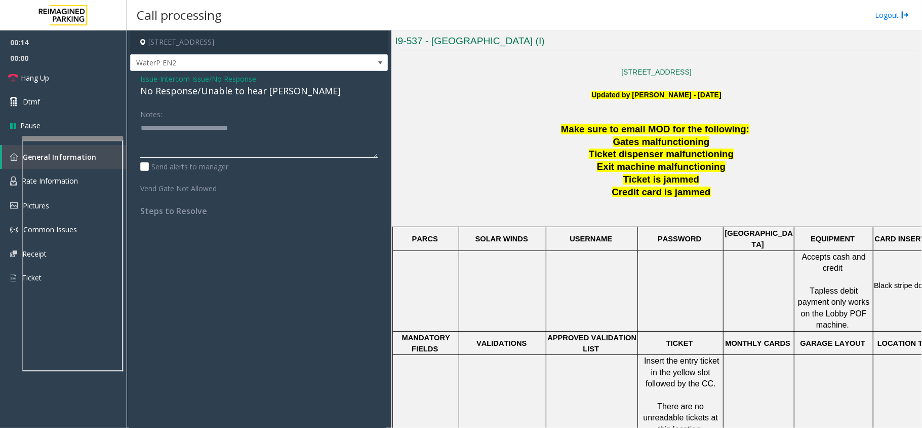
click at [316, 126] on textarea at bounding box center [259, 139] width 238 height 38
type textarea "**********"
click at [39, 70] on link "Hang Up" at bounding box center [63, 78] width 127 height 24
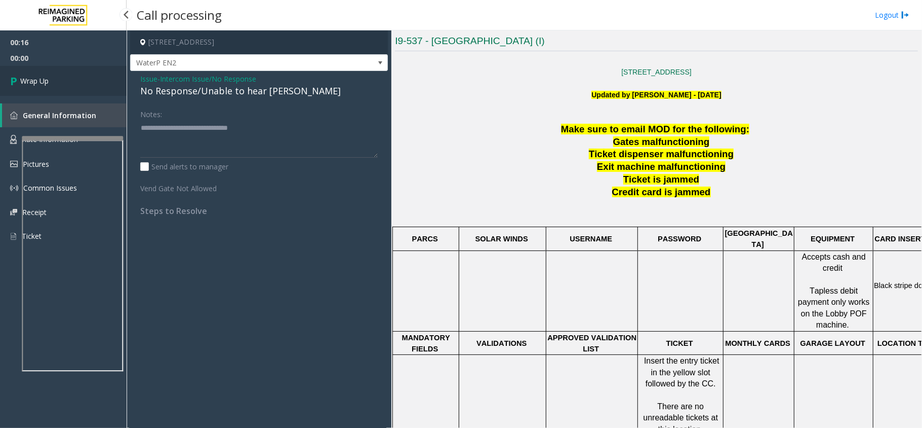
click at [53, 75] on link "Wrap Up" at bounding box center [63, 81] width 127 height 30
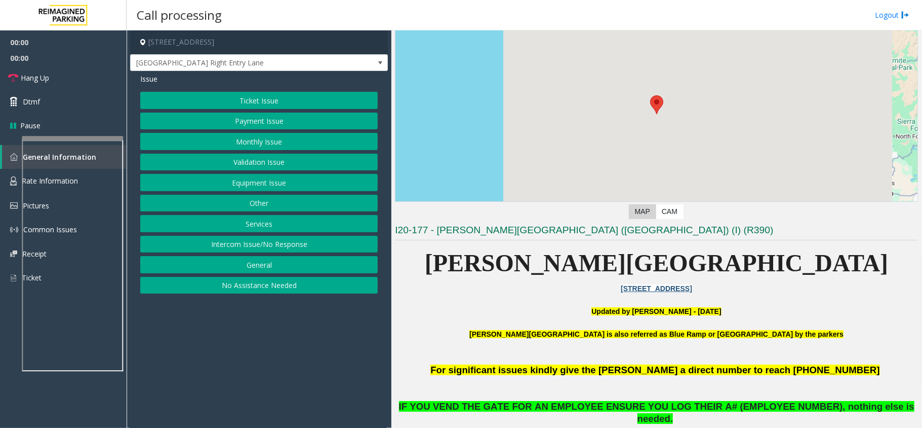
scroll to position [270, 0]
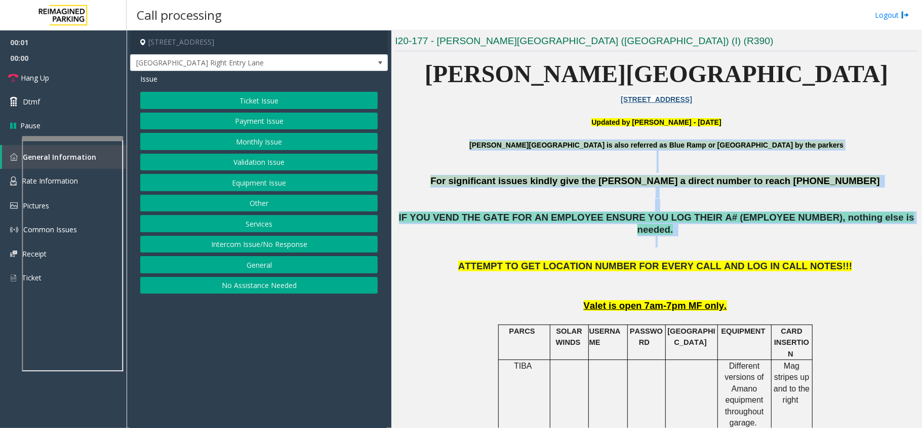
drag, startPoint x: 449, startPoint y: 145, endPoint x: 782, endPoint y: 228, distance: 343.5
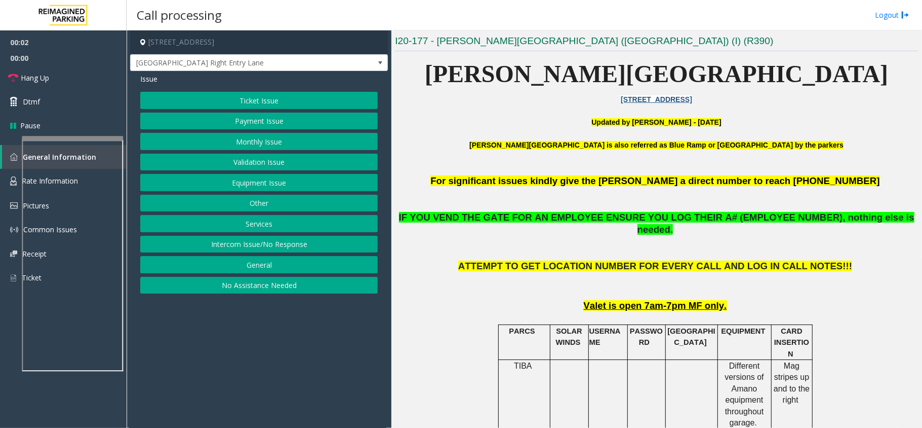
click at [808, 312] on p at bounding box center [656, 317] width 523 height 11
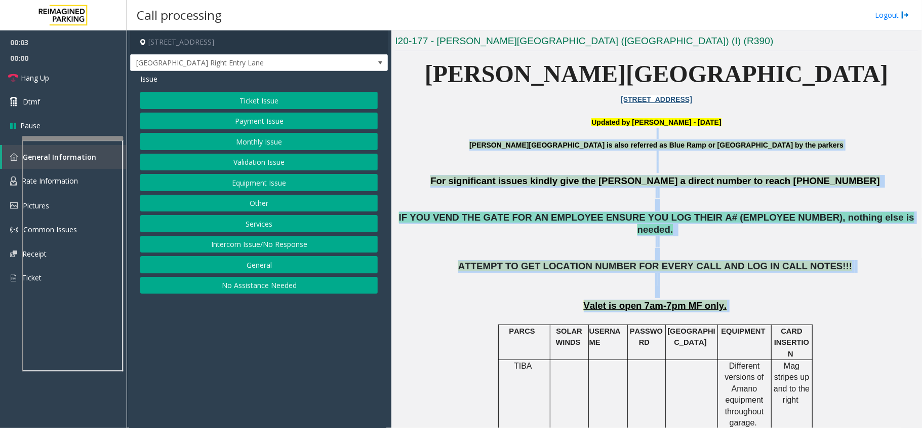
drag, startPoint x: 811, startPoint y: 294, endPoint x: 550, endPoint y: 131, distance: 307.7
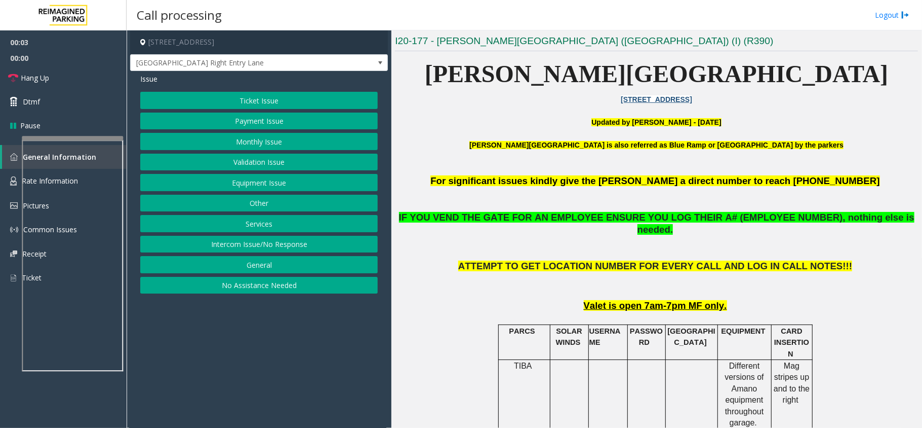
click at [548, 112] on p at bounding box center [656, 110] width 523 height 11
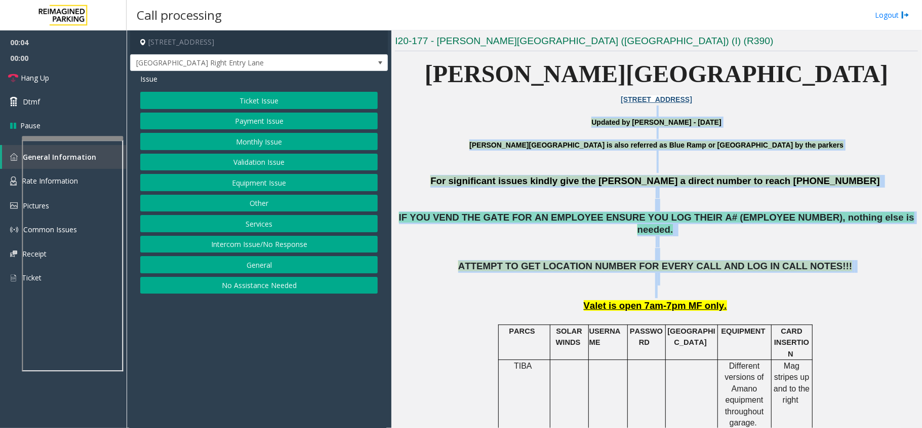
drag, startPoint x: 548, startPoint y: 112, endPoint x: 813, endPoint y: 282, distance: 314.9
click at [813, 282] on p "ATTEMPT TO GET LOCATION NUMBER FOR EVERY CALL AND LOG IN CALL NOTES!!!" at bounding box center [656, 278] width 523 height 37
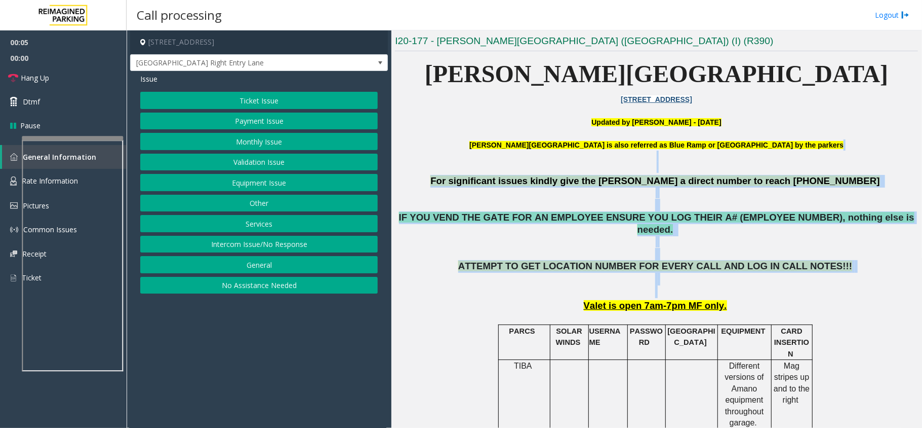
drag, startPoint x: 813, startPoint y: 282, endPoint x: 602, endPoint y: 157, distance: 245.3
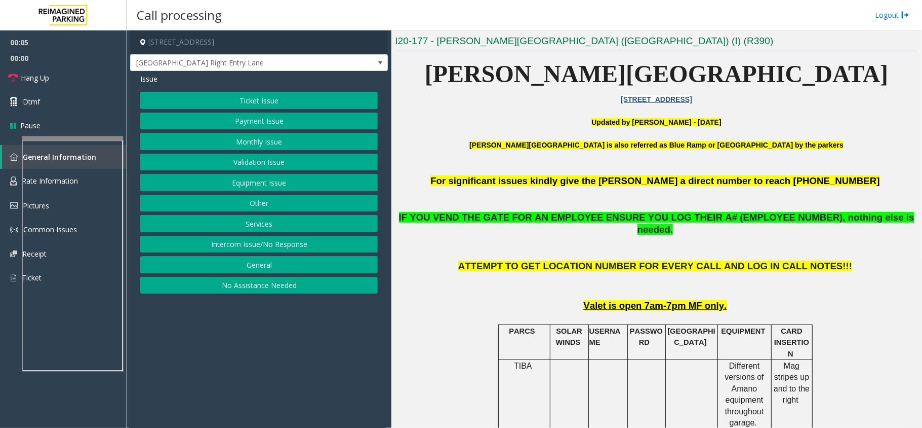
click at [570, 126] on p "Updated by Sunil Dhyani - 14th June 2025" at bounding box center [656, 122] width 523 height 11
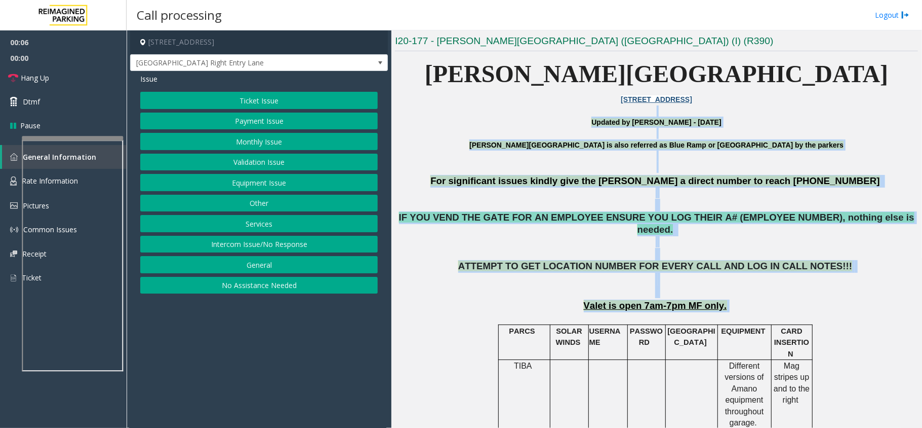
drag, startPoint x: 561, startPoint y: 114, endPoint x: 835, endPoint y: 291, distance: 325.7
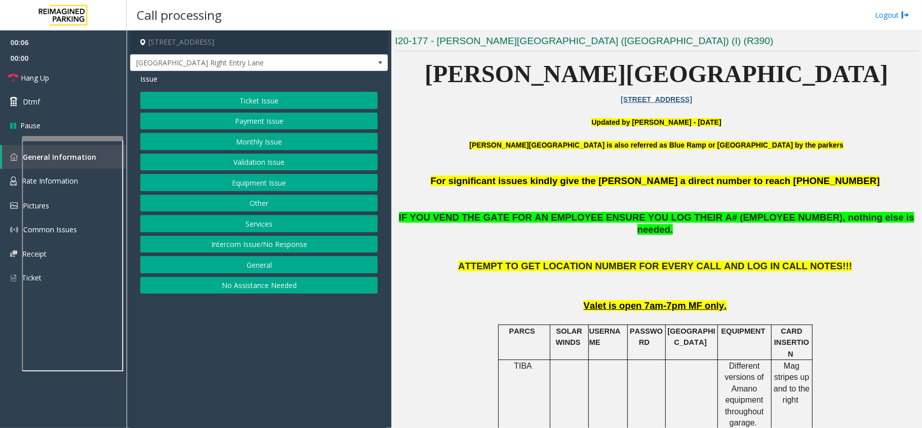
click at [840, 312] on p at bounding box center [656, 317] width 523 height 11
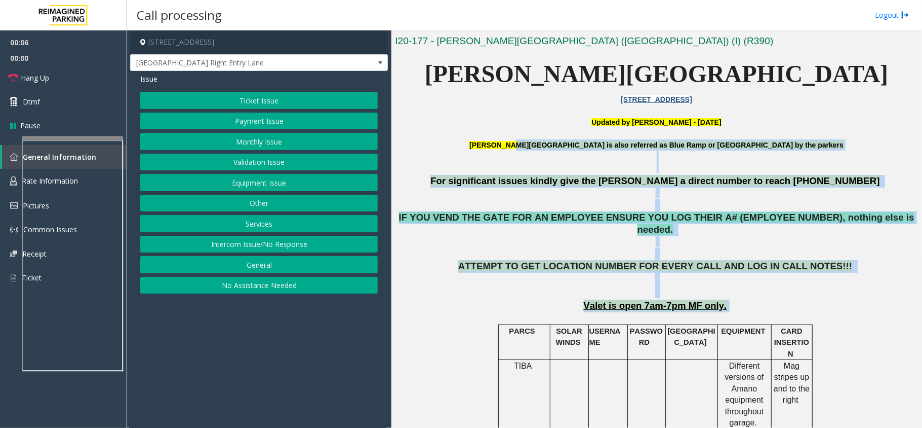
drag, startPoint x: 838, startPoint y: 295, endPoint x: 552, endPoint y: 144, distance: 323.3
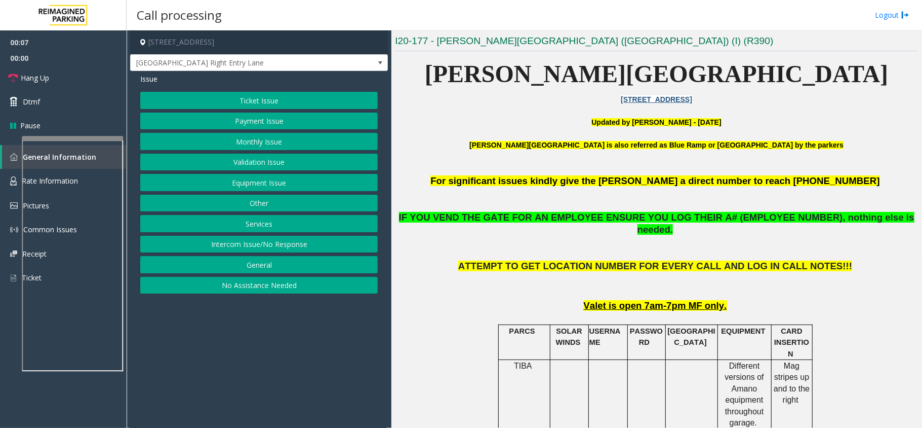
click at [549, 135] on p at bounding box center [656, 133] width 523 height 11
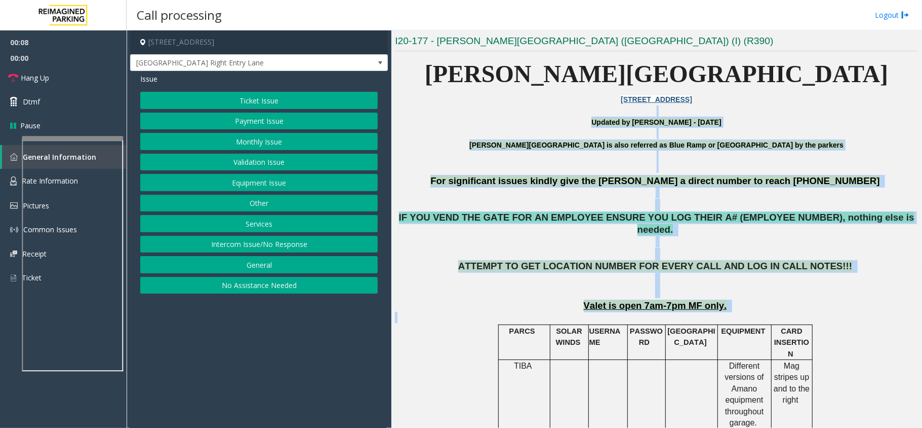
drag, startPoint x: 523, startPoint y: 105, endPoint x: 825, endPoint y: 313, distance: 366.2
drag, startPoint x: 817, startPoint y: 298, endPoint x: 572, endPoint y: 147, distance: 288.2
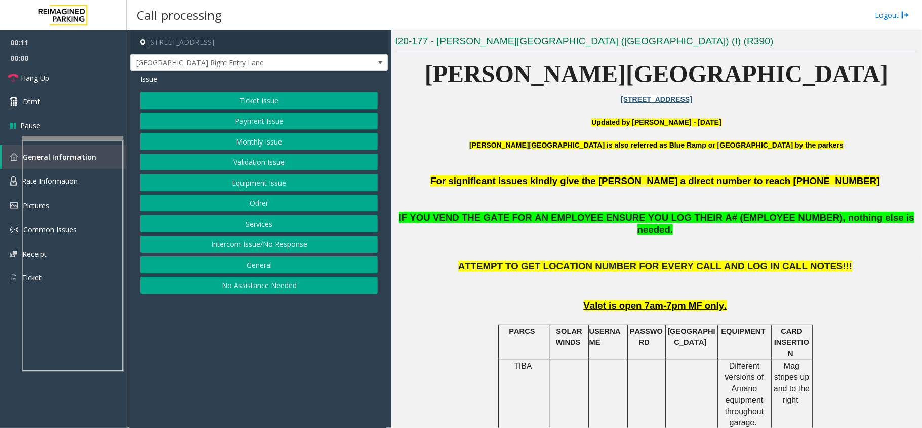
click at [542, 133] on p at bounding box center [656, 133] width 523 height 11
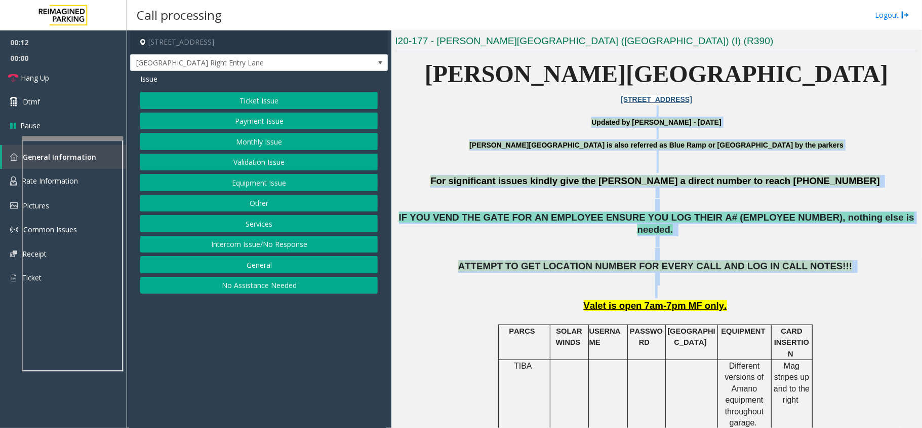
drag, startPoint x: 527, startPoint y: 110, endPoint x: 801, endPoint y: 279, distance: 322.2
click at [801, 279] on p "ATTEMPT TO GET LOCATION NUMBER FOR EVERY CALL AND LOG IN CALL NOTES!!!" at bounding box center [656, 278] width 523 height 37
drag, startPoint x: 801, startPoint y: 279, endPoint x: 513, endPoint y: 127, distance: 325.8
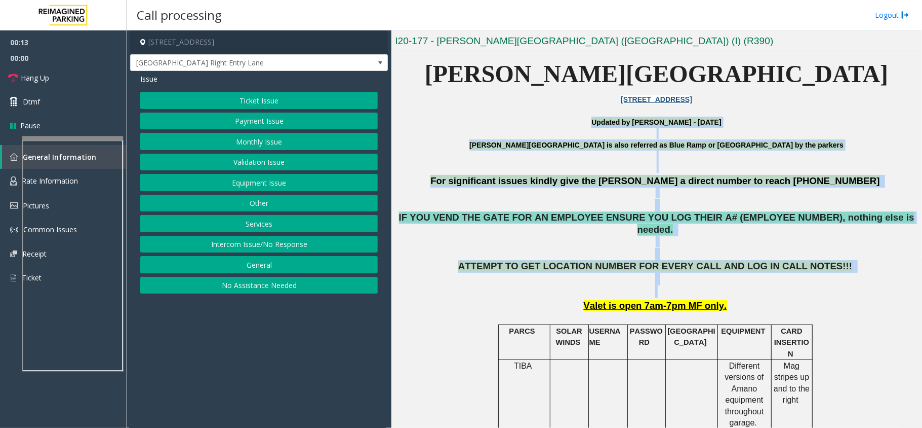
click at [513, 127] on p "Updated by Sunil Dhyani - 14th June 2025" at bounding box center [656, 122] width 523 height 11
drag, startPoint x: 533, startPoint y: 114, endPoint x: 724, endPoint y: 284, distance: 255.4
click at [724, 284] on p "ATTEMPT TO GET LOCATION NUMBER FOR EVERY CALL AND LOG IN CALL NOTES!!!" at bounding box center [656, 278] width 523 height 37
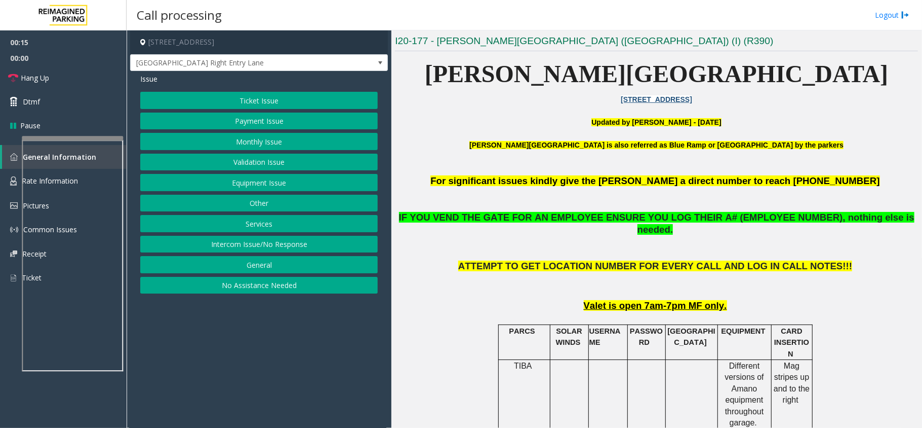
click at [295, 248] on button "Intercom Issue/No Response" at bounding box center [259, 244] width 238 height 17
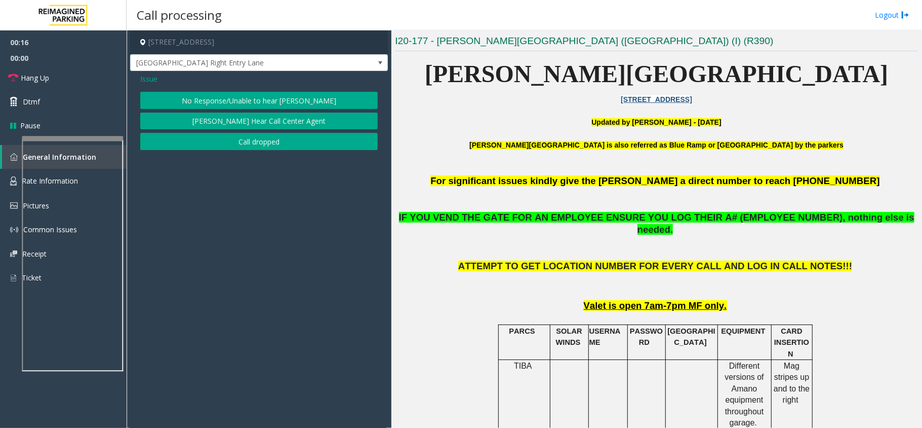
click at [260, 97] on button "No Response/Unable to hear [PERSON_NAME]" at bounding box center [259, 100] width 238 height 17
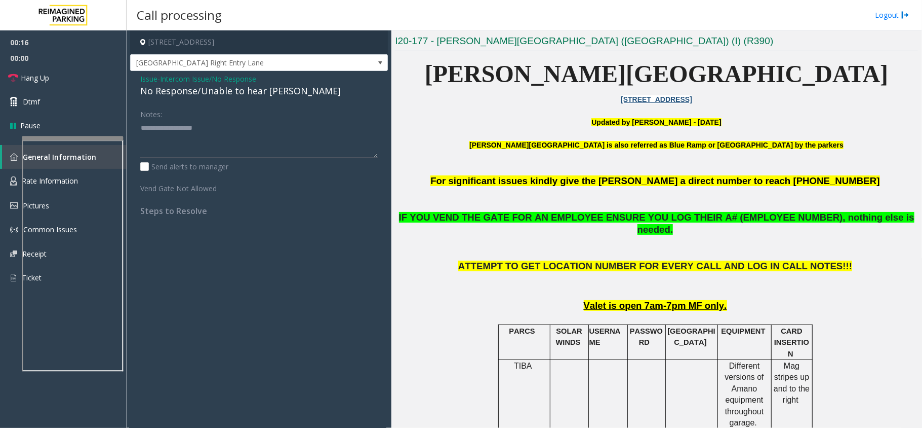
click at [261, 82] on div "Issue - Intercom Issue/No Response No Response/Unable to hear parker" at bounding box center [259, 85] width 238 height 24
click at [273, 96] on div "No Response/Unable to hear [PERSON_NAME]" at bounding box center [259, 91] width 238 height 14
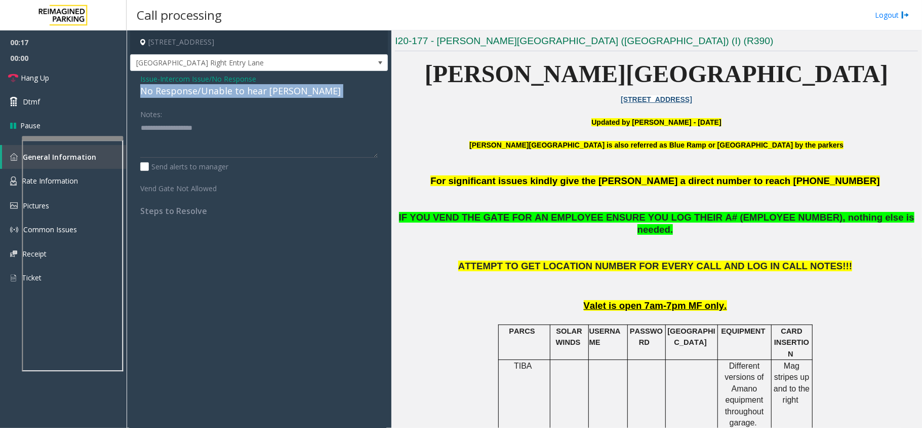
click at [273, 96] on div "No Response/Unable to hear [PERSON_NAME]" at bounding box center [259, 91] width 238 height 14
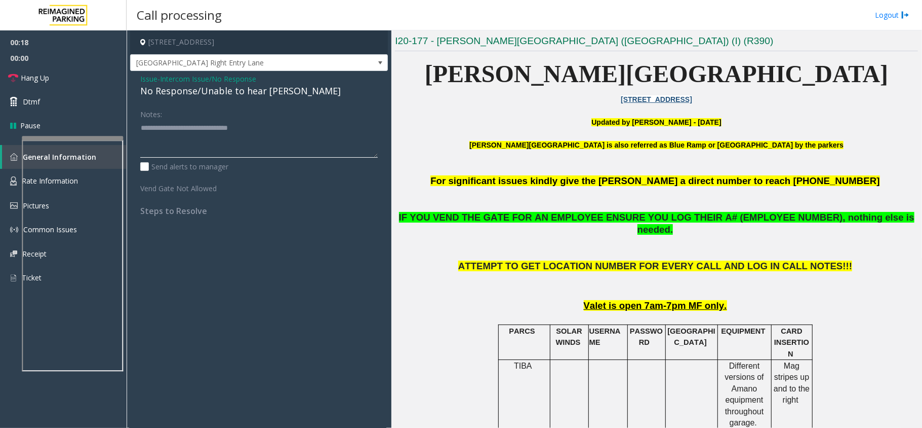
click at [298, 134] on textarea at bounding box center [259, 139] width 238 height 38
type textarea "**********"
click at [62, 73] on link "Hang Up" at bounding box center [63, 78] width 127 height 24
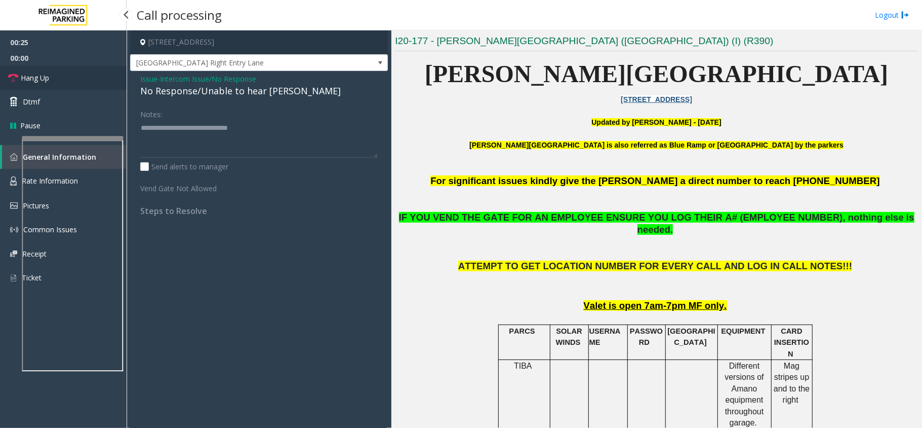
click at [62, 73] on link "Hang Up" at bounding box center [63, 78] width 127 height 24
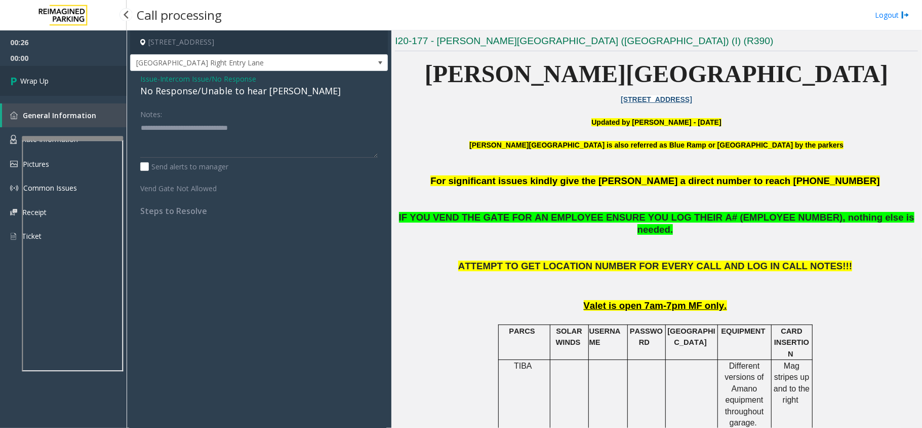
click at [63, 80] on link "Wrap Up" at bounding box center [63, 81] width 127 height 30
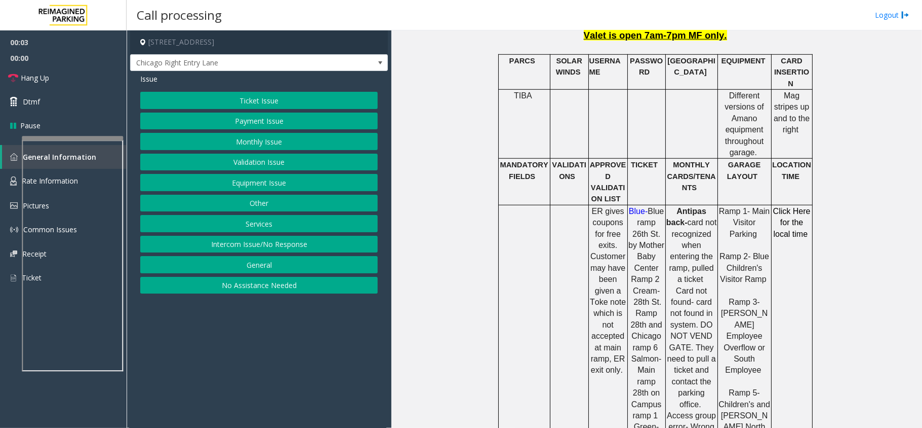
scroll to position [203, 0]
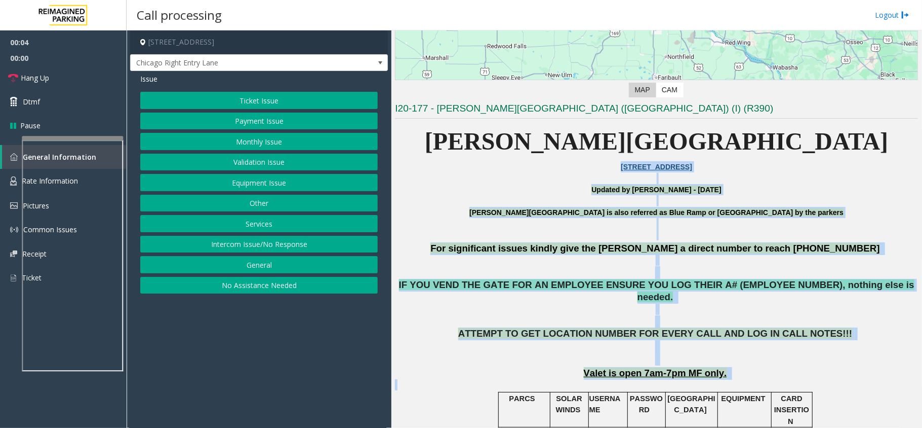
drag, startPoint x: 509, startPoint y: 171, endPoint x: 858, endPoint y: 368, distance: 400.8
click at [853, 379] on p at bounding box center [656, 384] width 523 height 11
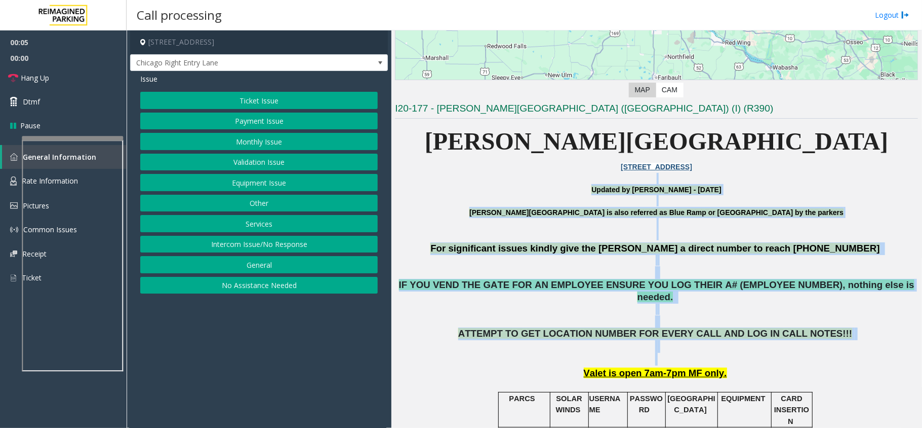
drag, startPoint x: 837, startPoint y: 349, endPoint x: 570, endPoint y: 175, distance: 318.8
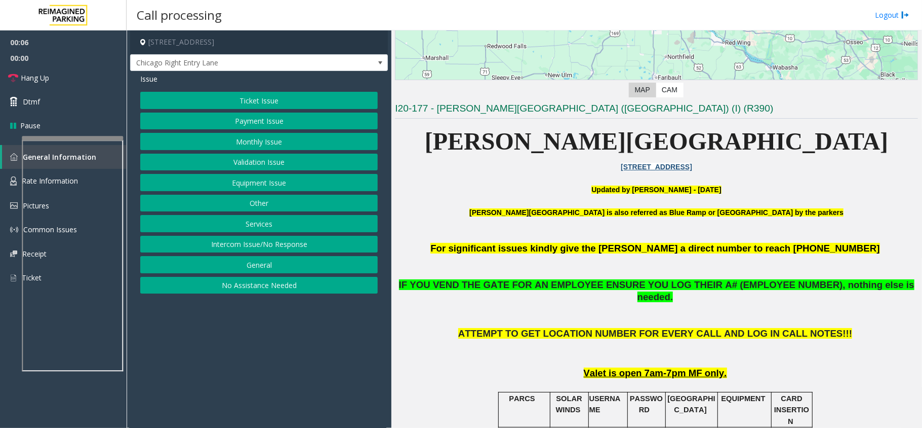
click at [493, 172] on p "800, East 28th Street" at bounding box center [656, 166] width 523 height 11
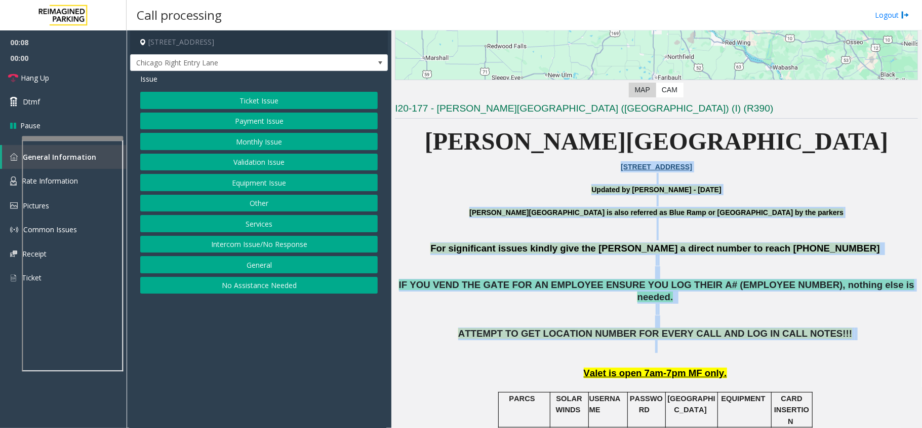
drag, startPoint x: 493, startPoint y: 167, endPoint x: 785, endPoint y: 339, distance: 338.4
click at [781, 340] on p "ATTEMPT TO GET LOCATION NUMBER FOR EVERY CALL AND LOG IN CALL NOTES!!!" at bounding box center [656, 345] width 523 height 37
drag, startPoint x: 781, startPoint y: 340, endPoint x: 584, endPoint y: 195, distance: 245.2
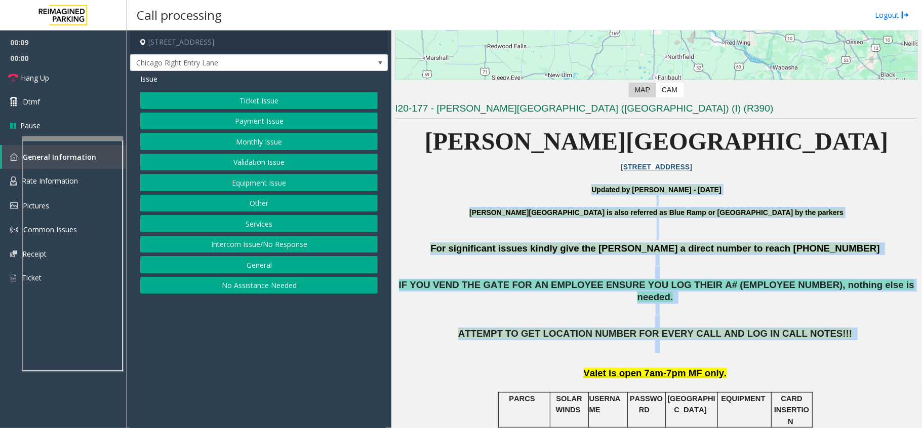
click at [525, 185] on p "Updated by Sunil Dhyani - 14th June 2025" at bounding box center [656, 189] width 523 height 11
drag, startPoint x: 525, startPoint y: 176, endPoint x: 758, endPoint y: 357, distance: 295.0
click at [758, 367] on p "Valet is open 7am-7pm MF only." at bounding box center [656, 373] width 523 height 13
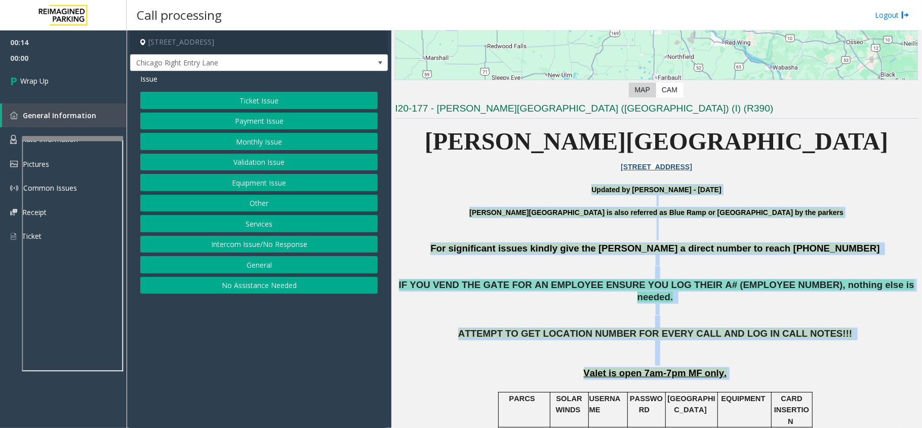
drag, startPoint x: 758, startPoint y: 357, endPoint x: 566, endPoint y: 185, distance: 257.2
click at [323, 248] on button "Intercom Issue/No Response" at bounding box center [259, 244] width 238 height 17
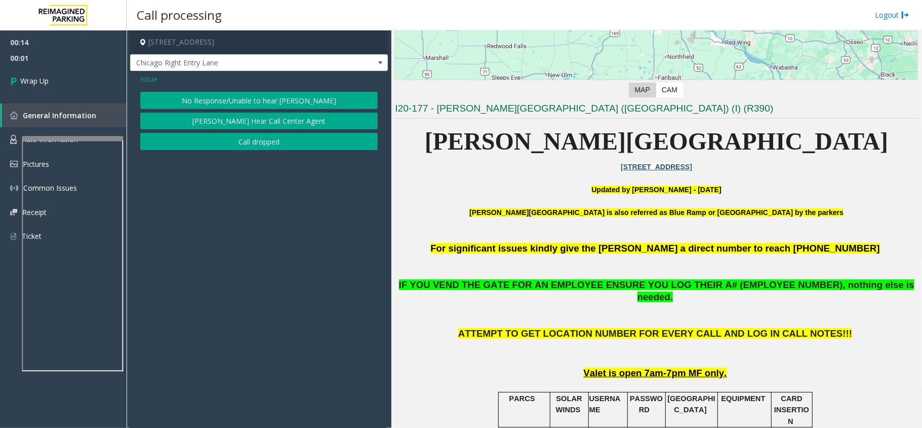
click at [263, 152] on div "Issue No Response/Unable to hear parker Parker Cannot Hear Call Center Agent Ca…" at bounding box center [259, 113] width 258 height 84
click at [253, 146] on button "Call dropped" at bounding box center [259, 141] width 238 height 17
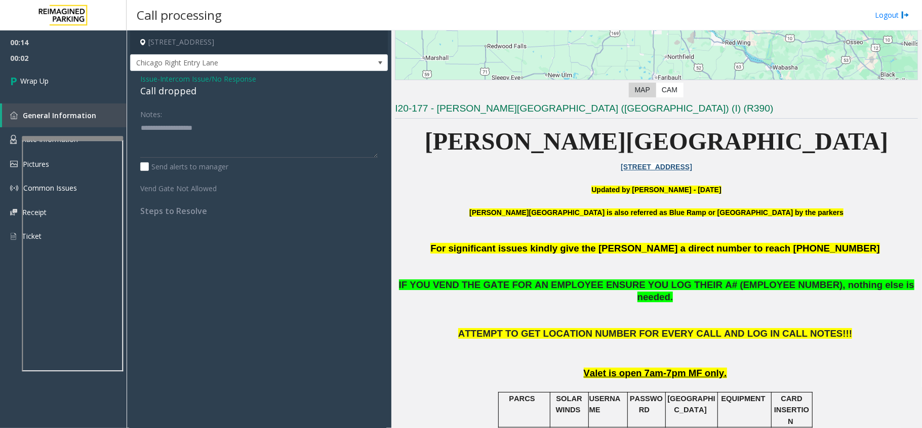
click at [167, 97] on div "Call dropped" at bounding box center [259, 91] width 238 height 14
type textarea "**********"
click at [105, 80] on link "Wrap Up" at bounding box center [63, 81] width 127 height 30
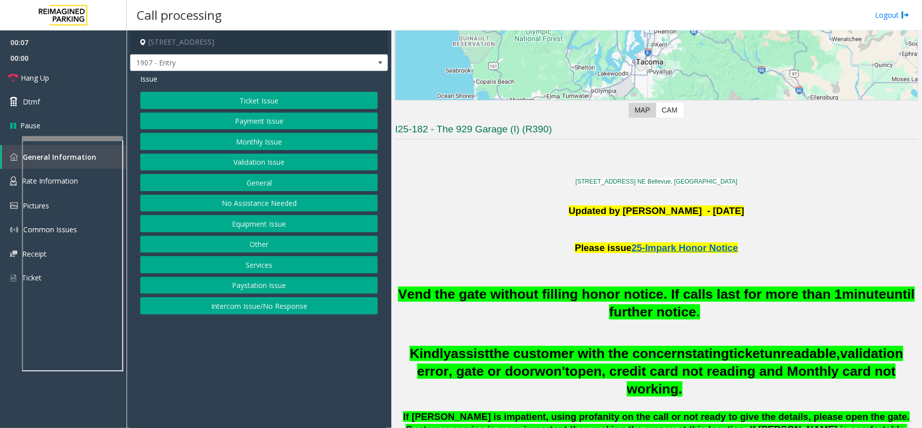
scroll to position [337, 0]
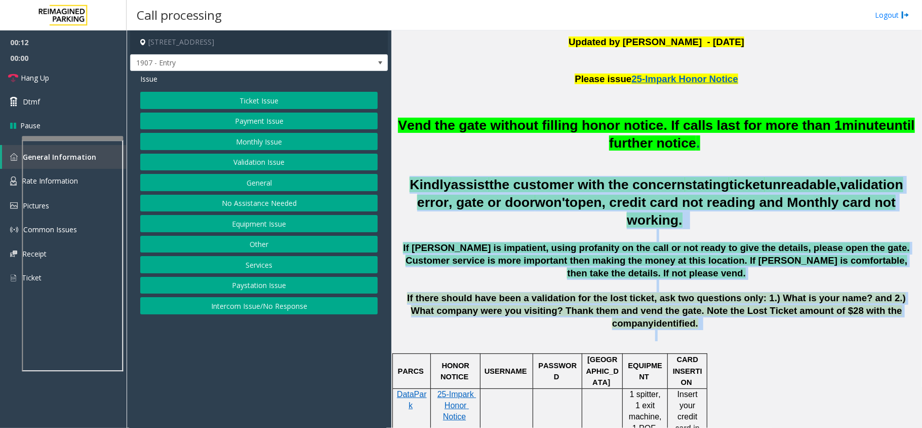
drag, startPoint x: 426, startPoint y: 181, endPoint x: 793, endPoint y: 307, distance: 388.3
click at [669, 330] on p at bounding box center [656, 335] width 523 height 11
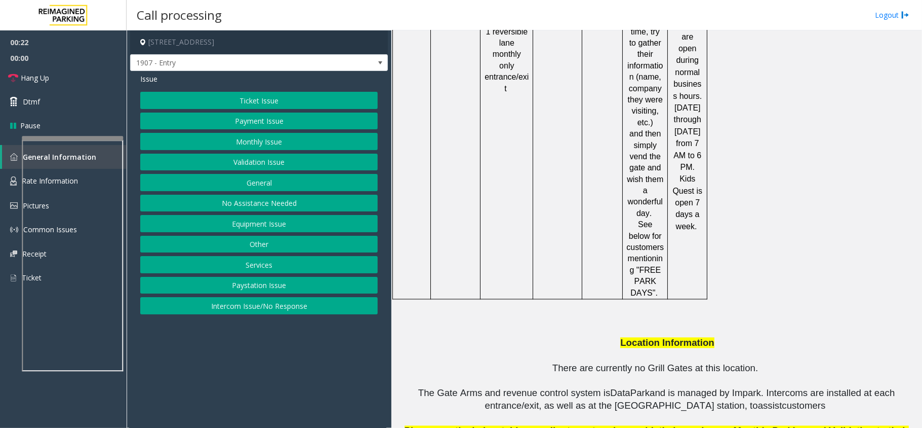
scroll to position [1157, 0]
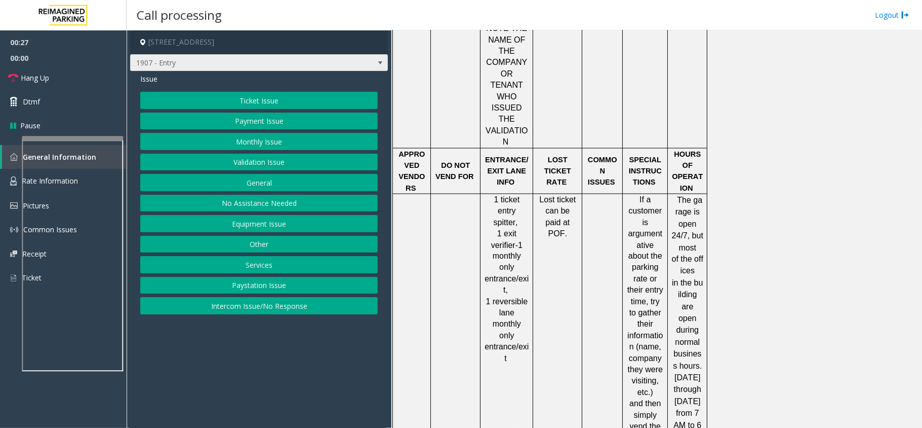
click at [367, 71] on span "1907 - Entry" at bounding box center [259, 62] width 258 height 17
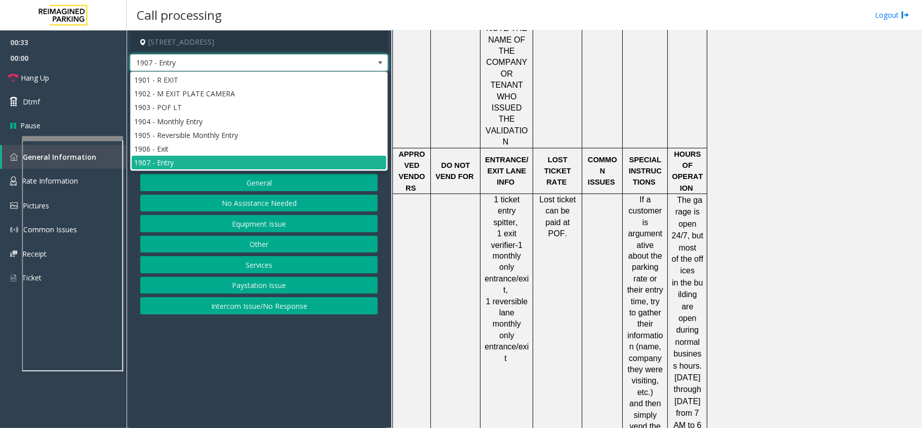
click at [375, 67] on span at bounding box center [380, 63] width 14 height 16
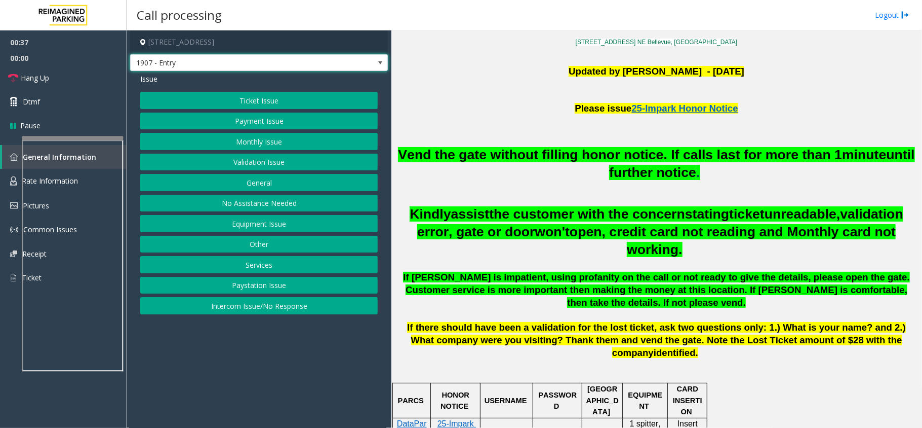
scroll to position [280, 0]
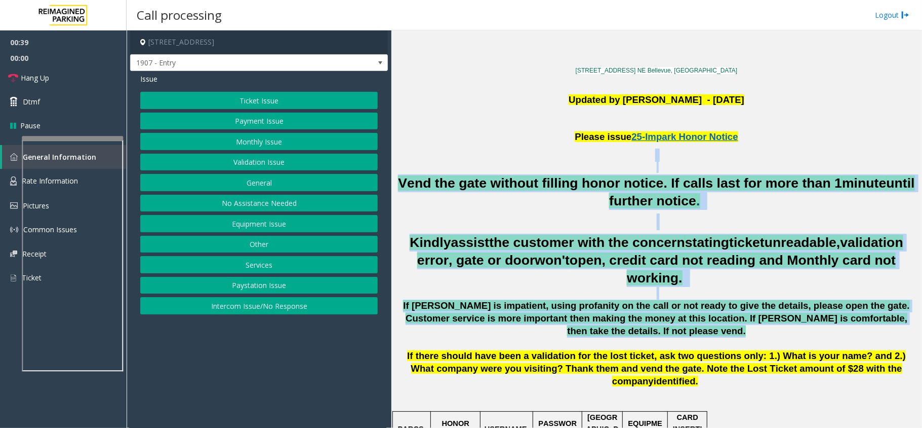
drag, startPoint x: 511, startPoint y: 155, endPoint x: 781, endPoint y: 327, distance: 320.7
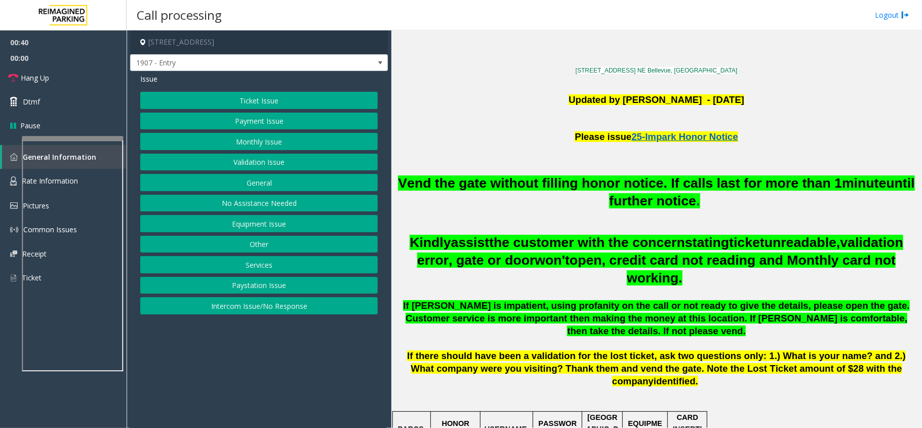
click at [697, 350] on span "If there should have been a validation for the lost ticket, ask two questions o…" at bounding box center [656, 368] width 499 height 36
click at [272, 222] on button "Equipment Issue" at bounding box center [259, 223] width 238 height 17
click at [257, 139] on button "Out of Tickets" at bounding box center [259, 141] width 238 height 17
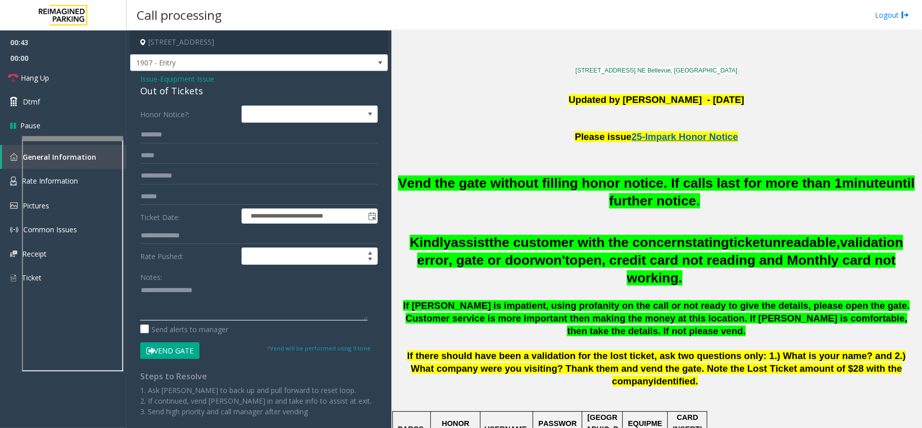
click at [226, 293] on textarea at bounding box center [253, 301] width 227 height 38
click at [185, 95] on div "Out of Tickets" at bounding box center [259, 91] width 238 height 14
copy div "Out of Tickets"
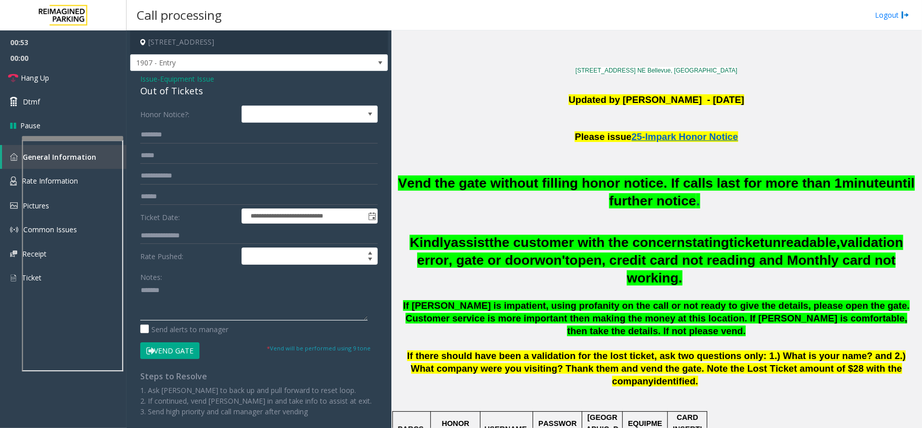
click at [210, 301] on textarea at bounding box center [253, 301] width 227 height 38
paste textarea "**********"
click at [176, 347] on button "Vend Gate" at bounding box center [169, 350] width 59 height 17
click at [201, 305] on textarea at bounding box center [253, 301] width 227 height 38
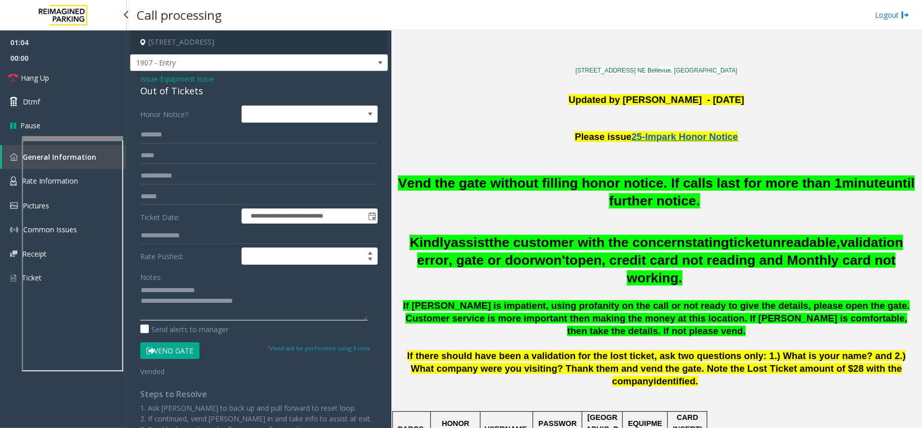
type textarea "**********"
click at [84, 63] on span "00:00" at bounding box center [63, 58] width 127 height 16
click at [87, 80] on link "Hang Up" at bounding box center [63, 78] width 127 height 24
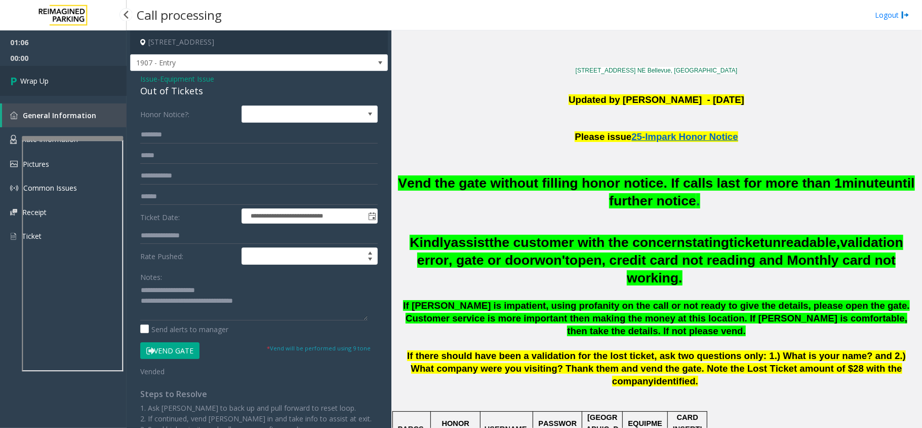
click at [87, 80] on link "Wrap Up" at bounding box center [63, 81] width 127 height 30
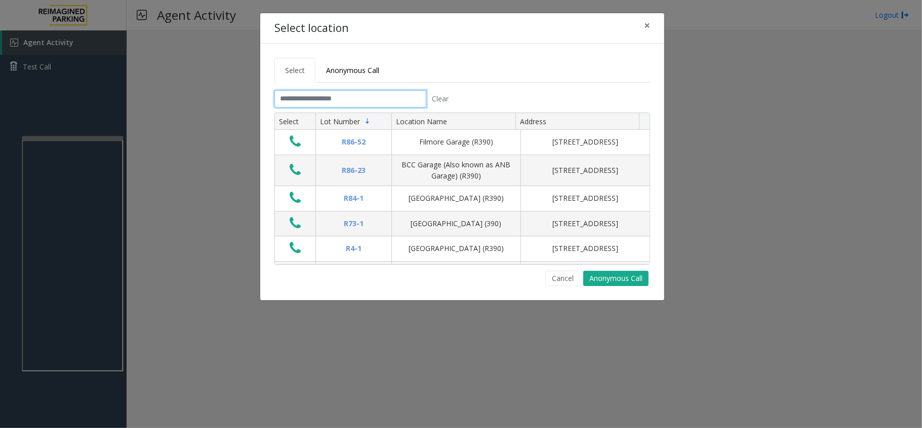
click at [322, 96] on input "text" at bounding box center [351, 98] width 152 height 17
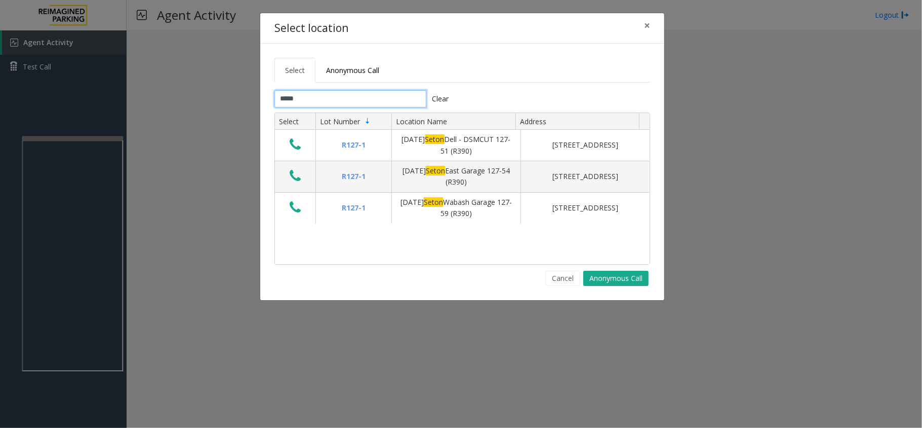
type input "*****"
click at [638, 22] on button "×" at bounding box center [647, 25] width 20 height 25
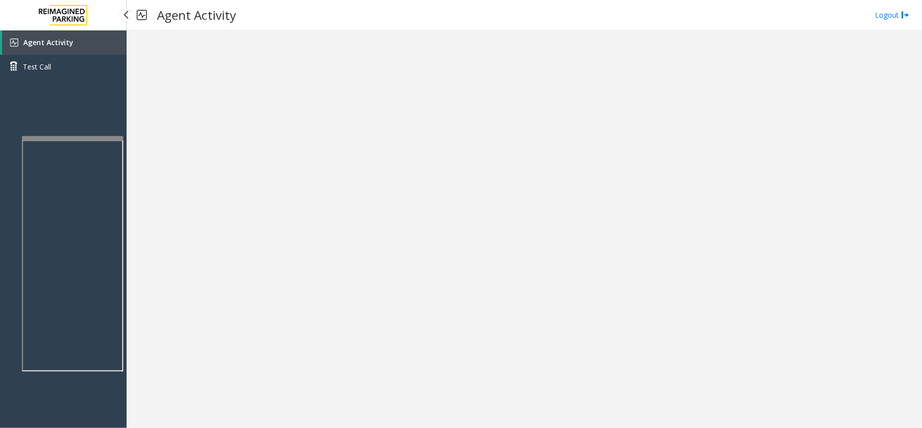
click at [91, 41] on link "Agent Activity" at bounding box center [64, 42] width 125 height 24
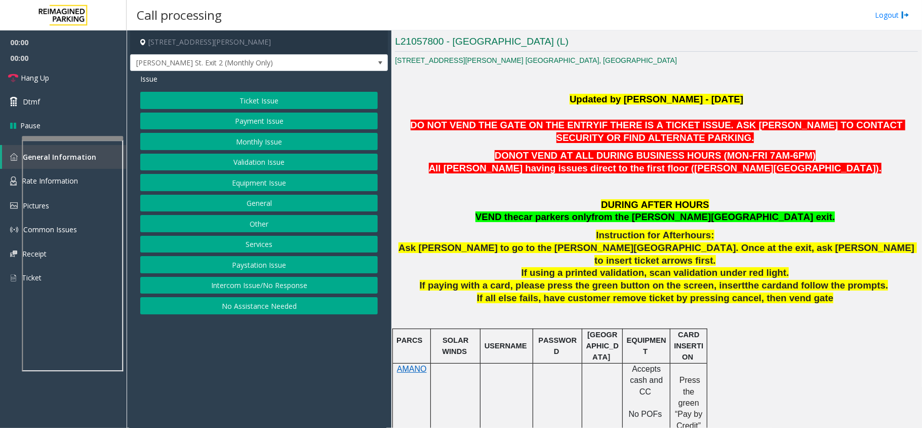
scroll to position [270, 0]
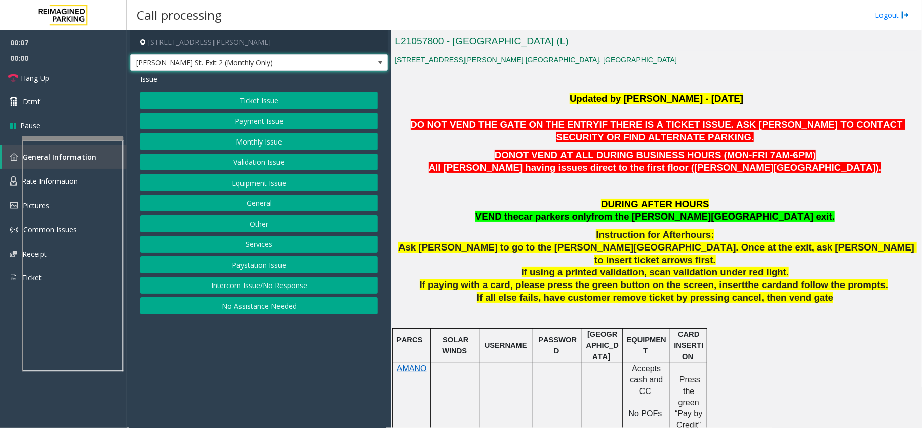
click at [377, 69] on span at bounding box center [380, 63] width 14 height 16
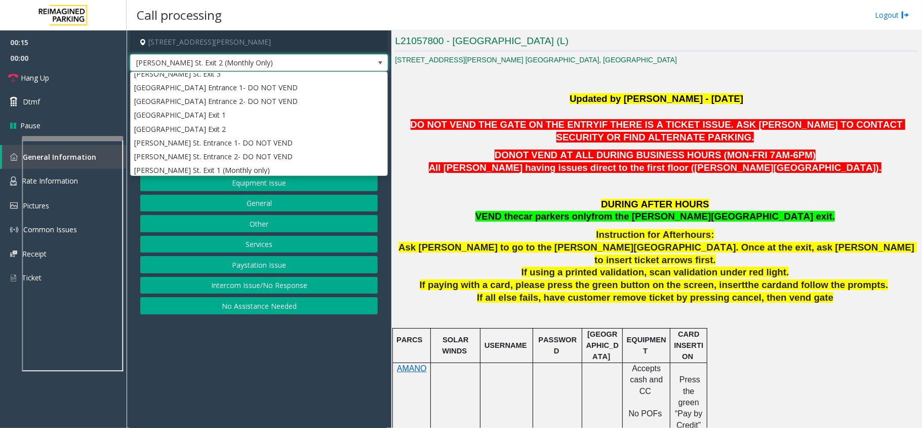
scroll to position [44, 0]
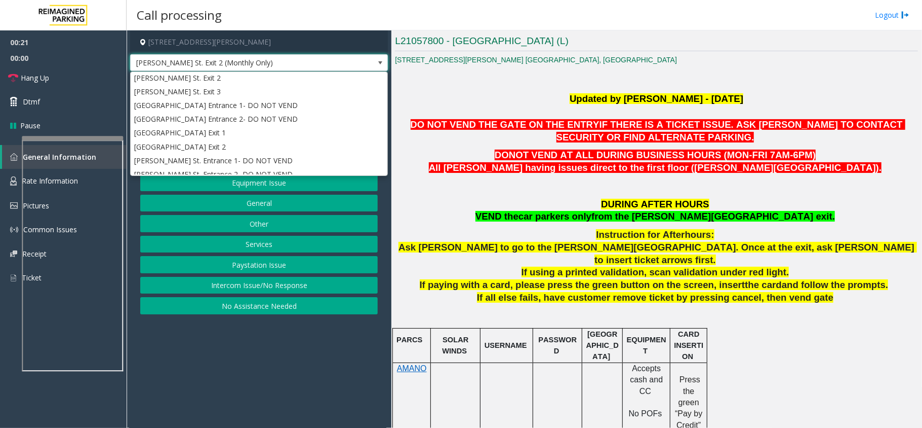
click at [380, 65] on span at bounding box center [380, 63] width 8 height 8
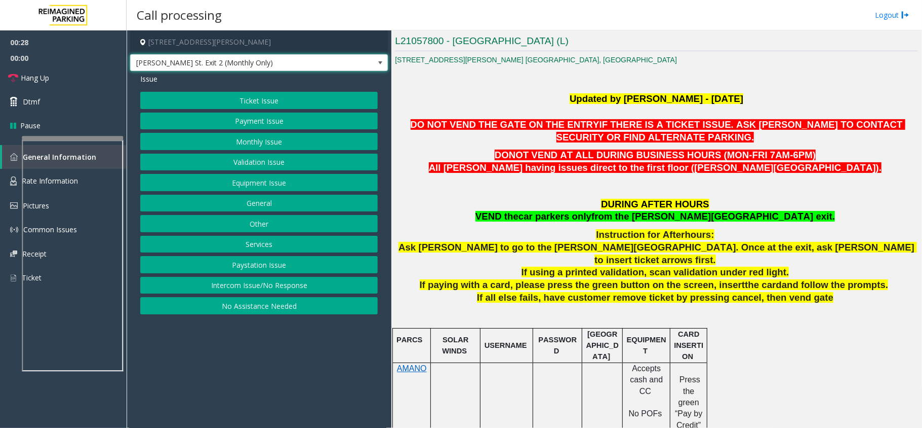
click at [286, 222] on button "Other" at bounding box center [259, 223] width 238 height 17
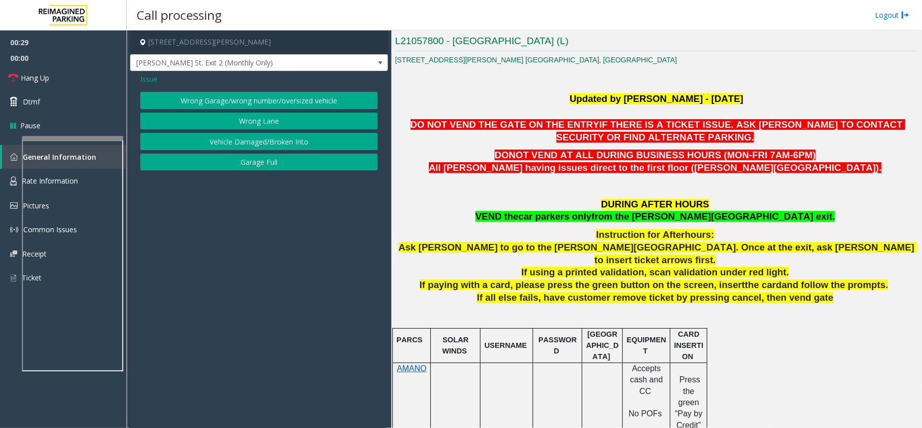
click at [272, 125] on button "Wrong Lane" at bounding box center [259, 120] width 238 height 17
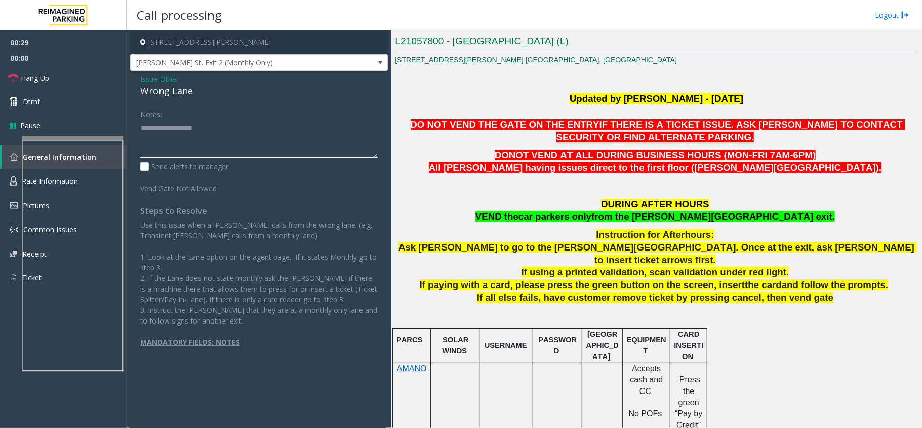
click at [251, 131] on textarea at bounding box center [259, 139] width 238 height 38
click at [169, 92] on div "Wrong Lane" at bounding box center [259, 91] width 238 height 14
copy div "Wrong Lane"
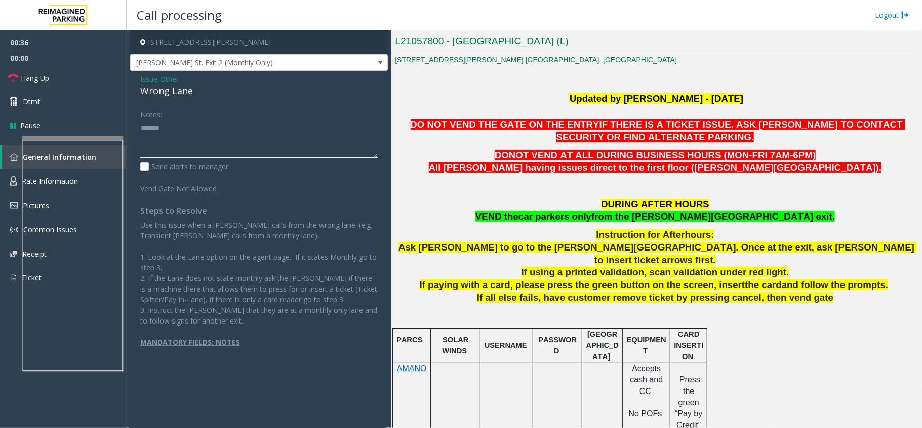
paste textarea "**********"
click at [191, 146] on textarea at bounding box center [259, 139] width 238 height 38
click at [78, 71] on link "Hang Up" at bounding box center [63, 78] width 127 height 24
click at [247, 135] on textarea at bounding box center [259, 139] width 238 height 38
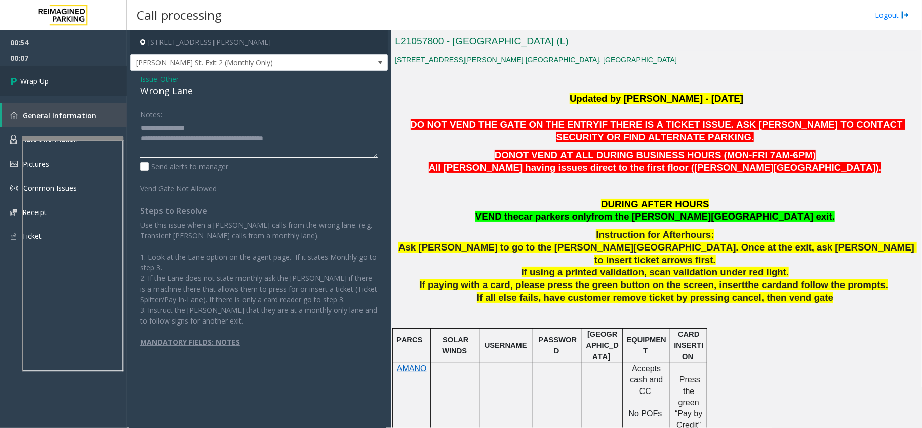
type textarea "**********"
click at [72, 75] on link "Wrap Up" at bounding box center [63, 81] width 127 height 30
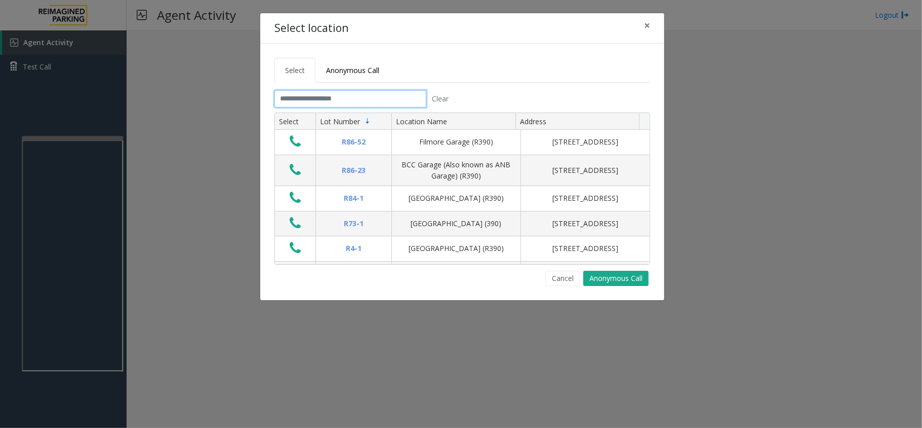
click at [335, 96] on input "text" at bounding box center [351, 98] width 152 height 17
click at [302, 100] on input "text" at bounding box center [351, 98] width 152 height 17
drag, startPoint x: 299, startPoint y: 98, endPoint x: 346, endPoint y: 100, distance: 47.6
click at [346, 100] on input "text" at bounding box center [351, 98] width 152 height 17
drag, startPoint x: 349, startPoint y: 100, endPoint x: 287, endPoint y: 94, distance: 62.7
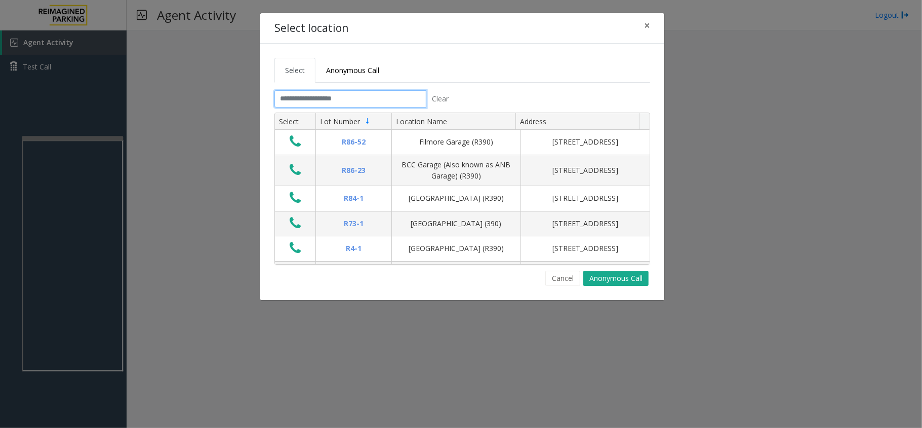
click at [287, 94] on input "text" at bounding box center [351, 98] width 152 height 17
drag, startPoint x: 279, startPoint y: 97, endPoint x: 365, endPoint y: 104, distance: 86.4
click at [365, 104] on input "text" at bounding box center [351, 98] width 152 height 17
drag, startPoint x: 642, startPoint y: 25, endPoint x: 568, endPoint y: 51, distance: 79.0
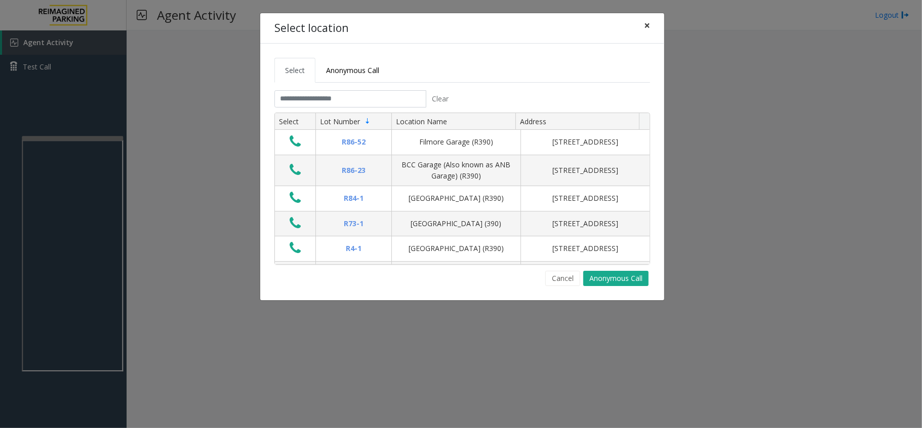
click at [642, 25] on button "×" at bounding box center [647, 25] width 20 height 25
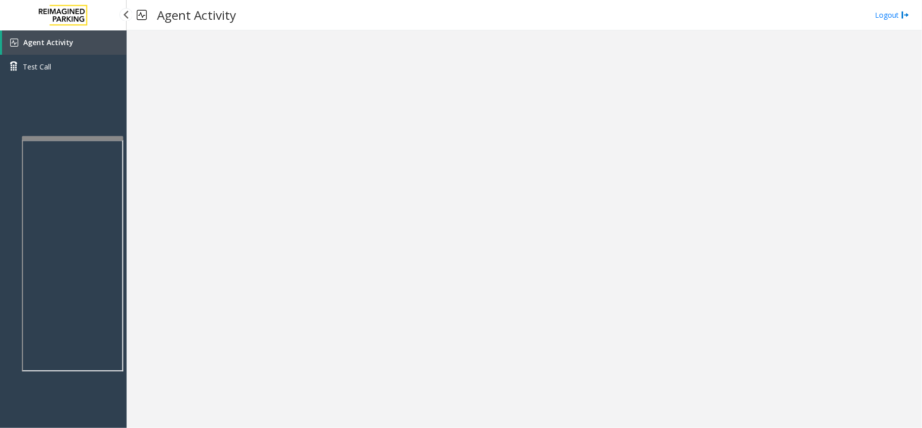
click at [94, 32] on link "Agent Activity" at bounding box center [64, 42] width 125 height 24
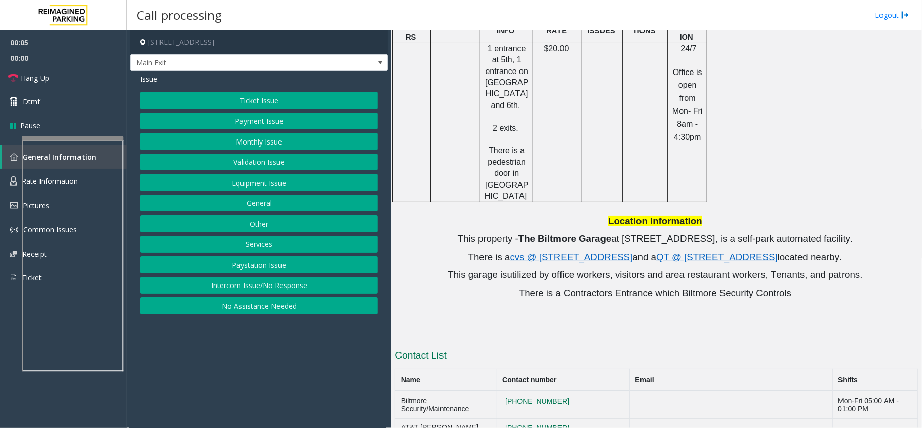
scroll to position [314, 0]
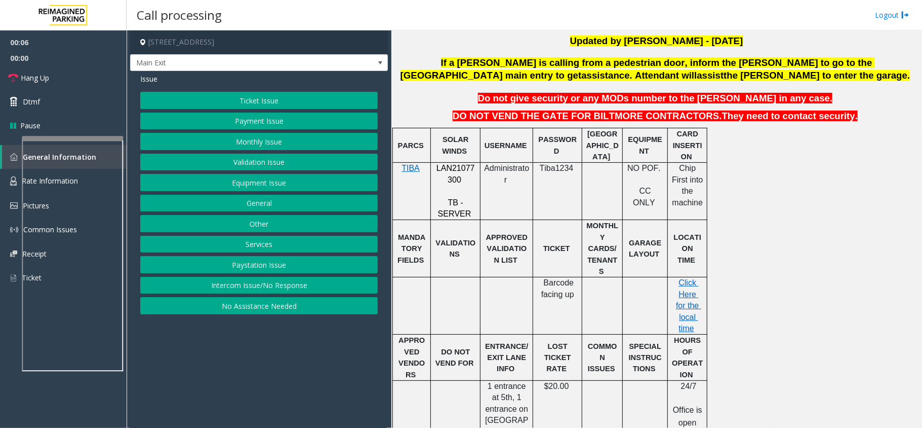
click at [431, 175] on div at bounding box center [431, 191] width 4 height 57
click at [450, 172] on span "LAN21077300" at bounding box center [456, 174] width 38 height 20
copy p "LAN21077300"
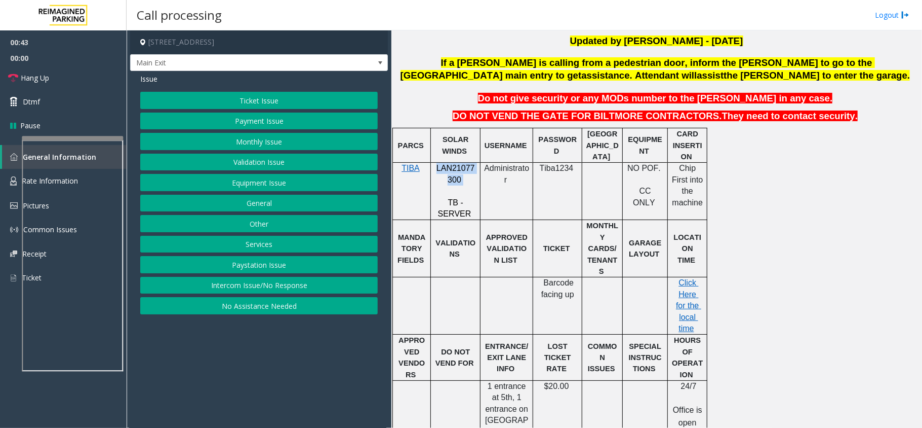
click at [233, 142] on button "Monthly Issue" at bounding box center [259, 141] width 238 height 17
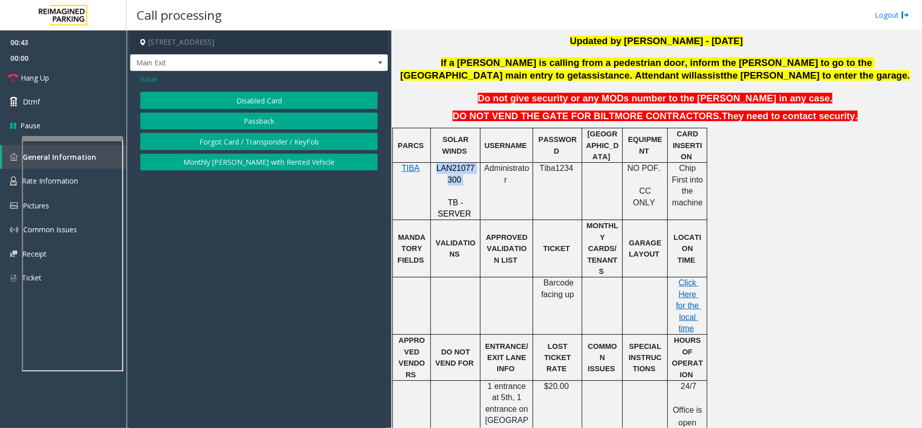
click at [252, 98] on button "Disabled Card" at bounding box center [259, 100] width 238 height 17
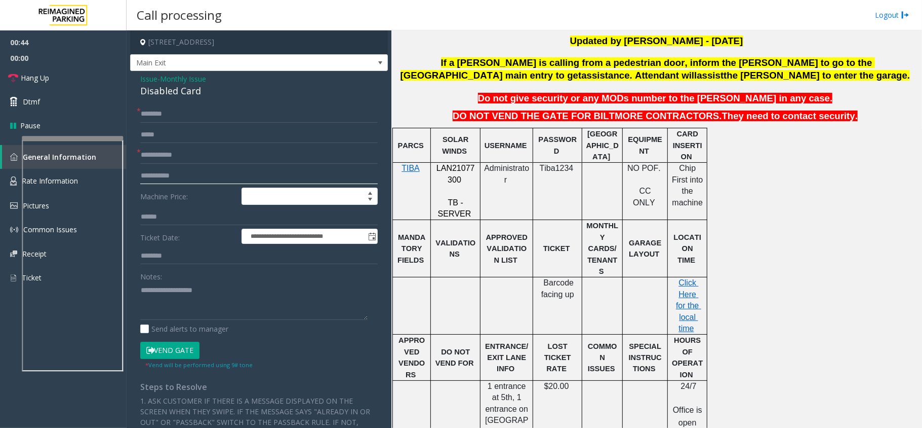
click at [225, 170] on input "text" at bounding box center [259, 175] width 238 height 17
click at [229, 160] on input "text" at bounding box center [259, 154] width 238 height 17
type input "*****"
click at [202, 120] on input "text" at bounding box center [259, 113] width 238 height 17
type input "******"
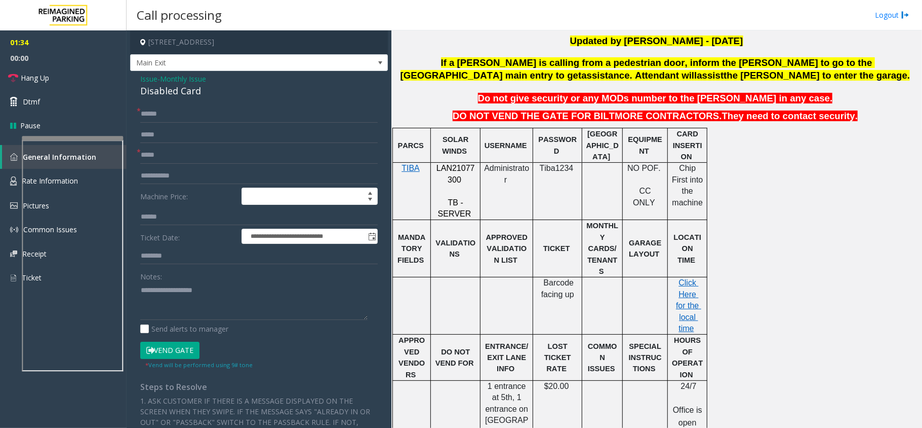
click at [462, 164] on div at bounding box center [456, 163] width 50 height 4
click at [458, 170] on span "LAN21077300" at bounding box center [456, 174] width 38 height 20
copy p "LAN21077300"
click at [162, 287] on textarea at bounding box center [253, 301] width 227 height 38
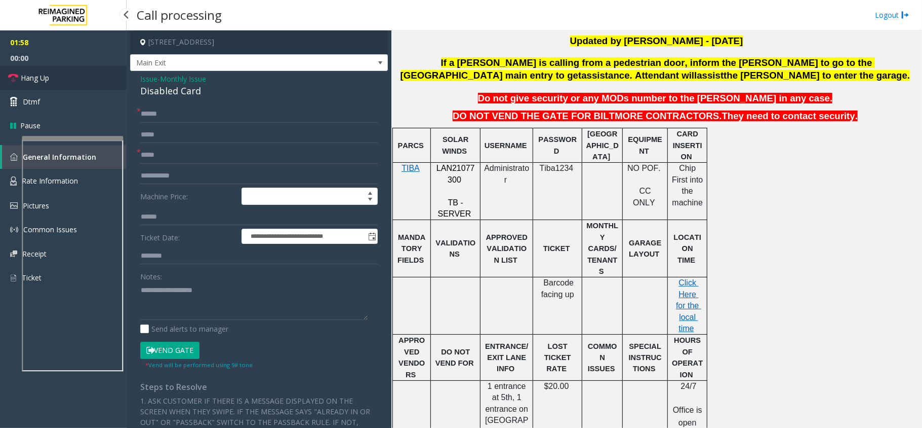
click at [80, 81] on link "Hang Up" at bounding box center [63, 78] width 127 height 24
click at [185, 290] on textarea at bounding box center [253, 301] width 227 height 38
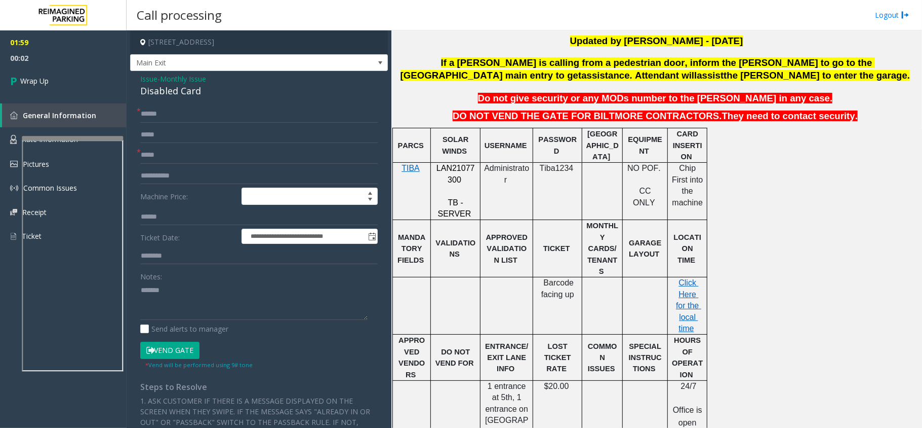
click at [187, 92] on div "Disabled Card" at bounding box center [259, 91] width 238 height 14
copy div "Disabled Card"
click at [187, 290] on textarea at bounding box center [253, 301] width 227 height 38
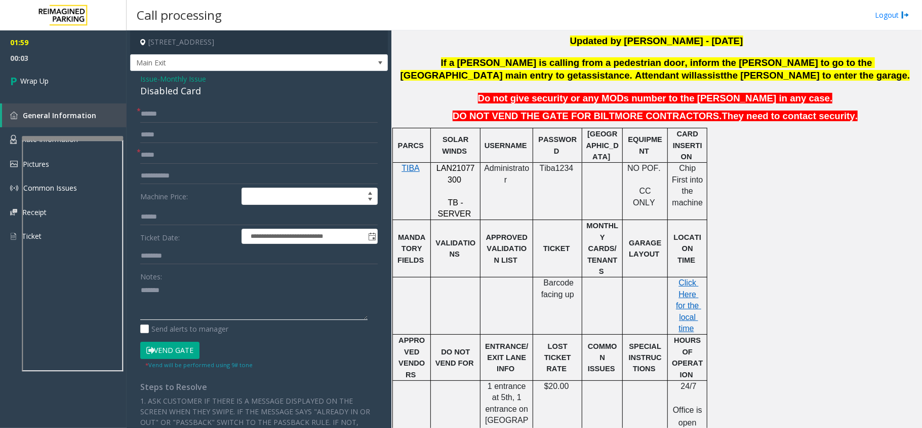
paste textarea "**********"
type textarea "**********"
click at [83, 92] on link "Wrap Up" at bounding box center [63, 81] width 127 height 30
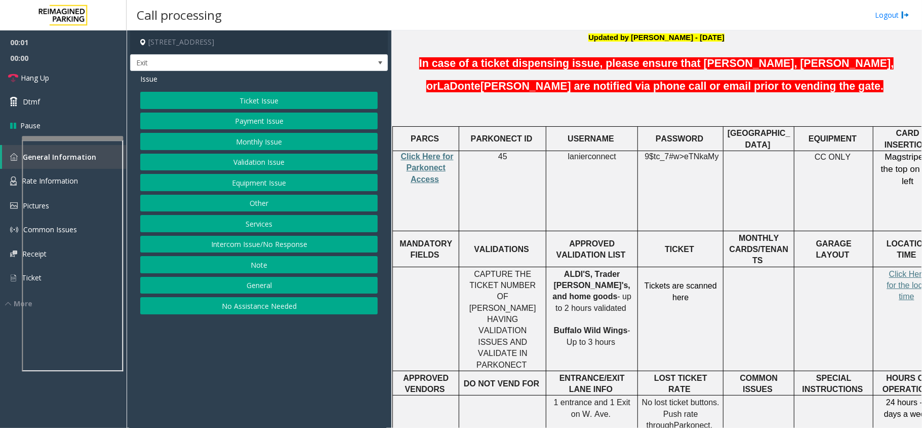
scroll to position [270, 0]
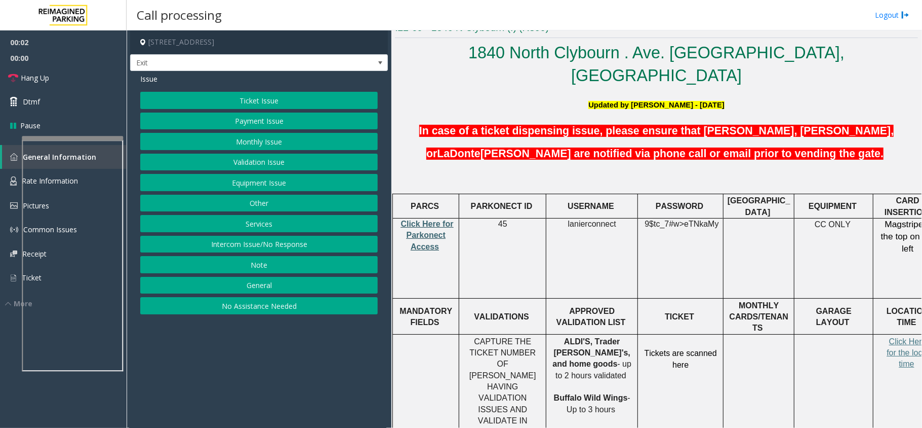
drag, startPoint x: 399, startPoint y: 198, endPoint x: 405, endPoint y: 197, distance: 6.2
click at [402, 218] on p "Click Here for Parkonect Access" at bounding box center [426, 235] width 59 height 34
click at [419, 218] on p "Click Here for Parkonect Access" at bounding box center [426, 235] width 59 height 34
click at [433, 219] on span "Click Here for Parkonect Access" at bounding box center [427, 234] width 53 height 31
click at [586, 218] on td "lanierconnect" at bounding box center [593, 258] width 92 height 80
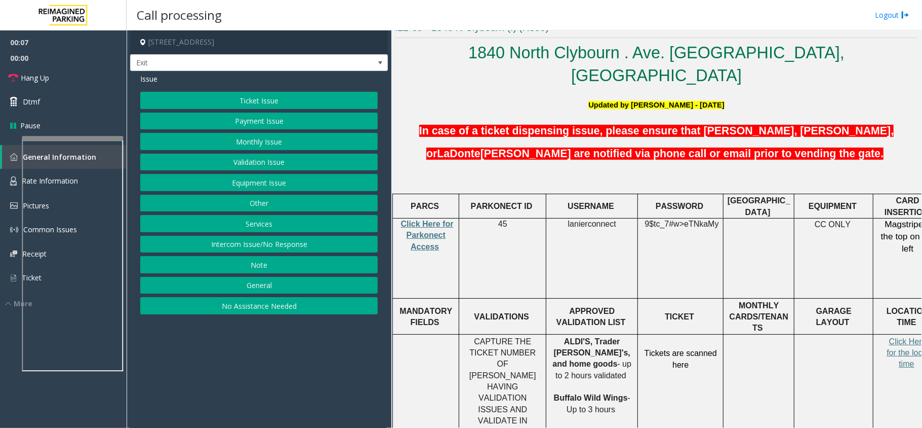
click at [586, 218] on td "lanierconnect" at bounding box center [593, 258] width 92 height 80
copy p "lanierconnect"
click at [679, 219] on span "9$tc_7#w>" at bounding box center [665, 223] width 40 height 9
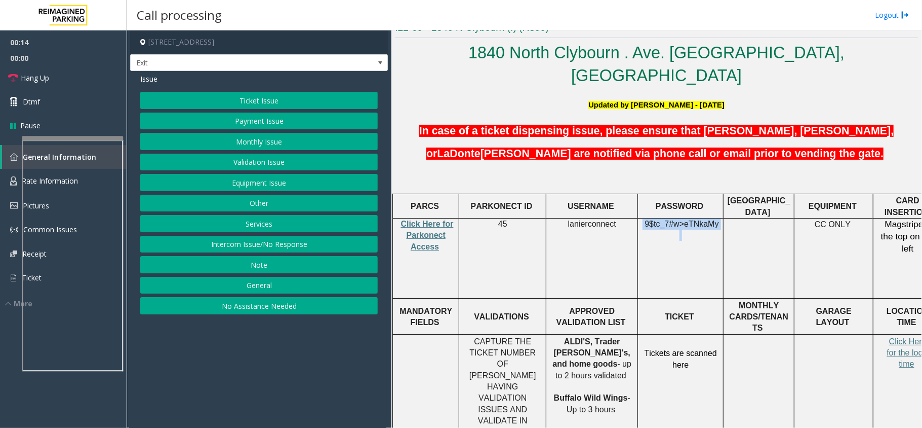
click at [679, 219] on span "9$tc_7#w>" at bounding box center [665, 223] width 40 height 9
copy p "9$tc_7#w> eTNkaMy"
click at [267, 157] on button "Validation Issue" at bounding box center [259, 161] width 238 height 17
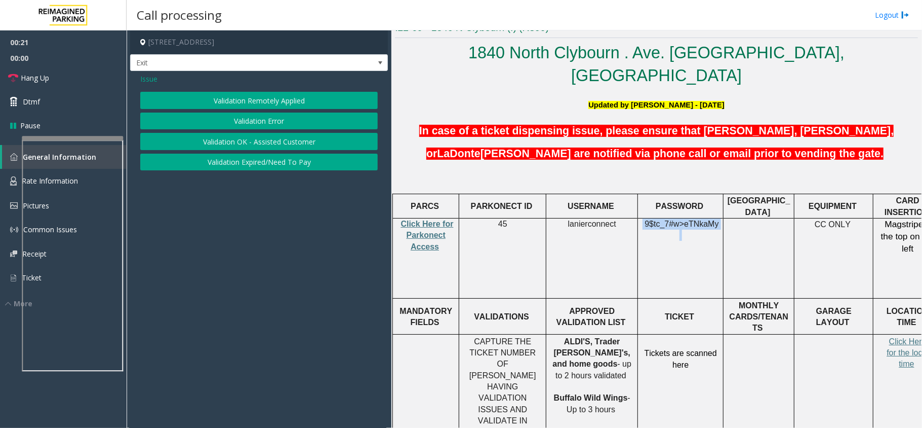
click at [262, 122] on button "Validation Error" at bounding box center [259, 120] width 238 height 17
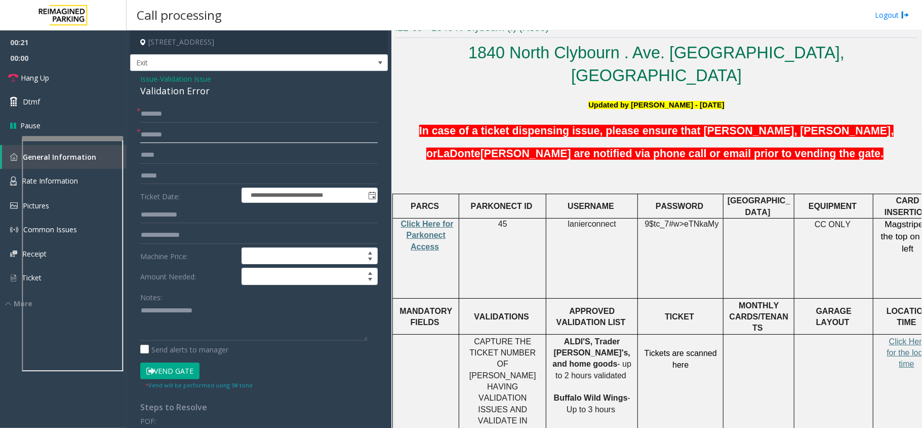
click at [216, 132] on input "text" at bounding box center [259, 134] width 238 height 17
copy span "home goods"
drag, startPoint x: 600, startPoint y: 315, endPoint x: 557, endPoint y: 313, distance: 42.6
click at [557, 336] on p "ALDI'S, Trader [PERSON_NAME]'s, and home goods - up to 2 hours validated Buffal…" at bounding box center [592, 376] width 84 height 80
click at [191, 139] on input "text" at bounding box center [259, 134] width 238 height 17
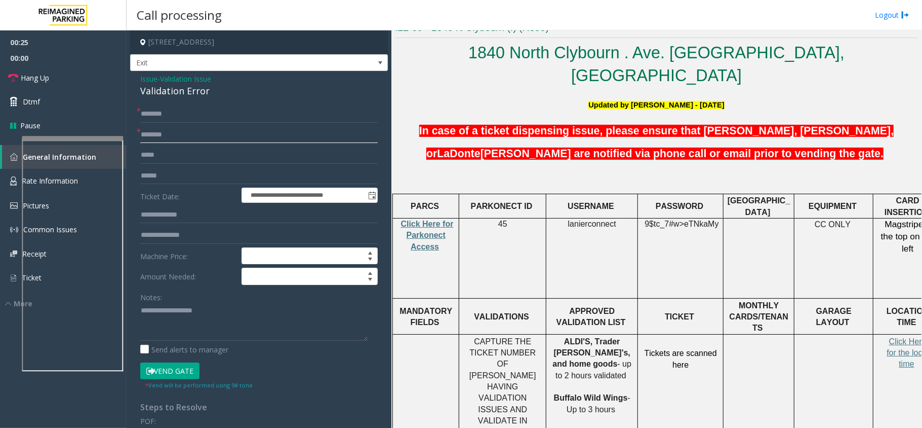
paste input "**********"
type input "**********"
click at [177, 301] on div "Notes:" at bounding box center [259, 314] width 238 height 52
click at [175, 314] on textarea at bounding box center [253, 321] width 227 height 38
click at [200, 94] on div "Validation Error" at bounding box center [259, 91] width 238 height 14
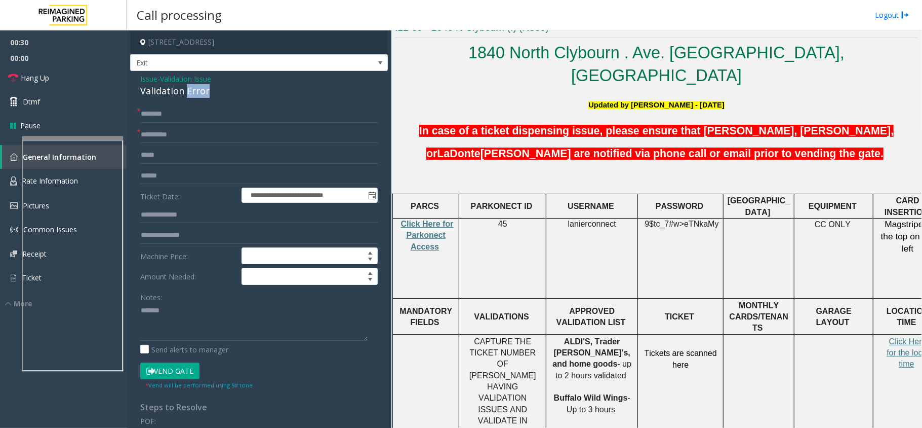
click at [200, 94] on div "Validation Error" at bounding box center [259, 91] width 238 height 14
copy div "Validation Error"
paste textarea "**********"
click at [188, 315] on textarea at bounding box center [253, 321] width 227 height 38
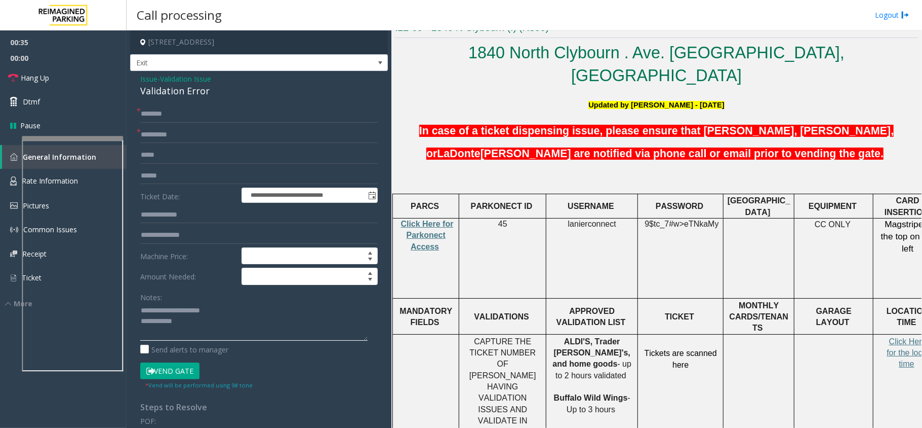
type textarea "**********"
click at [157, 187] on label "Ticket Date:" at bounding box center [188, 194] width 101 height 15
click at [159, 181] on input "text" at bounding box center [259, 175] width 238 height 17
drag, startPoint x: 208, startPoint y: 177, endPoint x: 109, endPoint y: 177, distance: 98.3
click at [42, 37] on app-root "**********" at bounding box center [461, 214] width 922 height 428
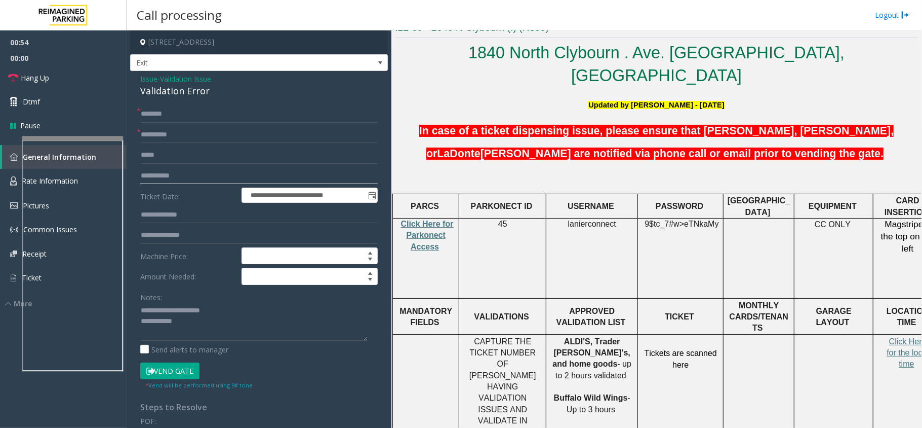
type input "**********"
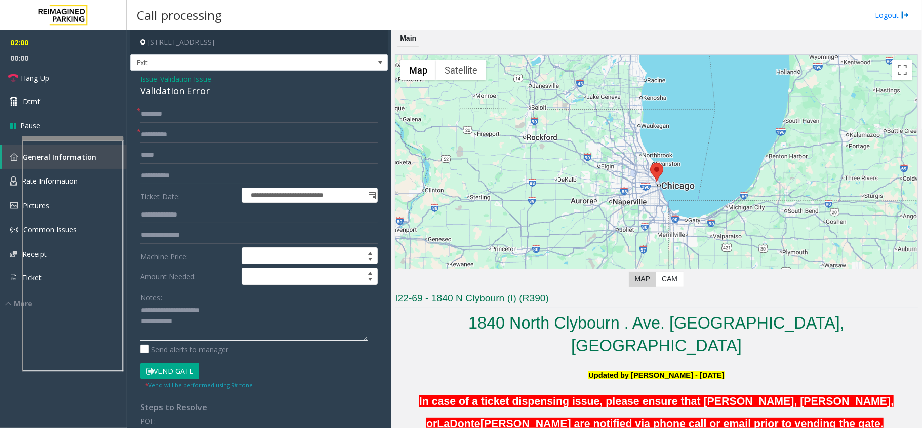
click at [196, 330] on textarea at bounding box center [253, 321] width 227 height 38
click at [184, 122] on input "text" at bounding box center [259, 113] width 238 height 17
click at [224, 319] on textarea at bounding box center [253, 321] width 227 height 38
type textarea "**********"
click at [169, 112] on input "text" at bounding box center [259, 113] width 238 height 17
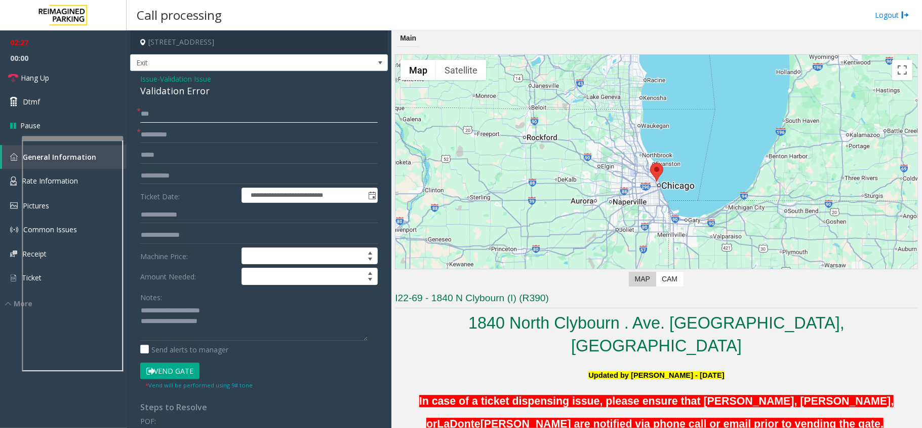
type input "***"
click at [236, 321] on textarea at bounding box center [253, 321] width 227 height 38
click at [187, 376] on button "Vend Gate" at bounding box center [169, 370] width 59 height 17
click at [185, 362] on form "**********" at bounding box center [259, 247] width 238 height 284
click at [230, 327] on textarea at bounding box center [253, 321] width 227 height 38
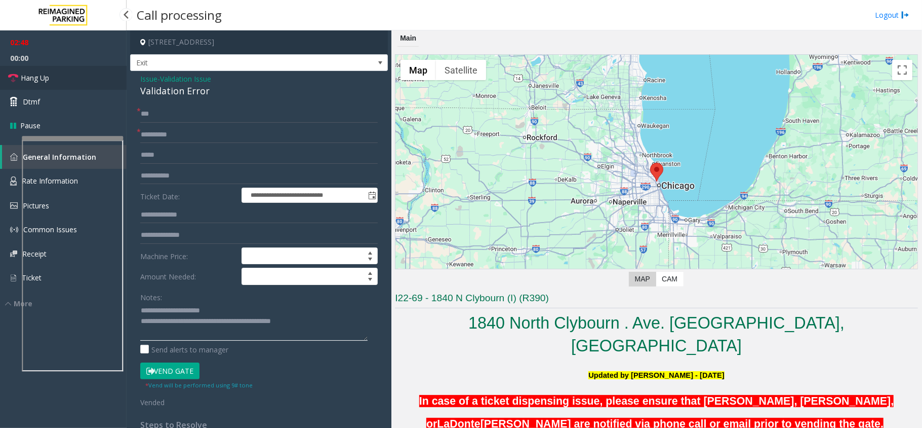
type textarea "**********"
click at [48, 78] on span "Hang Up" at bounding box center [35, 77] width 28 height 11
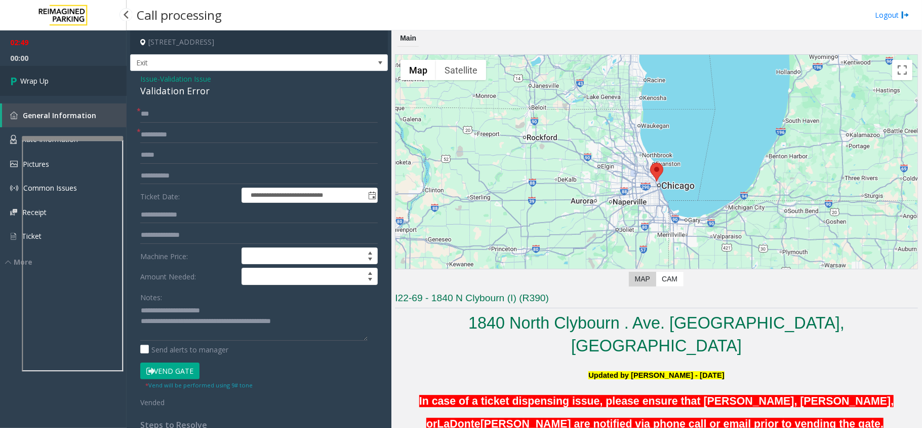
click at [48, 78] on span "Wrap Up" at bounding box center [34, 80] width 28 height 11
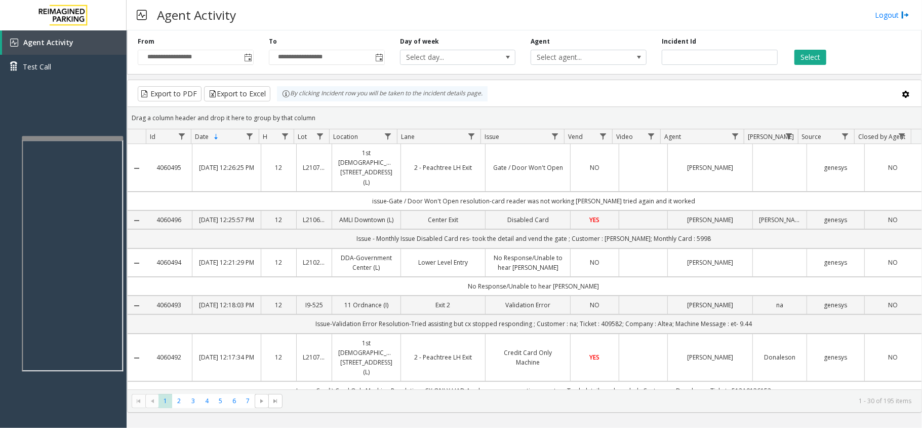
click at [890, 9] on div "Agent Activity Logout" at bounding box center [525, 15] width 796 height 30
click at [890, 15] on link "Logout" at bounding box center [892, 15] width 34 height 11
